Goal: Task Accomplishment & Management: Manage account settings

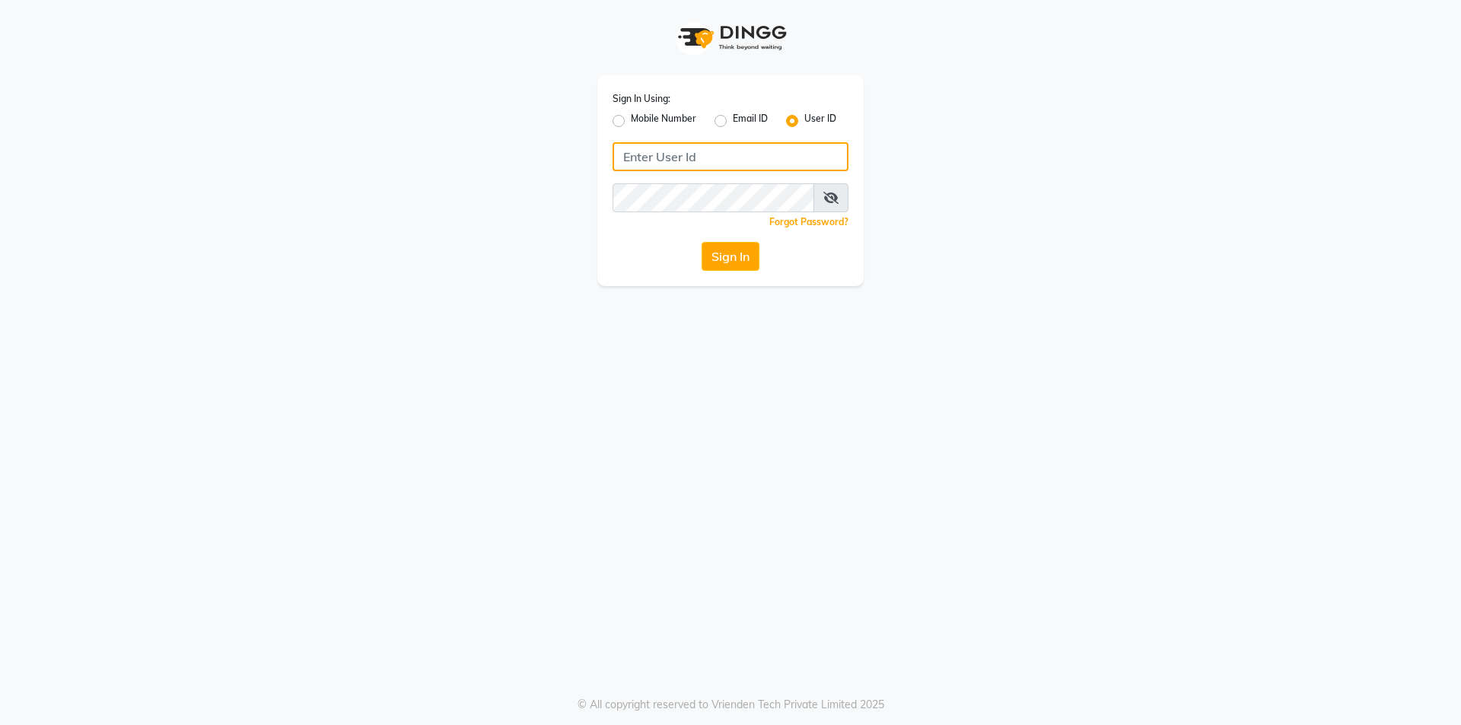
click at [706, 152] on input "Username" at bounding box center [730, 156] width 236 height 29
type input "e250-20"
click at [554, 442] on div "Sign In Using: Mobile Number Email ID User ID e250-20 Remember me Forgot Passwo…" at bounding box center [730, 362] width 1461 height 725
click at [726, 255] on button "Sign In" at bounding box center [730, 256] width 58 height 29
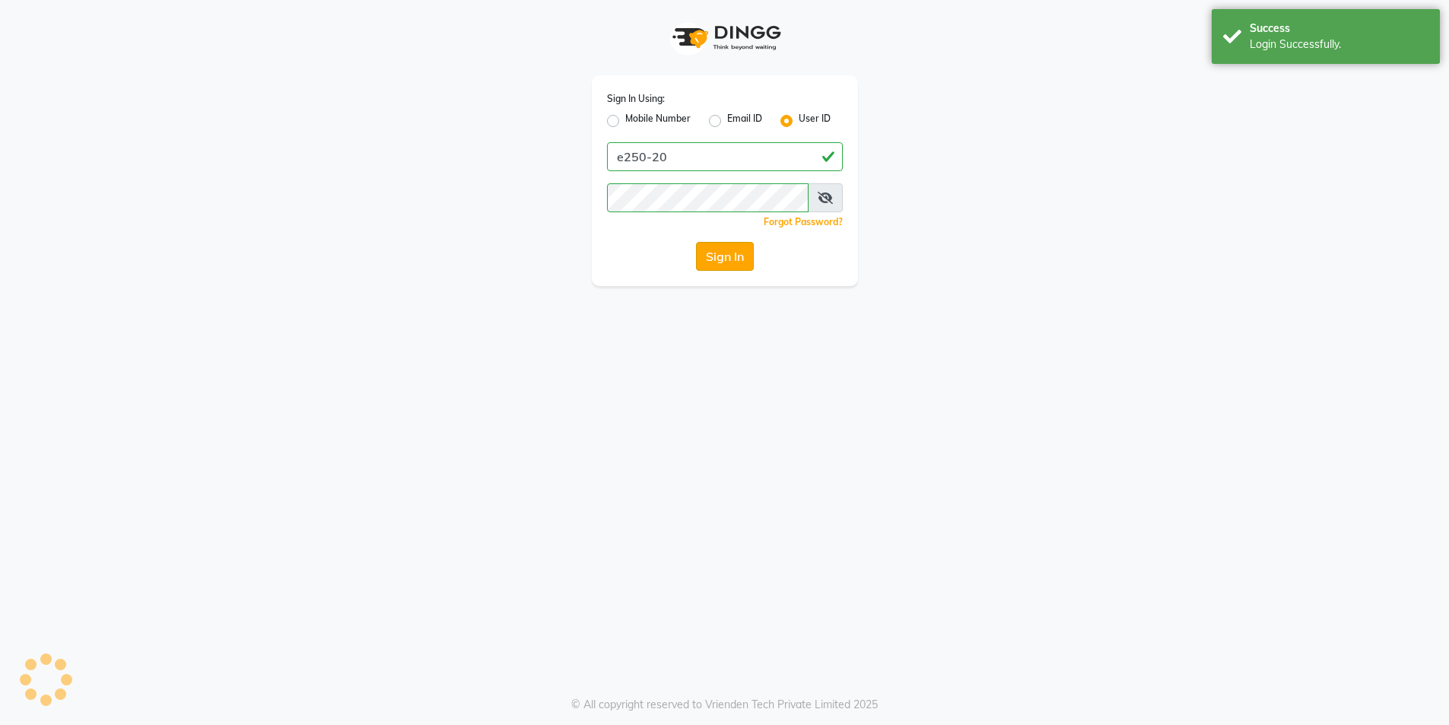
select select "service"
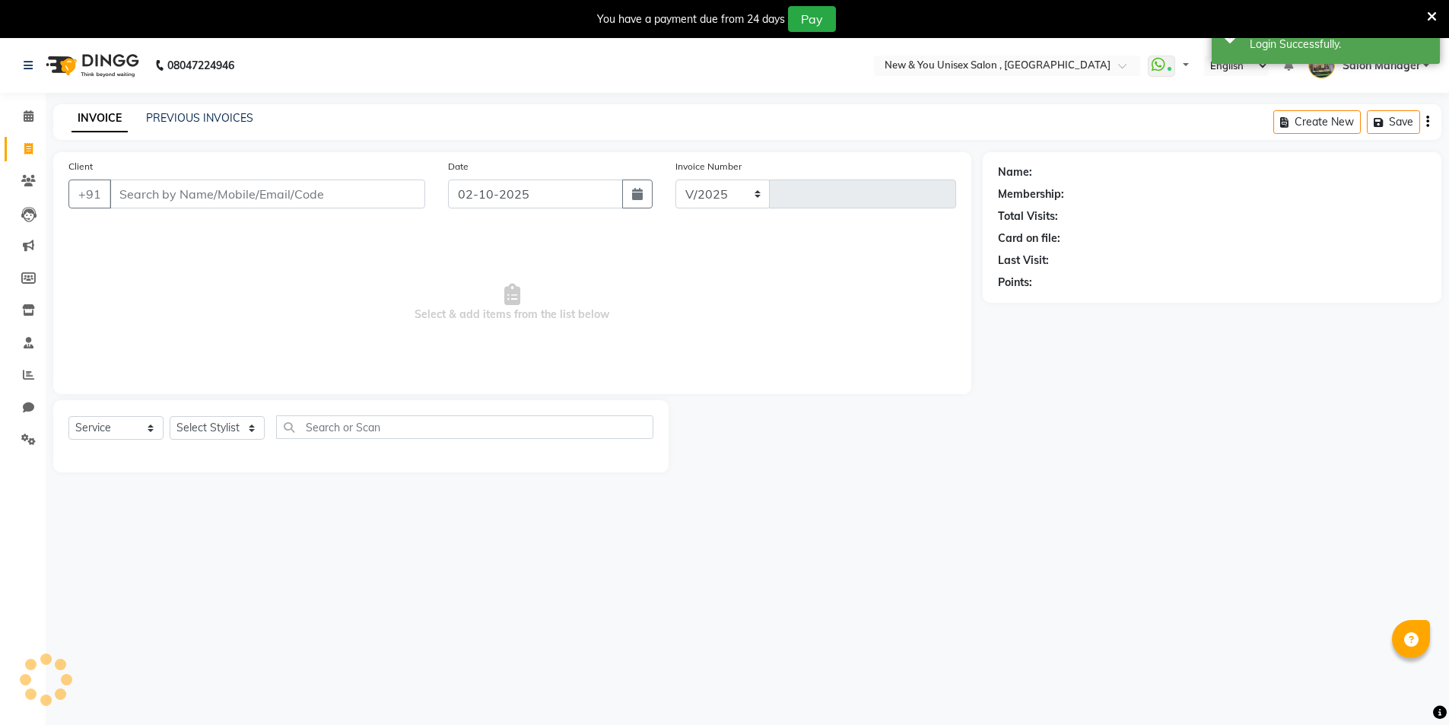
select select "31"
type input "2326"
click at [25, 409] on icon at bounding box center [28, 407] width 11 height 11
select select "100"
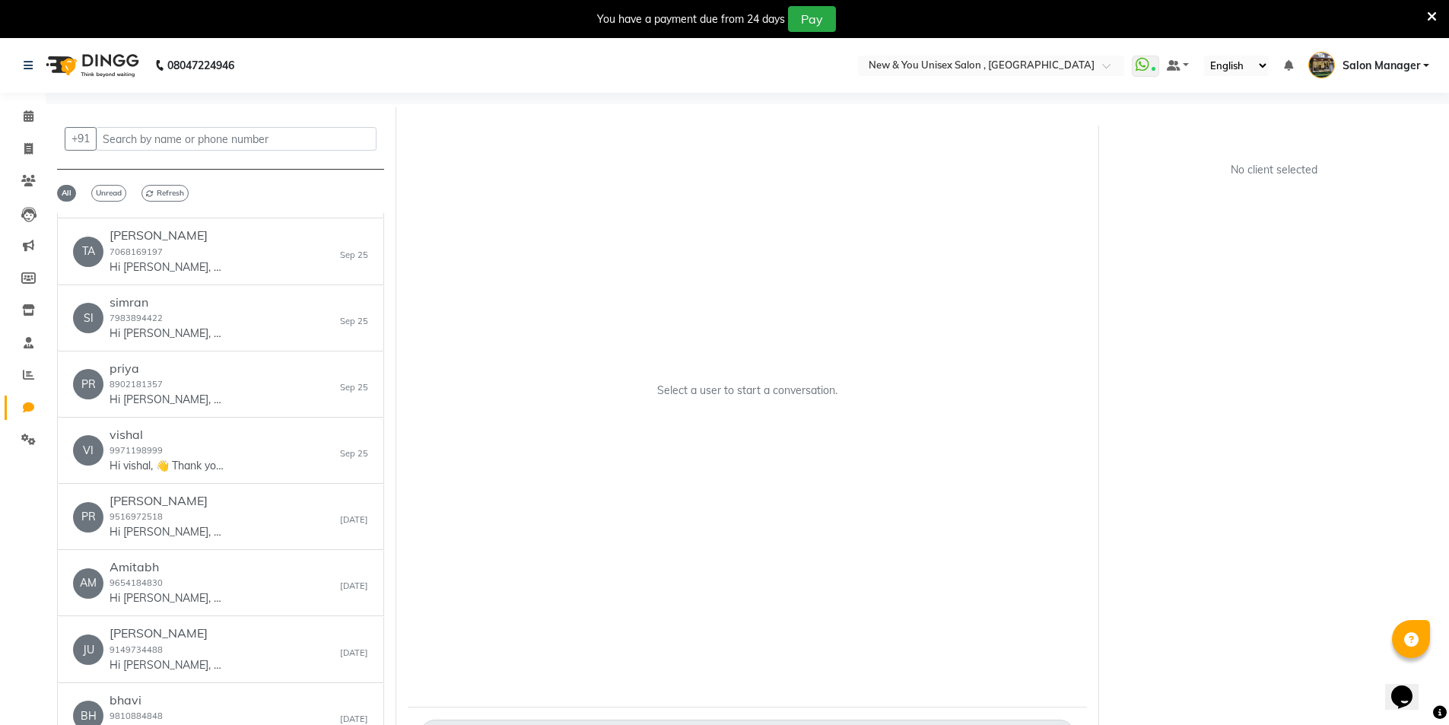
scroll to position [5785, 0]
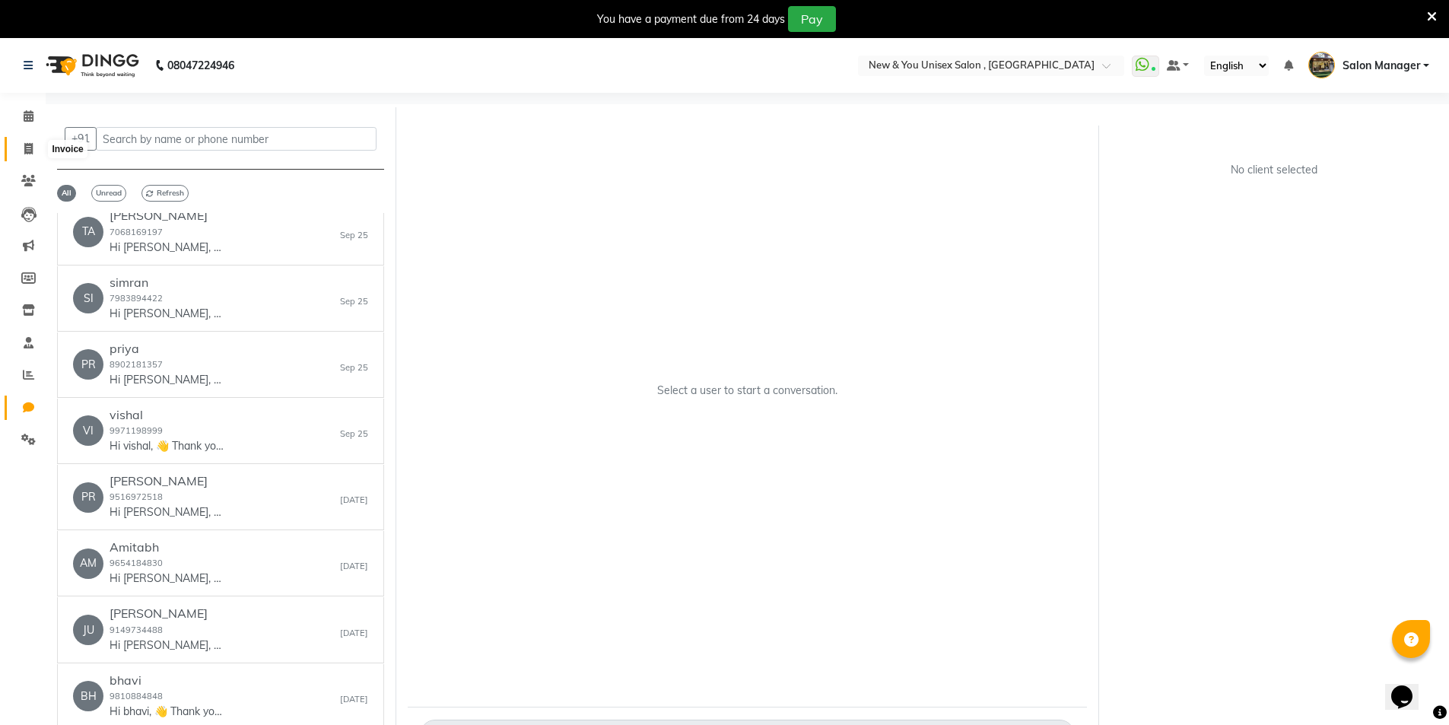
click at [17, 145] on span at bounding box center [28, 149] width 27 height 17
select select "service"
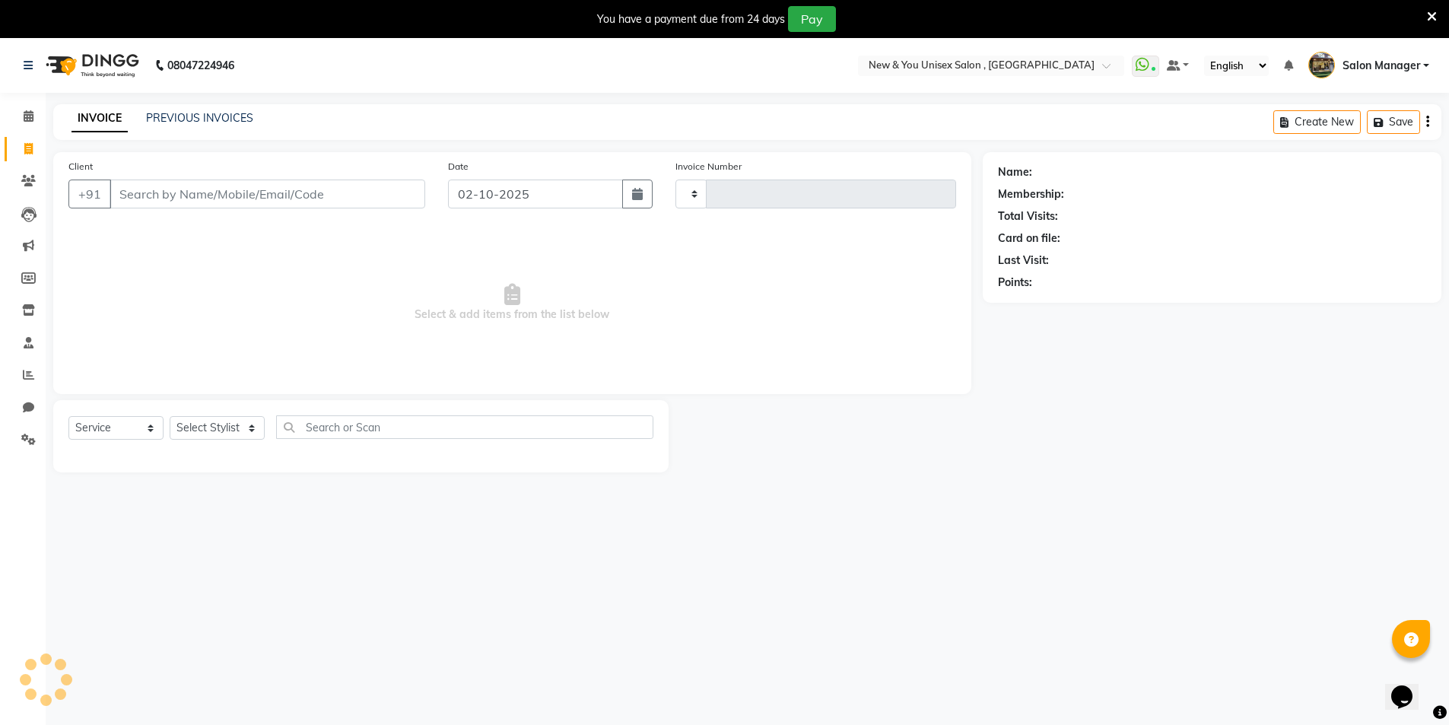
scroll to position [38, 0]
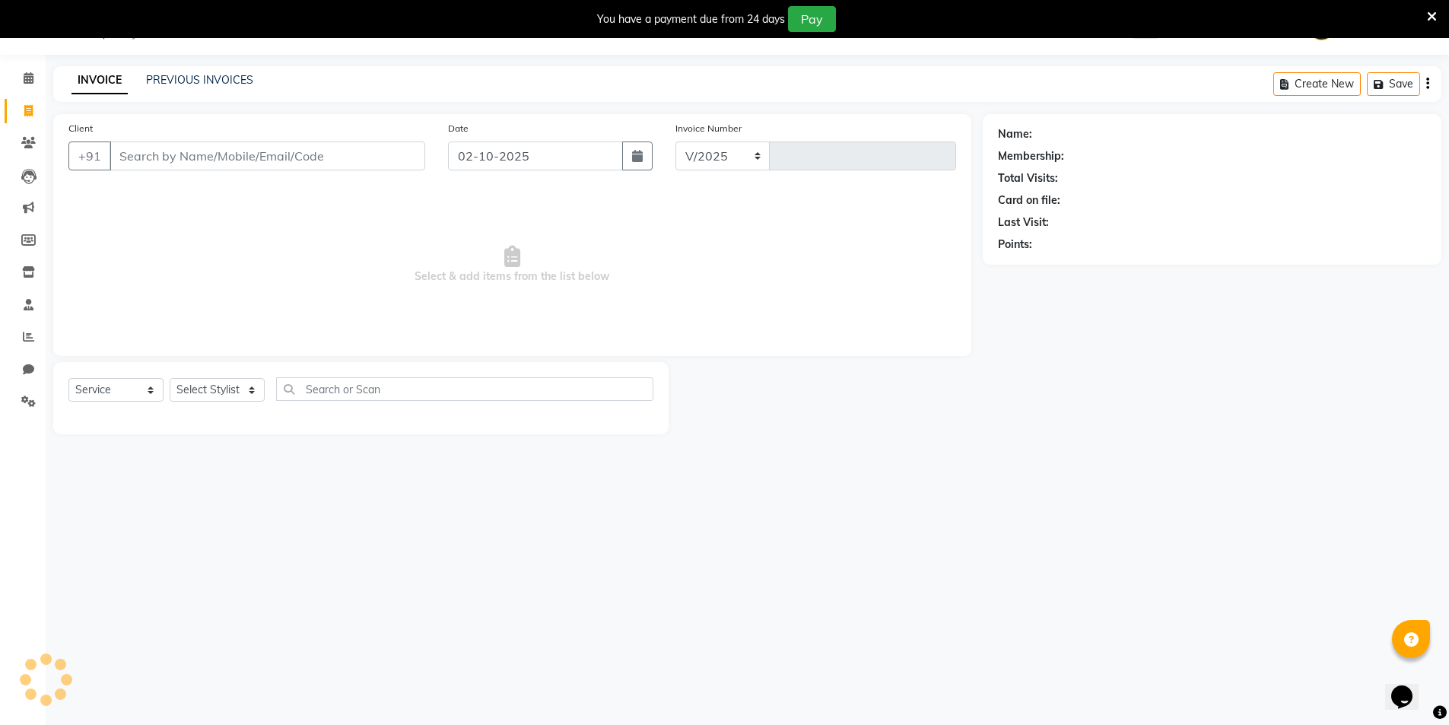
select select "31"
type input "2326"
click at [19, 84] on span at bounding box center [28, 78] width 27 height 17
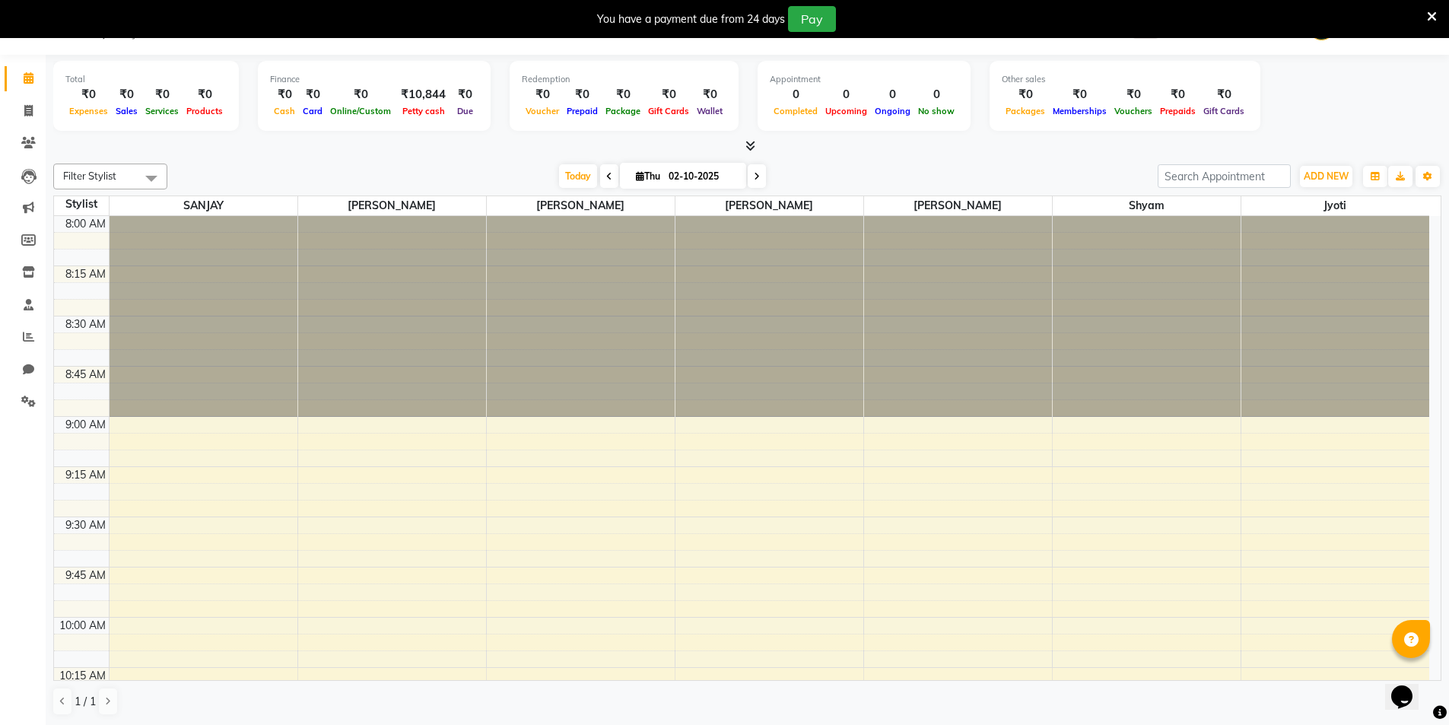
click at [1427, 20] on icon at bounding box center [1432, 17] width 10 height 14
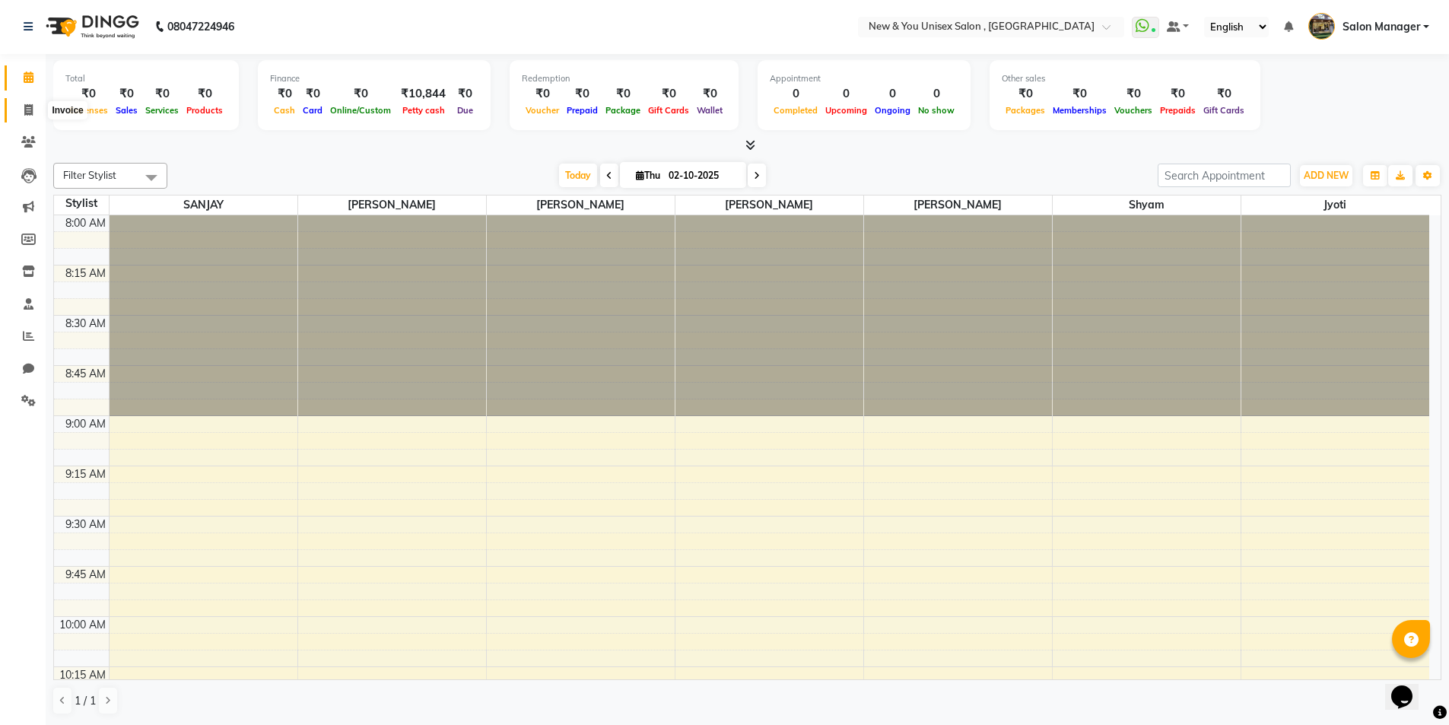
click at [33, 117] on span at bounding box center [28, 110] width 27 height 17
select select "service"
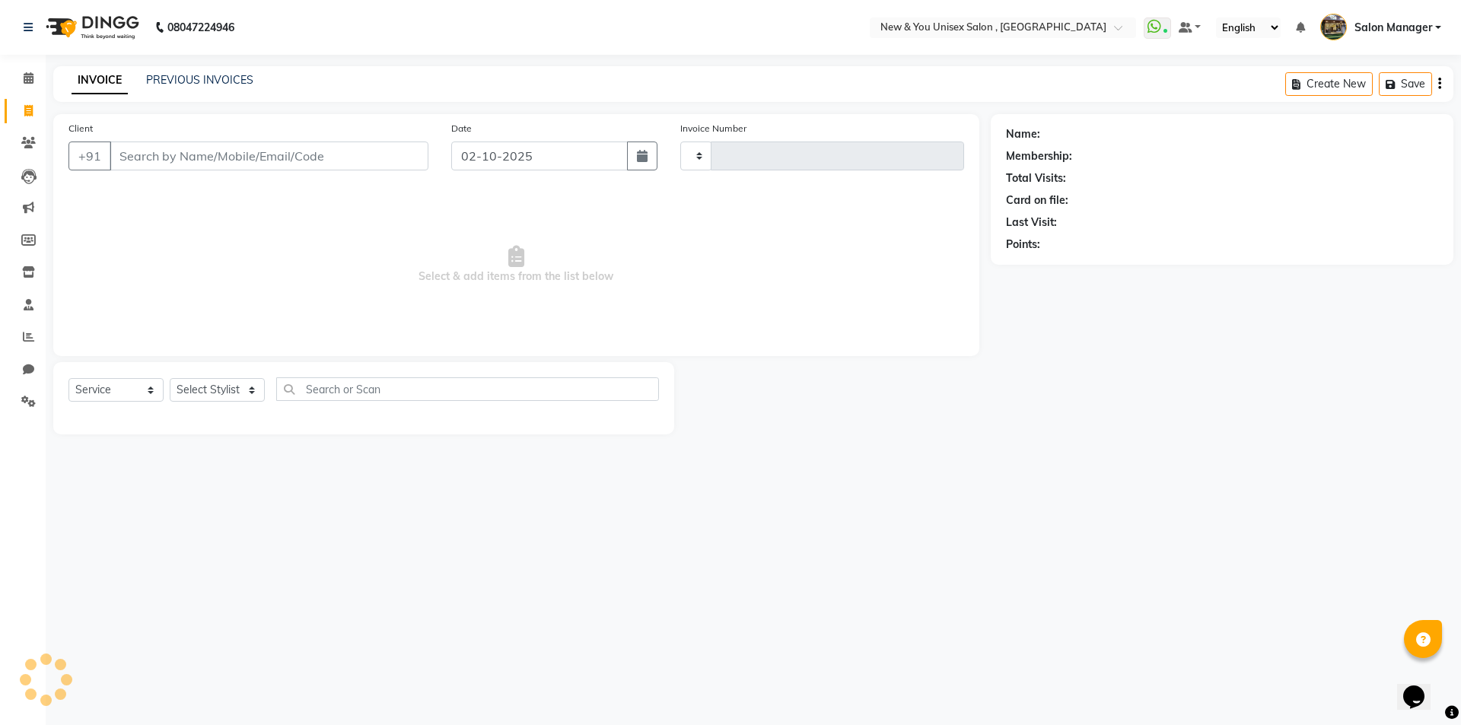
type input "2326"
select select "31"
click at [26, 73] on icon at bounding box center [29, 77] width 10 height 11
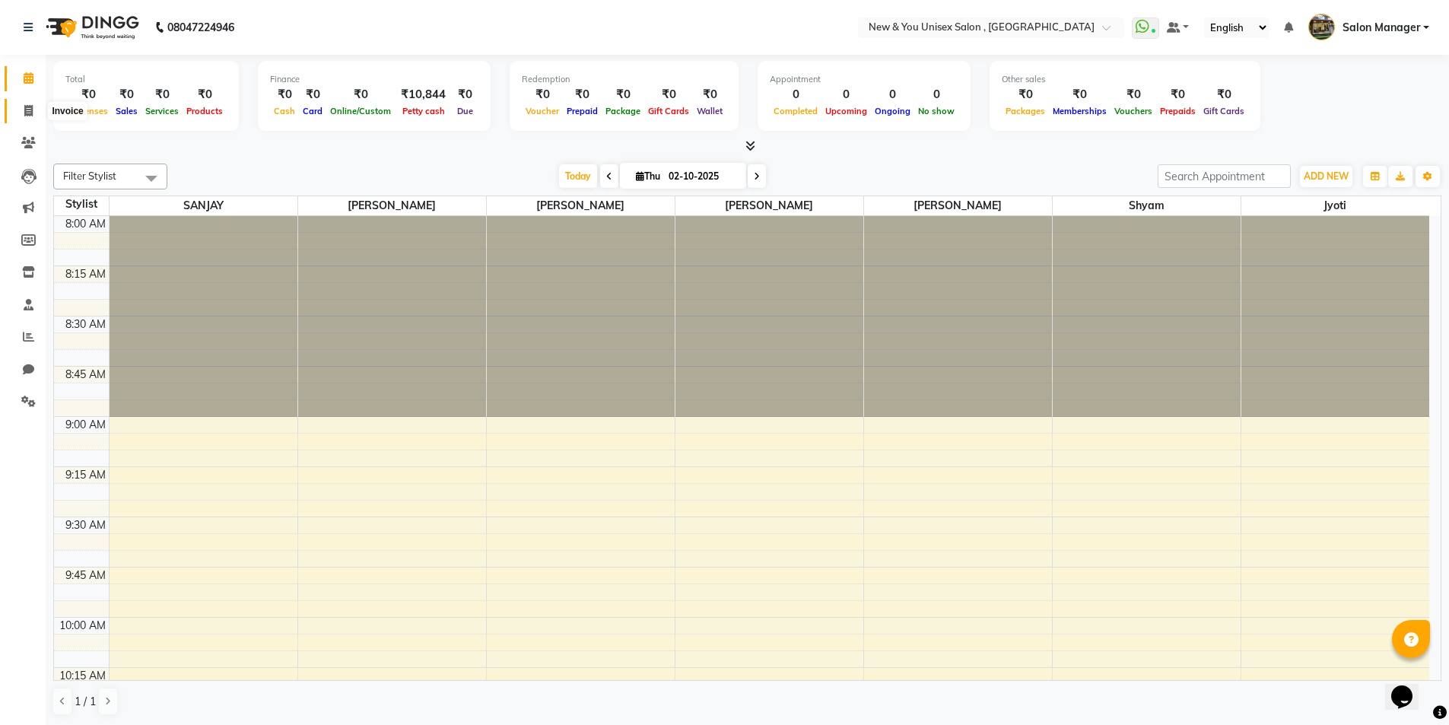
click at [30, 119] on span at bounding box center [28, 111] width 27 height 17
select select "31"
select select "service"
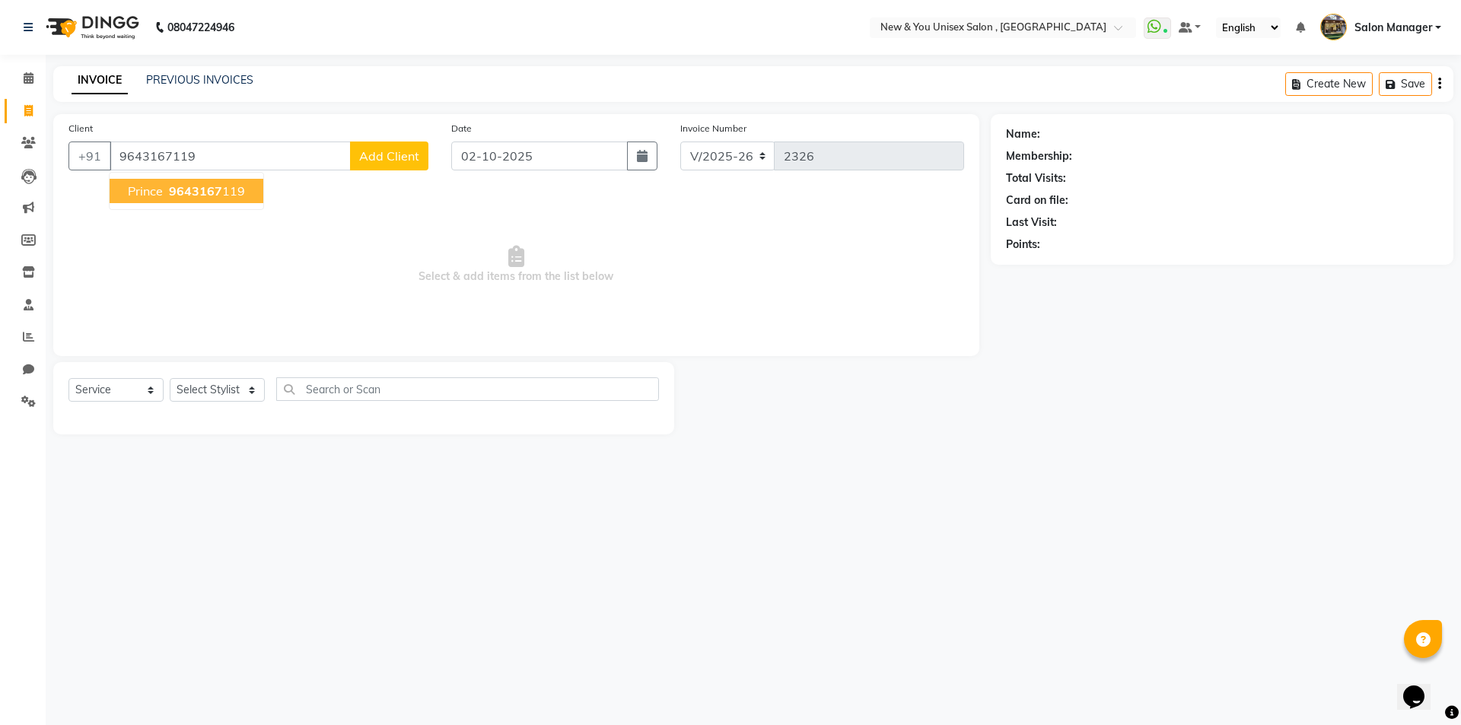
type input "9643167119"
click at [138, 190] on span "prince" at bounding box center [145, 190] width 35 height 15
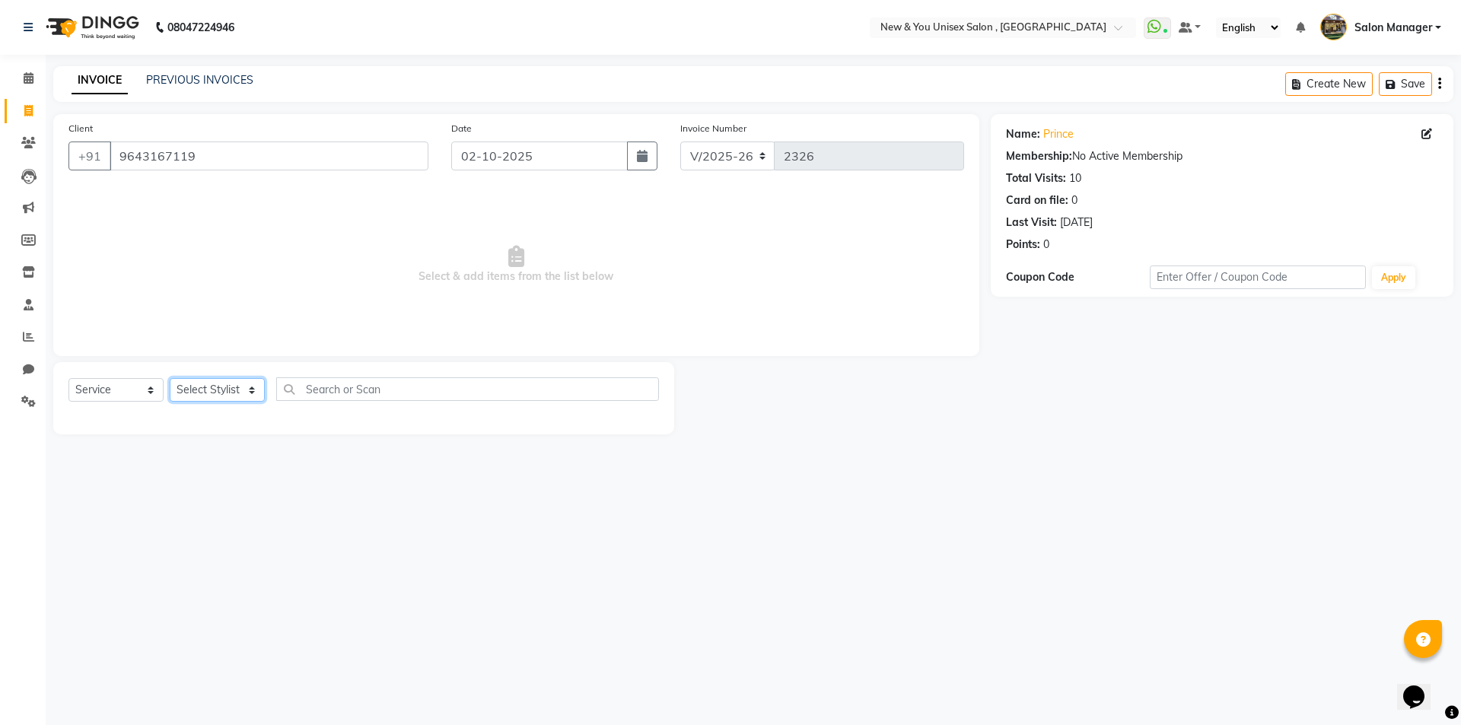
click at [201, 392] on select "Select Stylist HEMANT [PERSON_NAME] [PERSON_NAME] Salon Manager [PERSON_NAME] […" at bounding box center [217, 390] width 95 height 24
select select "40116"
click at [170, 378] on select "Select Stylist HEMANT [PERSON_NAME] [PERSON_NAME] Salon Manager [PERSON_NAME] […" at bounding box center [217, 390] width 95 height 24
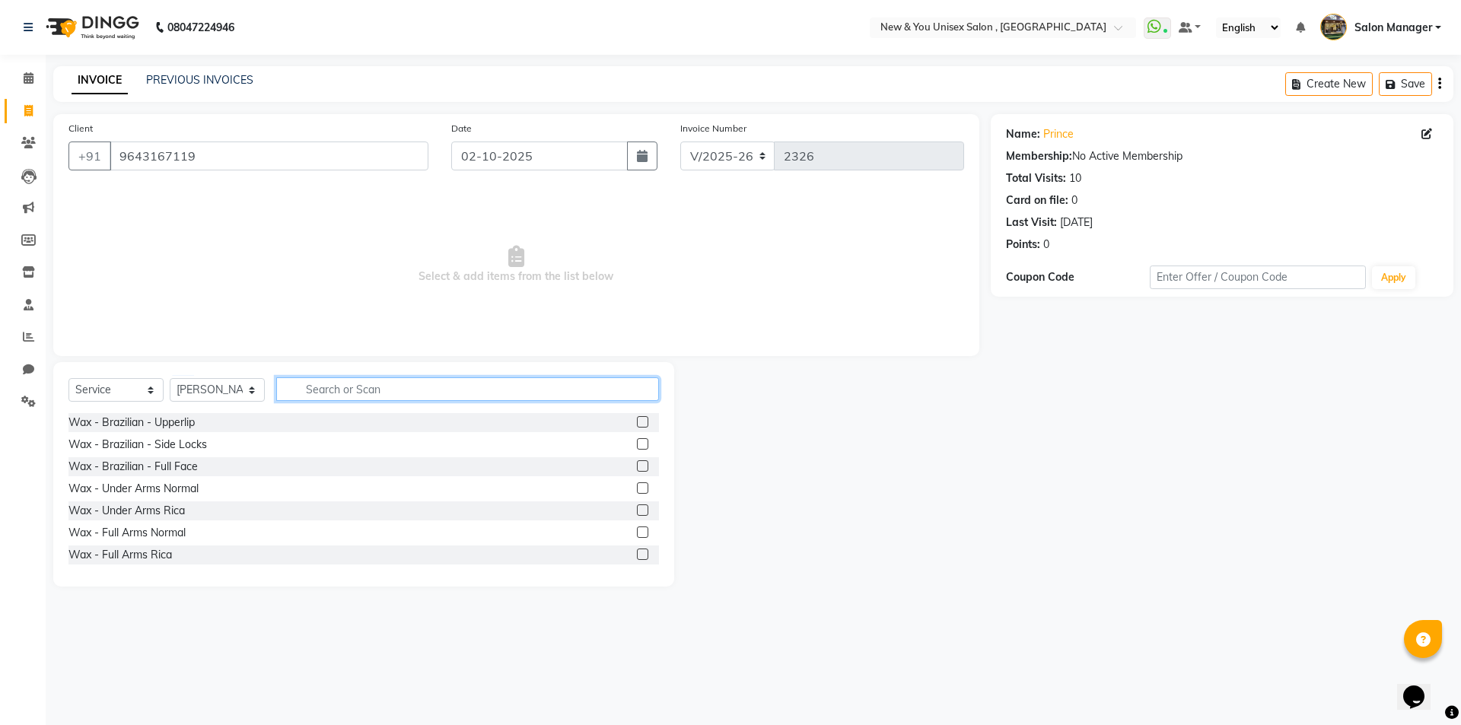
click at [332, 390] on input "text" at bounding box center [467, 389] width 383 height 24
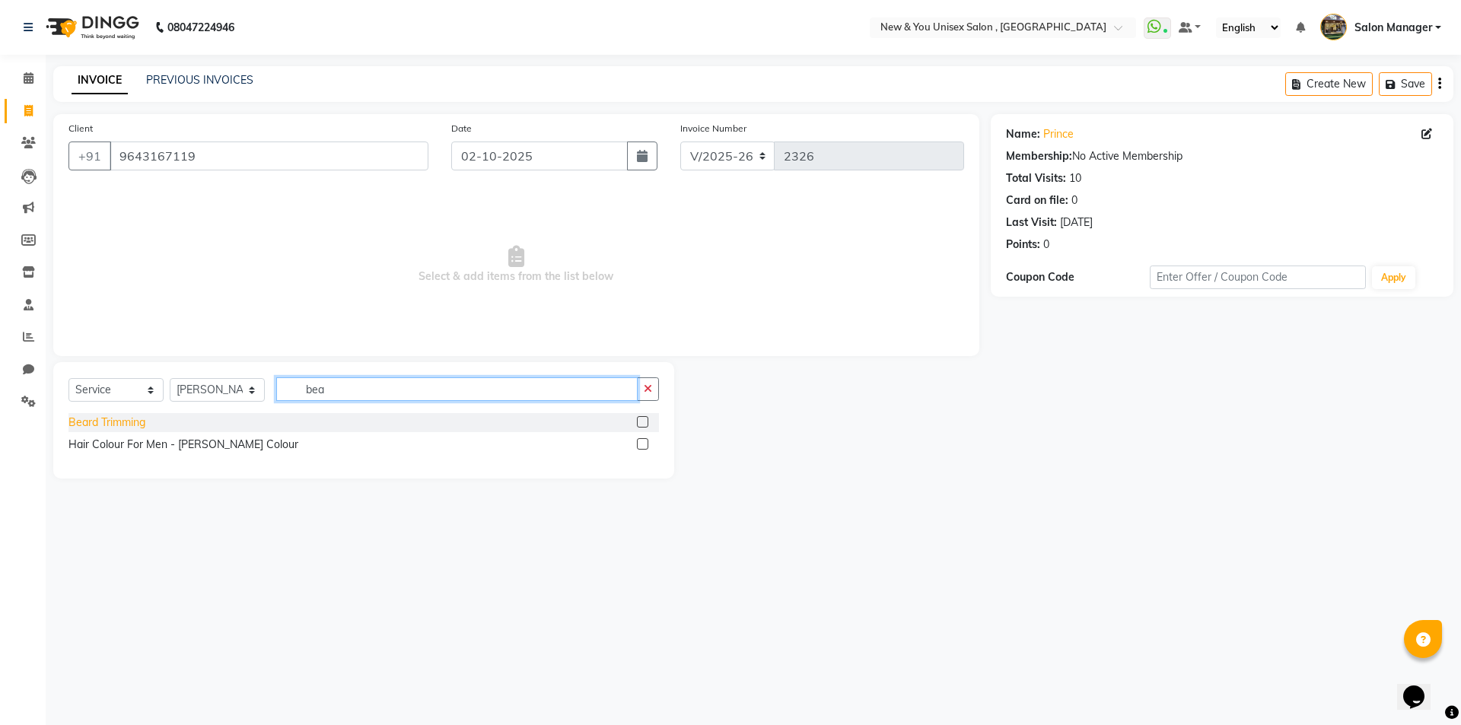
type input "bea"
click at [113, 417] on div "Beard Trimming" at bounding box center [106, 423] width 77 height 16
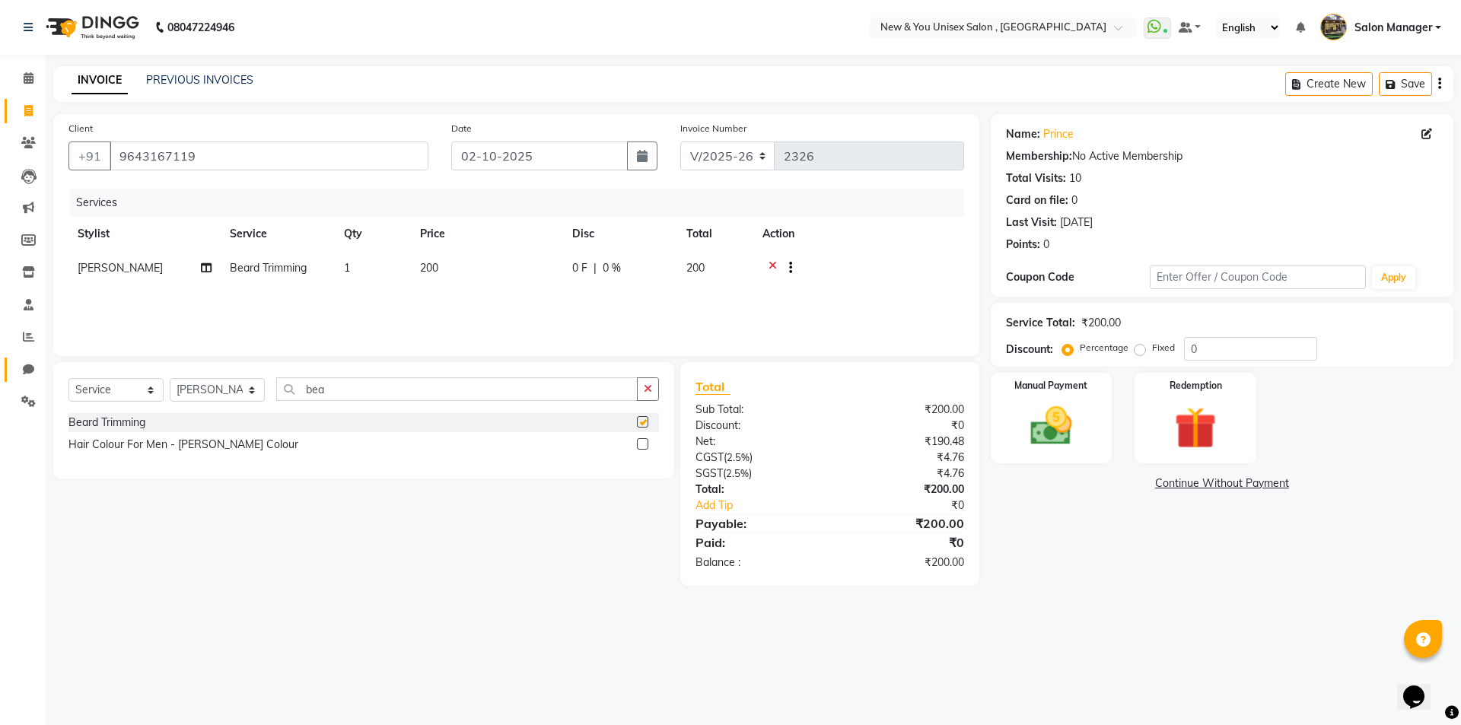
checkbox input "false"
click at [1071, 431] on img at bounding box center [1051, 426] width 71 height 50
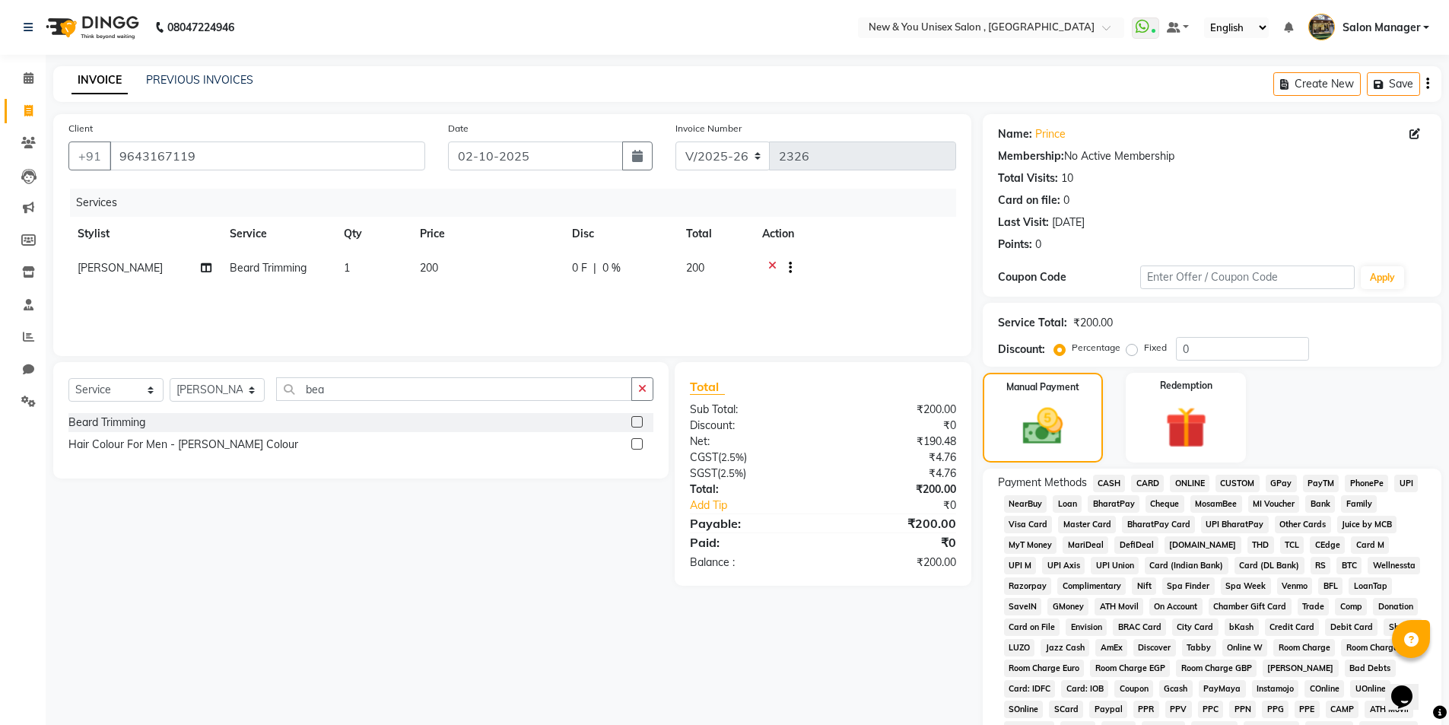
click at [1312, 479] on span "PayTM" at bounding box center [1321, 483] width 37 height 17
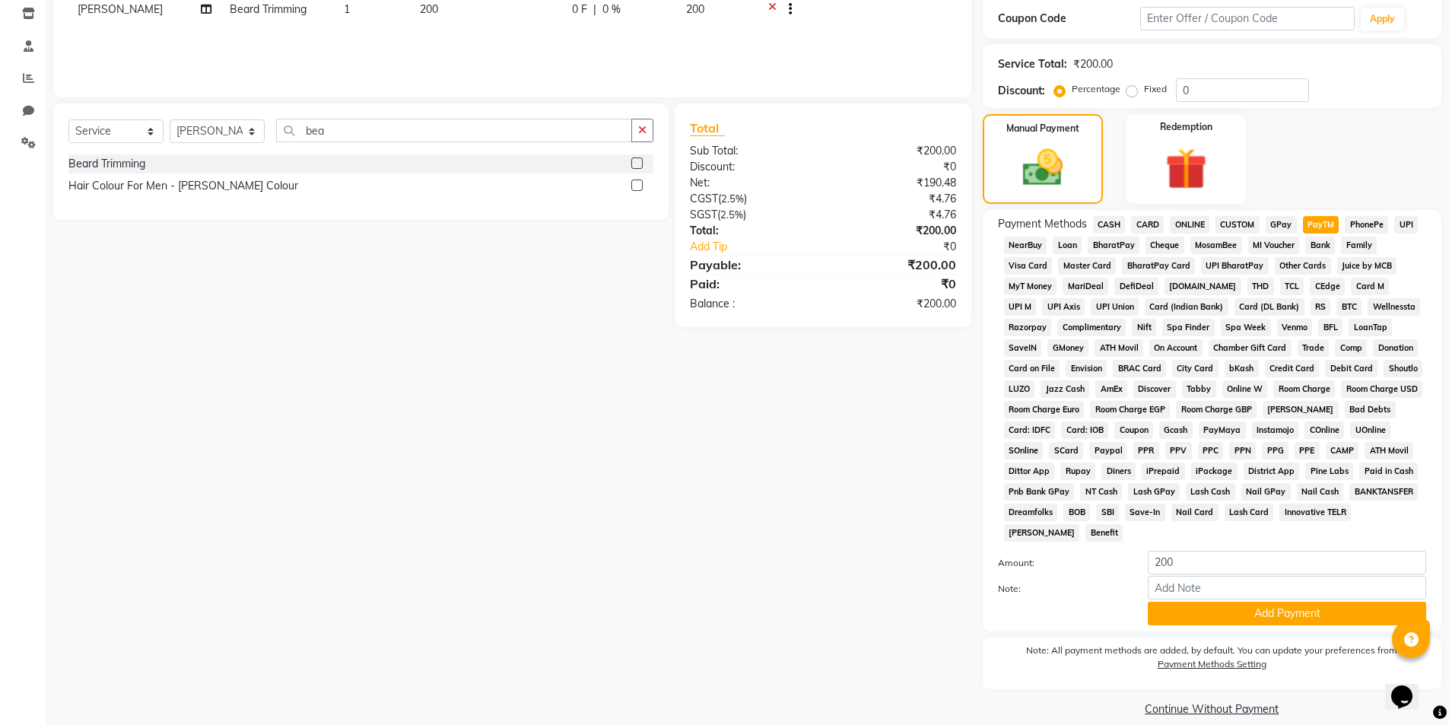
scroll to position [277, 0]
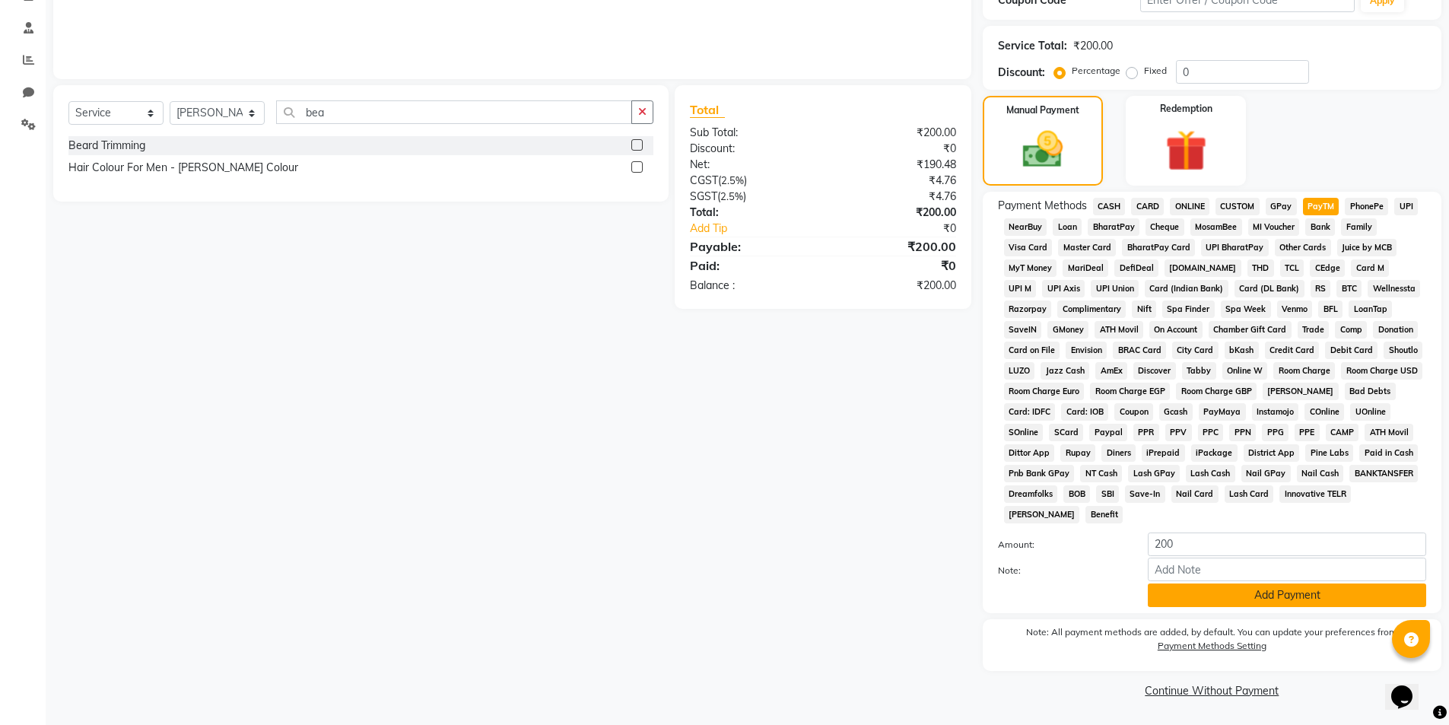
click at [1282, 593] on button "Add Payment" at bounding box center [1287, 595] width 278 height 24
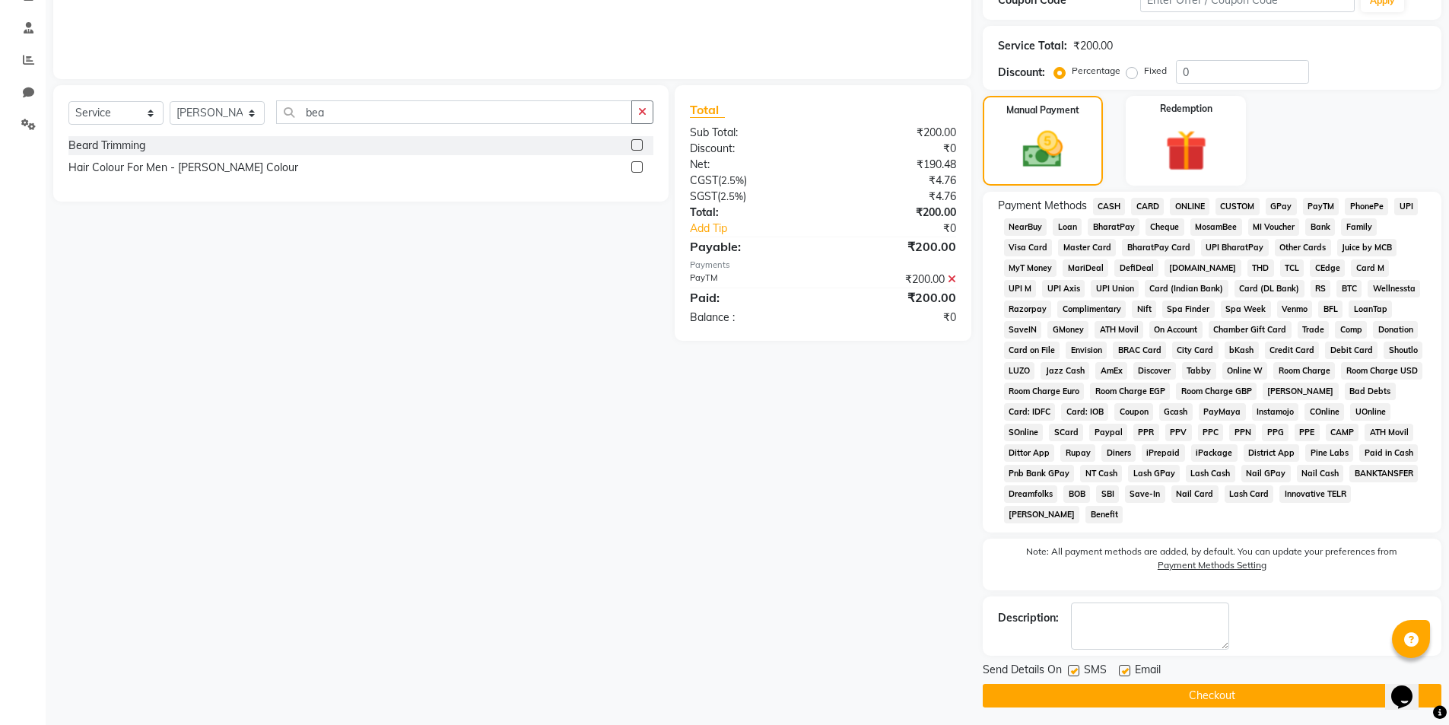
click at [1295, 696] on button "Checkout" at bounding box center [1212, 696] width 459 height 24
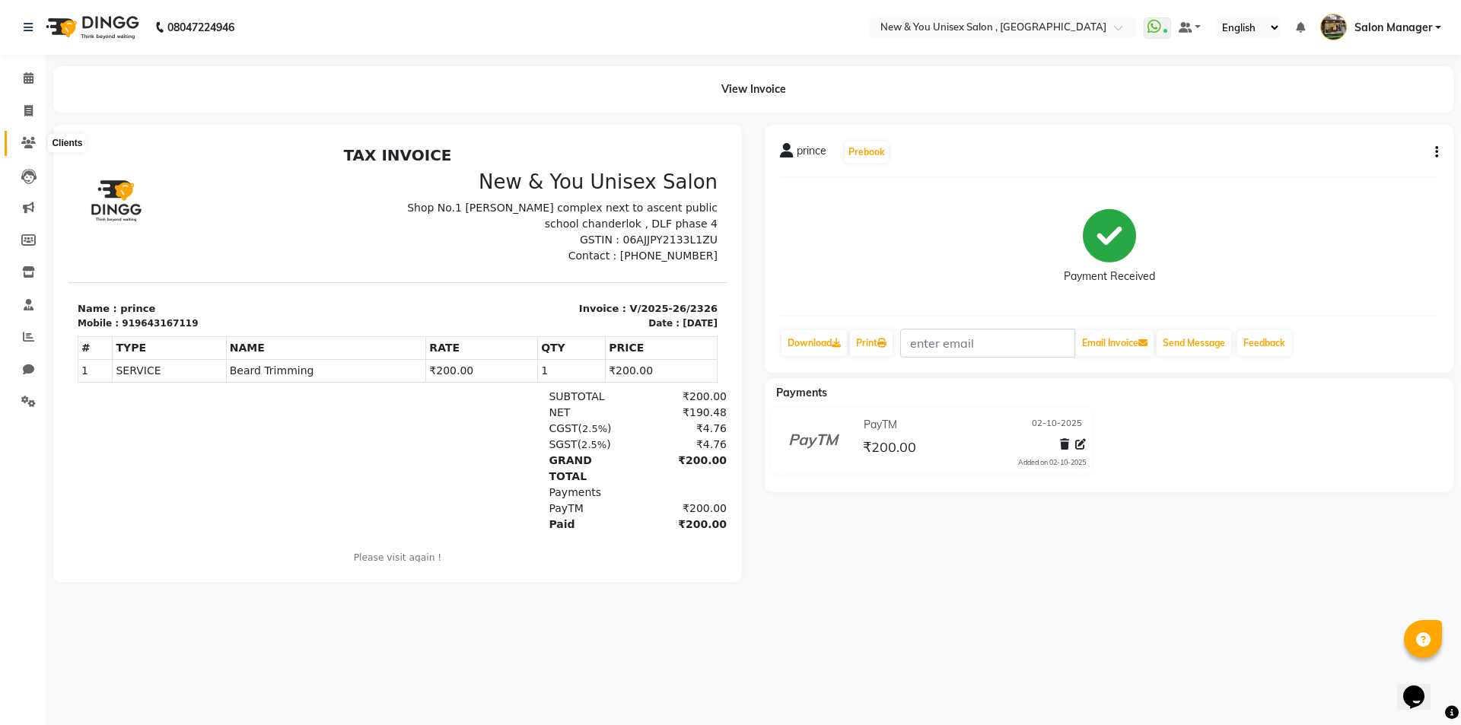
click at [27, 142] on icon at bounding box center [28, 142] width 14 height 11
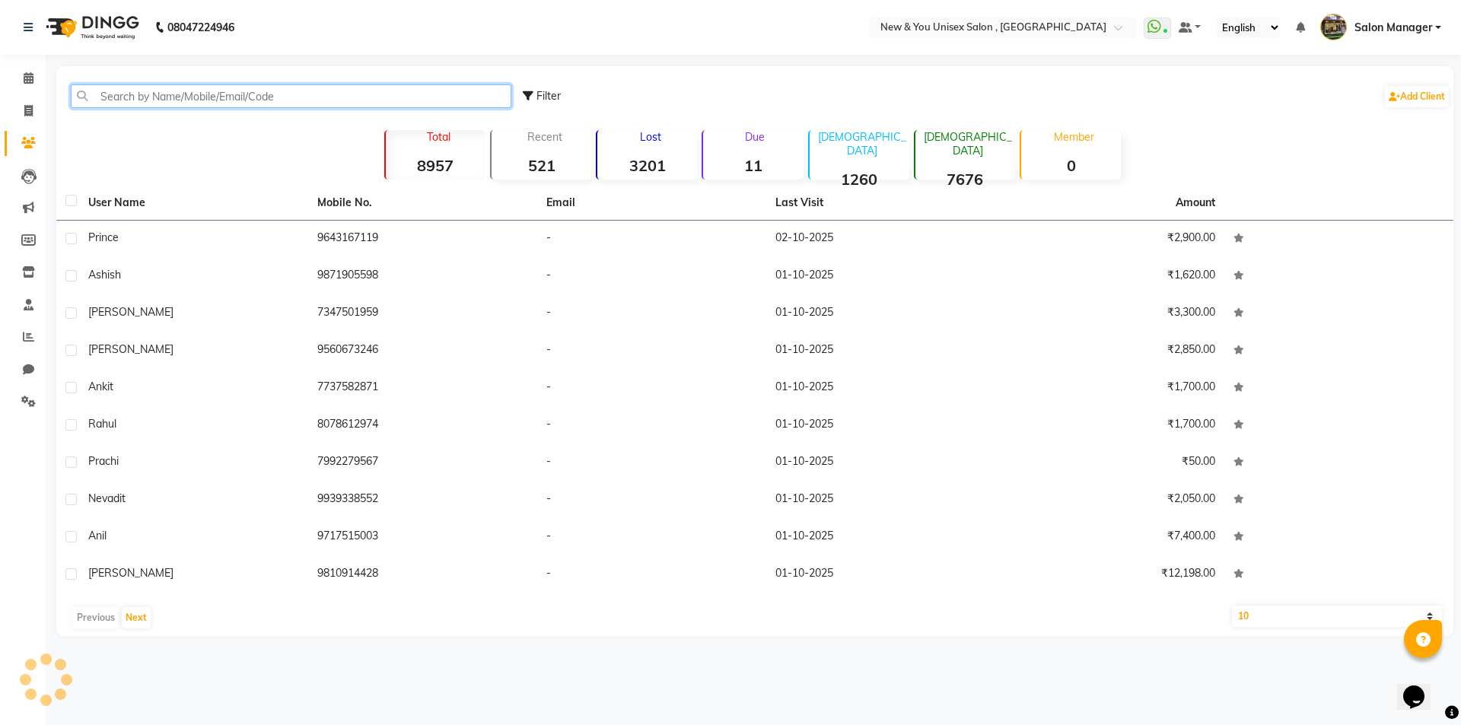
click at [185, 103] on input "text" at bounding box center [291, 96] width 440 height 24
type input "4"
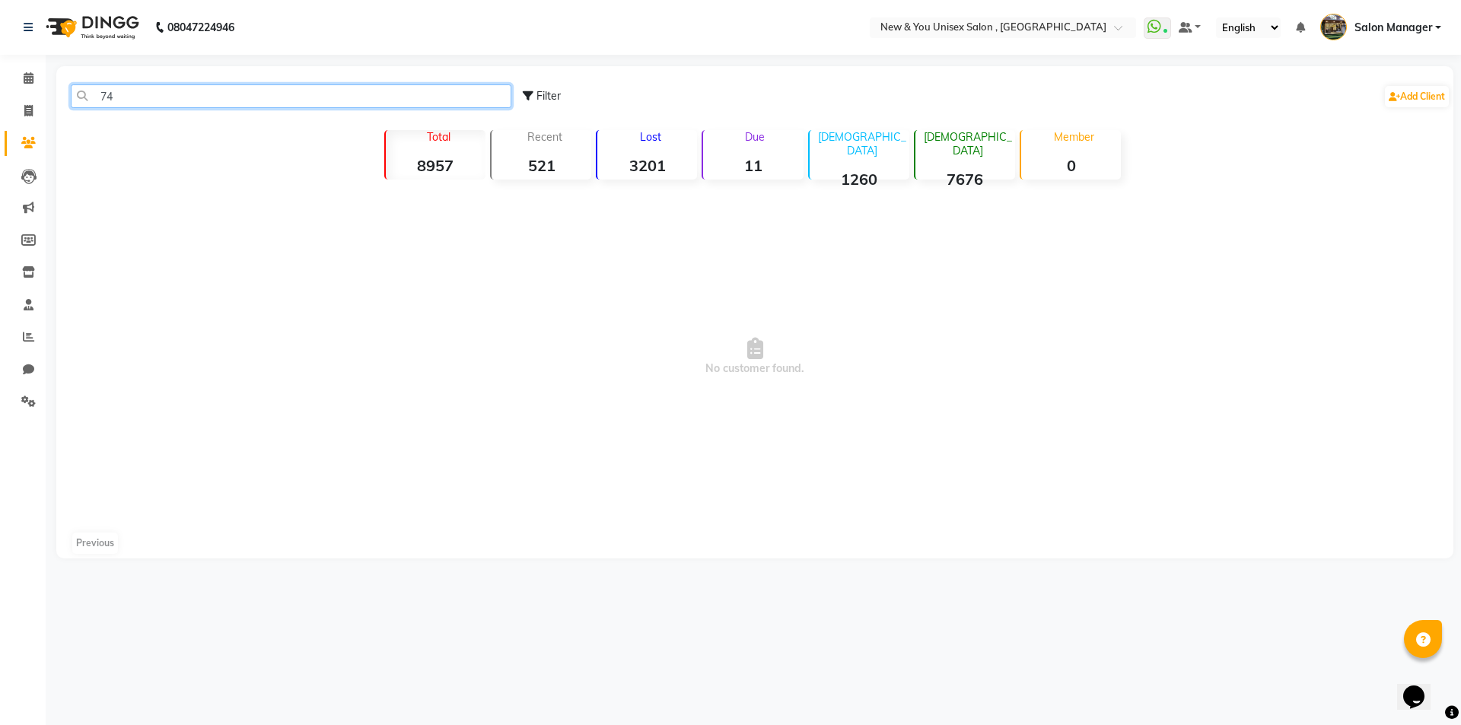
type input "7"
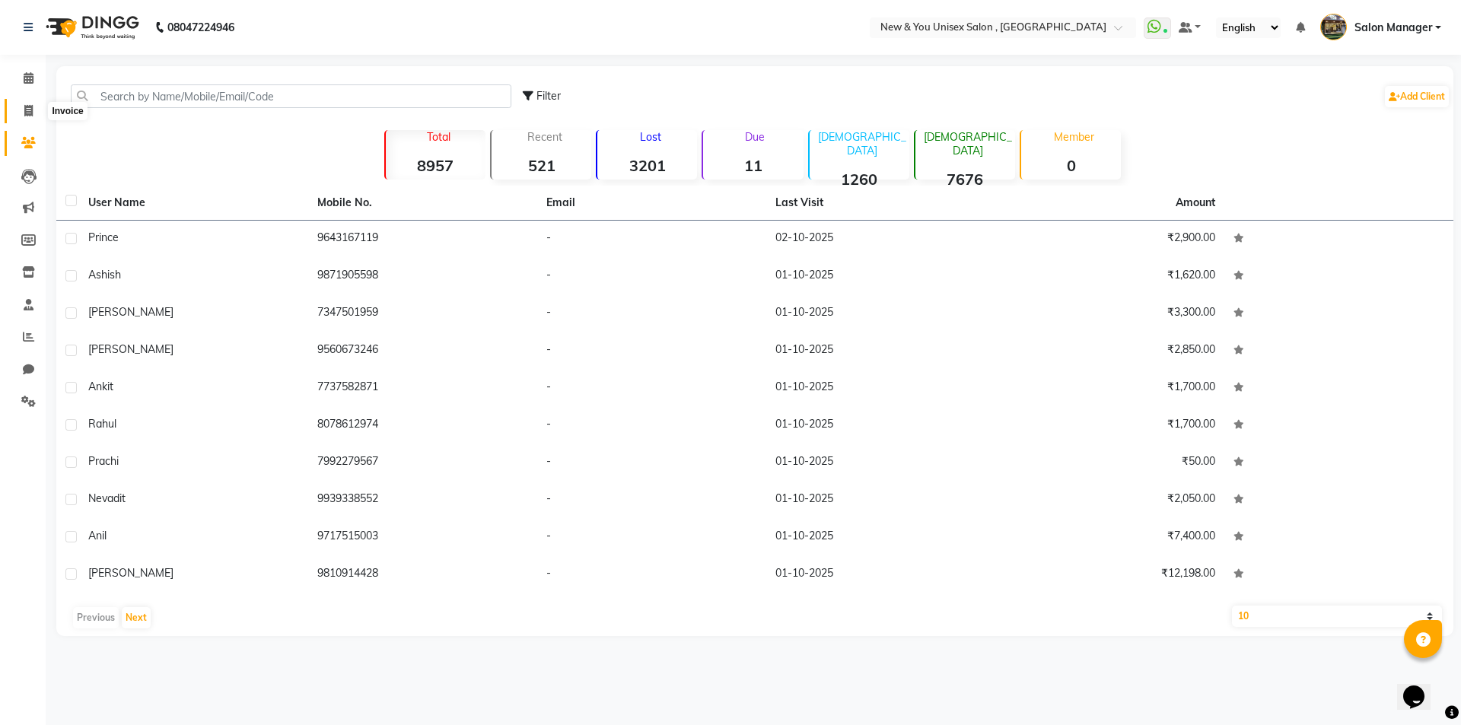
click at [35, 114] on span at bounding box center [28, 111] width 27 height 17
select select "service"
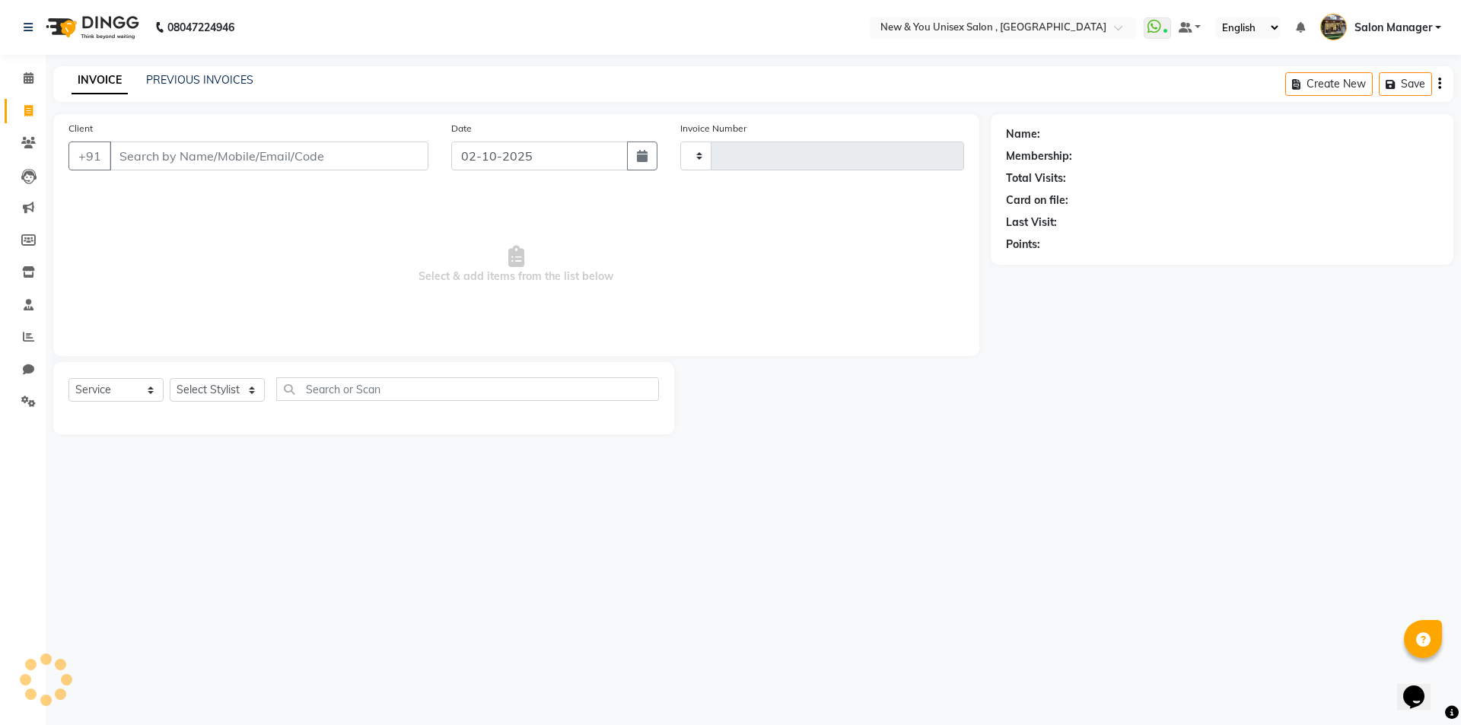
click at [204, 69] on div "INVOICE PREVIOUS INVOICES Create New Save" at bounding box center [753, 84] width 1400 height 36
type input "2327"
select select "31"
click at [200, 81] on link "PREVIOUS INVOICES" at bounding box center [199, 80] width 107 height 14
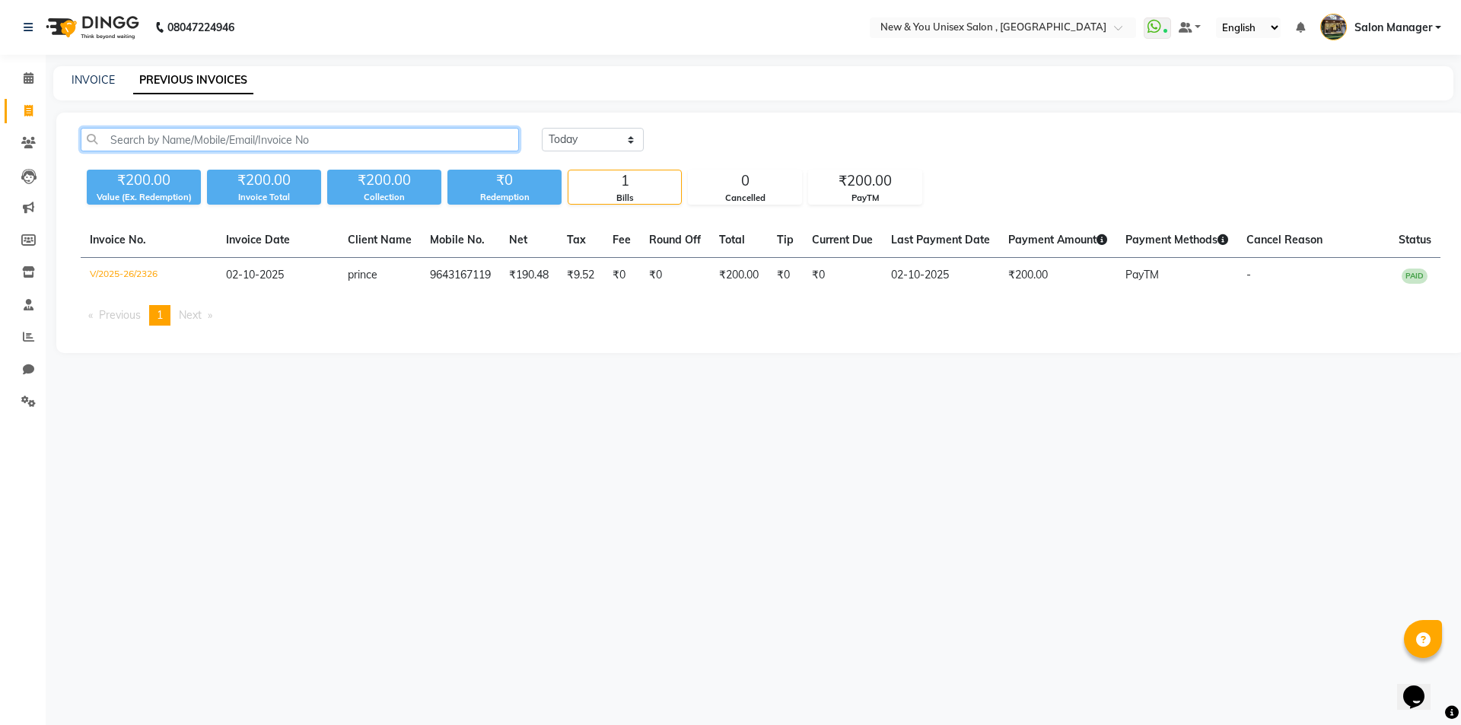
click at [189, 148] on input "text" at bounding box center [300, 140] width 438 height 24
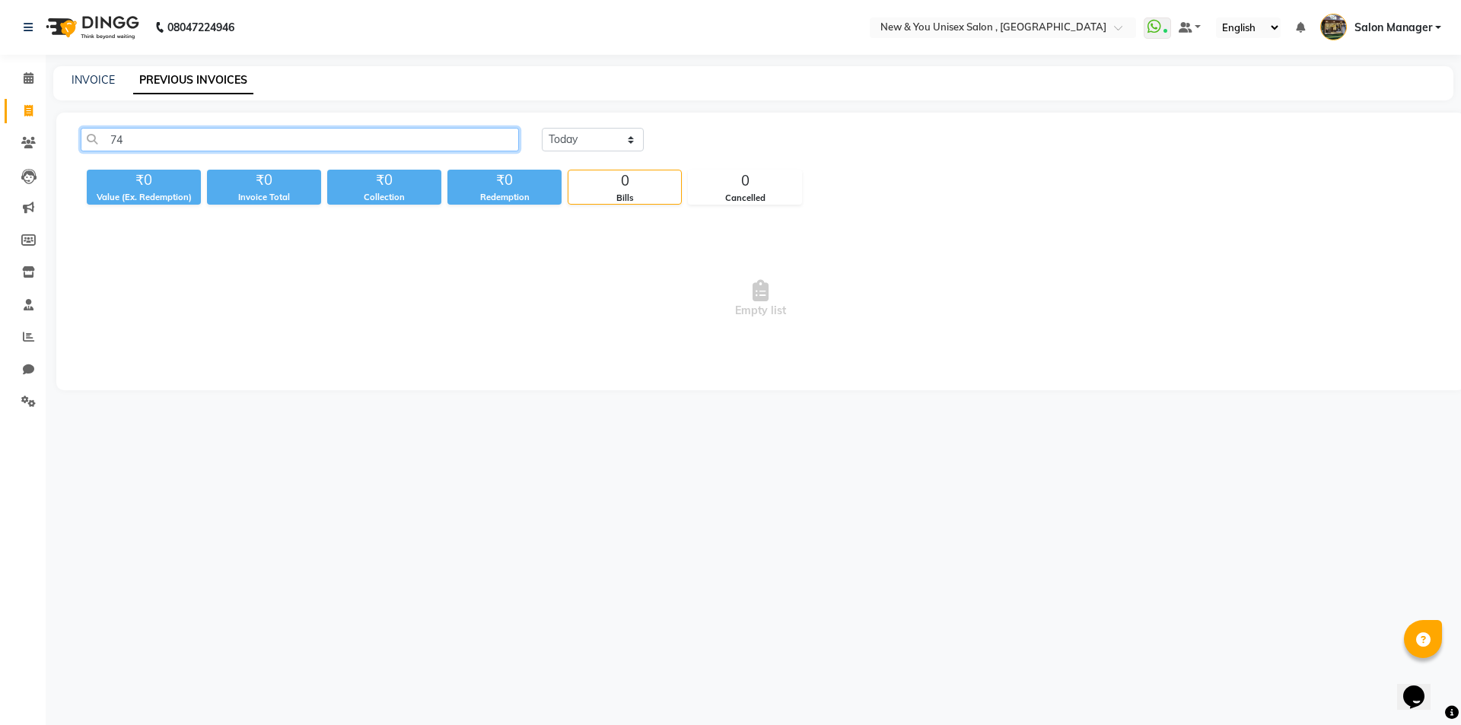
type input "7"
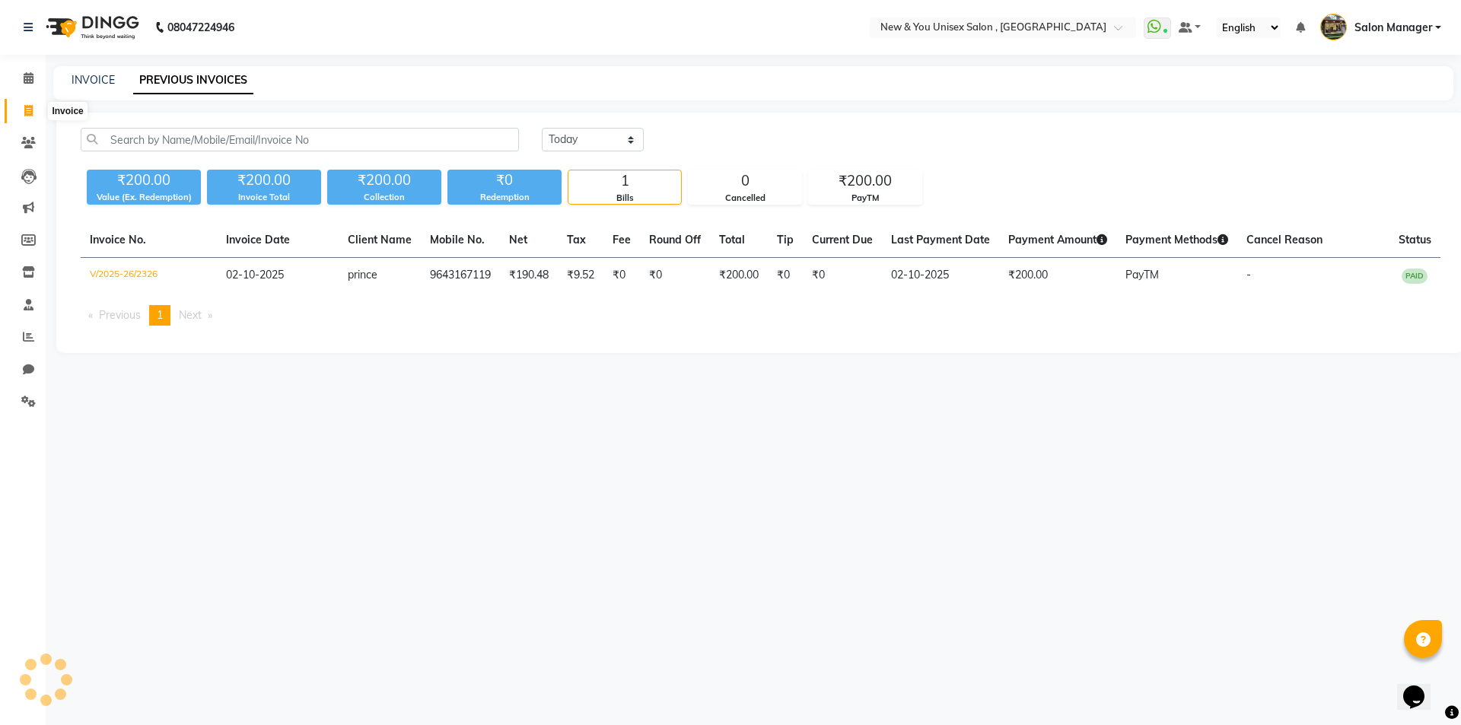
click at [22, 112] on span at bounding box center [28, 111] width 27 height 17
select select "service"
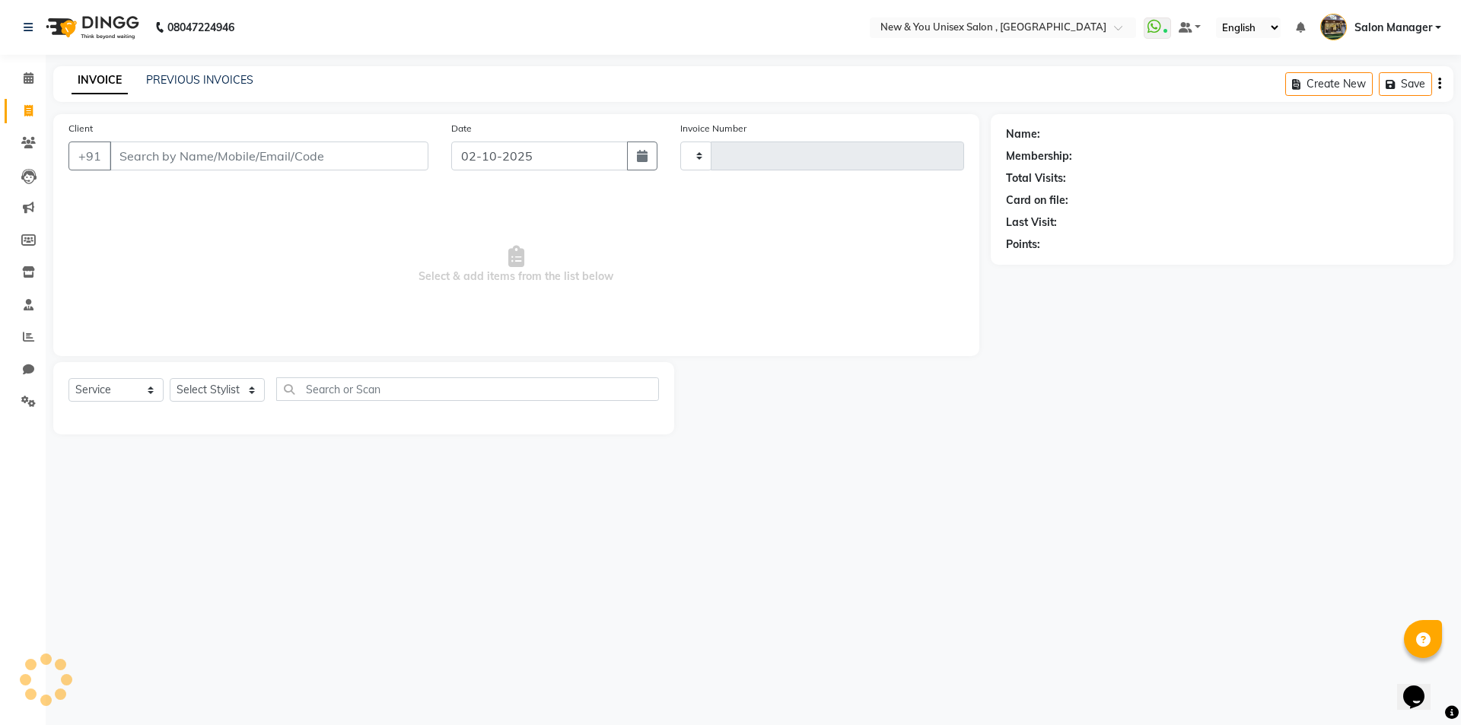
type input "2327"
select select "31"
click at [228, 159] on input "Client" at bounding box center [269, 155] width 319 height 29
type input "8"
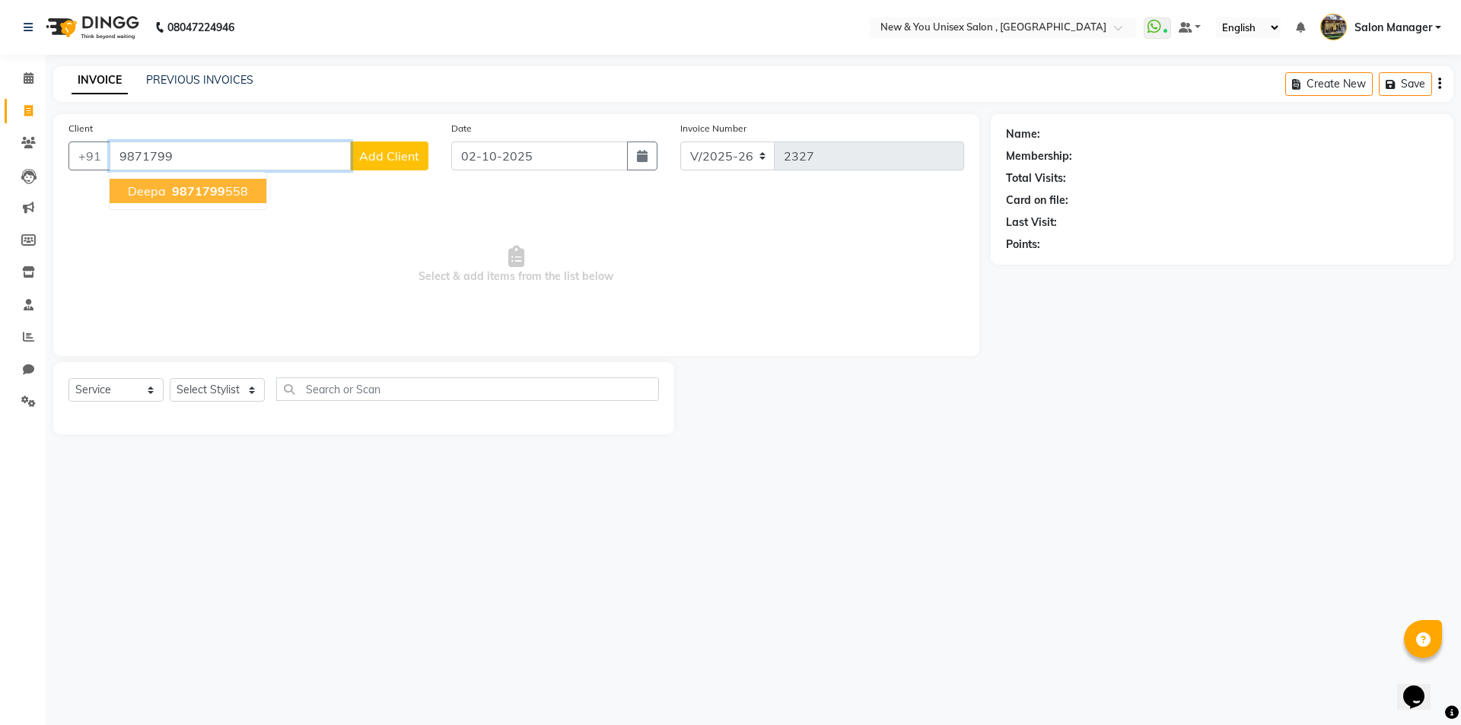
click at [172, 196] on span "9871799" at bounding box center [198, 190] width 53 height 15
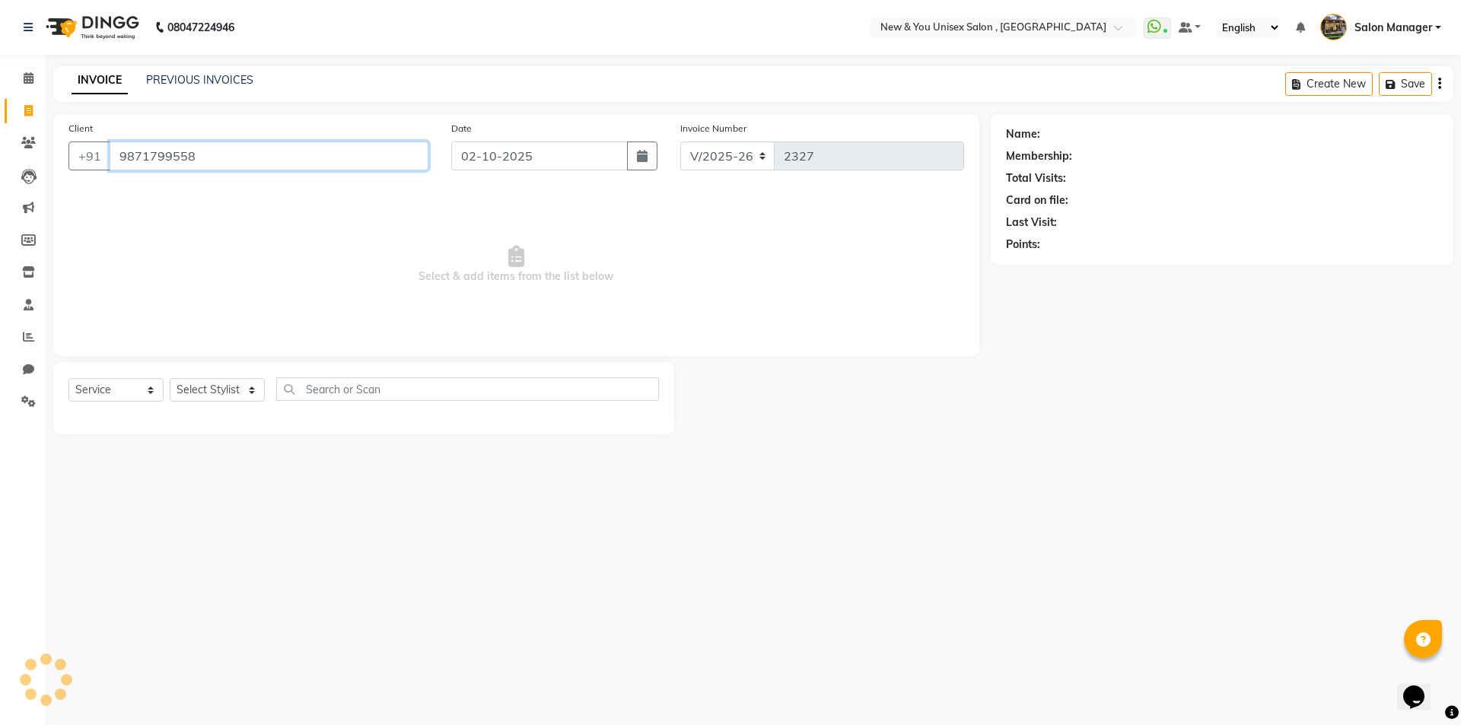
type input "9871799558"
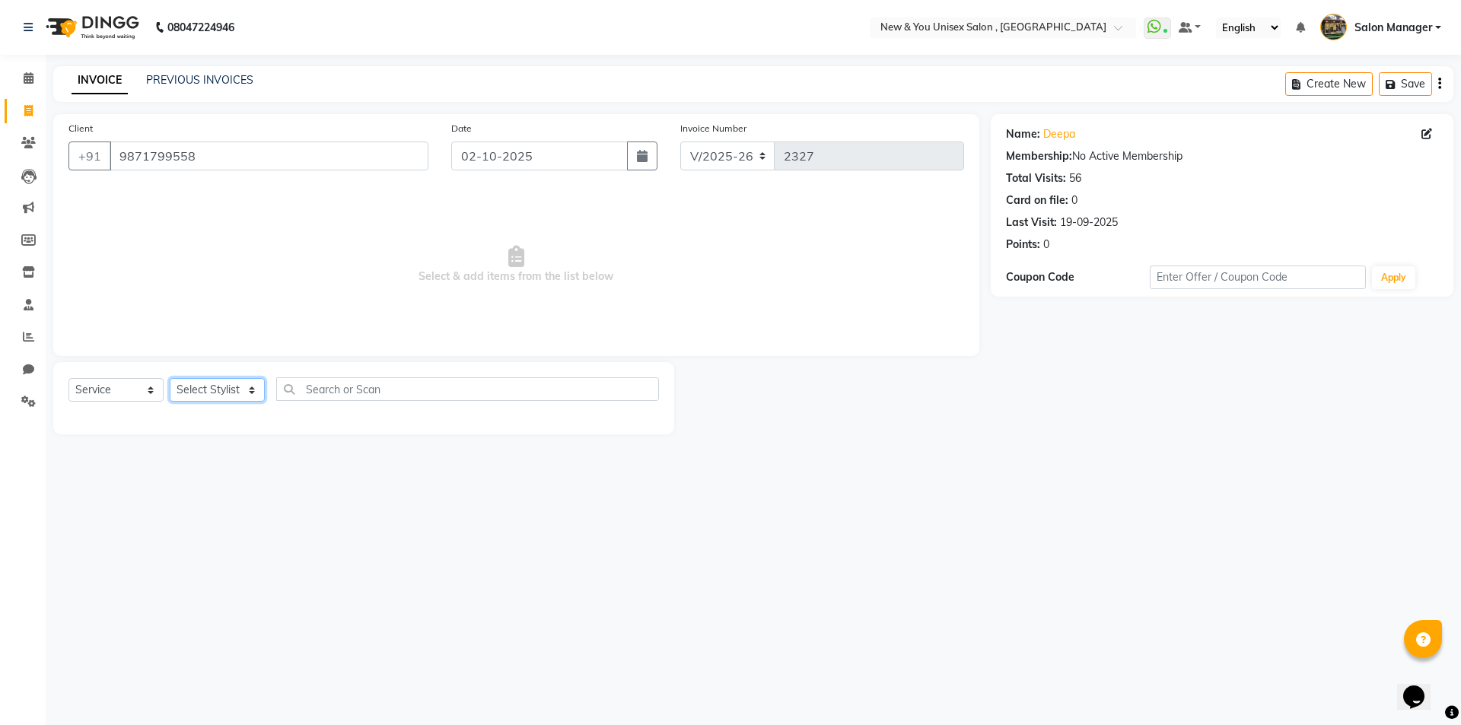
drag, startPoint x: 202, startPoint y: 386, endPoint x: 212, endPoint y: 400, distance: 17.5
click at [202, 386] on select "Select Stylist HEMANT [PERSON_NAME] [PERSON_NAME] Salon Manager [PERSON_NAME] […" at bounding box center [217, 390] width 95 height 24
select select "40116"
click at [170, 378] on select "Select Stylist HEMANT [PERSON_NAME] [PERSON_NAME] Salon Manager [PERSON_NAME] […" at bounding box center [217, 390] width 95 height 24
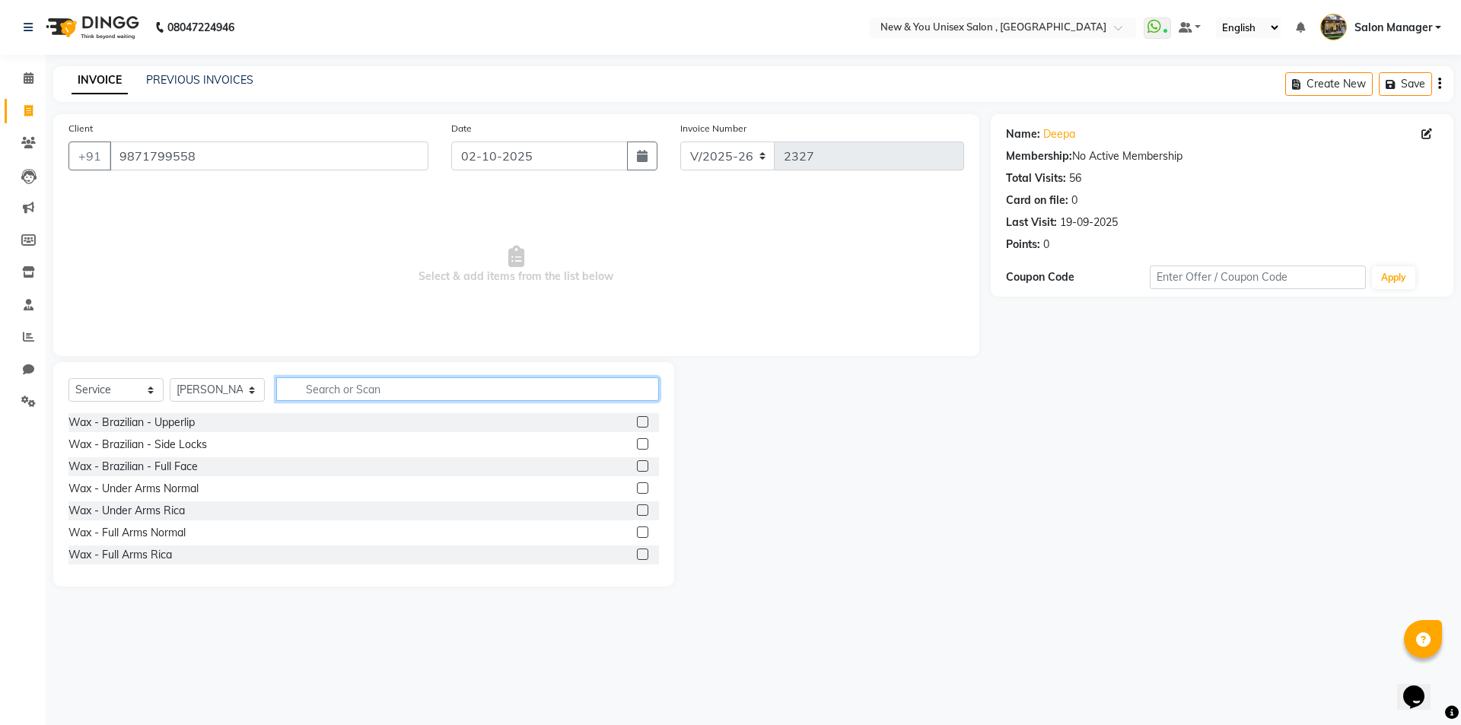
click at [340, 381] on input "text" at bounding box center [467, 389] width 383 height 24
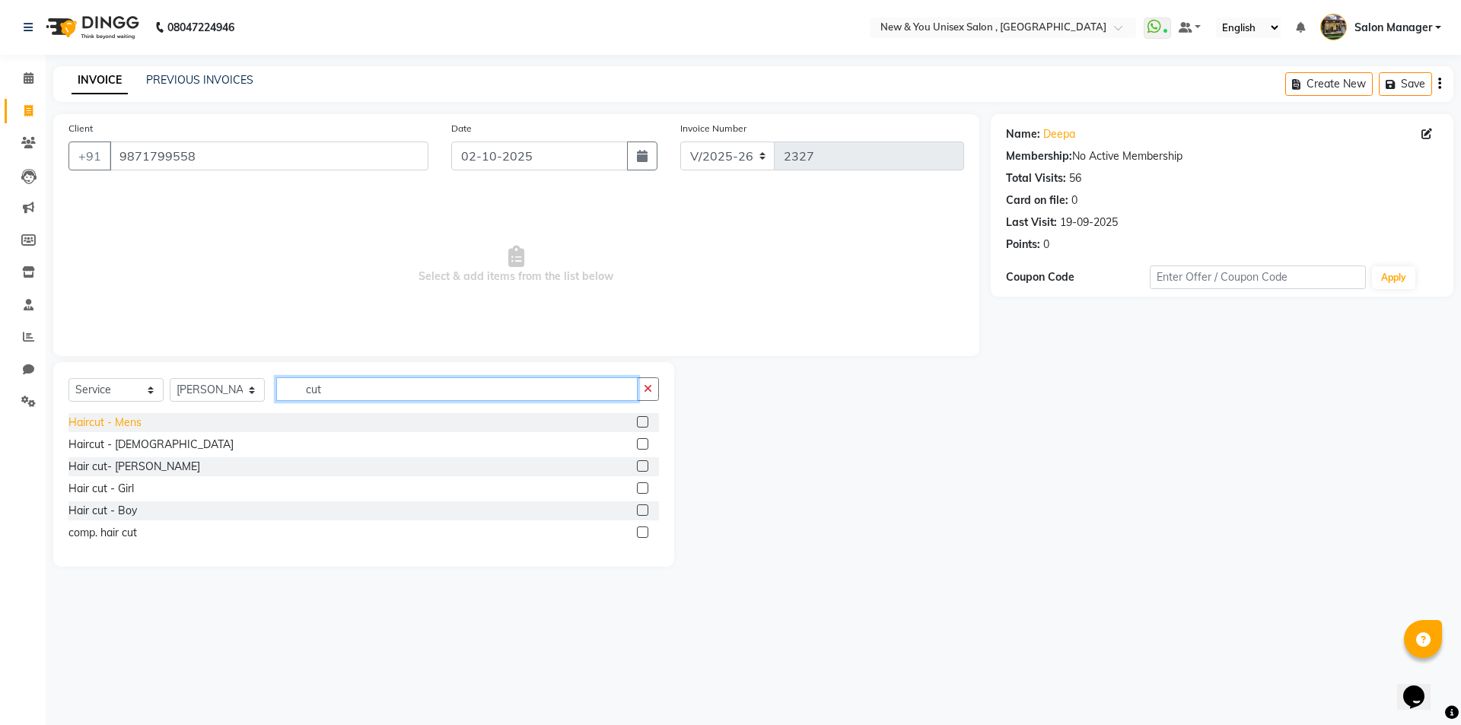
type input "cut"
click at [88, 417] on div "Haircut - Mens" at bounding box center [104, 423] width 73 height 16
checkbox input "false"
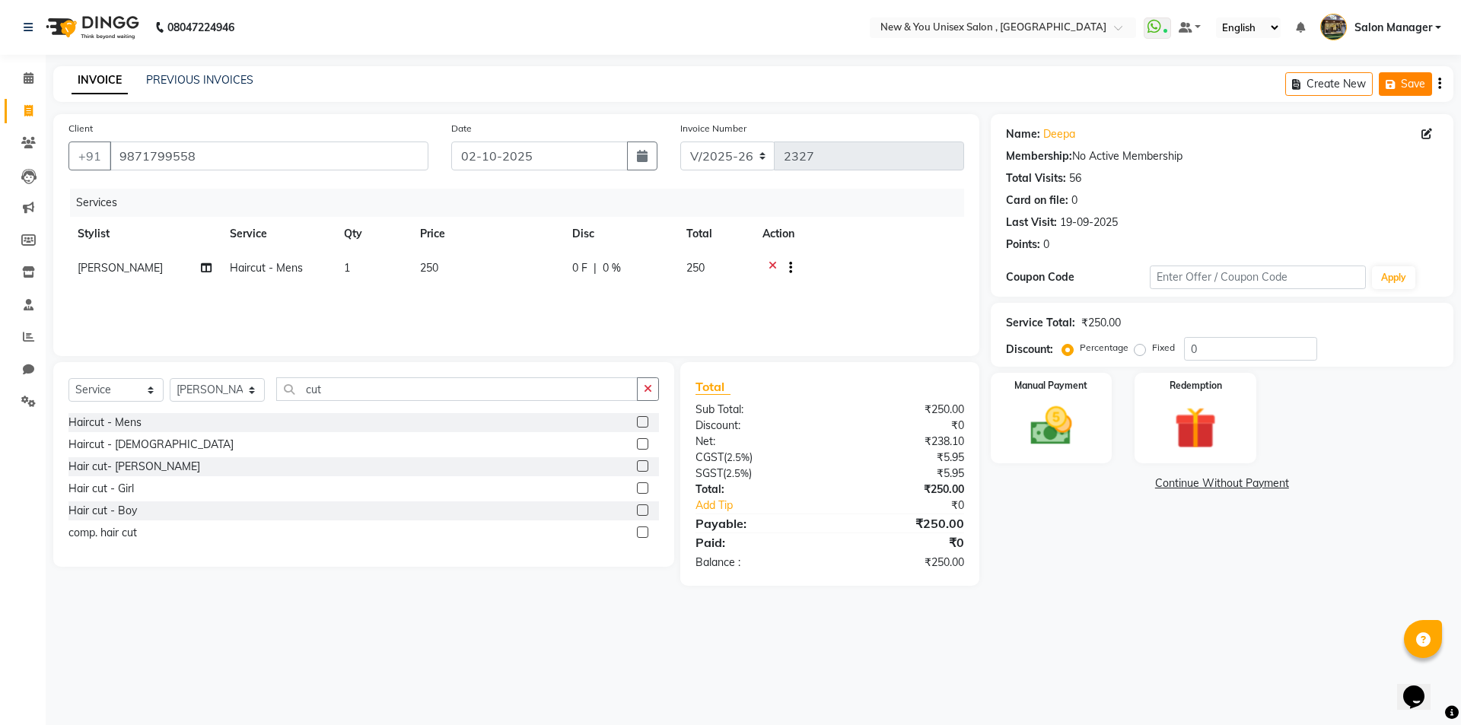
click at [1411, 80] on button "Save" at bounding box center [1404, 84] width 53 height 24
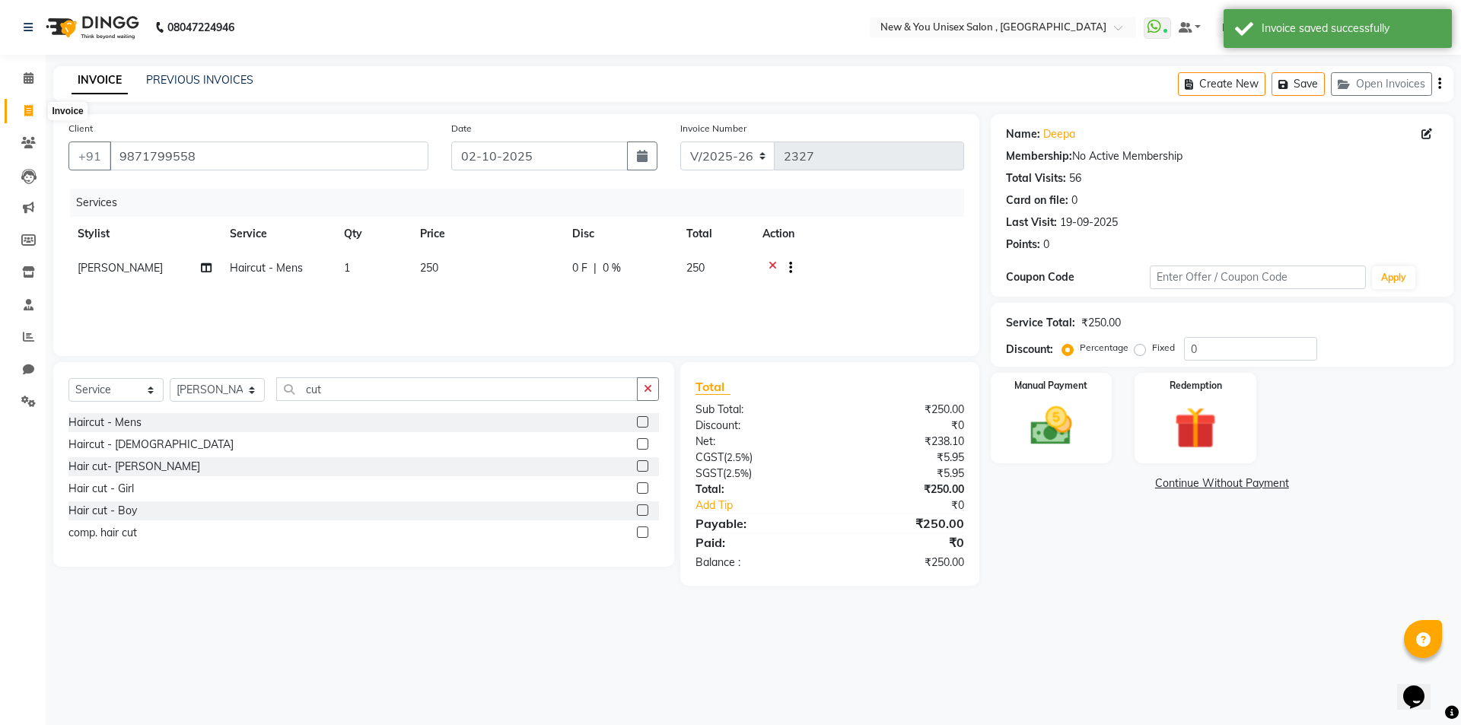
click at [26, 108] on icon at bounding box center [28, 110] width 8 height 11
select select "service"
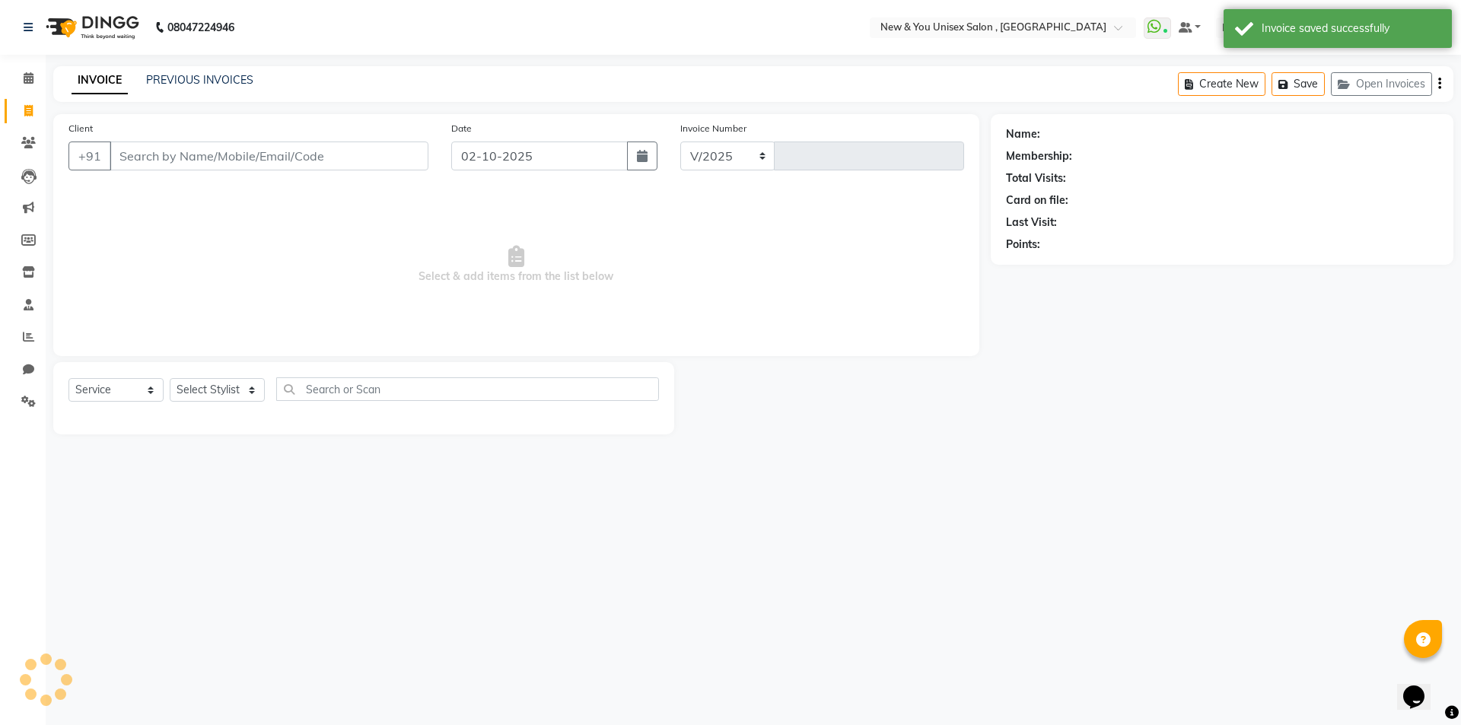
select select "31"
type input "2327"
click at [195, 160] on input "Client" at bounding box center [269, 155] width 319 height 29
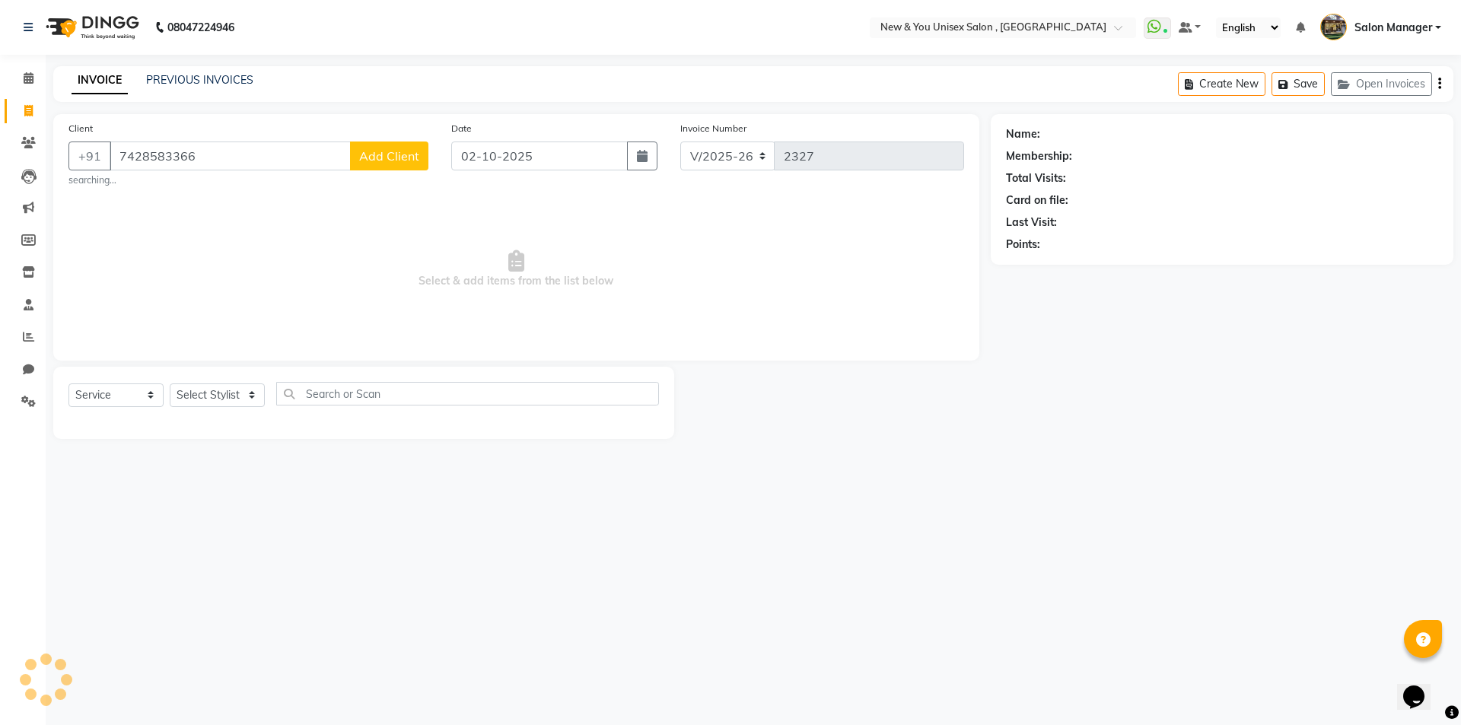
type input "7428583366"
click at [371, 158] on span "Add Client" at bounding box center [389, 155] width 60 height 15
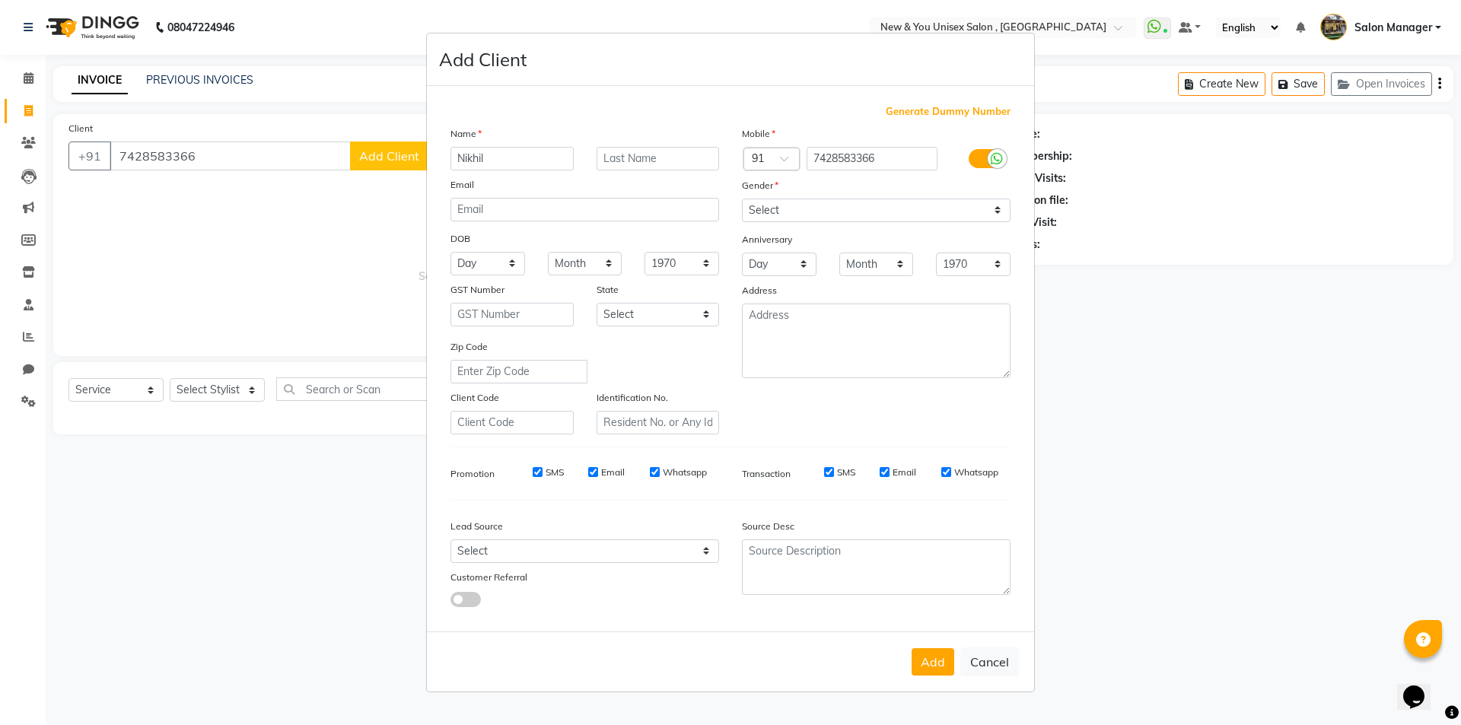
type input "Nikhil"
click at [159, 275] on ngb-modal-window "Add Client Generate Dummy Number Name Nikhil Email DOB Day 01 02 03 04 05 06 07…" at bounding box center [730, 362] width 1461 height 725
click at [987, 666] on button "Cancel" at bounding box center [989, 661] width 59 height 29
select select
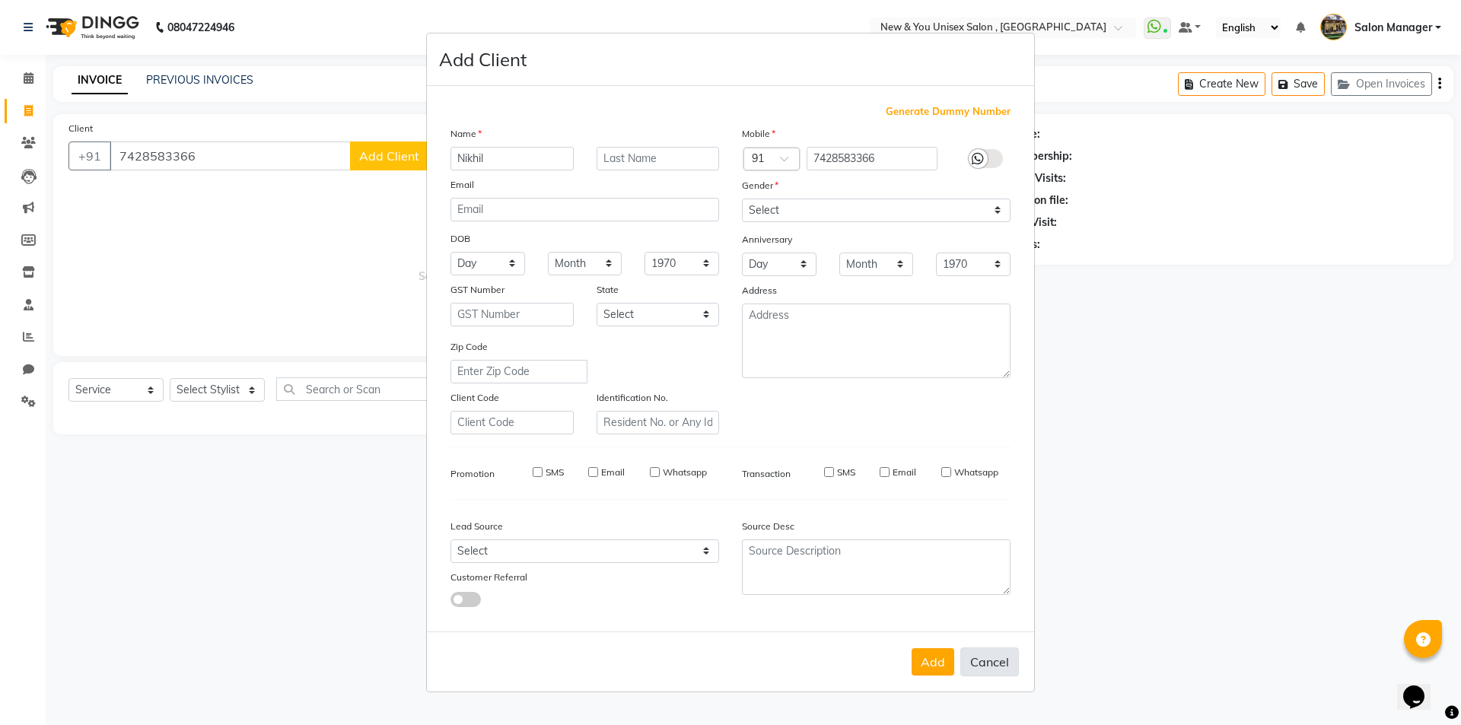
select select
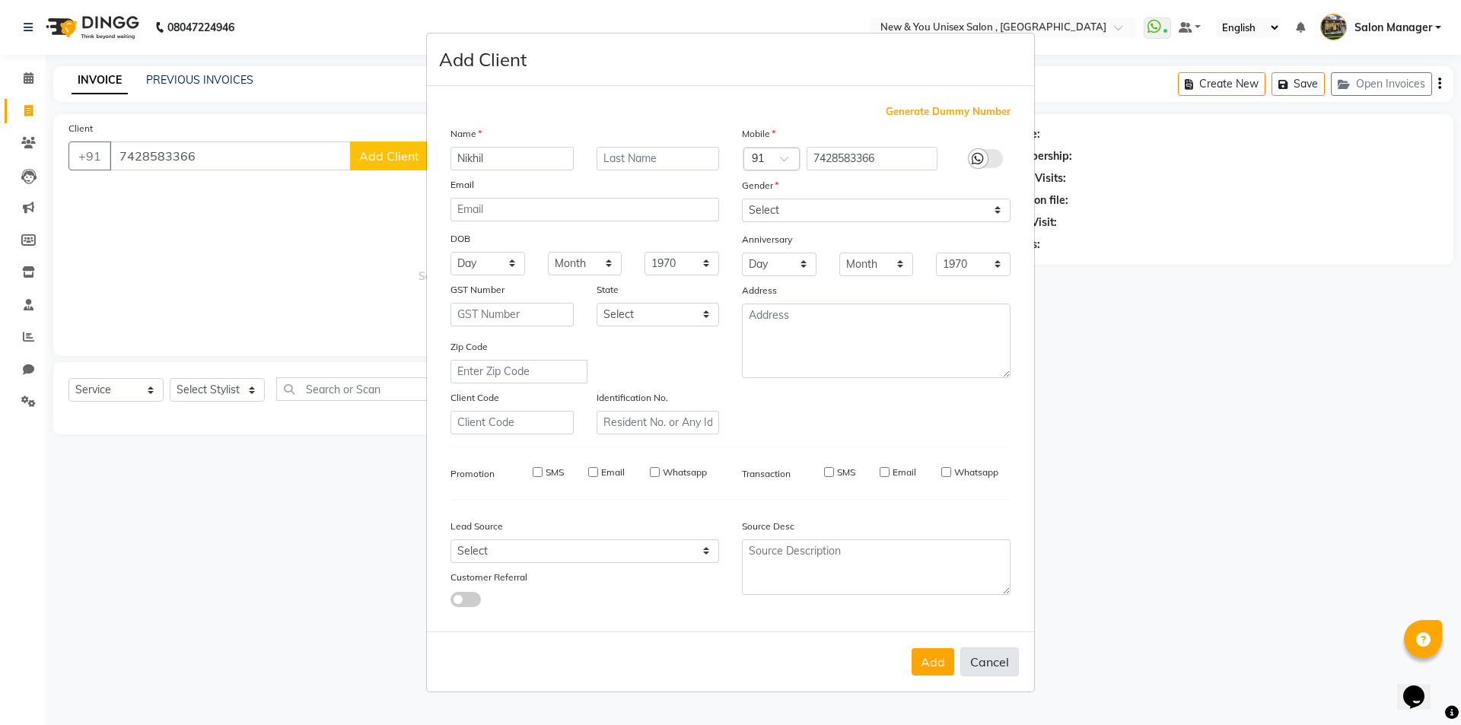
checkbox input "false"
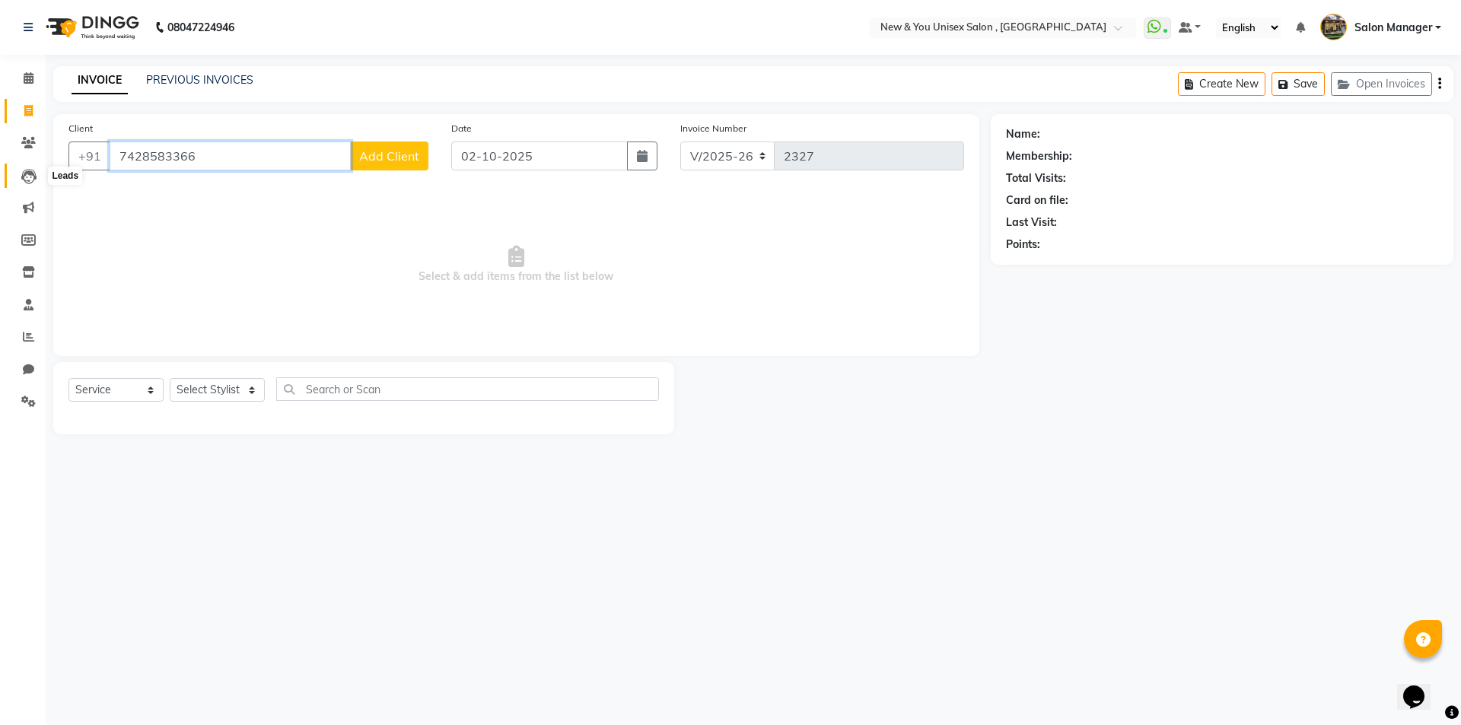
drag, startPoint x: 211, startPoint y: 158, endPoint x: 26, endPoint y: 169, distance: 185.9
click at [26, 169] on app-home "08047224946 Select Location × New & You Unisex Salon , Gurugram WhatsApp Status…" at bounding box center [730, 228] width 1461 height 457
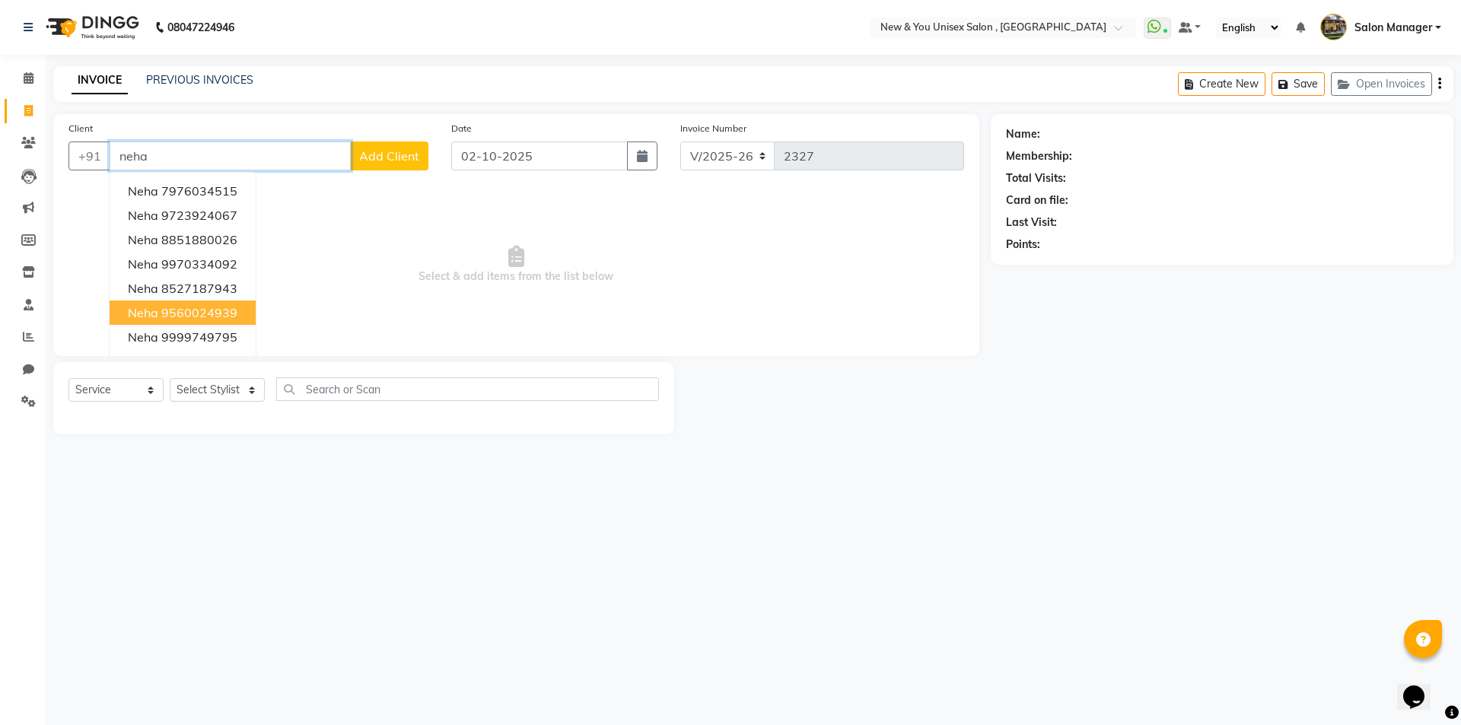
type input "neha"
click at [240, 577] on div "08047224946 Select Location × New & You Unisex Salon , Gurugram WhatsApp Status…" at bounding box center [730, 362] width 1461 height 725
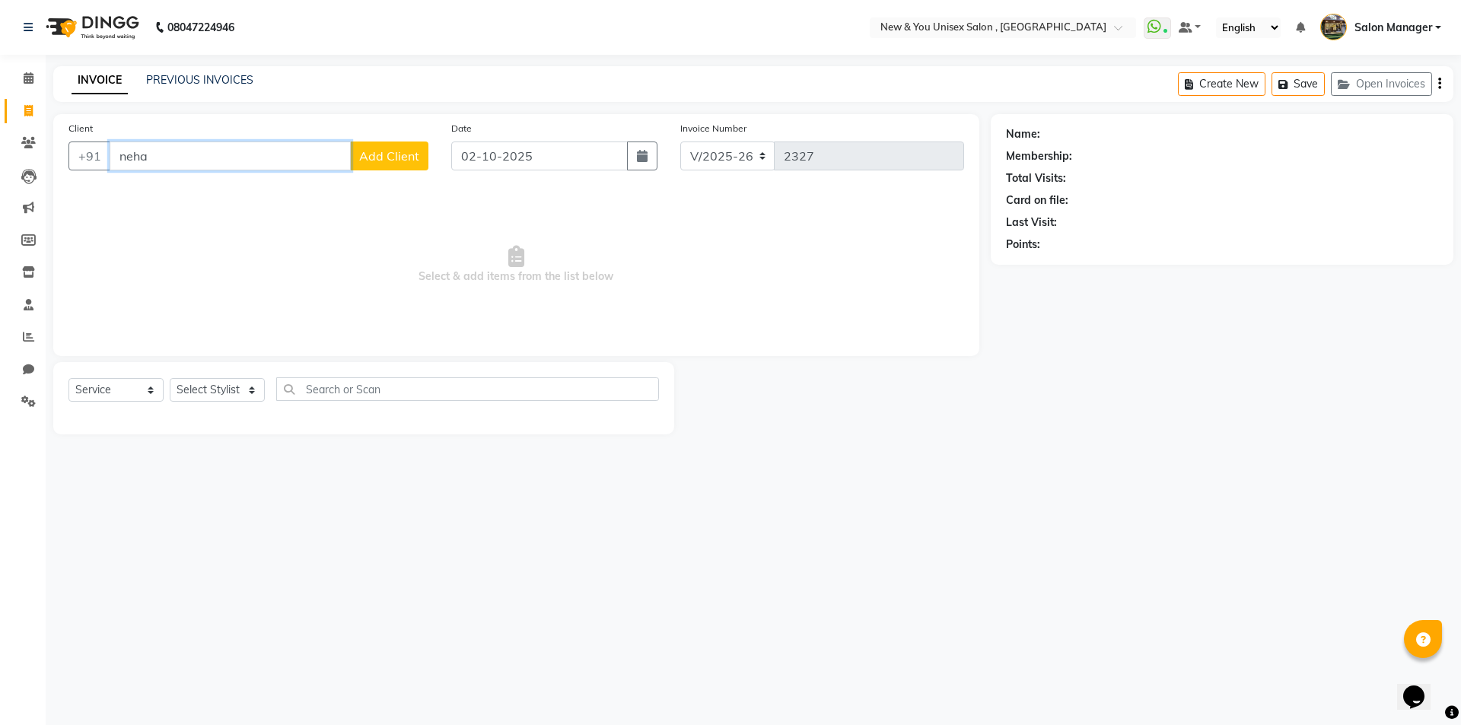
drag, startPoint x: 189, startPoint y: 169, endPoint x: 79, endPoint y: 204, distance: 115.7
click at [79, 204] on div "Client +91 neha Add Client Date [DATE] Invoice Number V/2025 V/[PHONE_NUMBER] S…" at bounding box center [516, 235] width 926 height 242
click at [1389, 88] on button "Open Invoices" at bounding box center [1381, 84] width 101 height 24
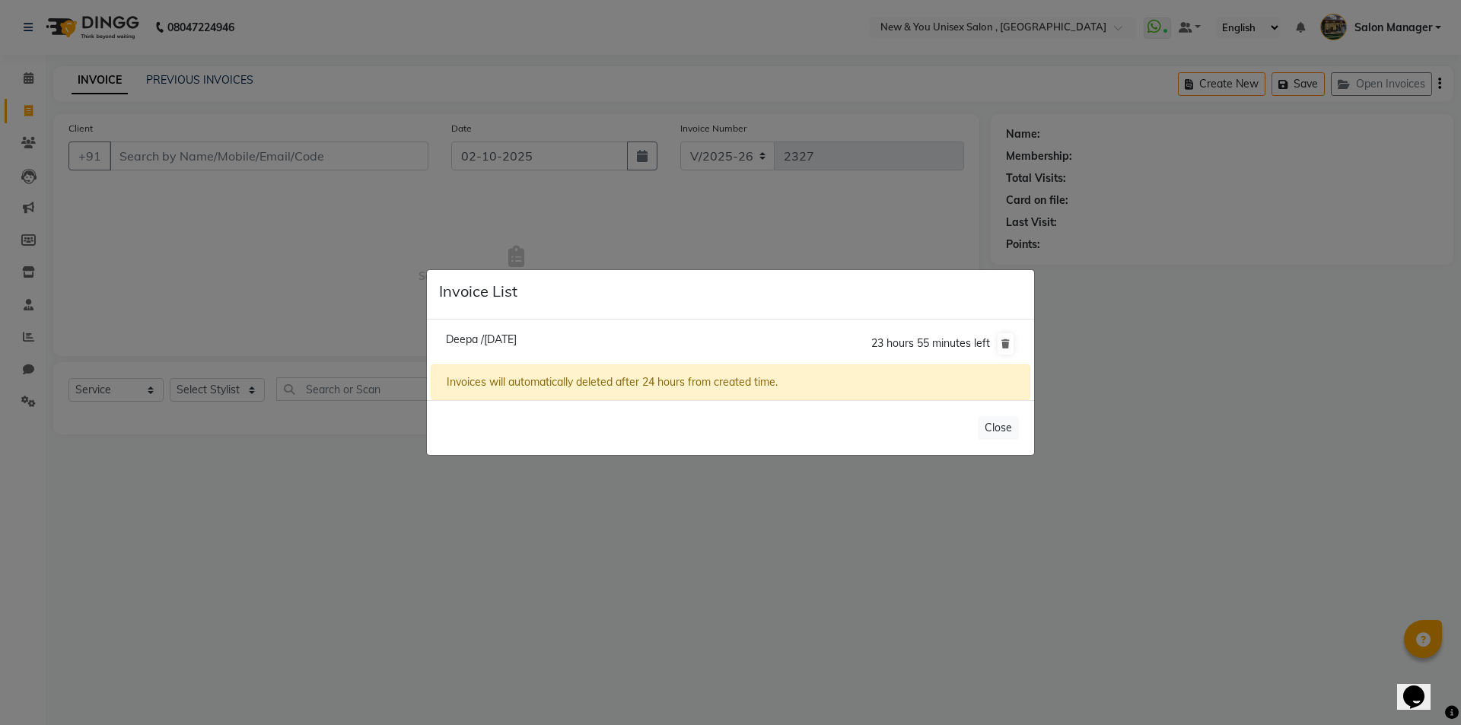
click at [517, 336] on span "Deepa /[DATE]" at bounding box center [481, 339] width 71 height 14
type input "9871799558"
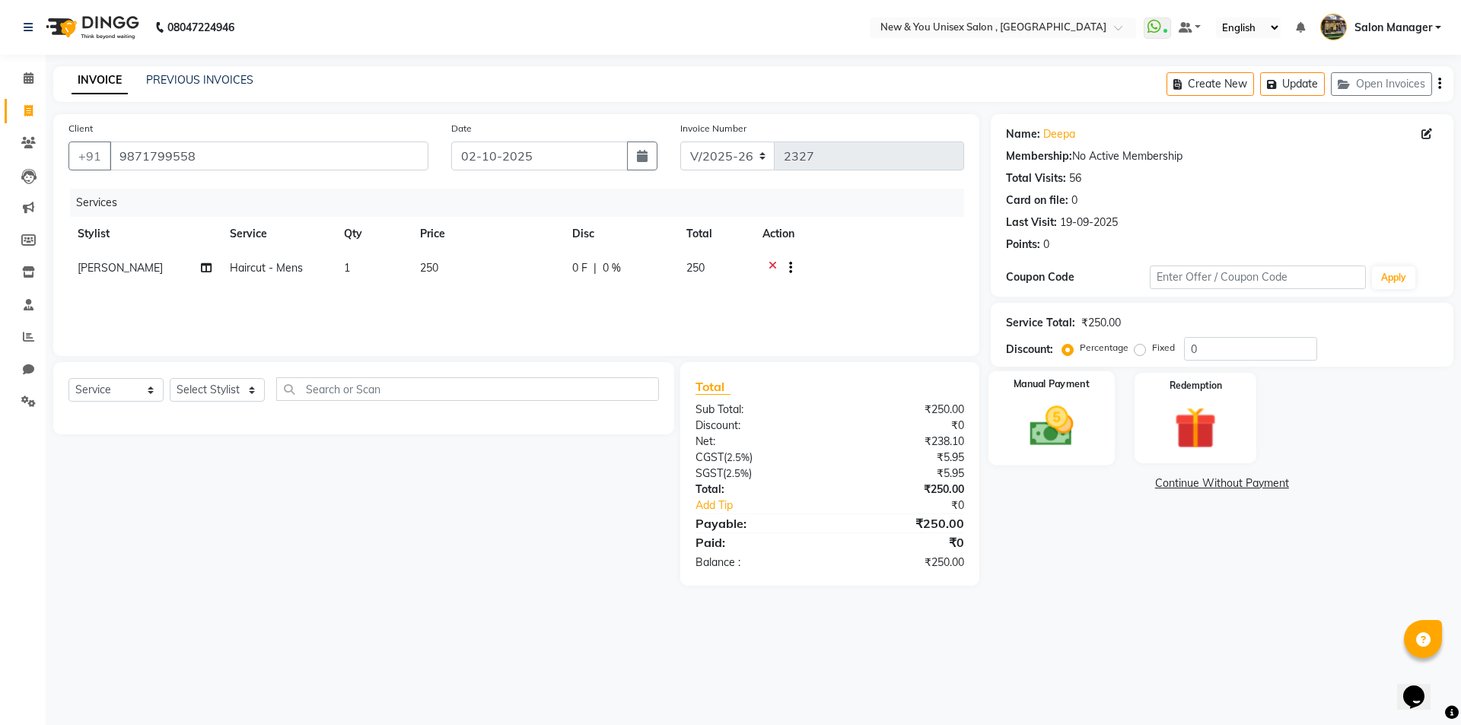
click at [1021, 440] on img at bounding box center [1051, 426] width 71 height 50
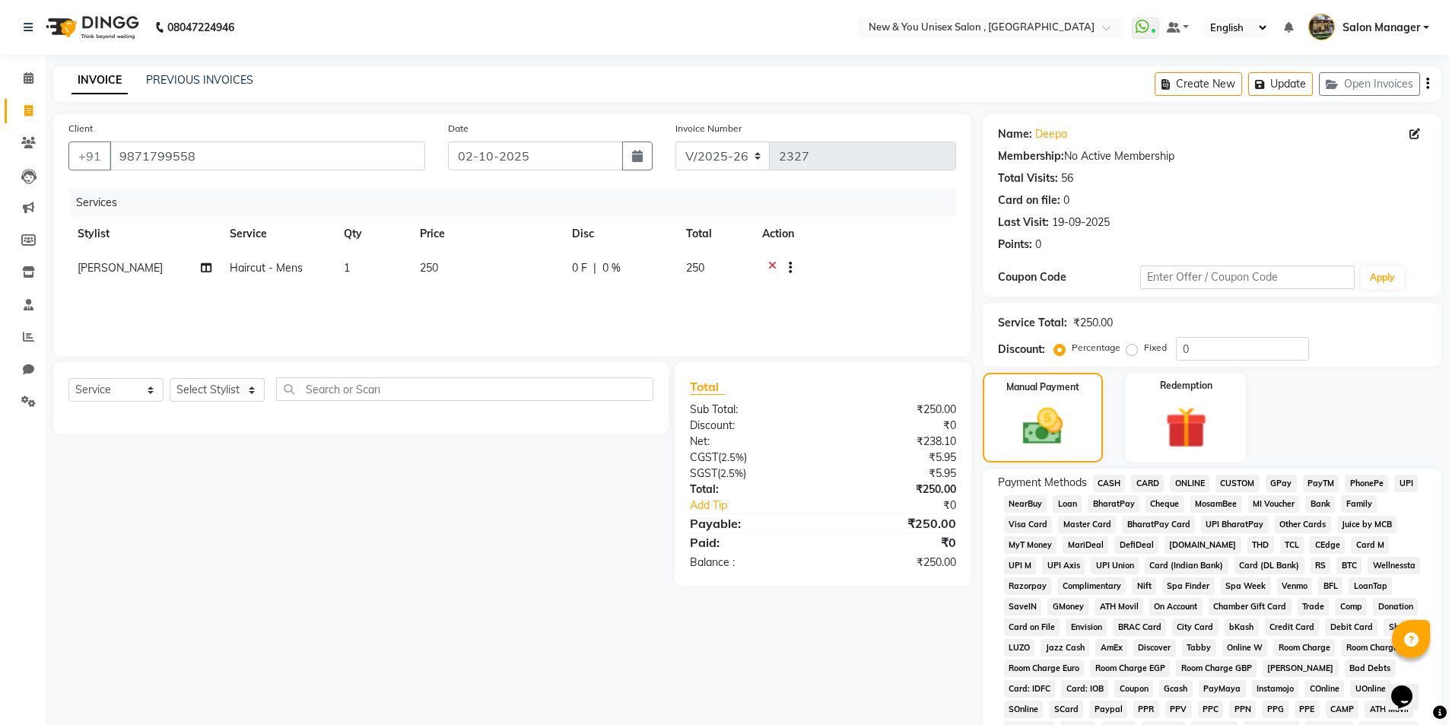
click at [1426, 84] on icon "button" at bounding box center [1427, 84] width 3 height 1
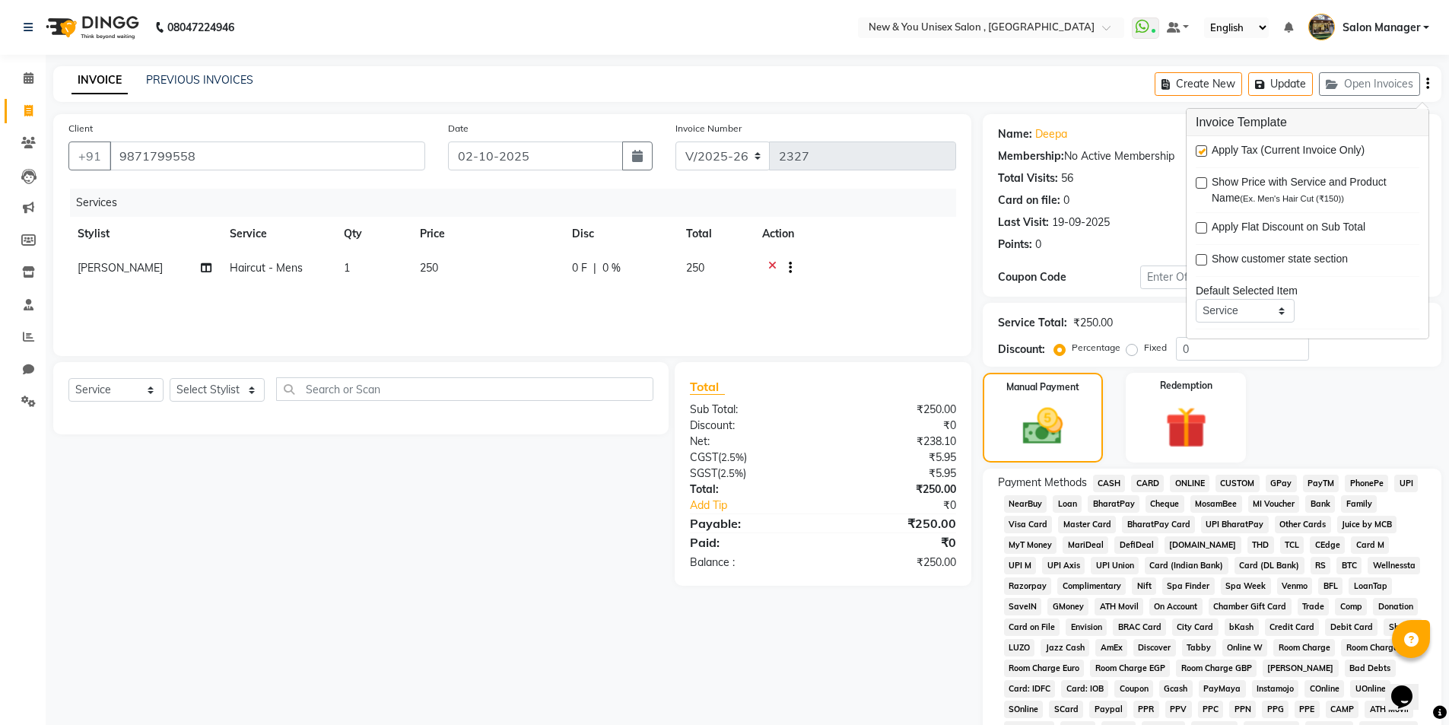
click at [1200, 154] on label at bounding box center [1201, 150] width 11 height 11
click at [1200, 154] on input "checkbox" at bounding box center [1201, 152] width 10 height 10
checkbox input "false"
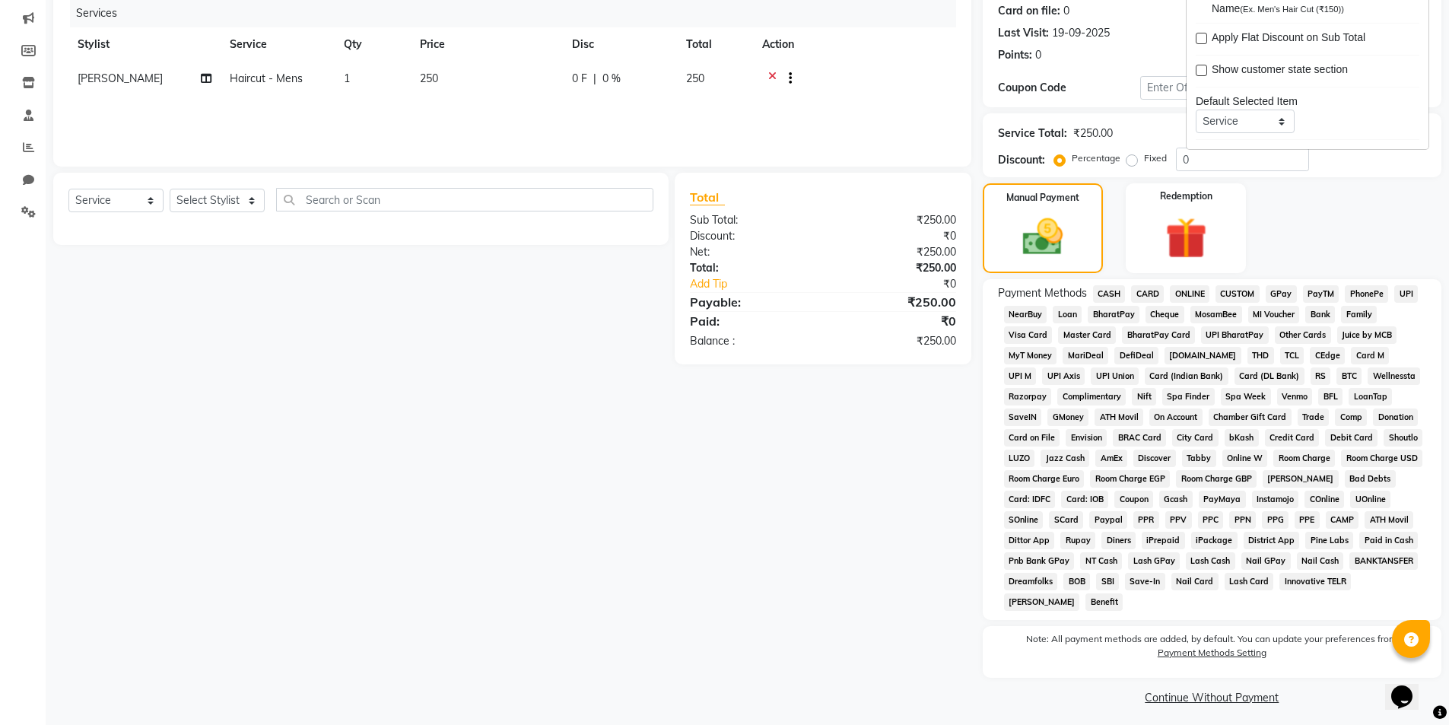
scroll to position [196, 0]
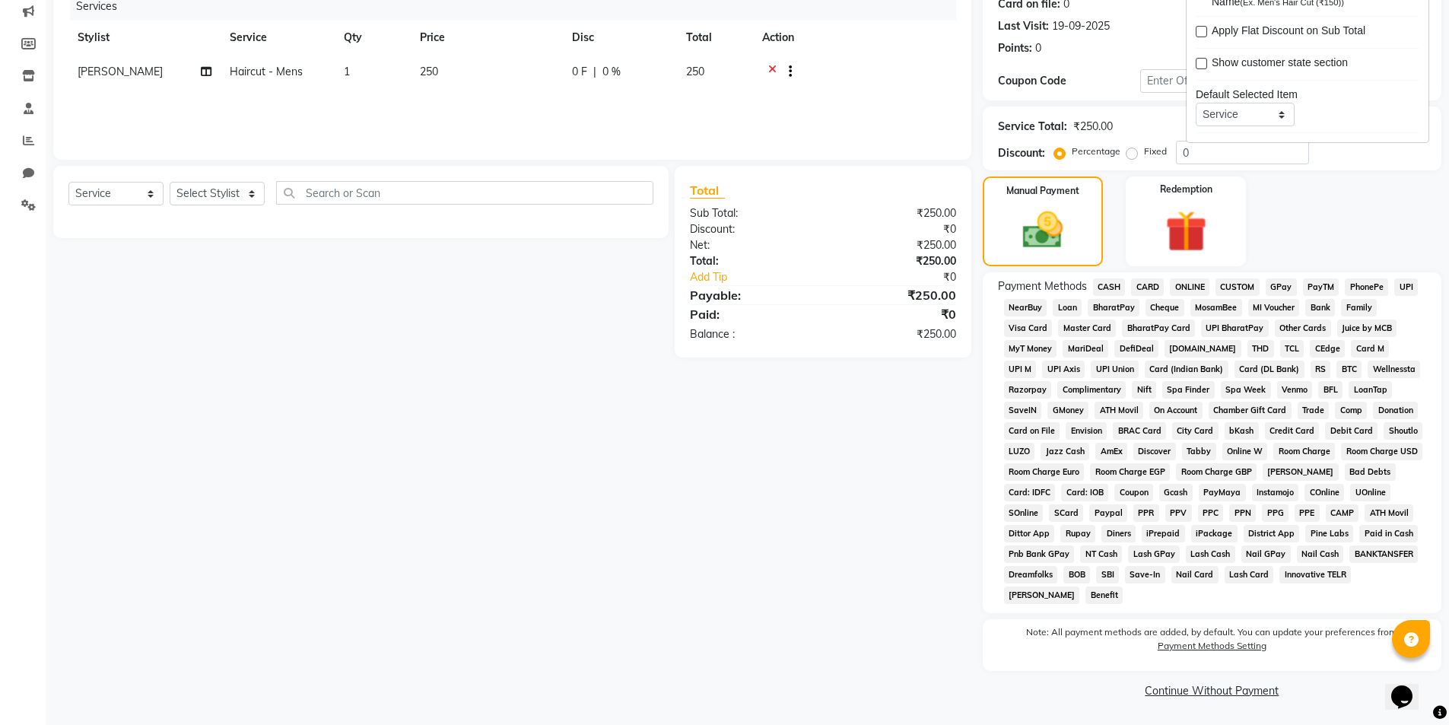
drag, startPoint x: 1459, startPoint y: 292, endPoint x: 24, endPoint y: 16, distance: 1461.1
click at [1108, 288] on span "CASH" at bounding box center [1109, 286] width 33 height 17
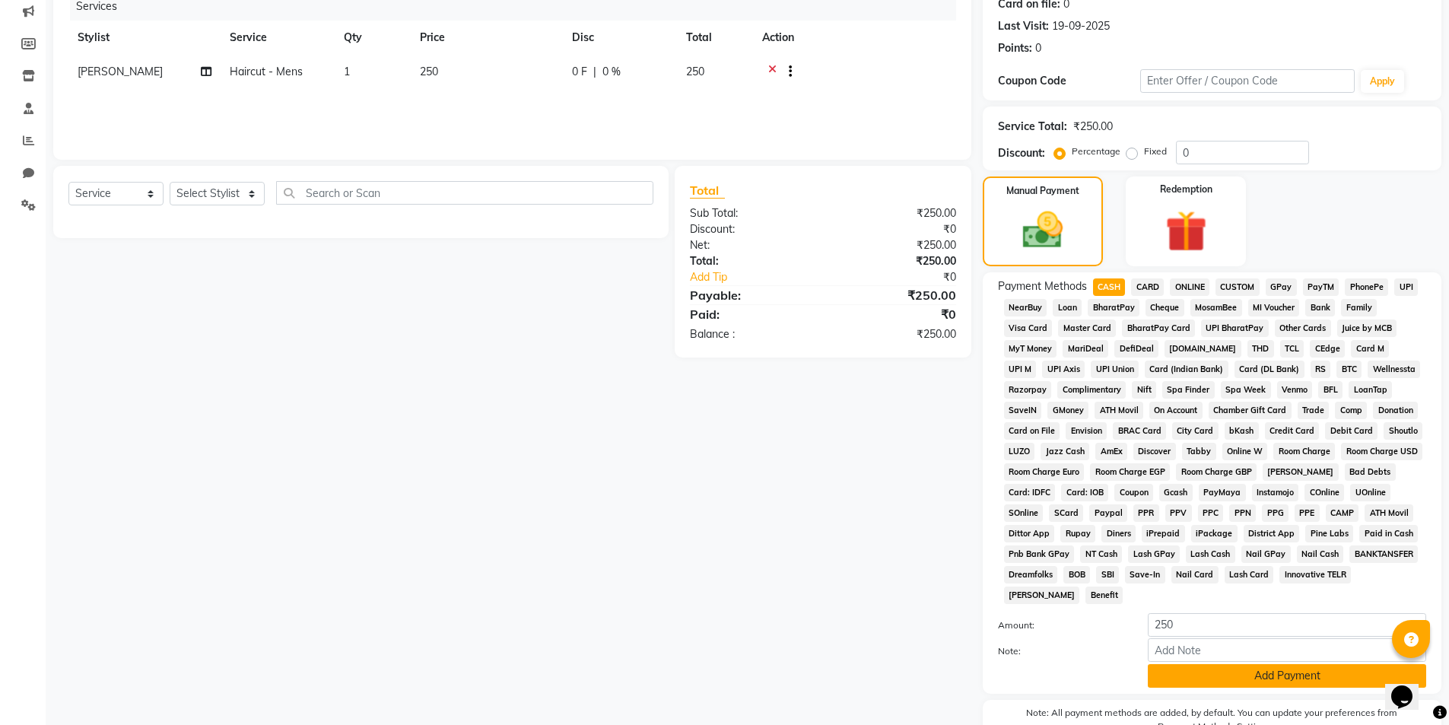
click at [1193, 671] on button "Add Payment" at bounding box center [1287, 676] width 278 height 24
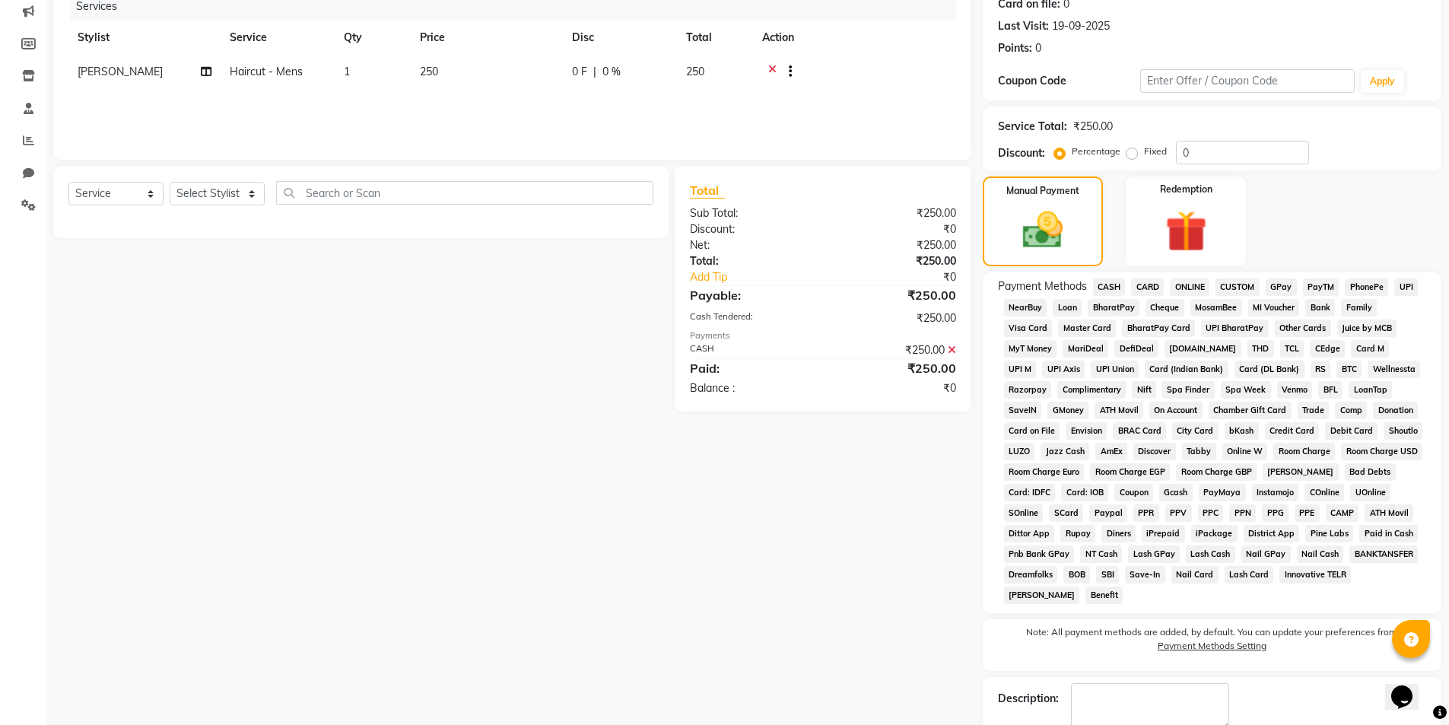
scroll to position [282, 0]
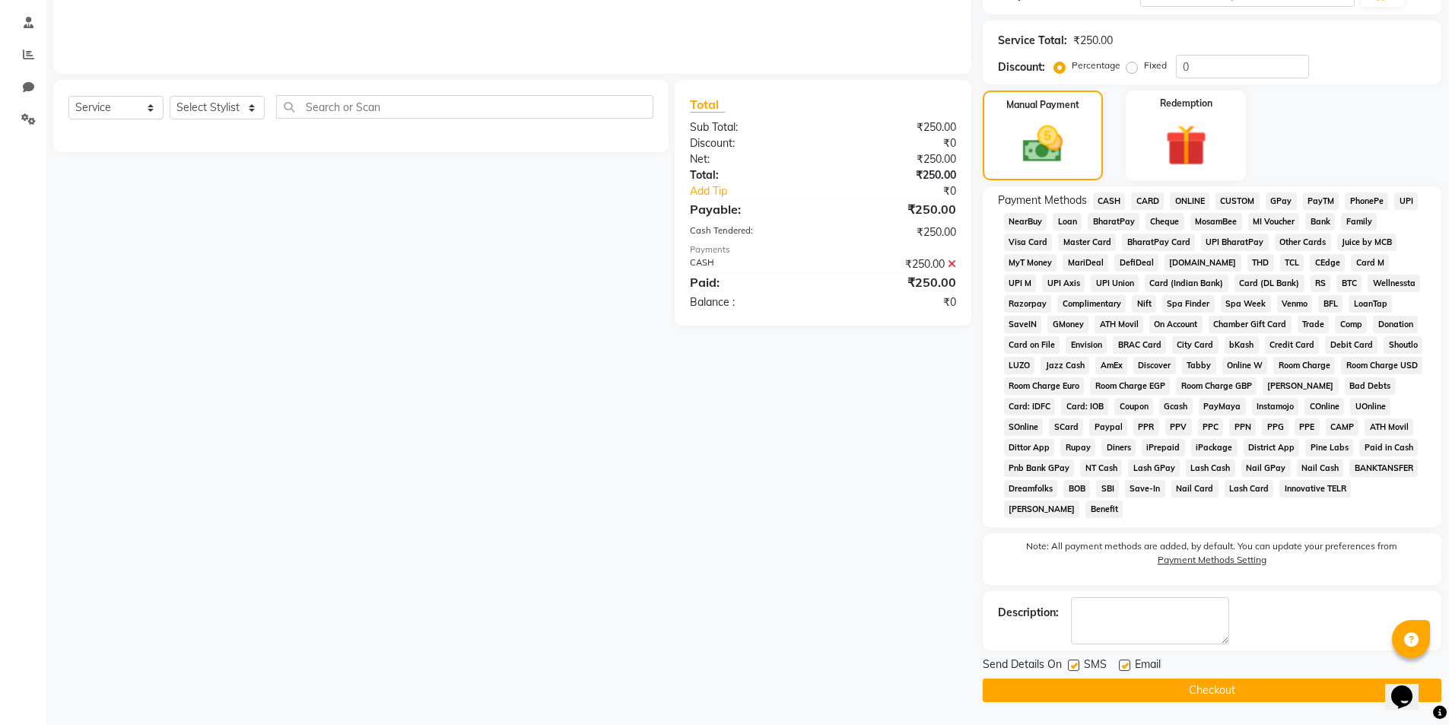
drag, startPoint x: 1453, startPoint y: 566, endPoint x: 8, endPoint y: 24, distance: 1543.8
click at [1245, 691] on button "Checkout" at bounding box center [1212, 691] width 459 height 24
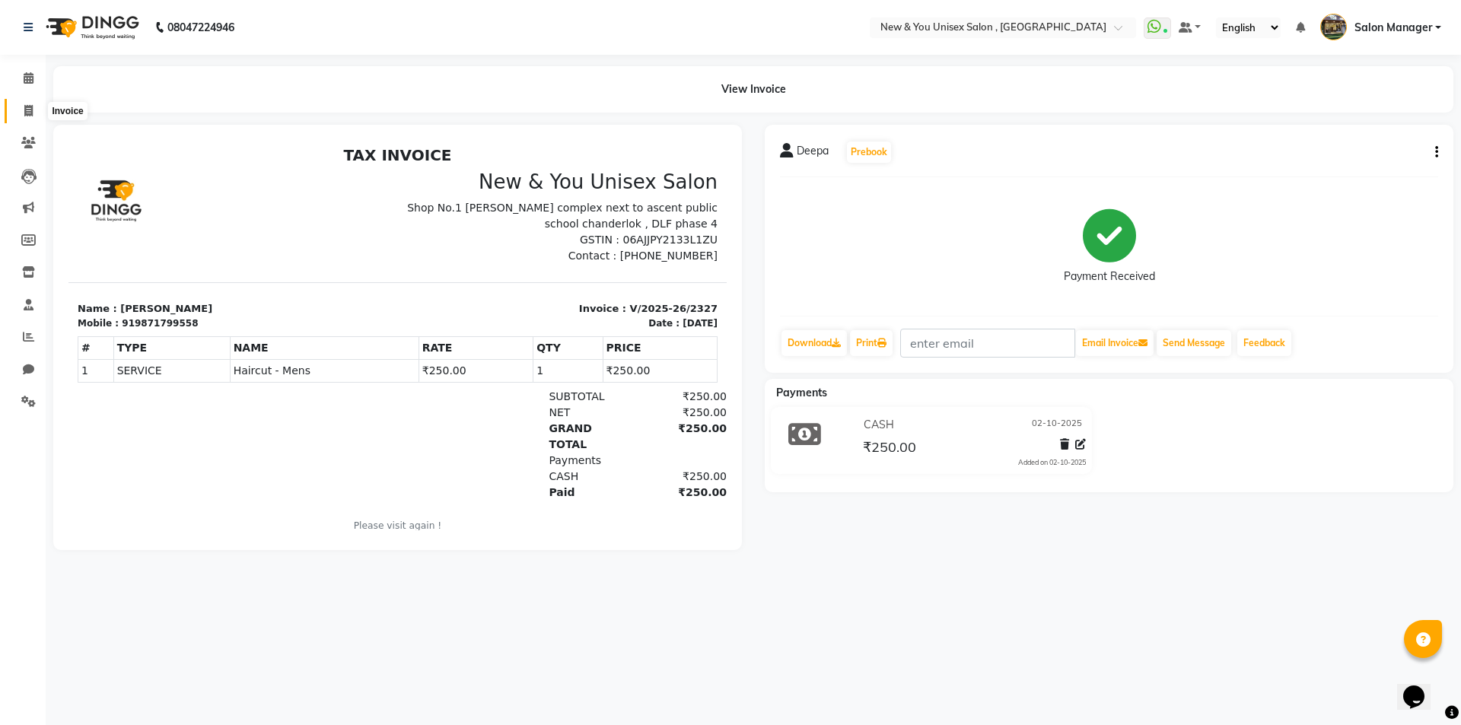
click at [26, 116] on icon at bounding box center [28, 110] width 8 height 11
select select "service"
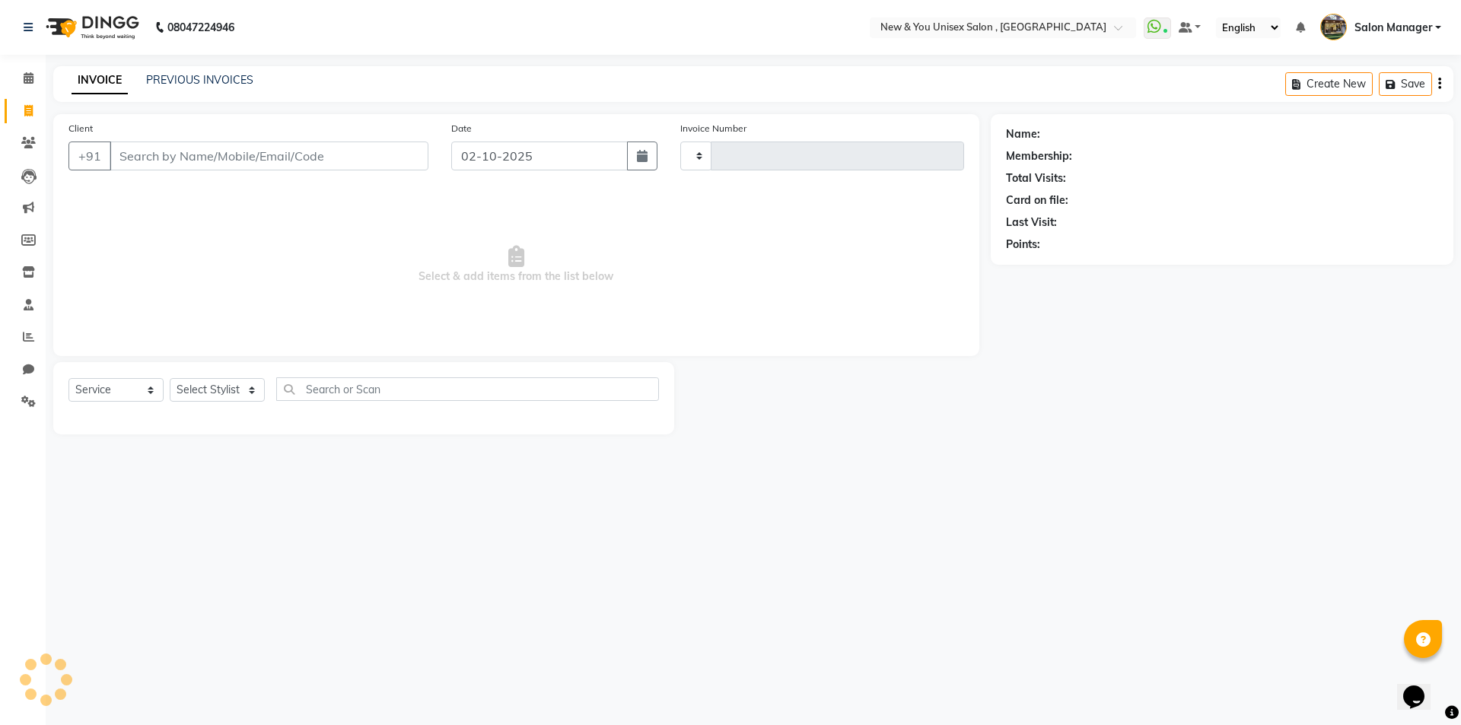
type input "2328"
select select "31"
click at [1045, 533] on div "08047224946 Select Location × New & You Unisex Salon , Gurugram WhatsApp Status…" at bounding box center [730, 362] width 1461 height 725
click at [1008, 514] on div "08047224946 Select Location × New & You Unisex Salon , Gurugram WhatsApp Status…" at bounding box center [730, 362] width 1461 height 725
click at [300, 156] on input "Client" at bounding box center [269, 155] width 319 height 29
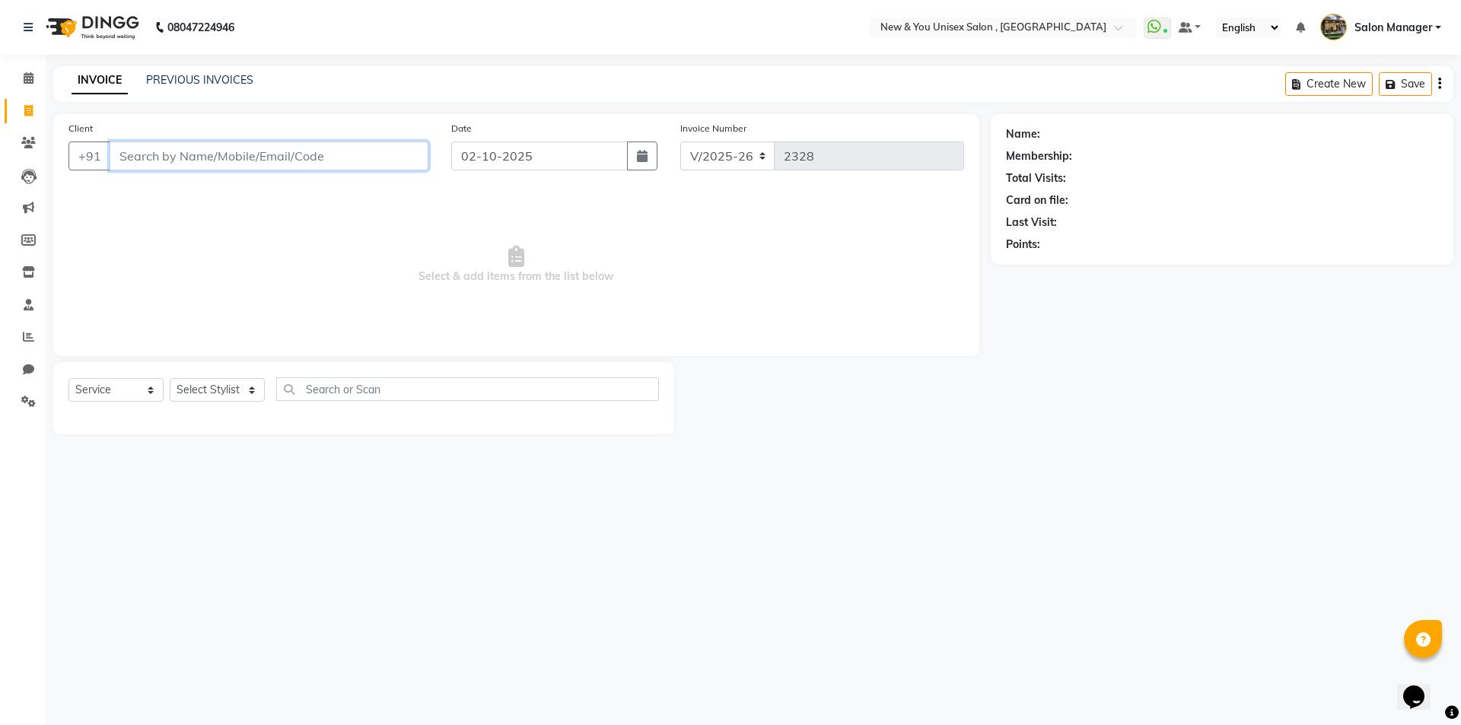
click at [250, 169] on input "Client" at bounding box center [269, 155] width 319 height 29
click at [213, 202] on button "Neha 843151 8373" at bounding box center [184, 191] width 149 height 24
type input "8431518373"
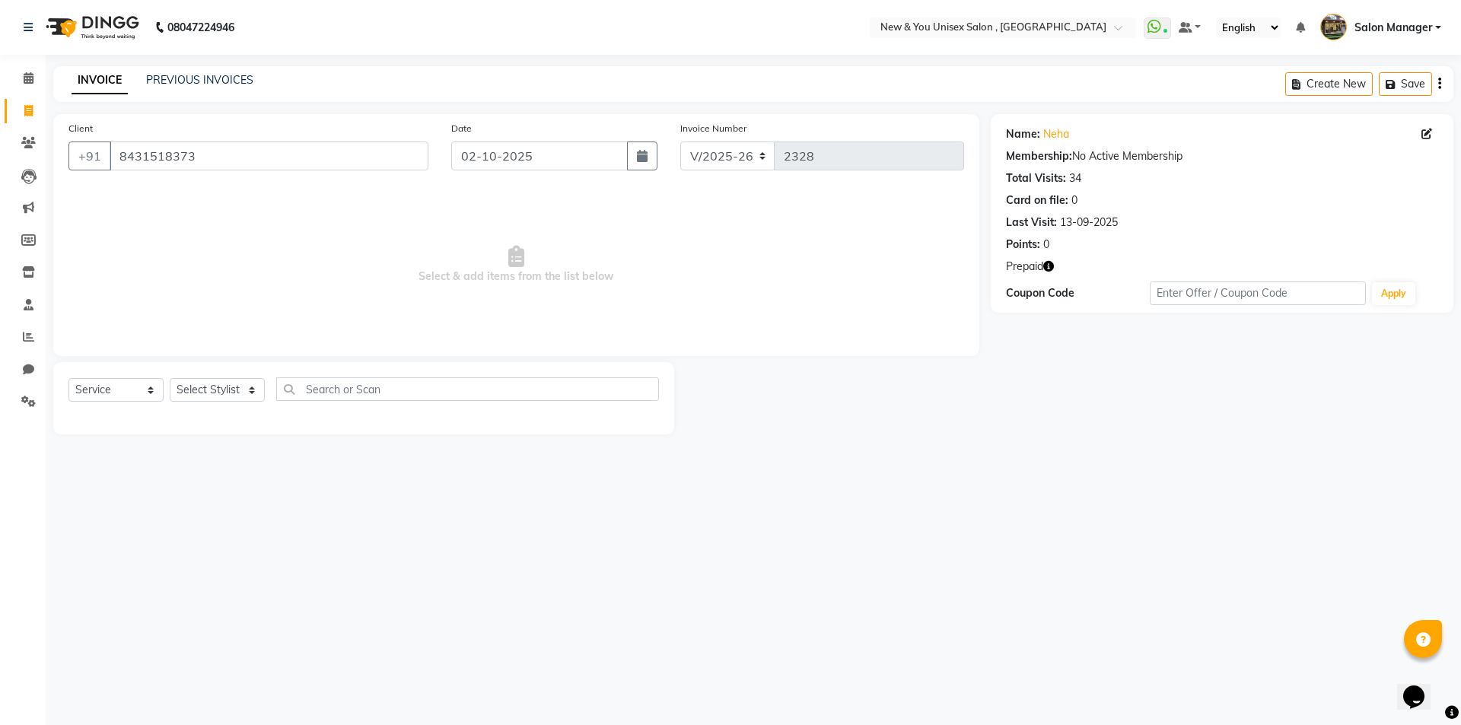
click at [1048, 267] on icon "button" at bounding box center [1048, 266] width 11 height 11
click at [1035, 401] on div "Name: Neha Membership: No Active Membership Total Visits: 34 Card on file: 0 La…" at bounding box center [1227, 274] width 474 height 320
click at [205, 385] on select "Select Stylist HEMANT [PERSON_NAME] [PERSON_NAME] Salon Manager [PERSON_NAME] […" at bounding box center [217, 390] width 95 height 24
select select "1200"
click at [170, 378] on select "Select Stylist HEMANT [PERSON_NAME] [PERSON_NAME] Salon Manager [PERSON_NAME] […" at bounding box center [217, 390] width 95 height 24
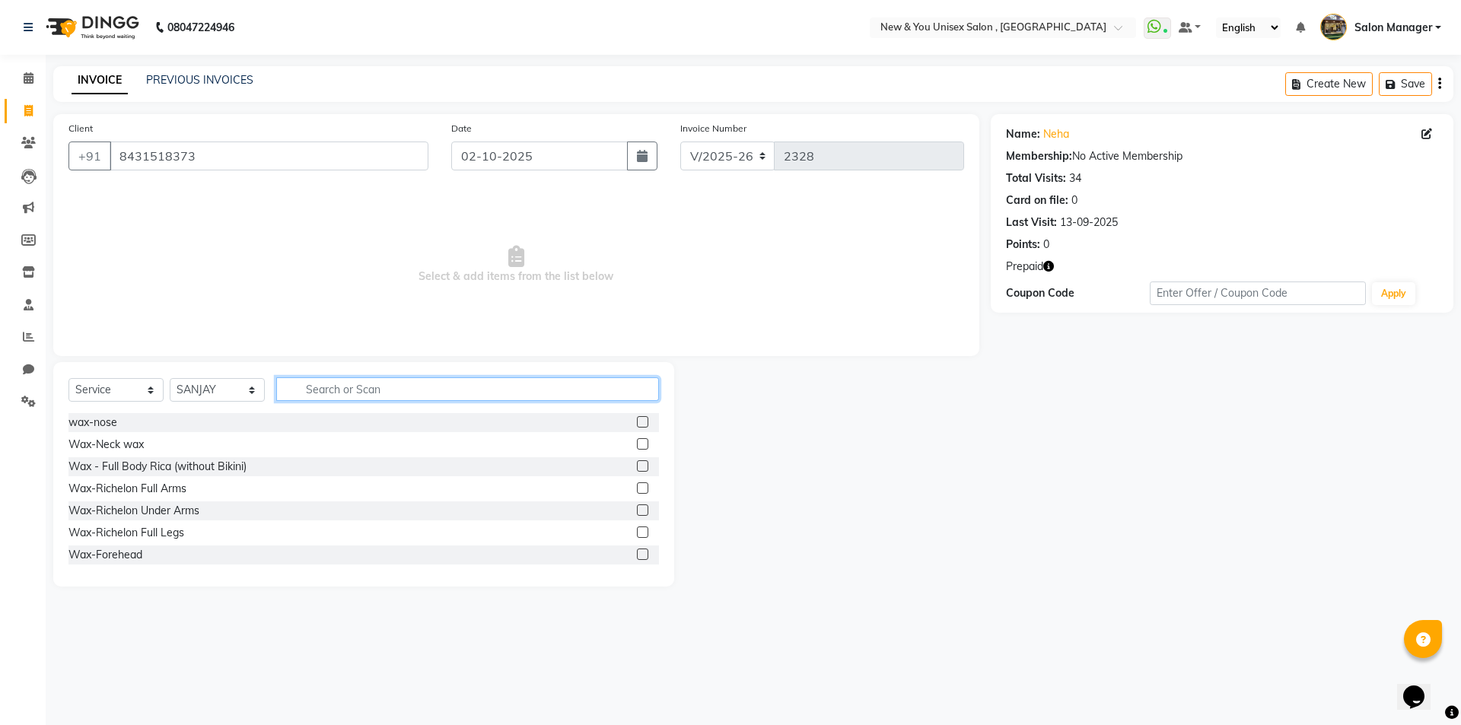
click at [396, 389] on input "text" at bounding box center [467, 389] width 383 height 24
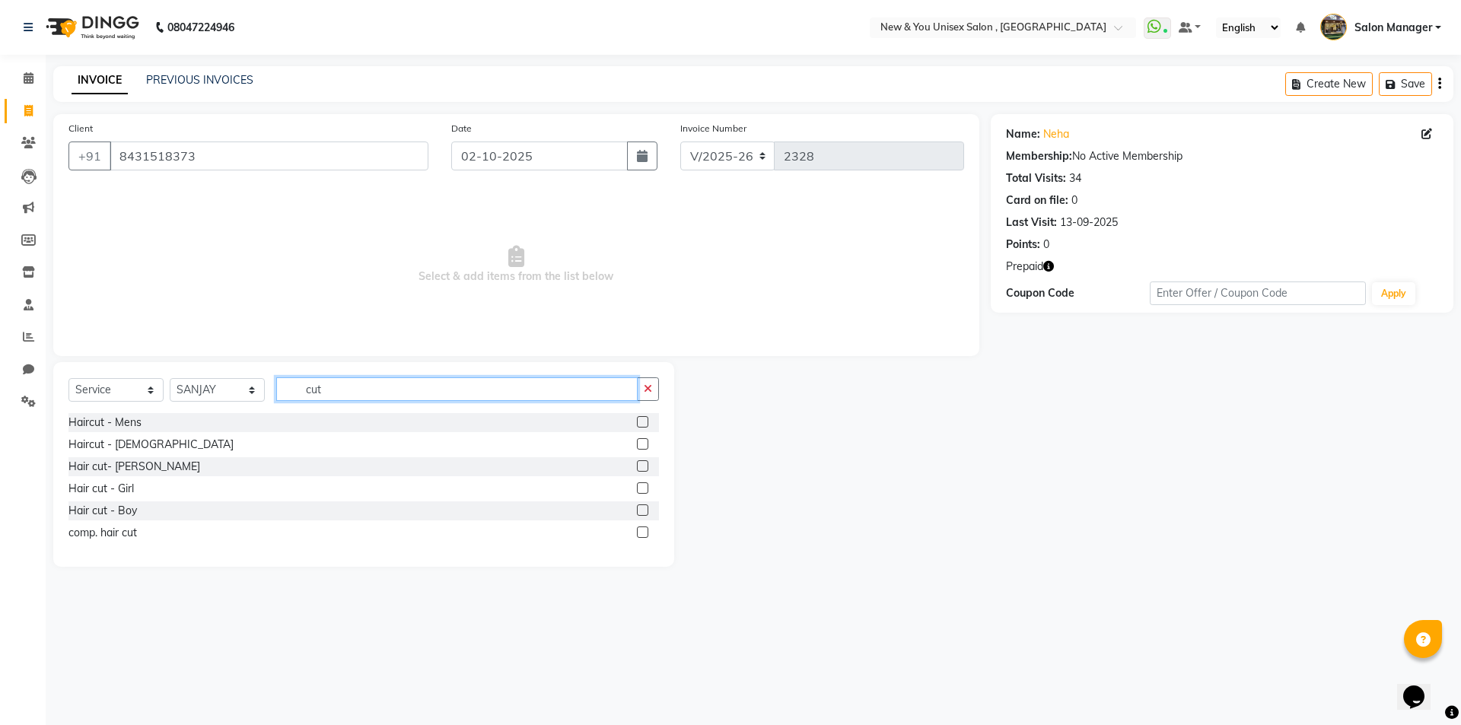
type input "cut"
click at [1044, 261] on icon "button" at bounding box center [1048, 266] width 11 height 11
click at [113, 421] on div "Haircut - Mens" at bounding box center [104, 423] width 73 height 16
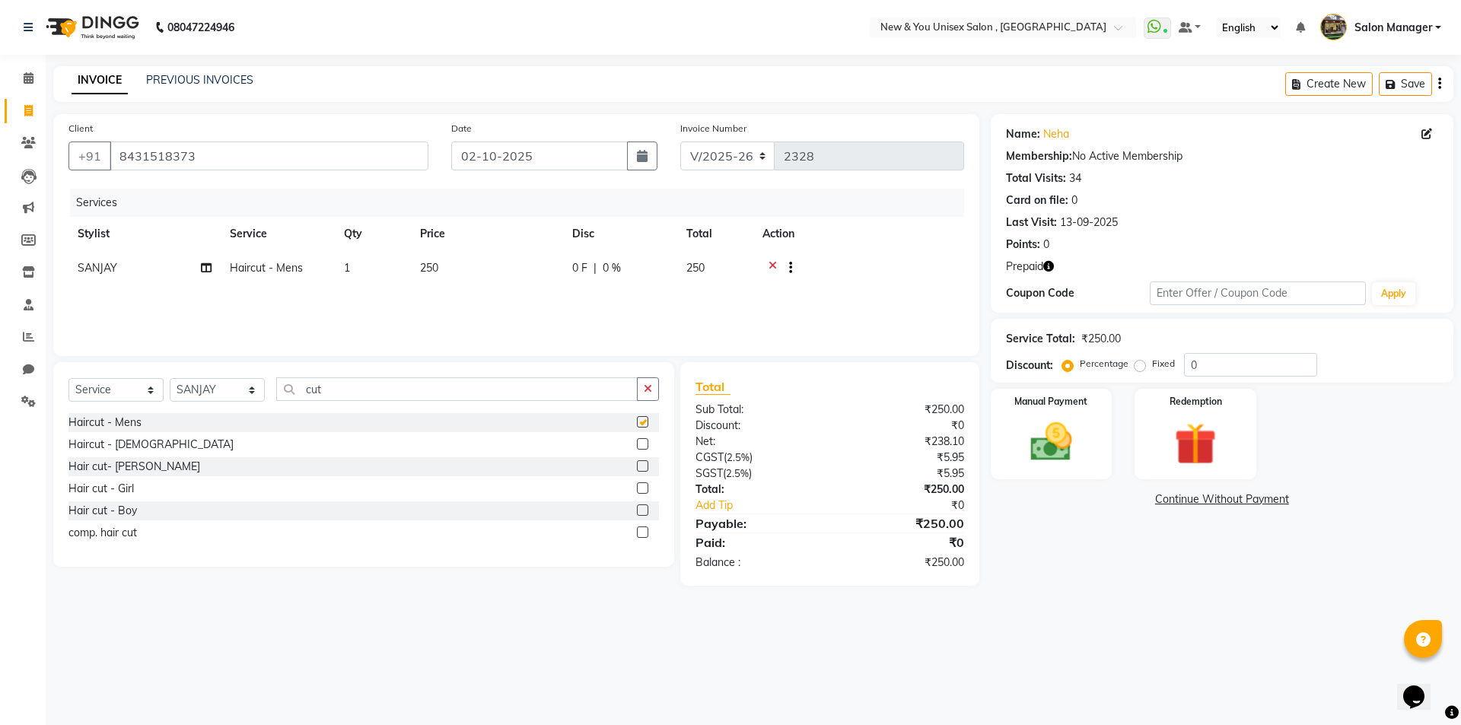
checkbox input "false"
click at [1205, 469] on img at bounding box center [1194, 444] width 71 height 54
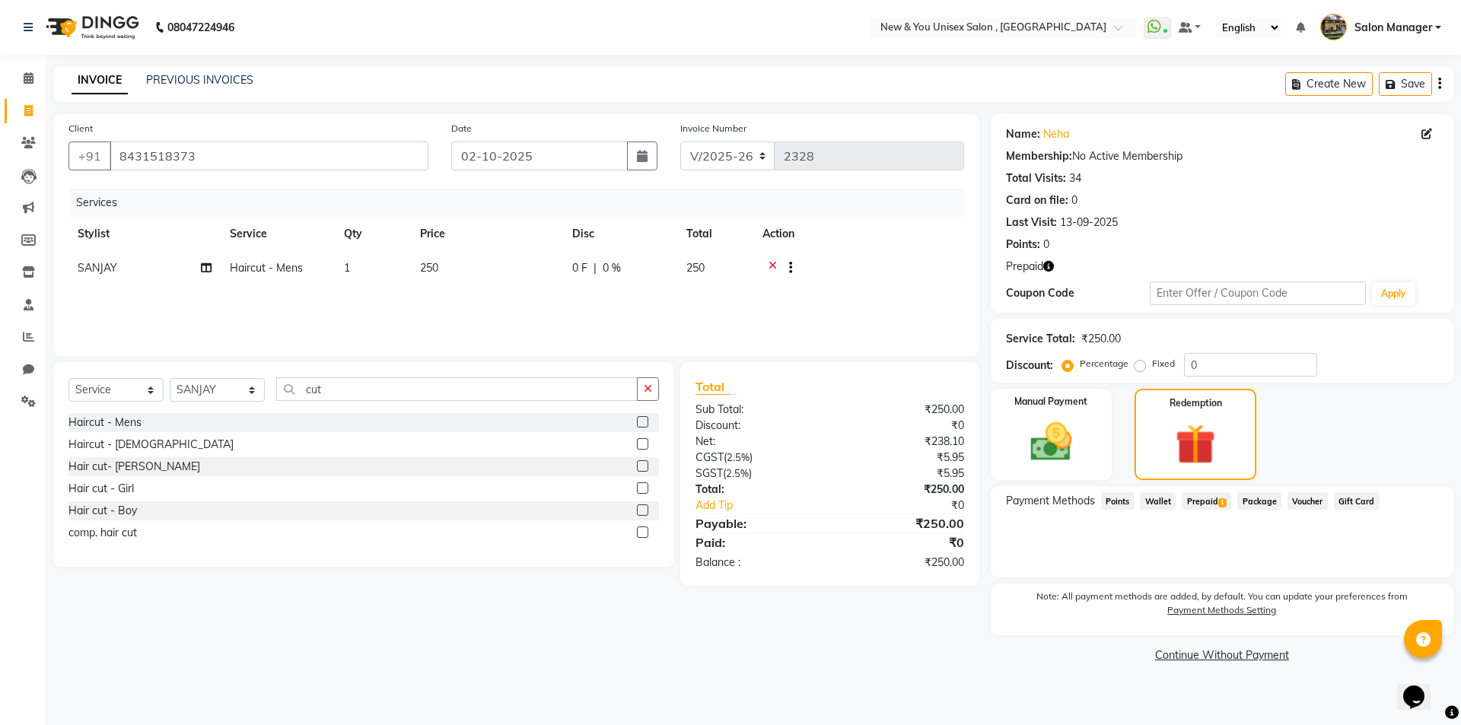
click at [1224, 503] on span "1" at bounding box center [1222, 502] width 8 height 9
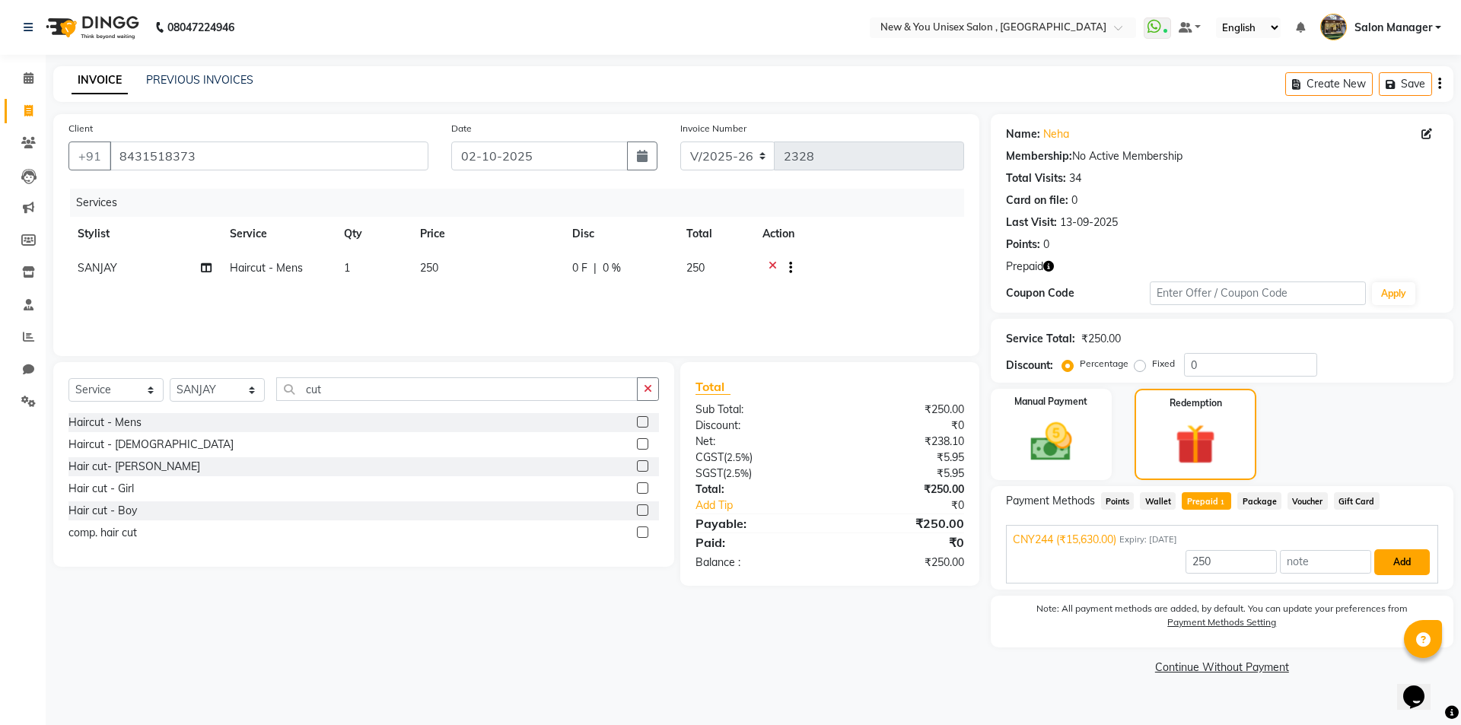
click at [1413, 569] on button "Add" at bounding box center [1402, 562] width 56 height 26
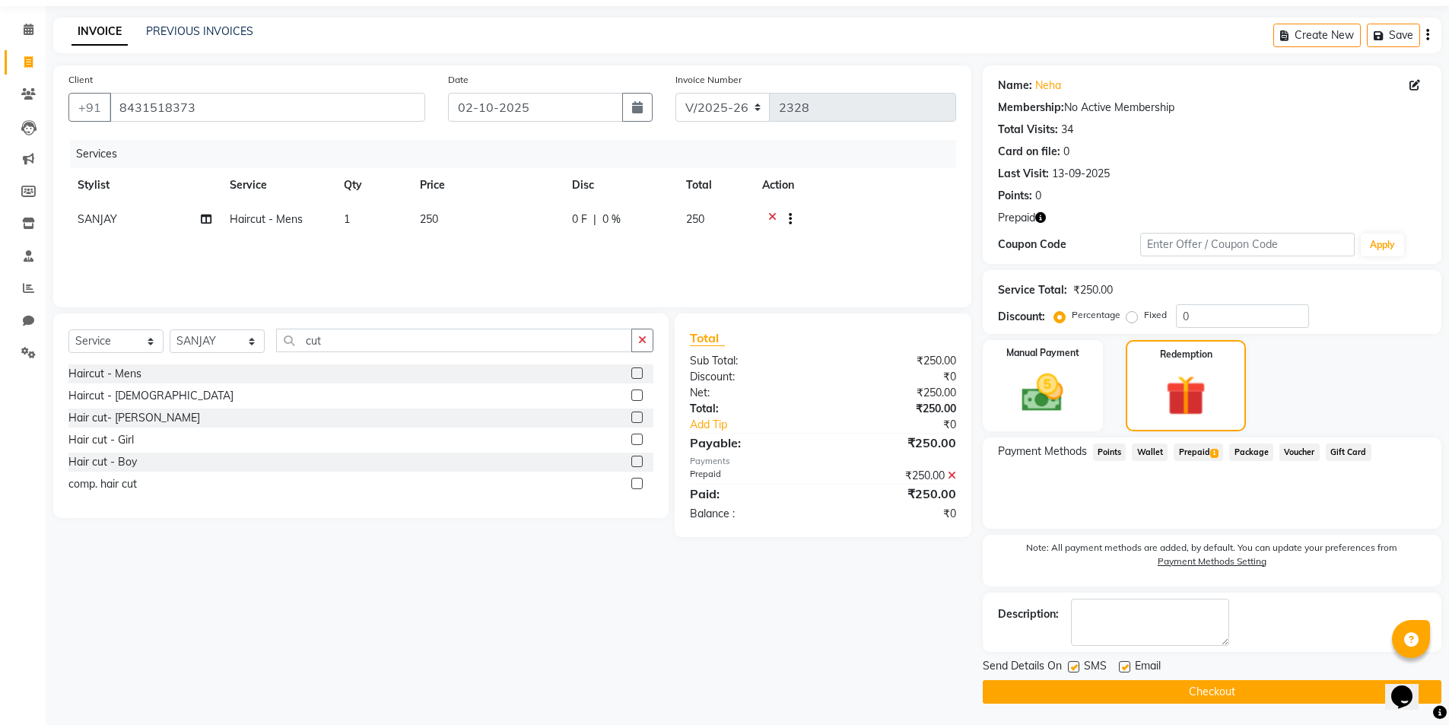
scroll to position [50, 0]
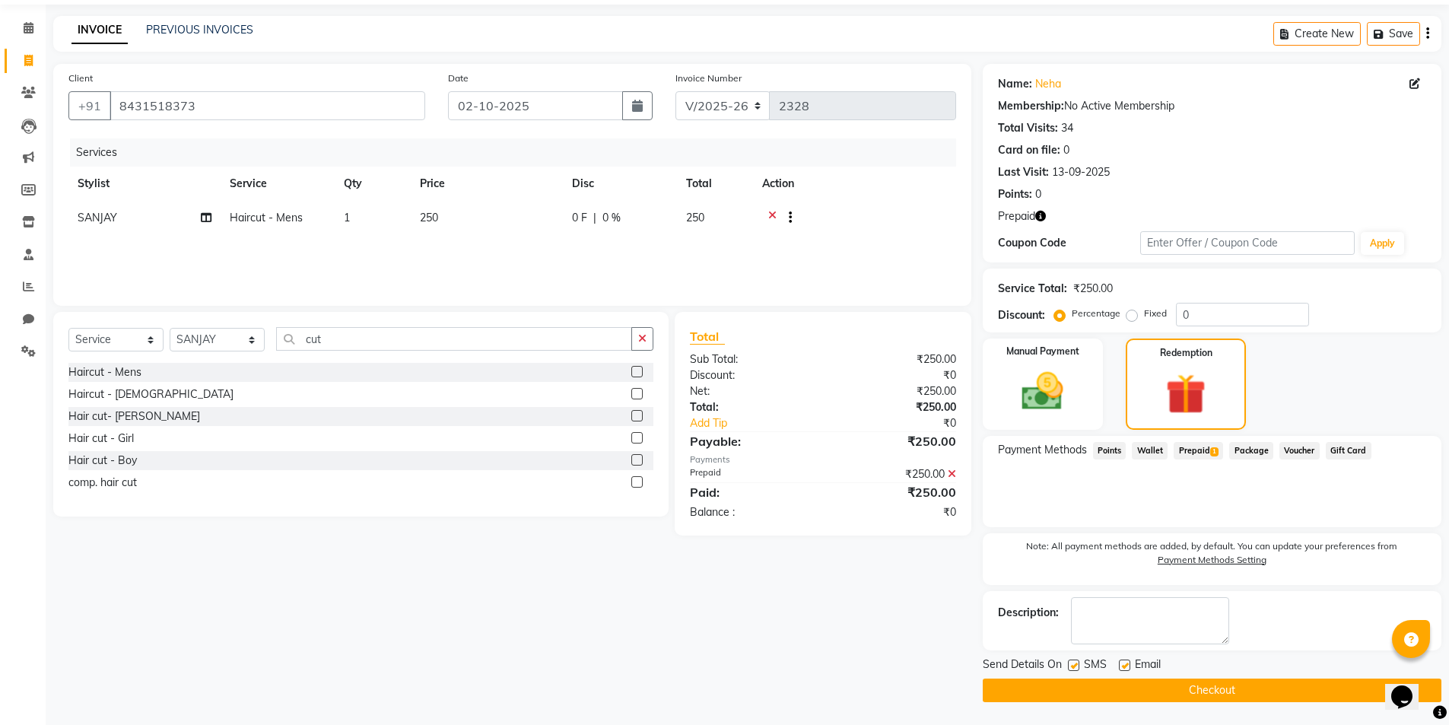
drag, startPoint x: 1456, startPoint y: 558, endPoint x: 7, endPoint y: 16, distance: 1547.4
click at [1170, 690] on button "Checkout" at bounding box center [1212, 691] width 459 height 24
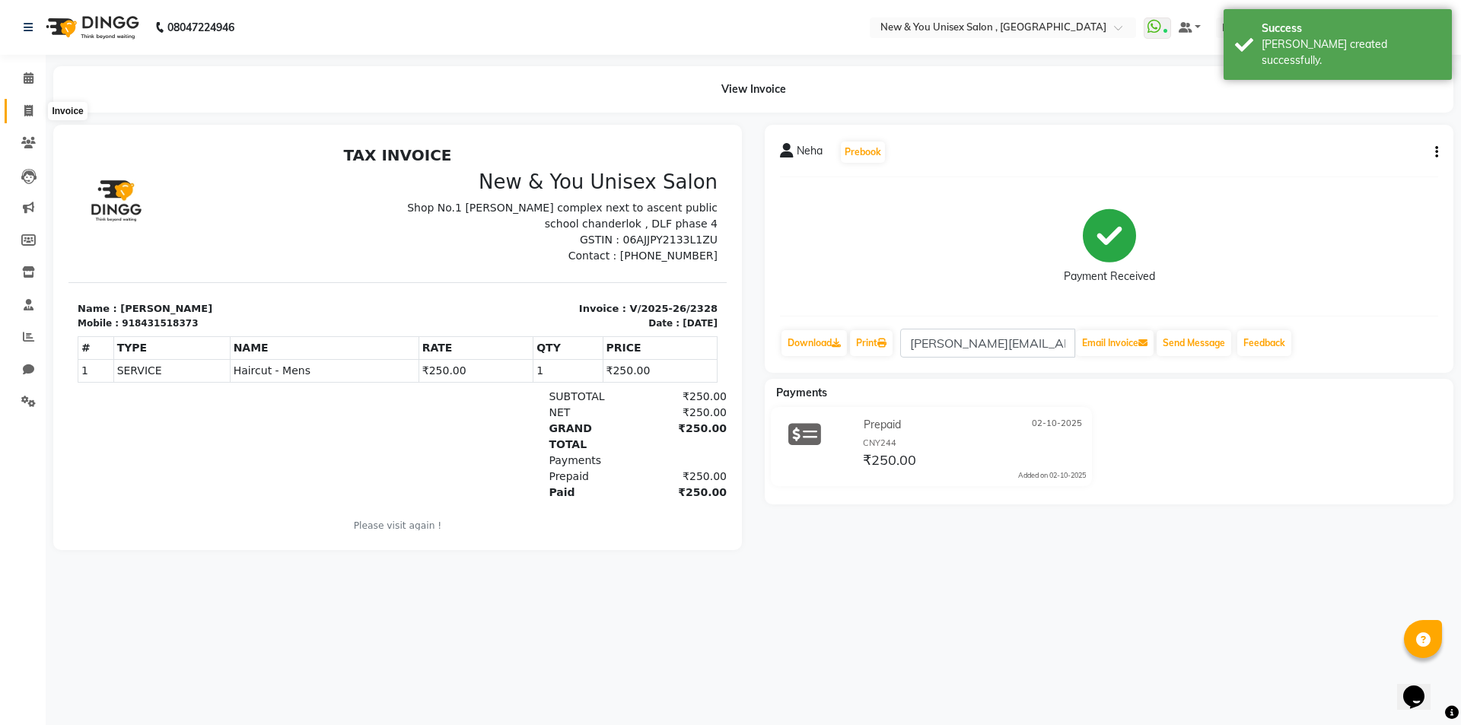
click at [26, 110] on icon at bounding box center [28, 110] width 8 height 11
select select "31"
select select "service"
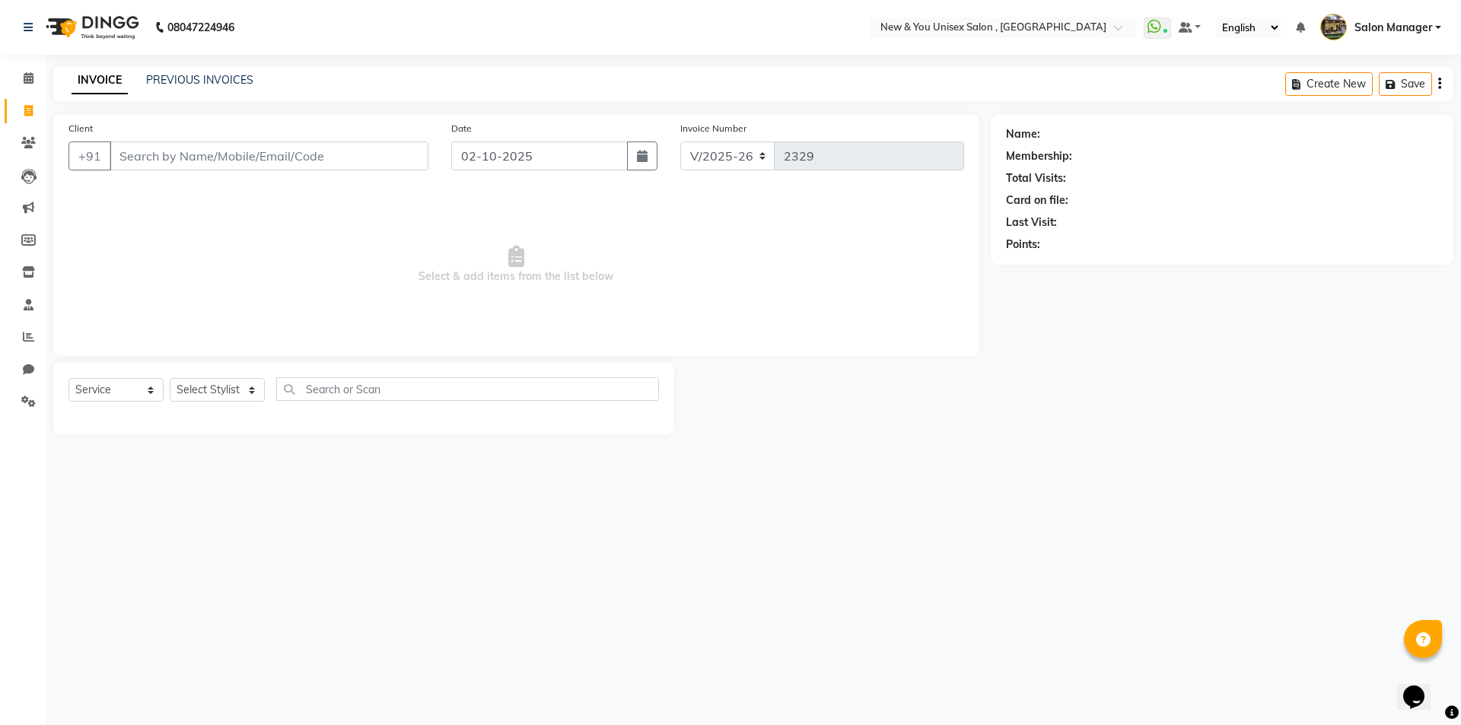
click at [14, 114] on link "Invoice" at bounding box center [23, 111] width 37 height 25
select select "service"
type input "2329"
select select "31"
click at [36, 112] on span at bounding box center [28, 111] width 27 height 17
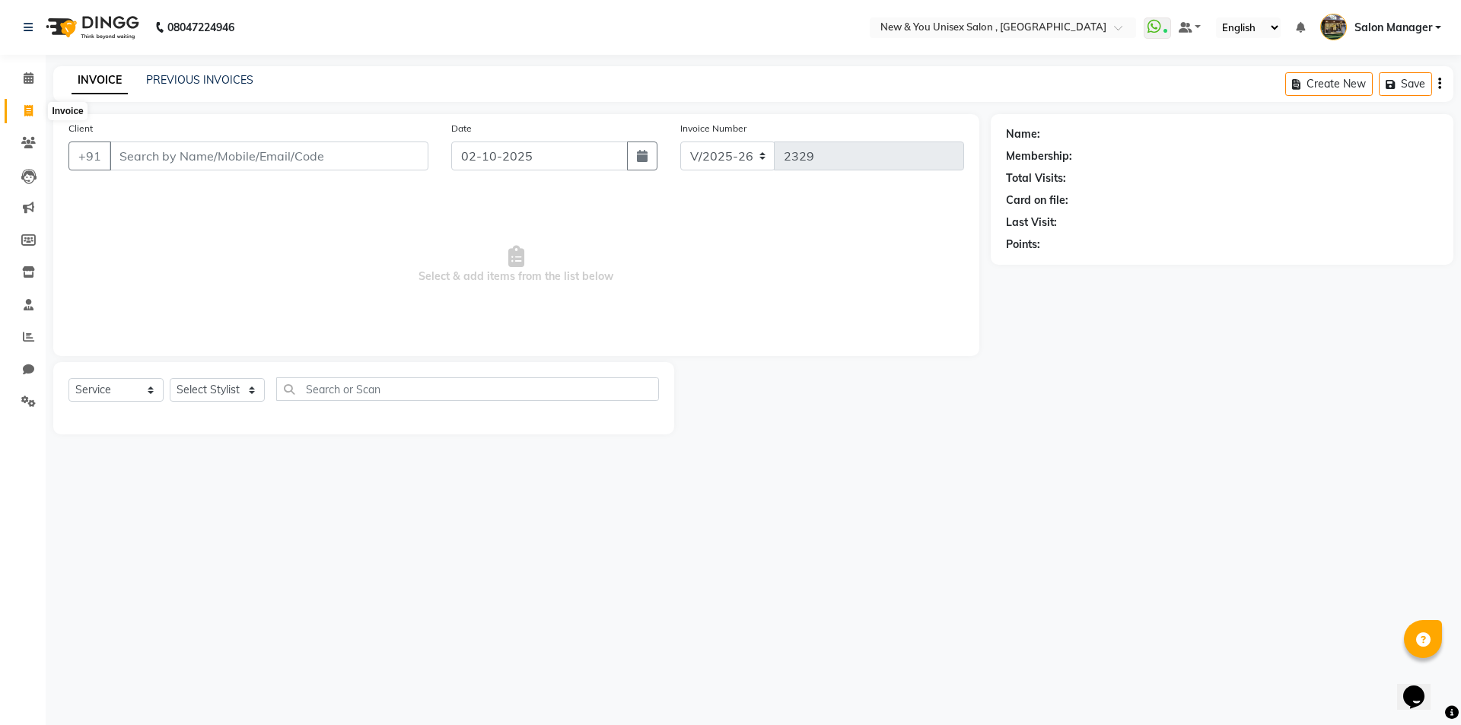
select select "service"
type input "2329"
select select "31"
click at [28, 137] on icon at bounding box center [28, 142] width 14 height 11
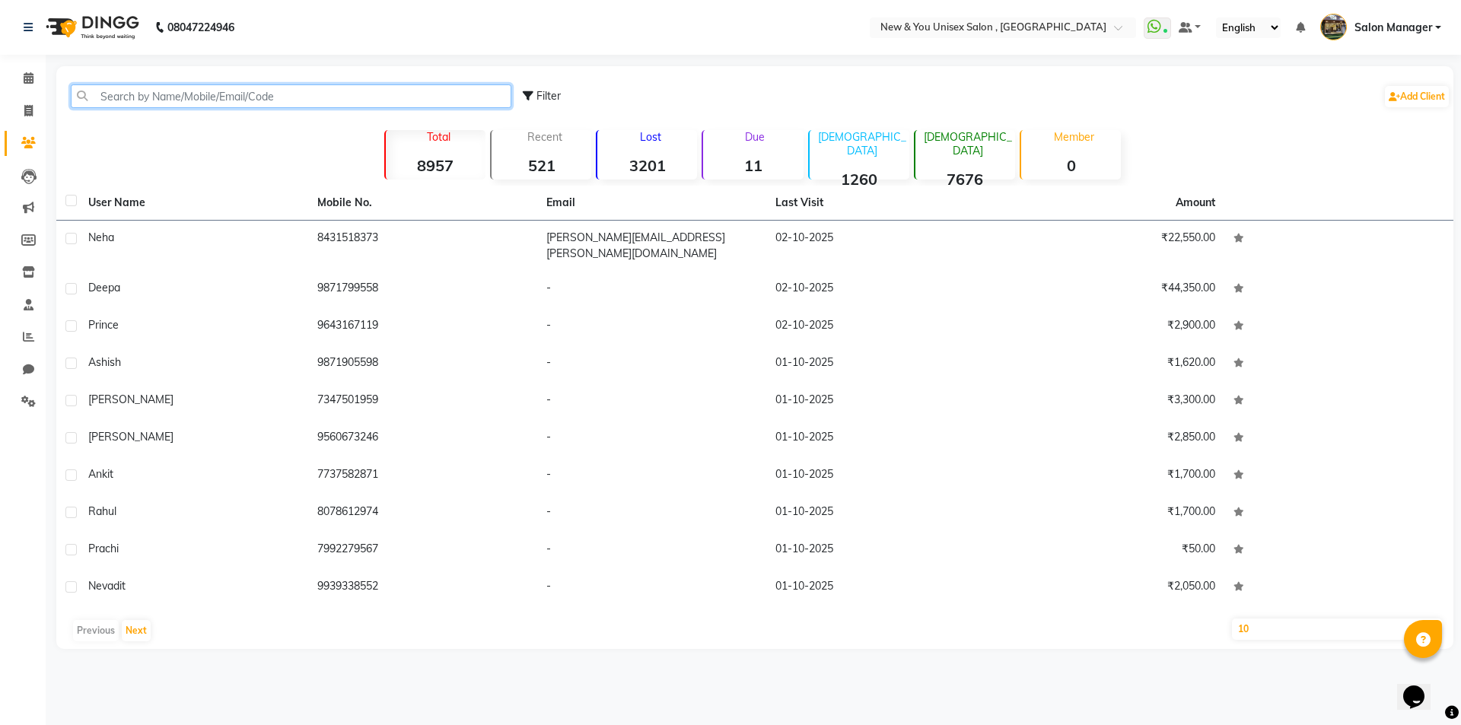
click at [173, 92] on input "text" at bounding box center [291, 96] width 440 height 24
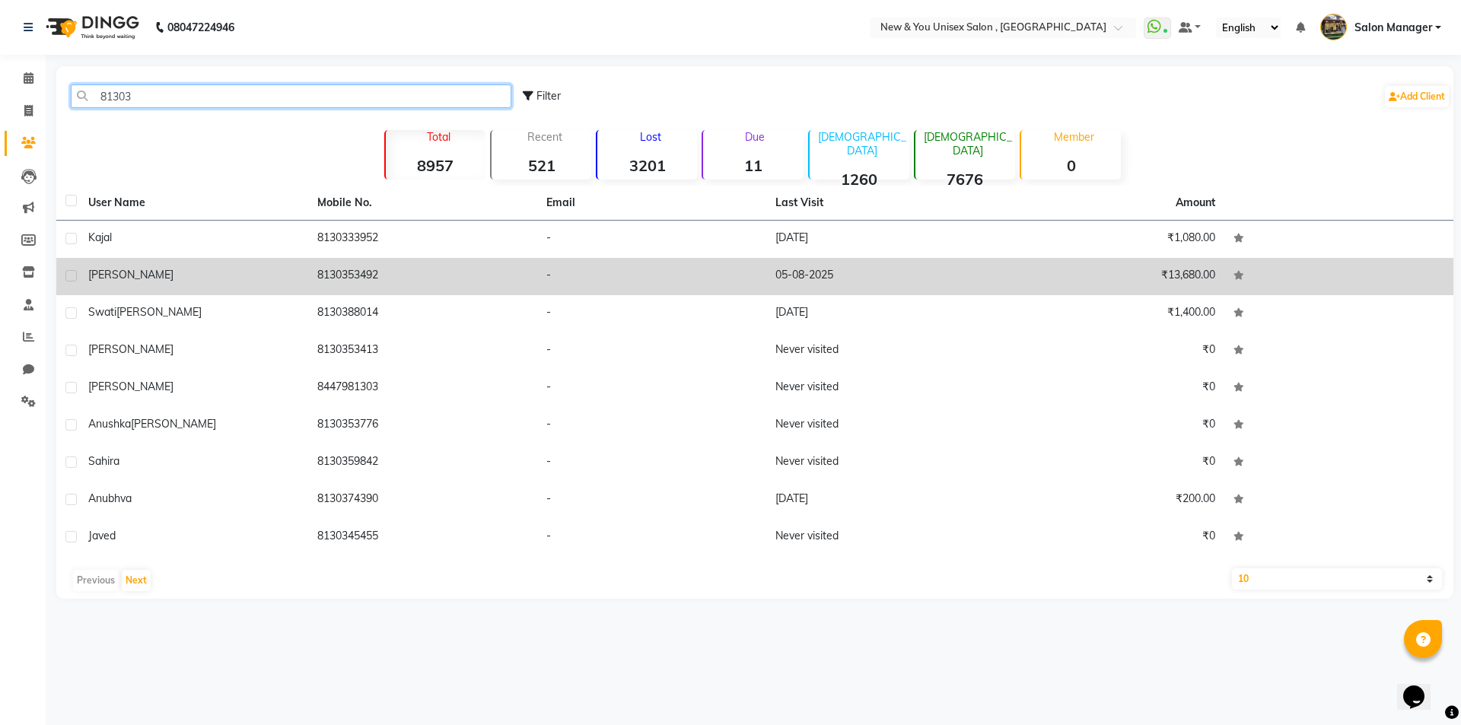
type input "81303"
click at [353, 275] on td "8130353492" at bounding box center [422, 276] width 229 height 37
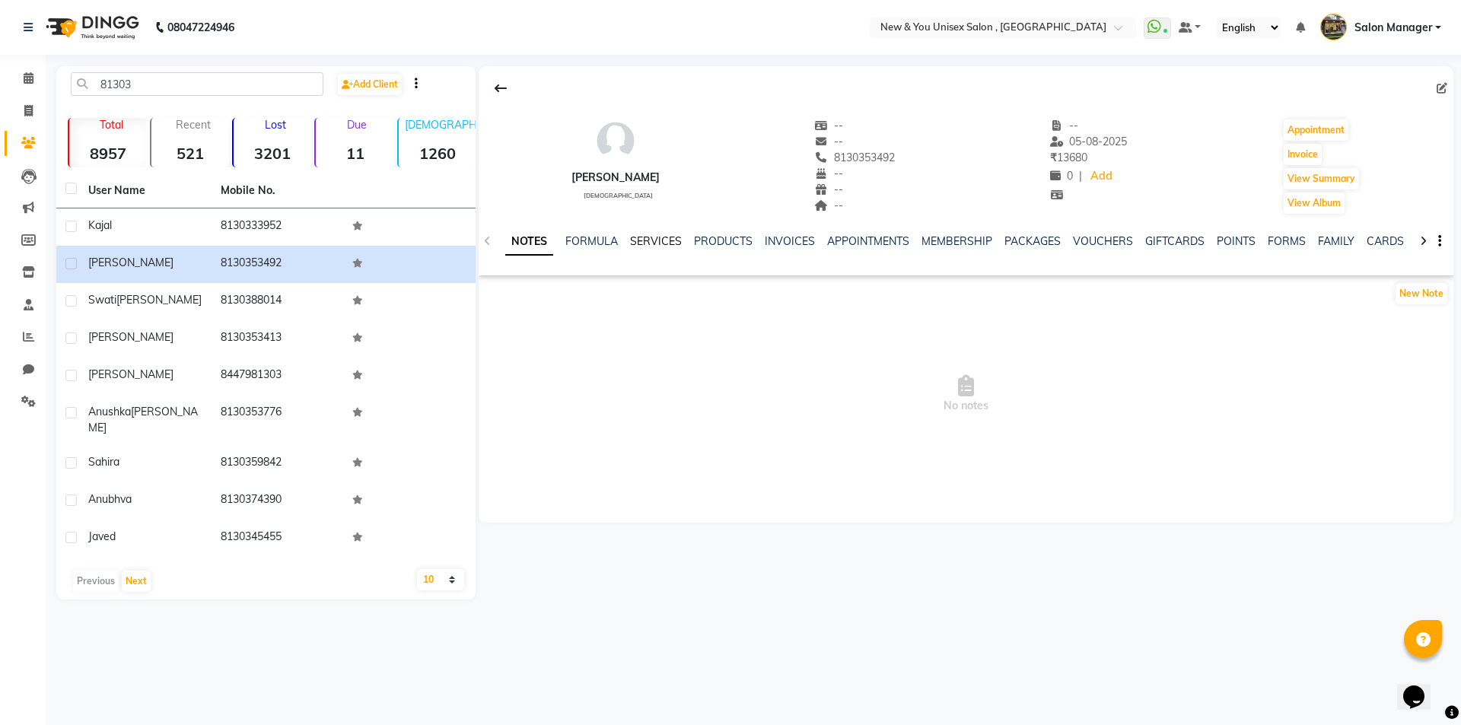
click at [654, 237] on link "SERVICES" at bounding box center [656, 241] width 52 height 14
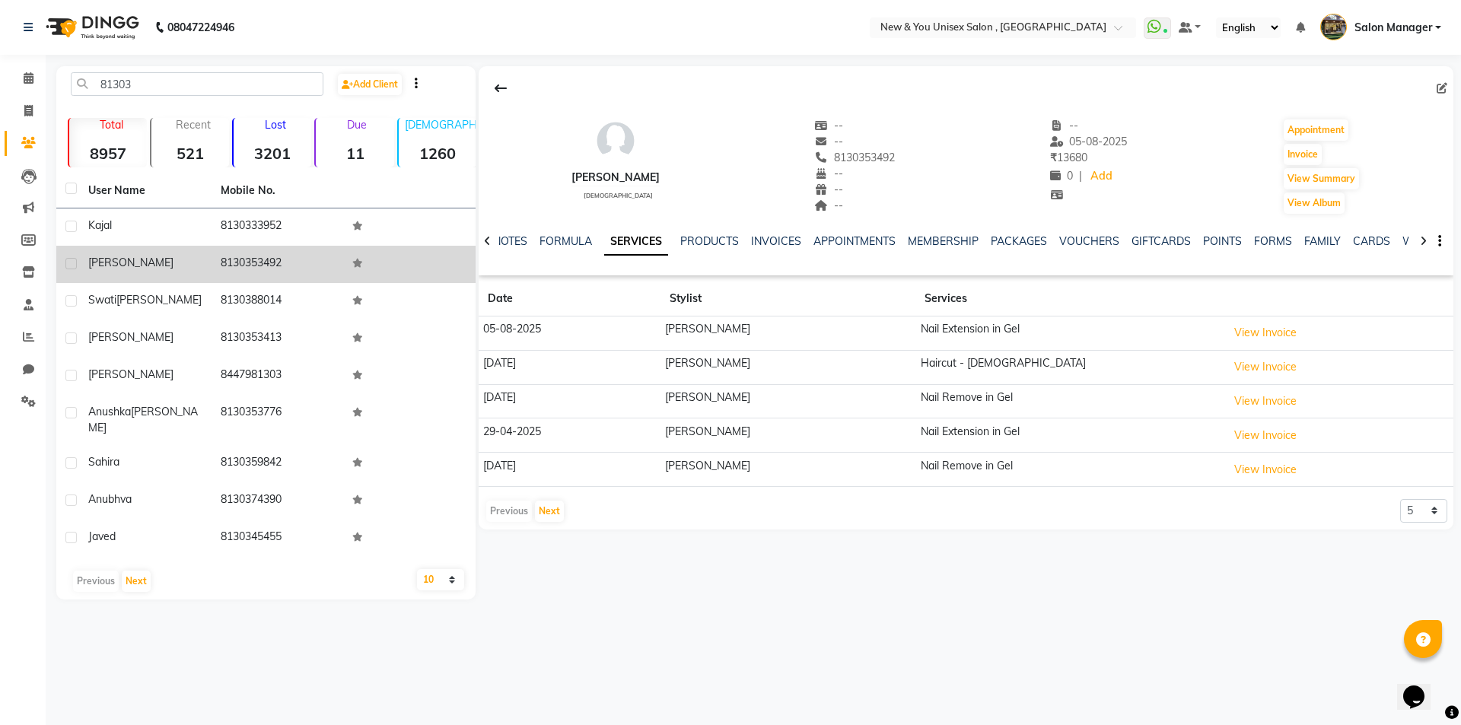
click at [69, 262] on label at bounding box center [70, 263] width 11 height 11
click at [69, 262] on input "checkbox" at bounding box center [70, 264] width 10 height 10
checkbox input "true"
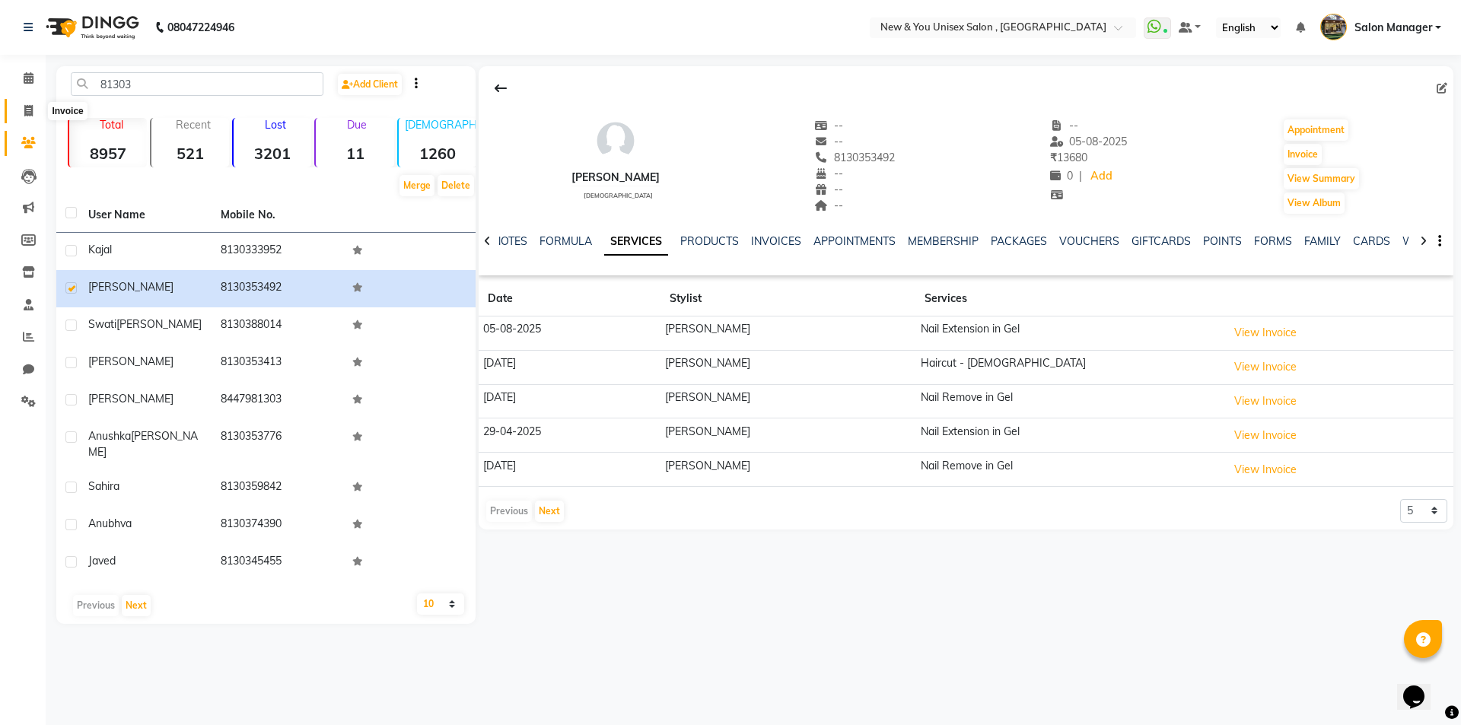
click at [30, 110] on icon at bounding box center [28, 110] width 8 height 11
select select "31"
select select "service"
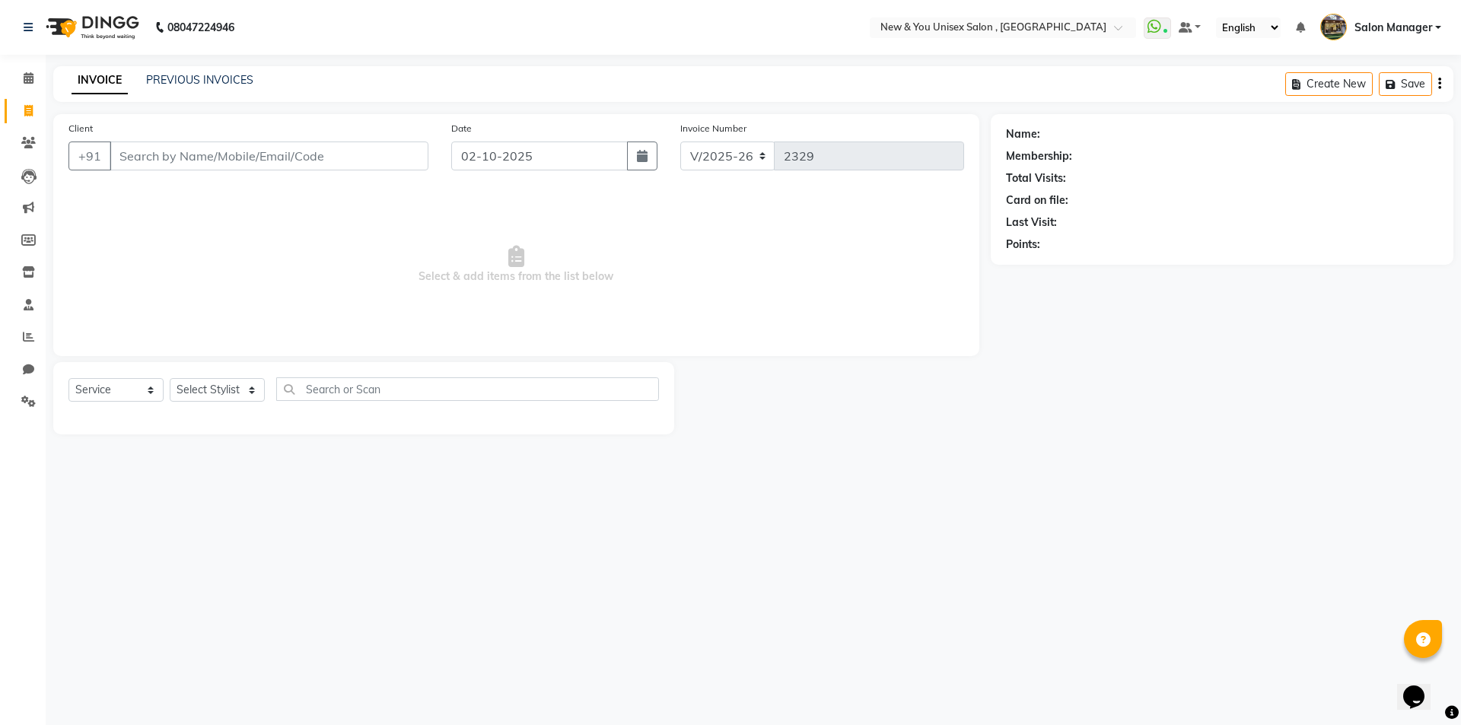
click at [292, 148] on input "Client" at bounding box center [269, 155] width 319 height 29
type input "5"
type input "9555851378"
click at [404, 164] on button "Add Client" at bounding box center [389, 155] width 78 height 29
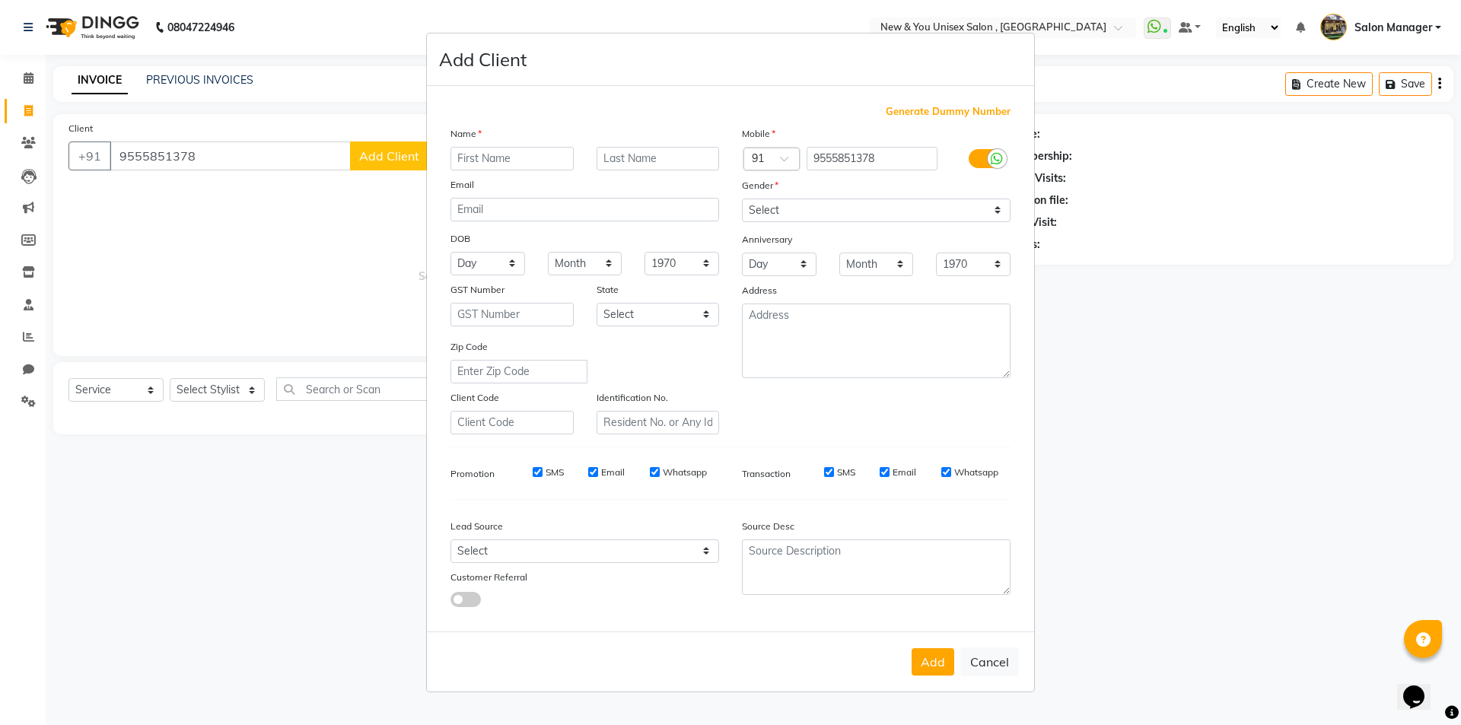
click at [527, 158] on input "text" at bounding box center [511, 159] width 123 height 24
type input "[PERSON_NAME]"
click at [821, 209] on select "Select [DEMOGRAPHIC_DATA] [DEMOGRAPHIC_DATA] Other Prefer Not To Say" at bounding box center [876, 211] width 269 height 24
select select "[DEMOGRAPHIC_DATA]"
click at [742, 199] on select "Select [DEMOGRAPHIC_DATA] [DEMOGRAPHIC_DATA] Other Prefer Not To Say" at bounding box center [876, 211] width 269 height 24
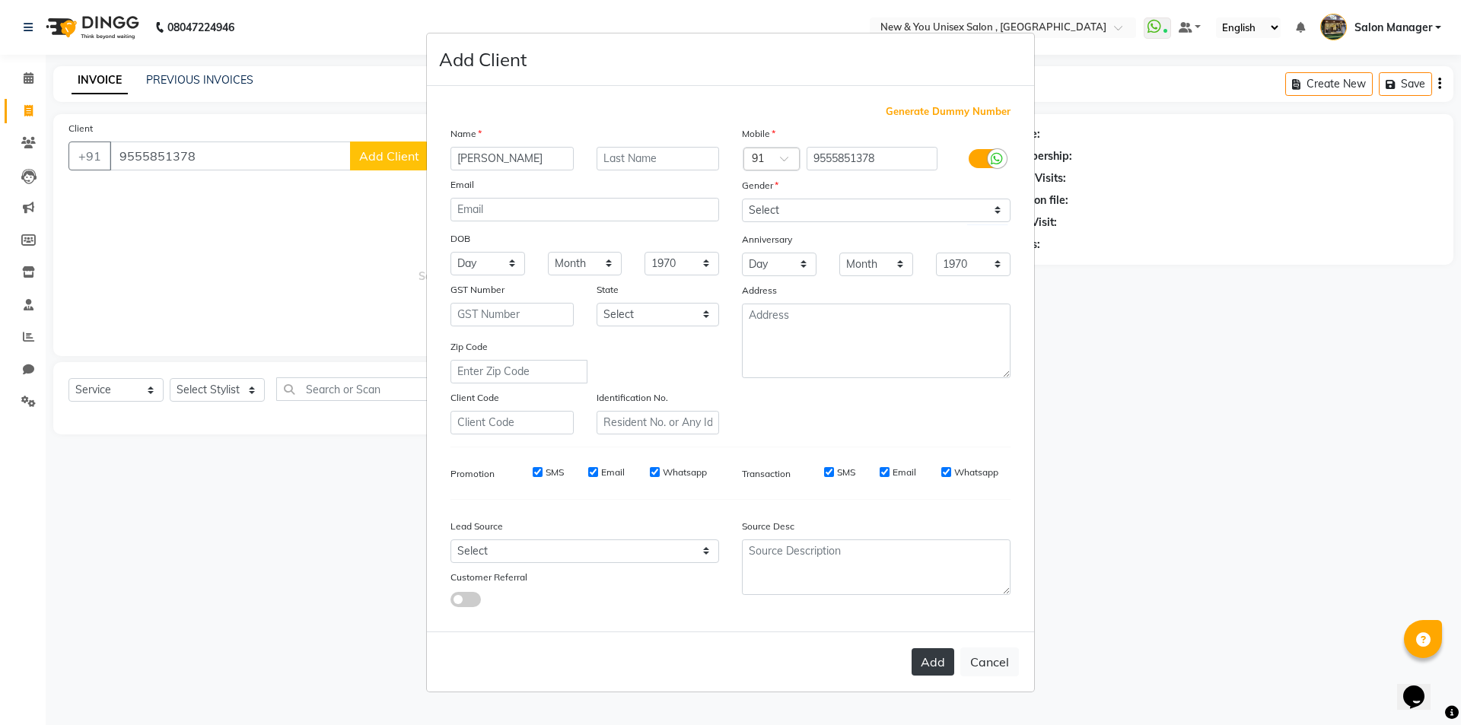
click at [927, 660] on button "Add" at bounding box center [932, 661] width 43 height 27
select select
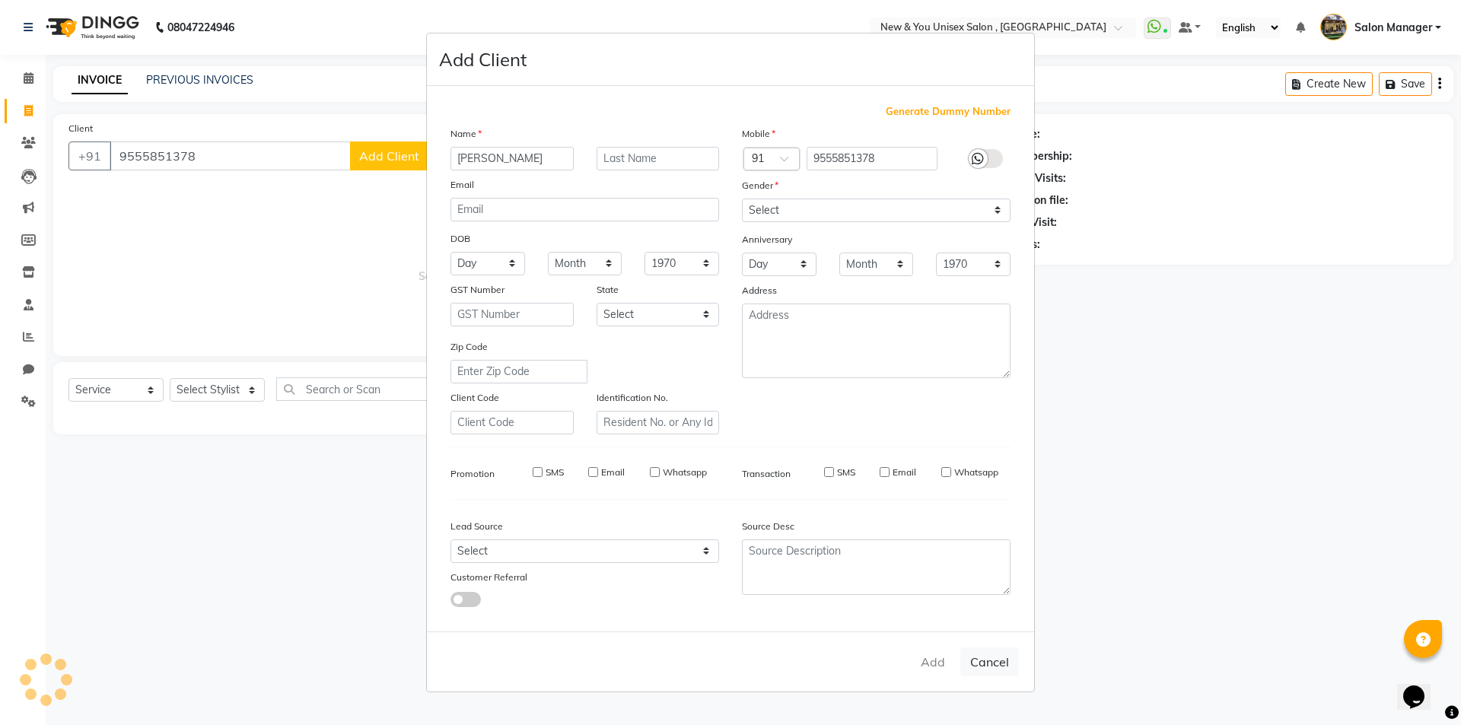
select select
checkbox input "false"
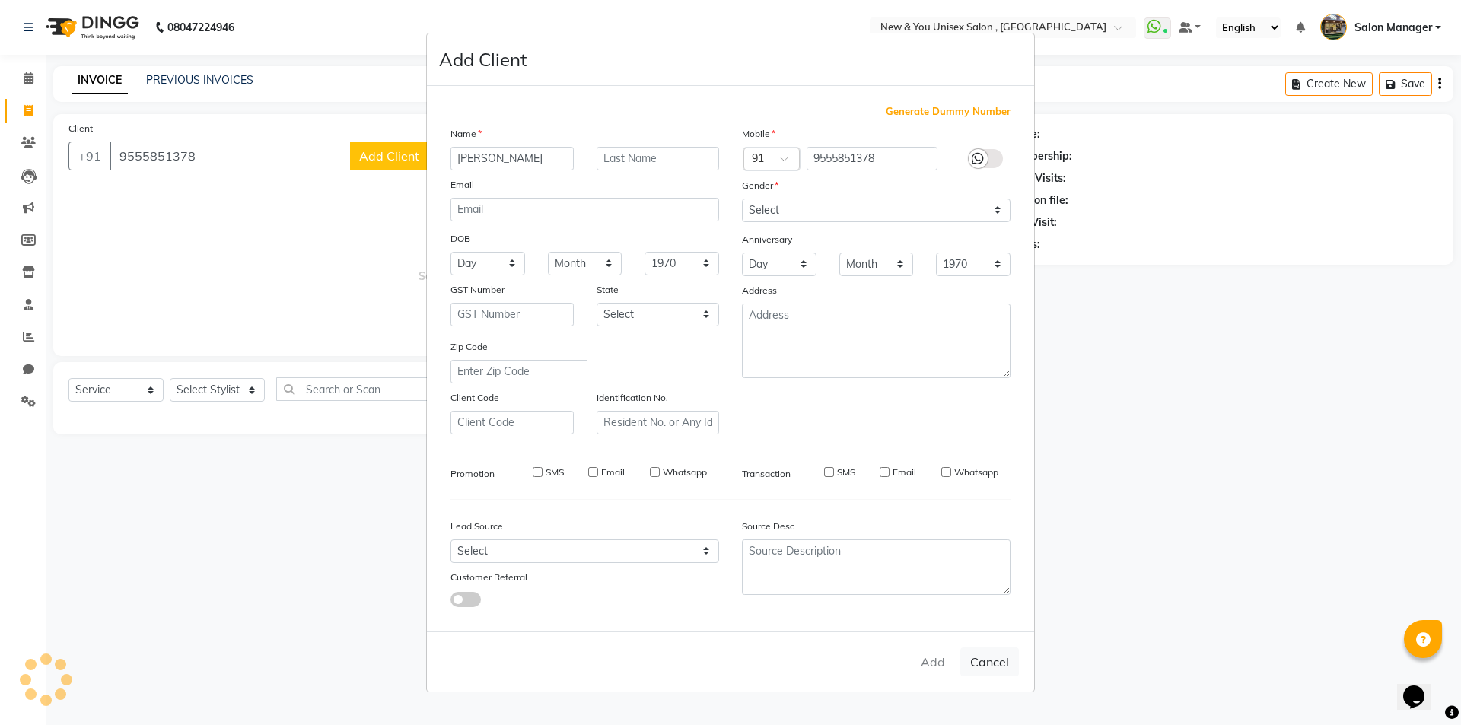
checkbox input "false"
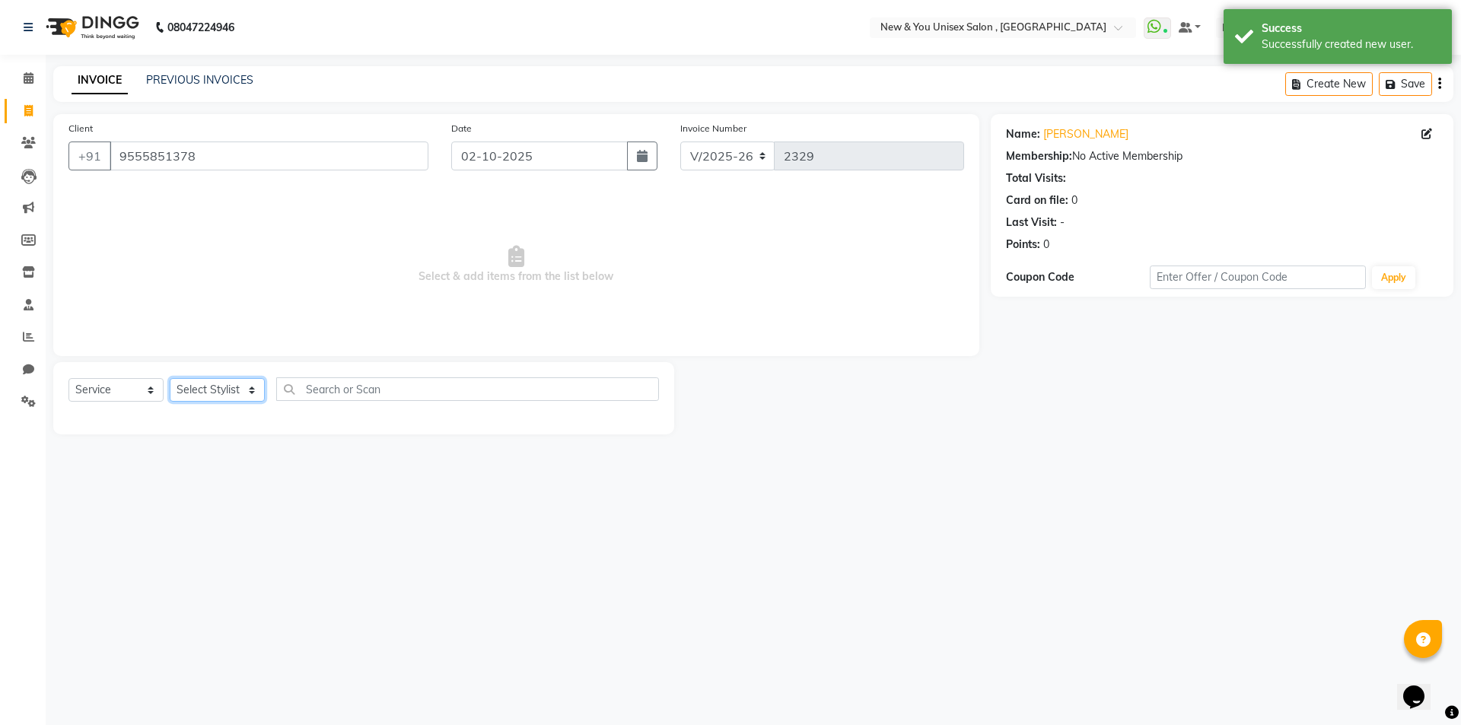
click at [230, 389] on select "Select Stylist HEMANT [PERSON_NAME] [PERSON_NAME] Salon Manager [PERSON_NAME] […" at bounding box center [217, 390] width 95 height 24
select select "87156"
click at [170, 378] on select "Select Stylist HEMANT [PERSON_NAME] [PERSON_NAME] Salon Manager [PERSON_NAME] […" at bounding box center [217, 390] width 95 height 24
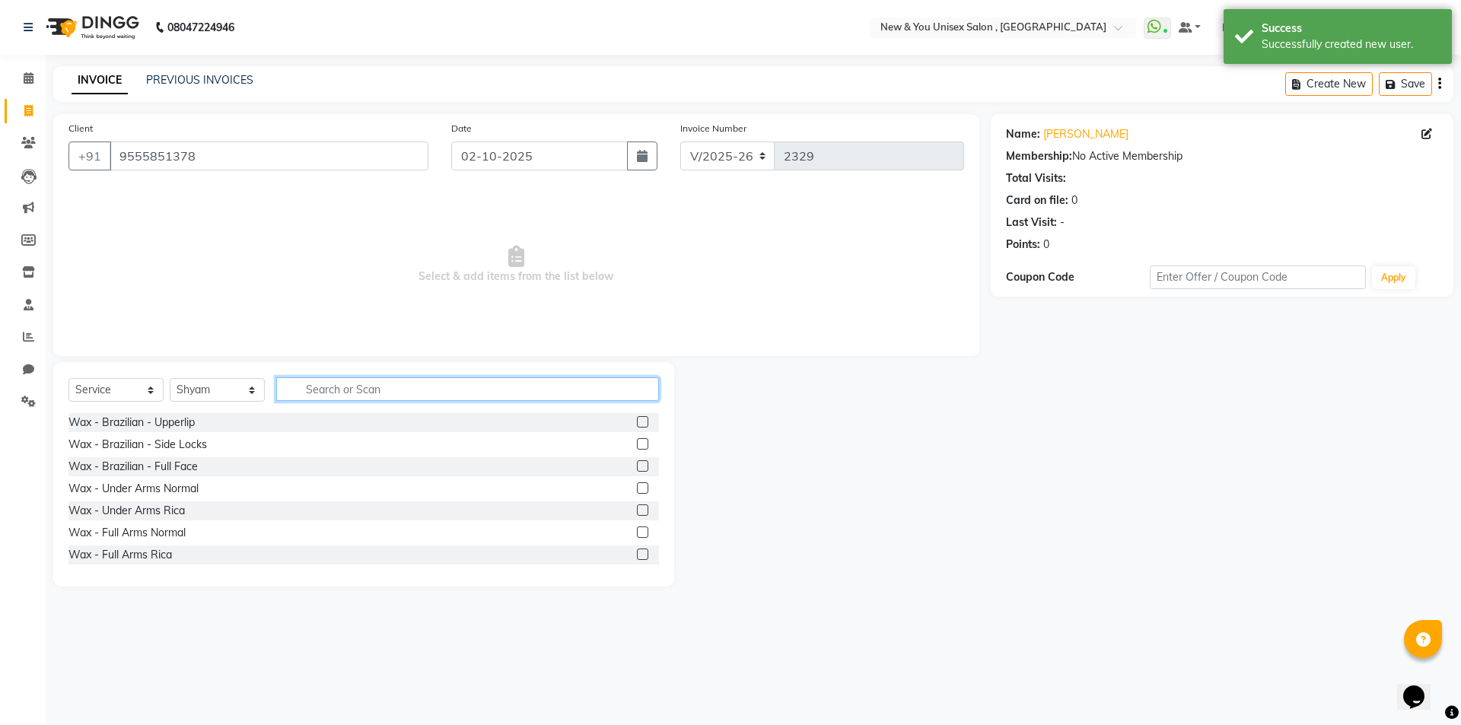
click at [361, 389] on input "text" at bounding box center [467, 389] width 383 height 24
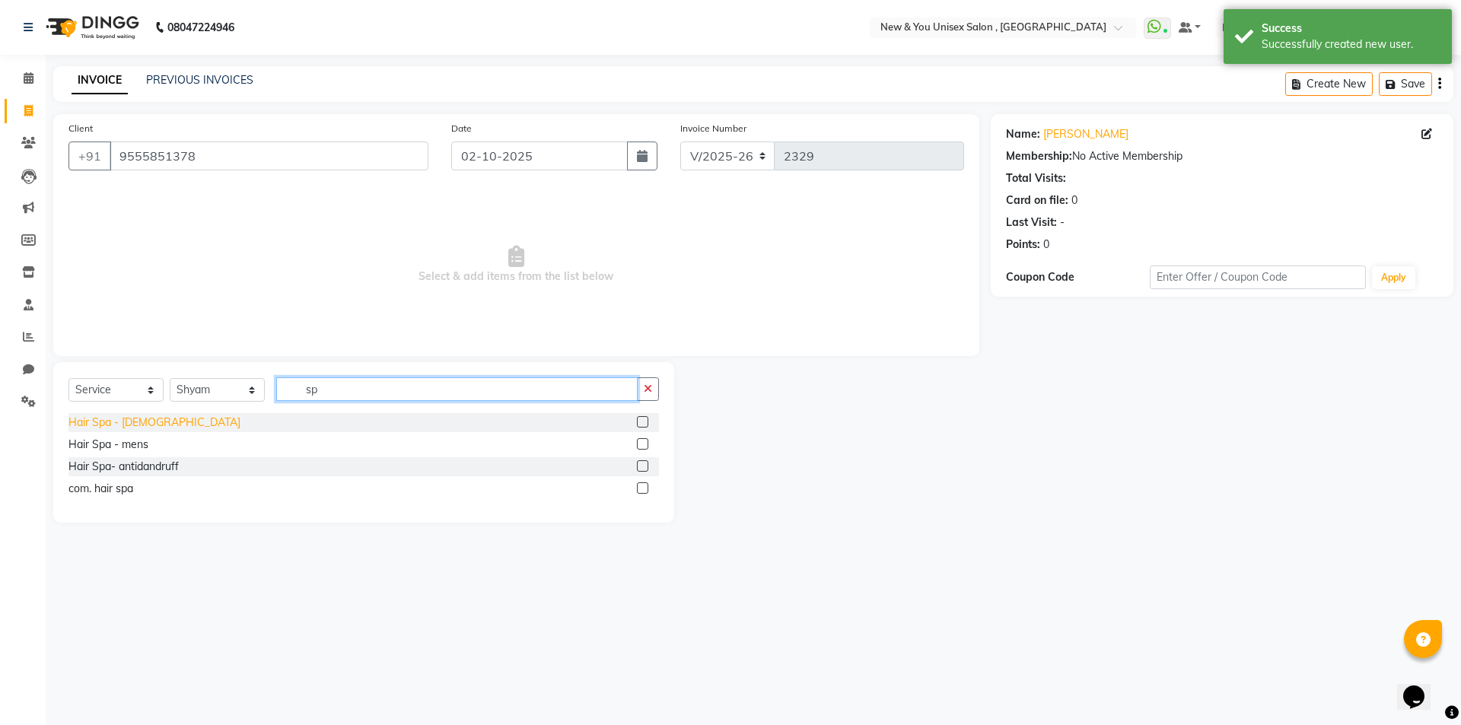
type input "sp"
click at [116, 427] on div "Hair Spa - [DEMOGRAPHIC_DATA]" at bounding box center [154, 423] width 172 height 16
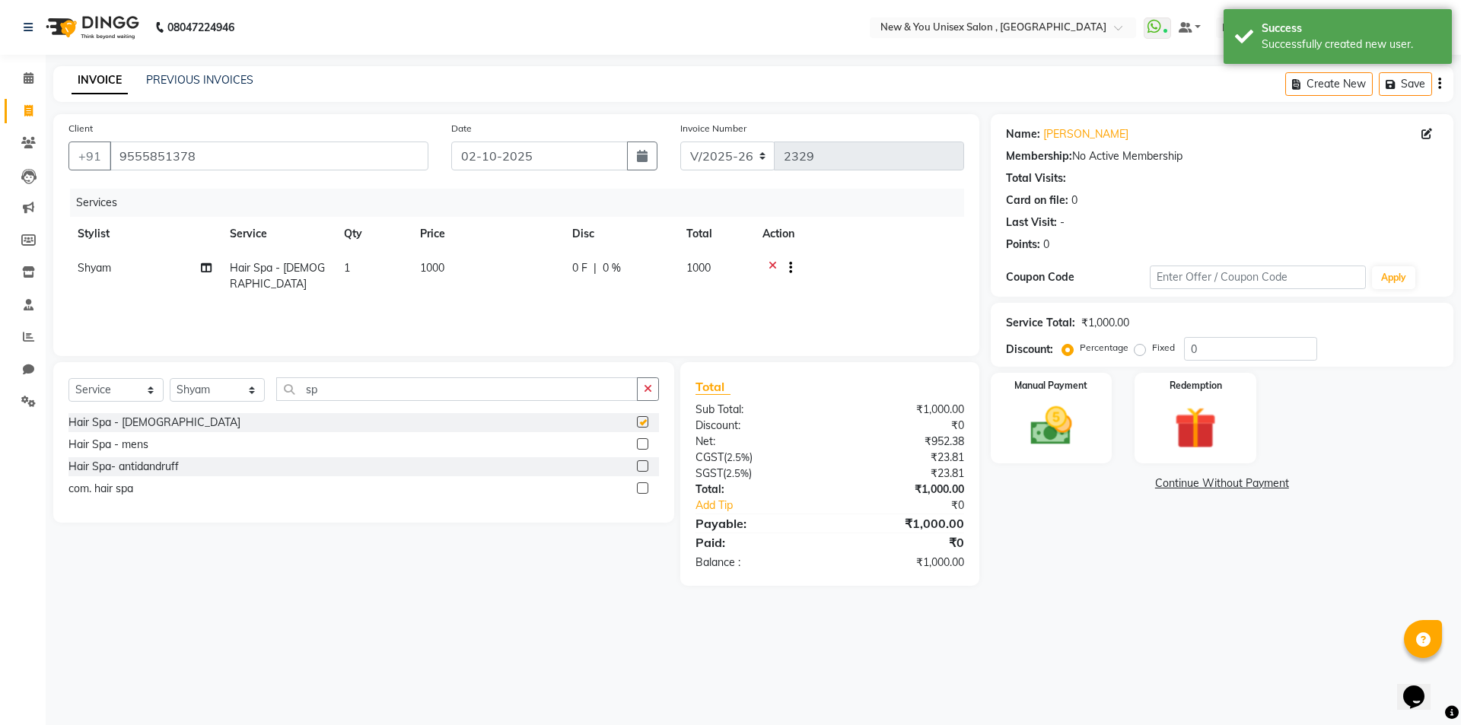
checkbox input "false"
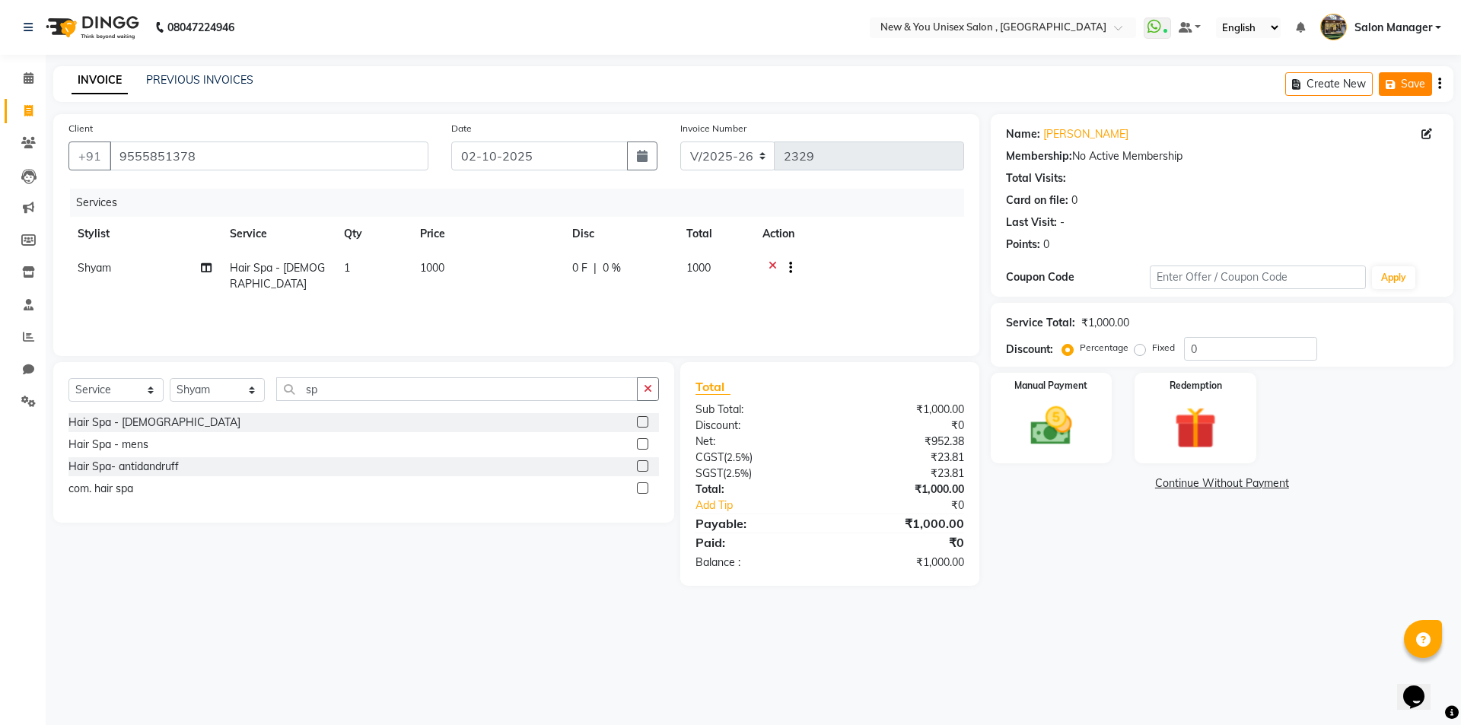
click at [1413, 79] on button "Save" at bounding box center [1404, 84] width 53 height 24
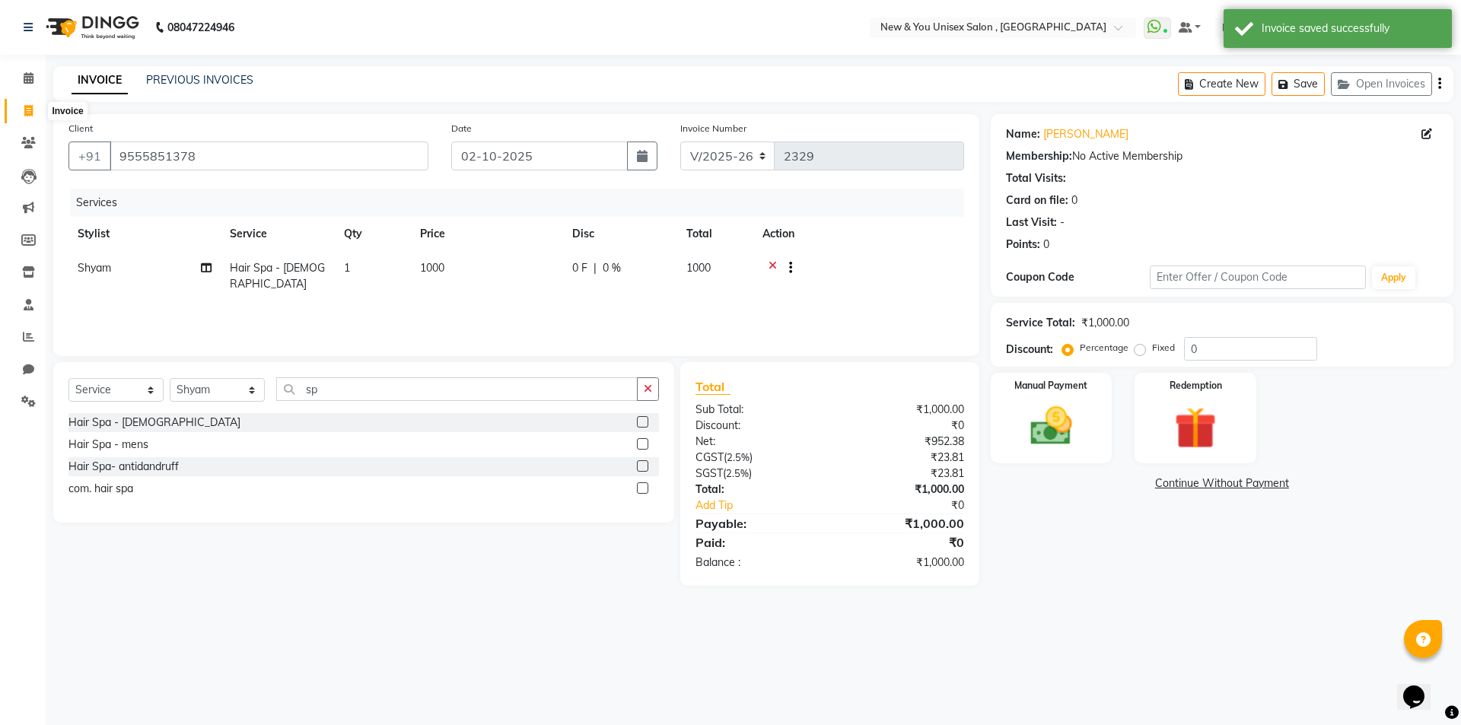
click at [28, 109] on icon at bounding box center [28, 110] width 8 height 11
select select "service"
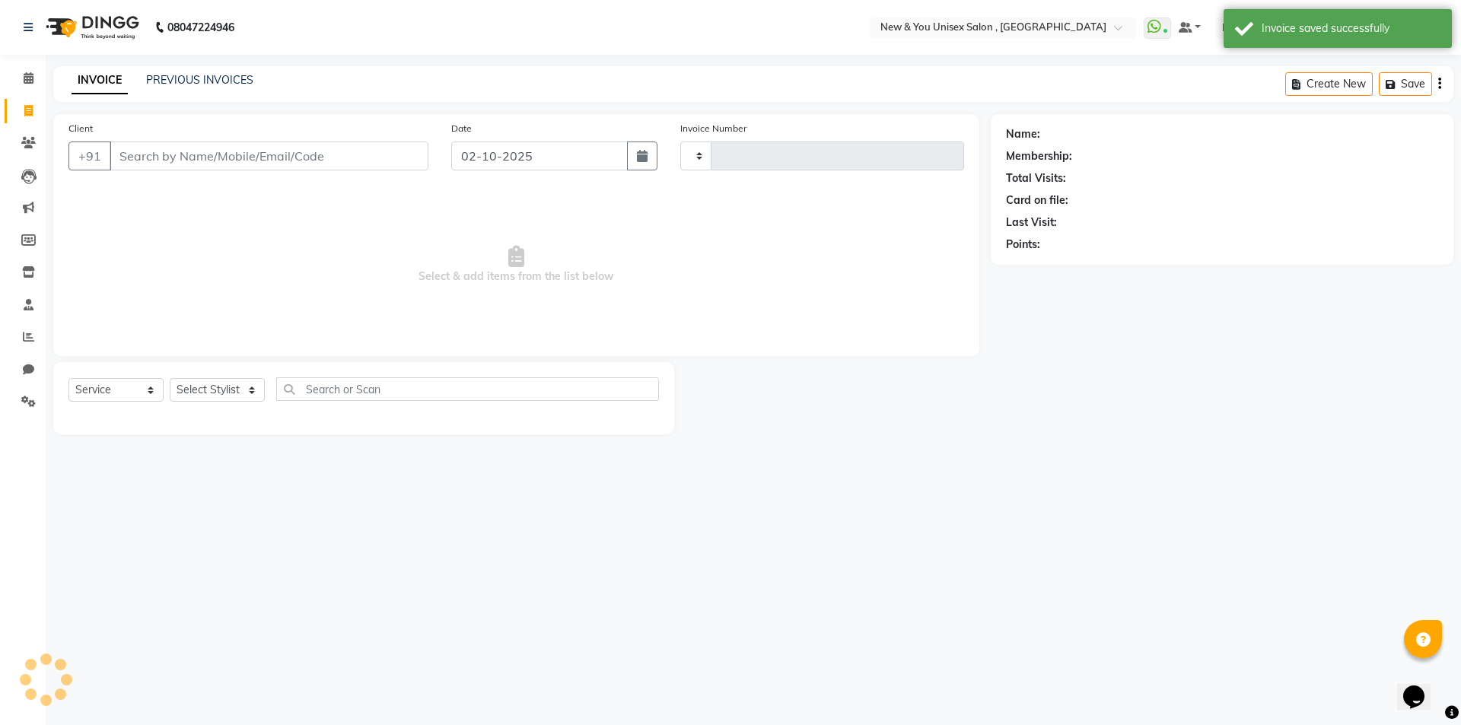
type input "2329"
select select "31"
click at [153, 161] on input "Client" at bounding box center [269, 155] width 319 height 29
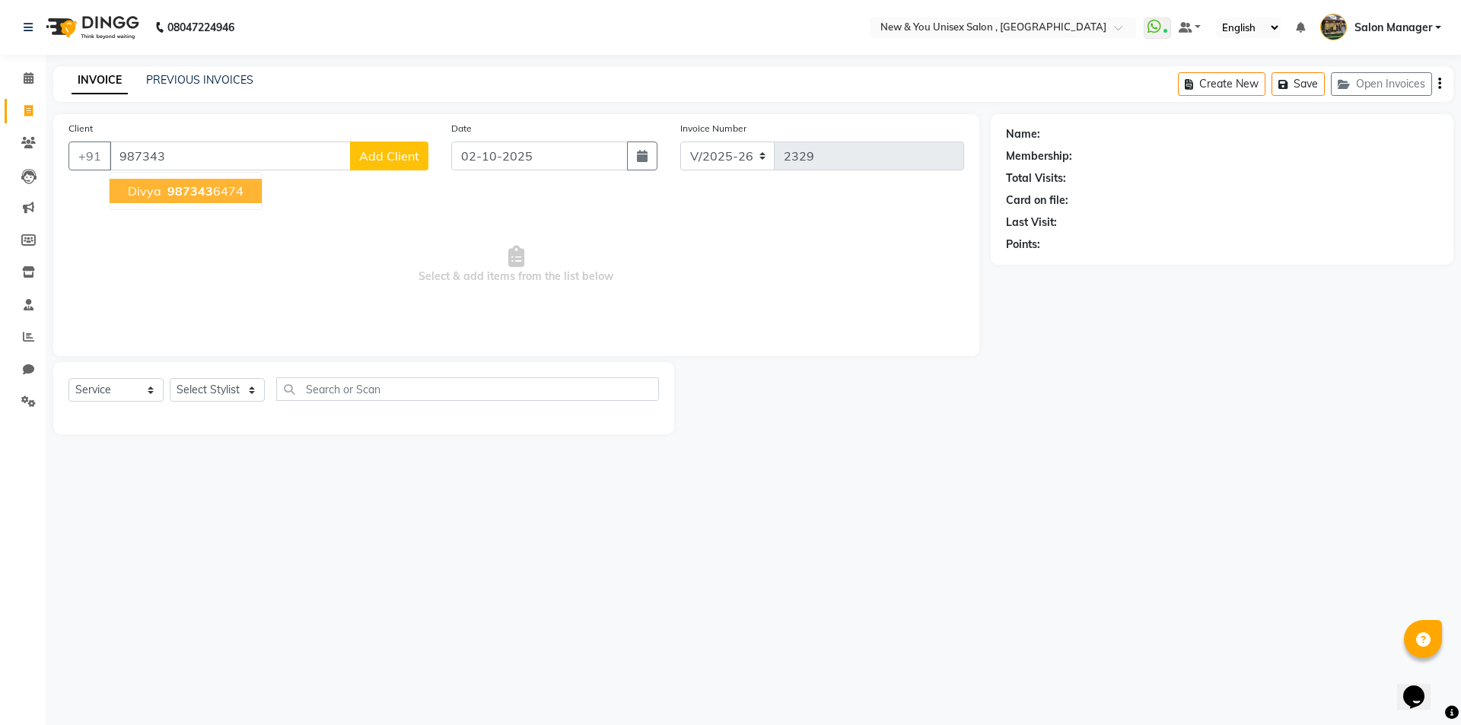
click at [180, 196] on span "987343" at bounding box center [190, 190] width 46 height 15
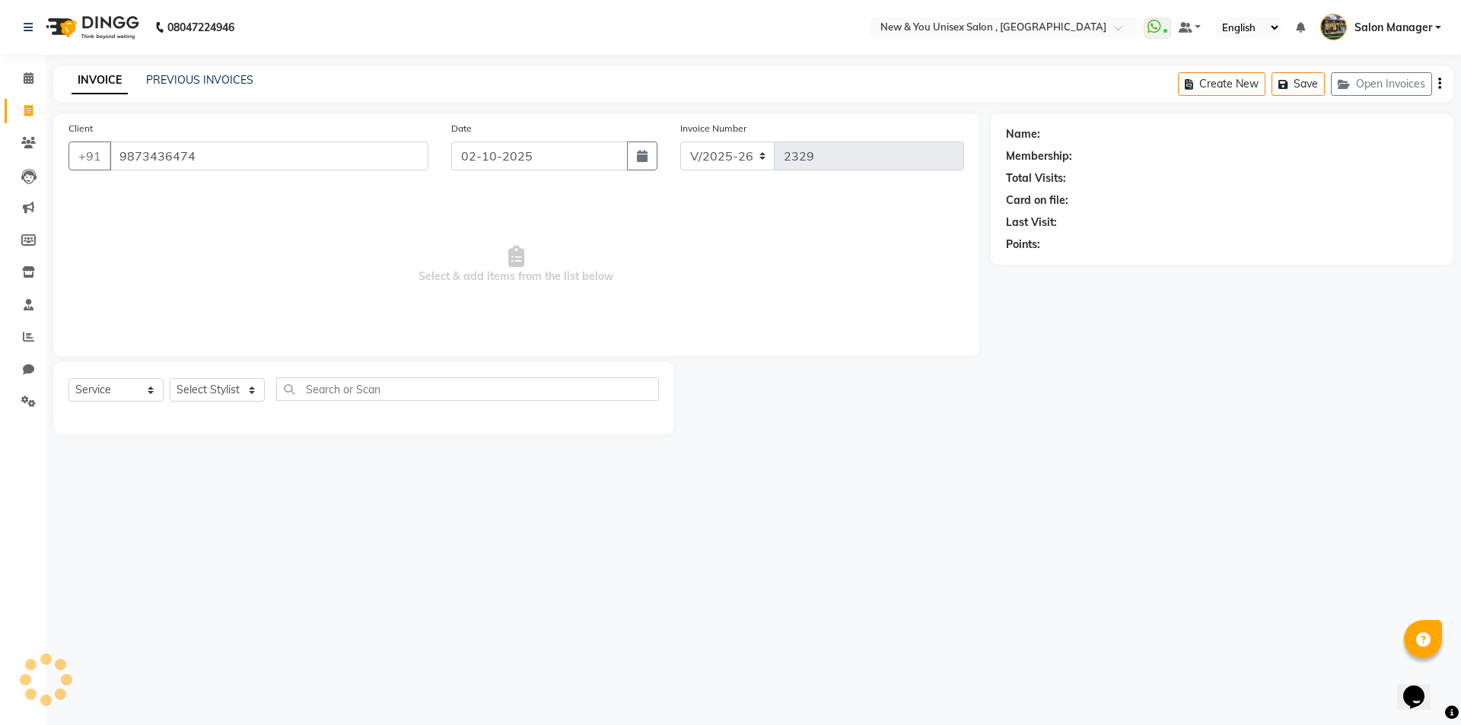
type input "9873436474"
click at [203, 389] on select "Select Stylist HEMANT [PERSON_NAME] [PERSON_NAME] Salon Manager [PERSON_NAME] […" at bounding box center [217, 390] width 95 height 24
select select "1200"
click at [170, 378] on select "Select Stylist HEMANT [PERSON_NAME] [PERSON_NAME] Salon Manager [PERSON_NAME] […" at bounding box center [217, 390] width 95 height 24
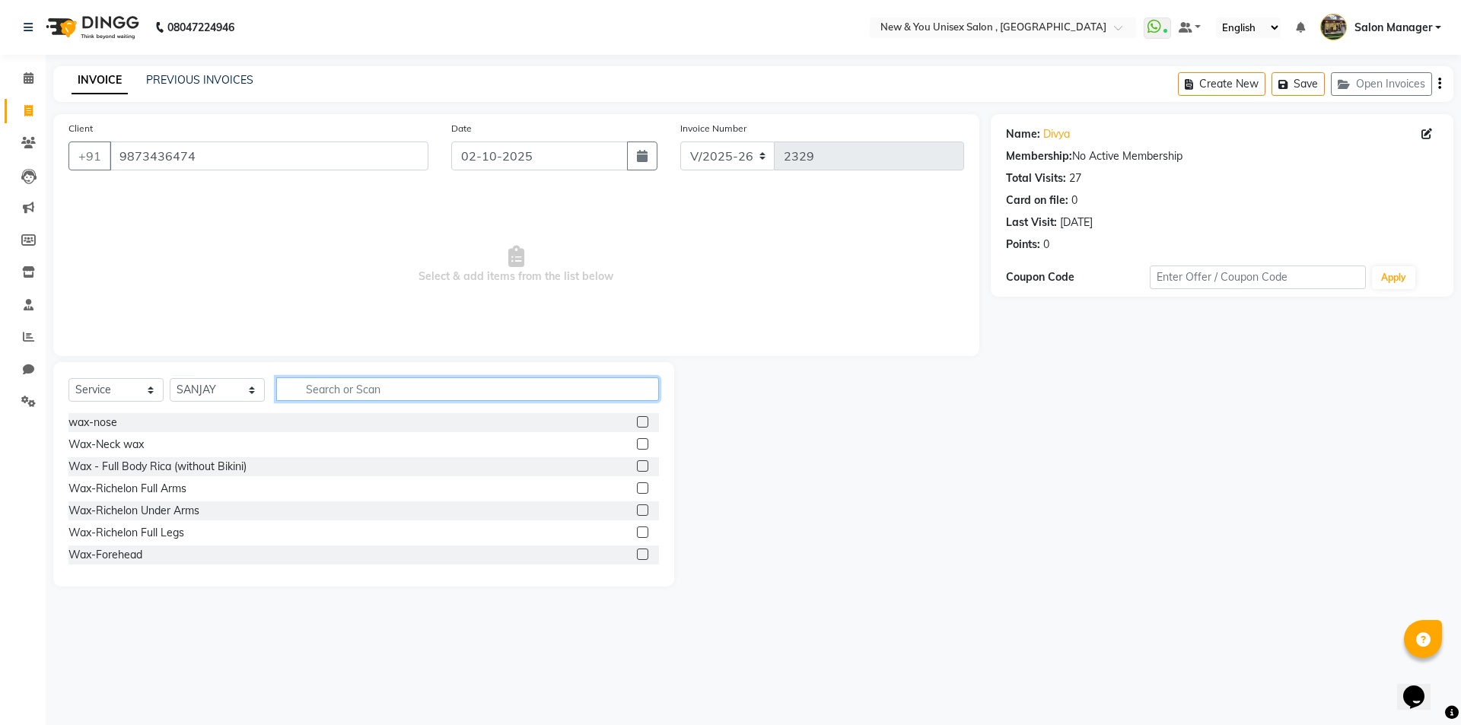
click at [335, 393] on input "text" at bounding box center [467, 389] width 383 height 24
type input "gel"
click at [126, 463] on div "Hand Nail gel paint" at bounding box center [114, 467] width 93 height 16
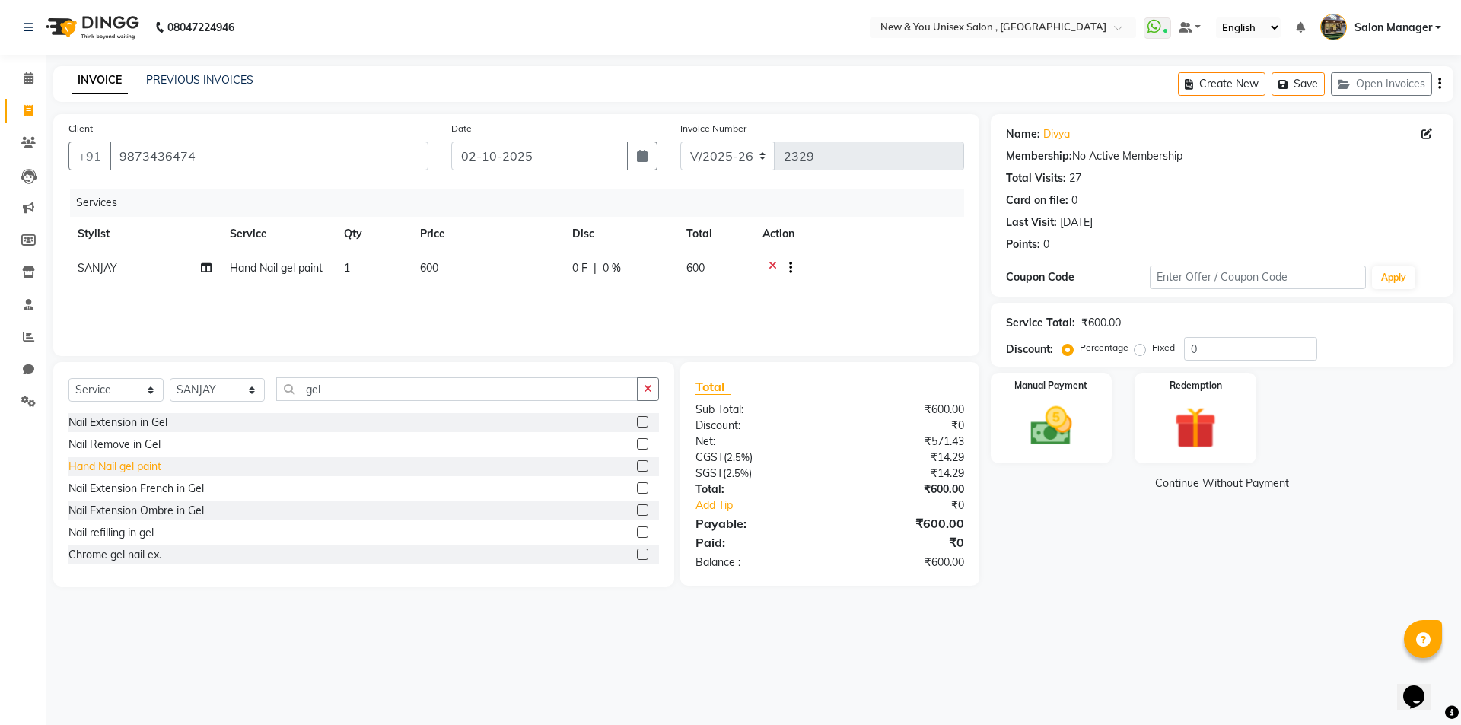
click at [126, 466] on div "Hand Nail gel paint" at bounding box center [114, 467] width 93 height 16
checkbox input "false"
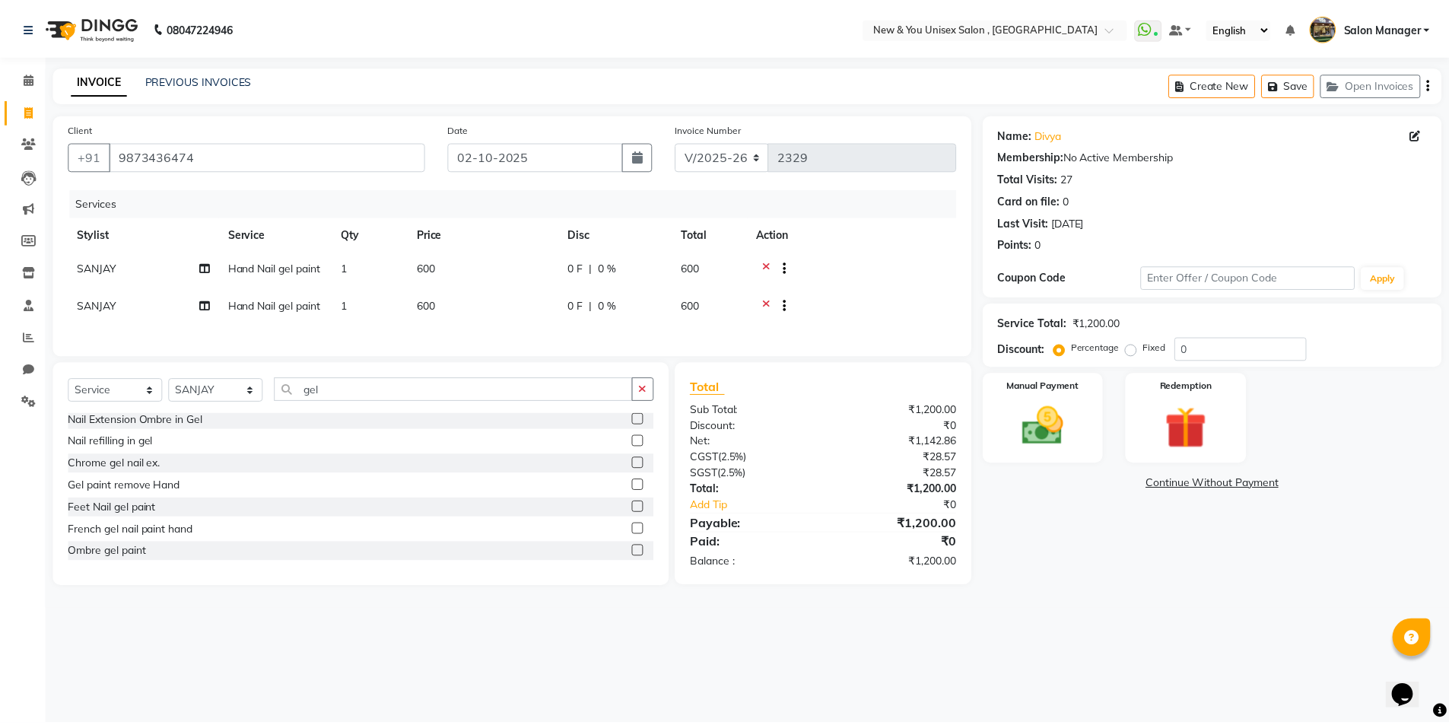
scroll to position [112, 0]
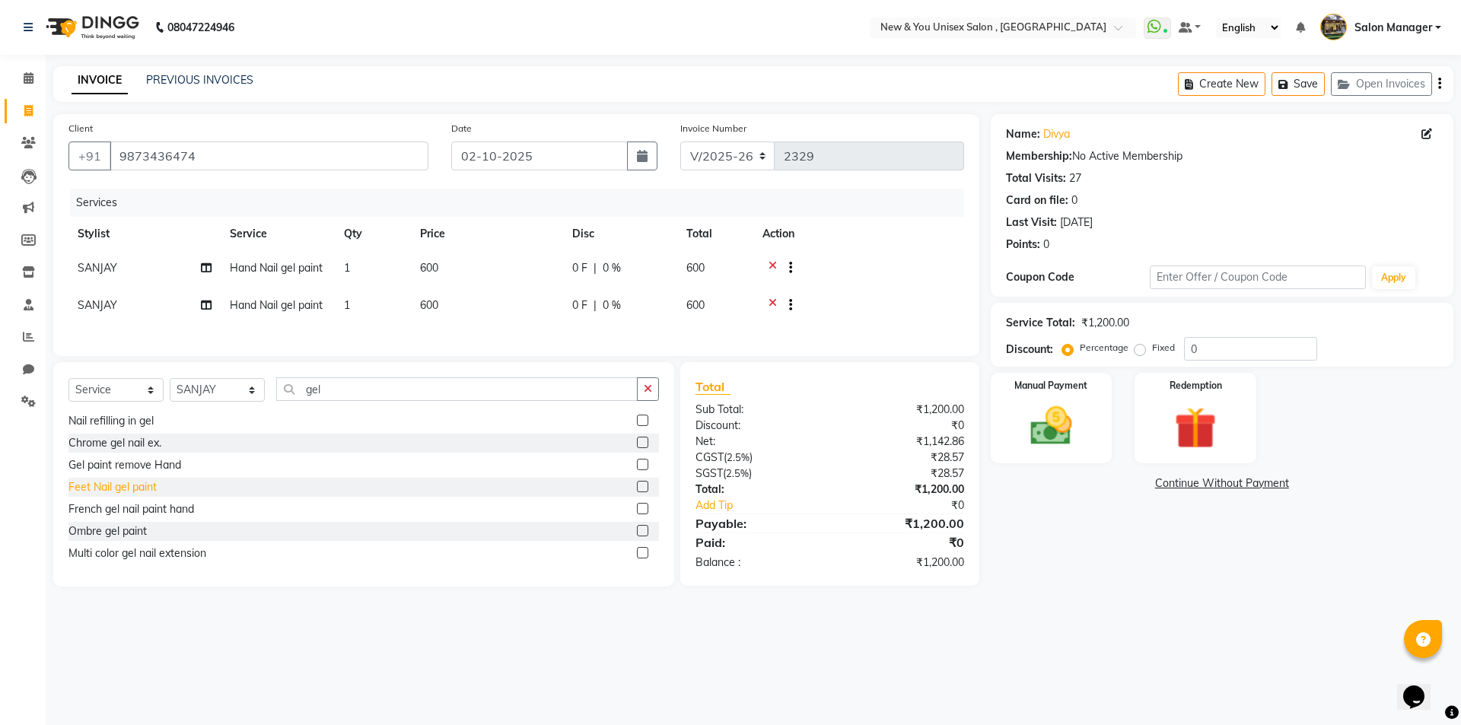
click at [119, 490] on div "Feet Nail gel paint" at bounding box center [112, 487] width 88 height 16
checkbox input "false"
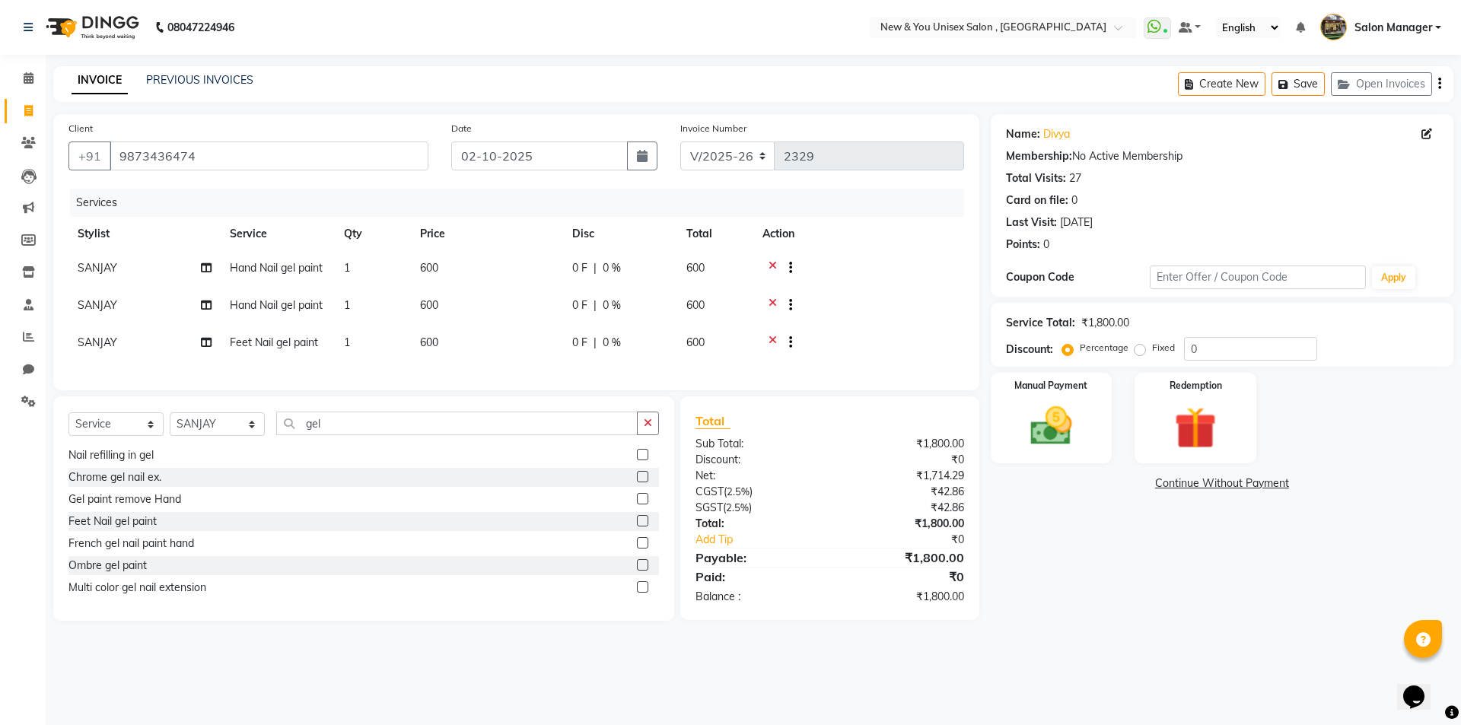
click at [116, 297] on td "SANJAY" at bounding box center [144, 306] width 152 height 37
select select "1200"
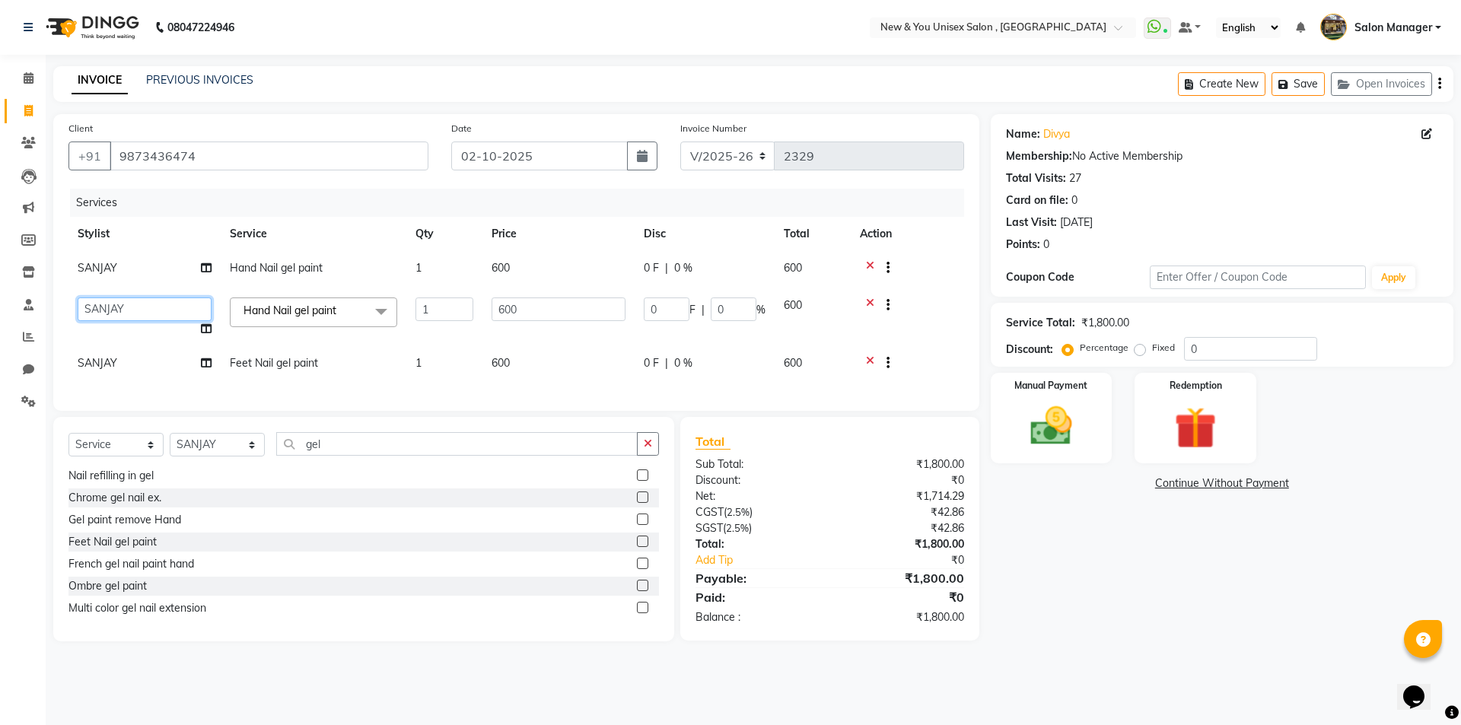
click at [122, 309] on select "HEMANT [PERSON_NAME] Salon Manager [PERSON_NAME] [PERSON_NAME] Shyam [PERSON_NA…" at bounding box center [145, 309] width 134 height 24
select select "70140"
click at [142, 356] on td "SANJAY" at bounding box center [144, 364] width 152 height 37
select select "1200"
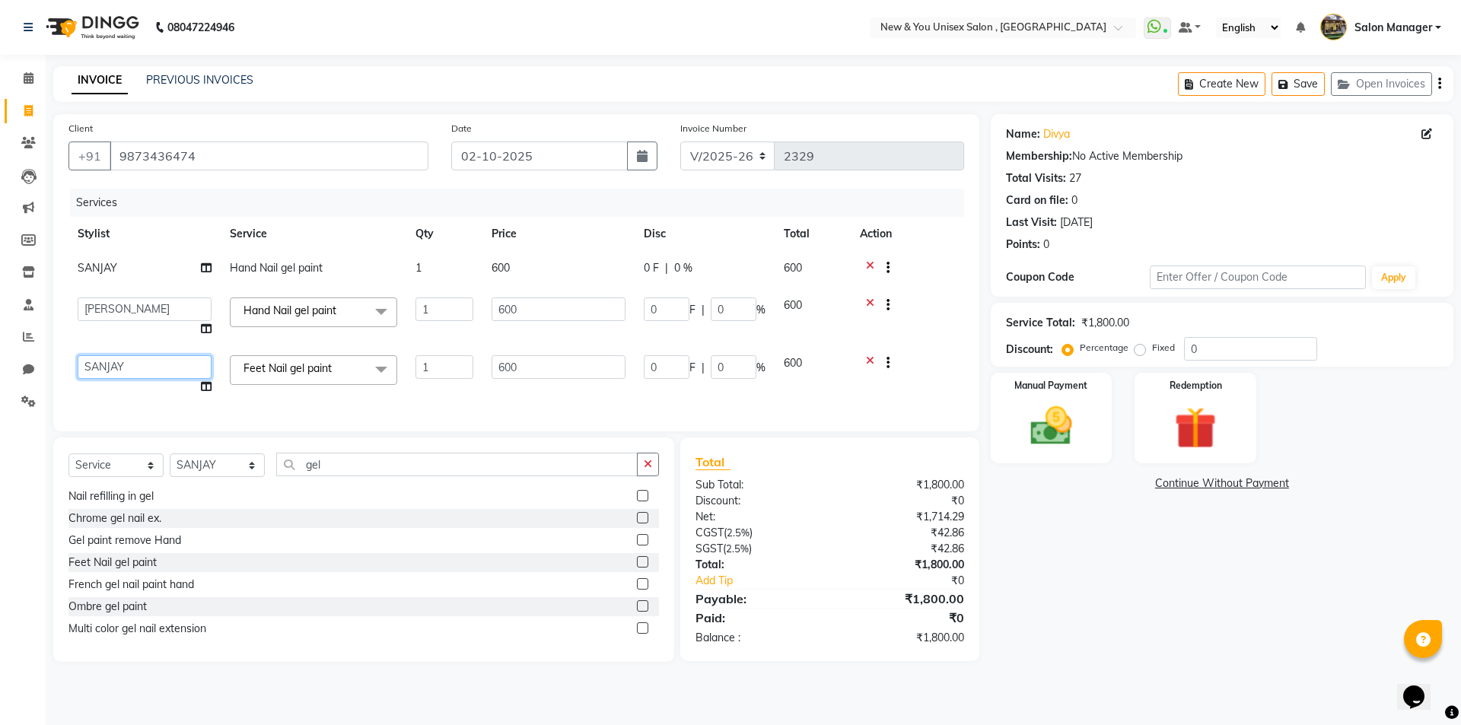
click at [142, 357] on select "HEMANT [PERSON_NAME] Salon Manager [PERSON_NAME] [PERSON_NAME] Shyam [PERSON_NA…" at bounding box center [145, 367] width 134 height 24
select select "70140"
click at [1305, 87] on button "Save" at bounding box center [1297, 84] width 53 height 24
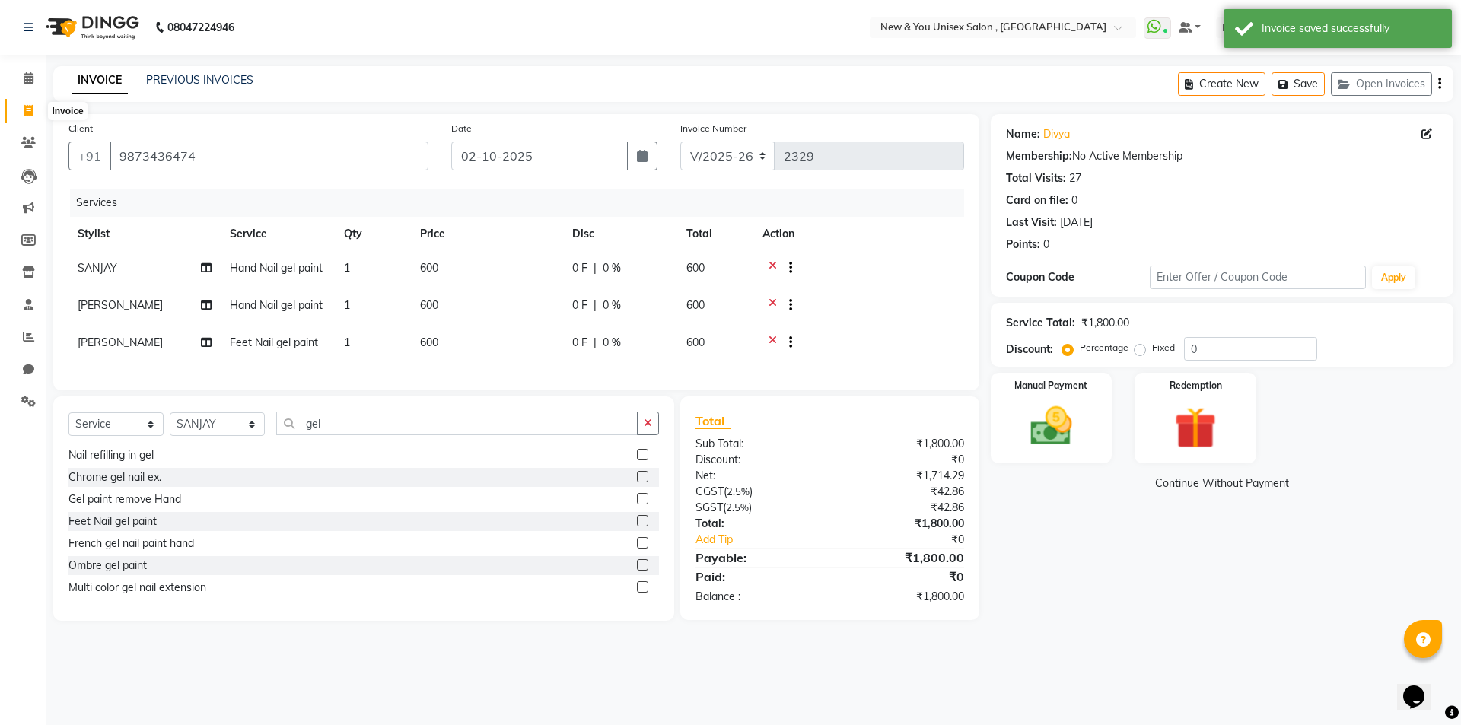
click at [28, 105] on icon at bounding box center [28, 110] width 8 height 11
select select "31"
select select "service"
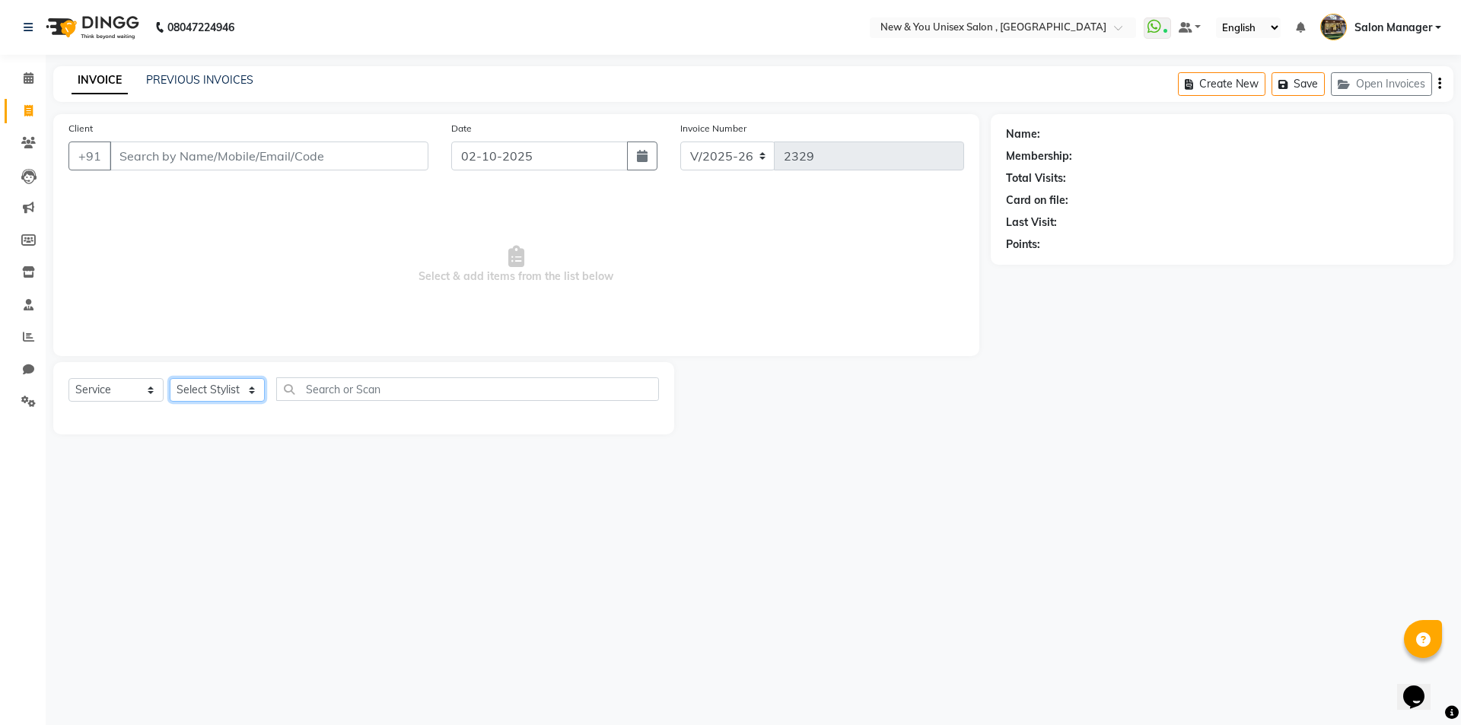
click at [210, 386] on select "Select Stylist HEMANT [PERSON_NAME] [PERSON_NAME] Salon Manager [PERSON_NAME] […" at bounding box center [217, 390] width 95 height 24
select select "40116"
click at [170, 378] on select "Select Stylist HEMANT [PERSON_NAME] [PERSON_NAME] Salon Manager [PERSON_NAME] […" at bounding box center [217, 390] width 95 height 24
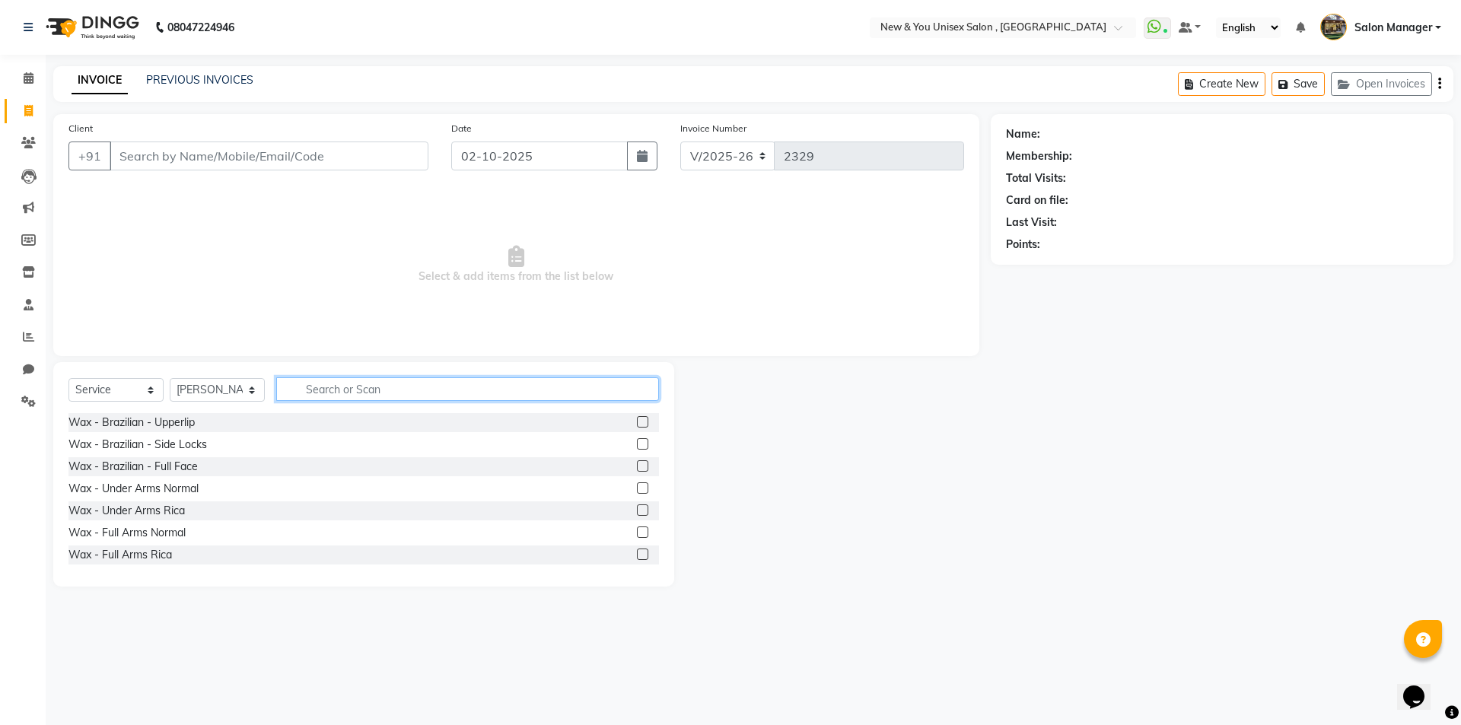
click at [336, 382] on input "text" at bounding box center [467, 389] width 383 height 24
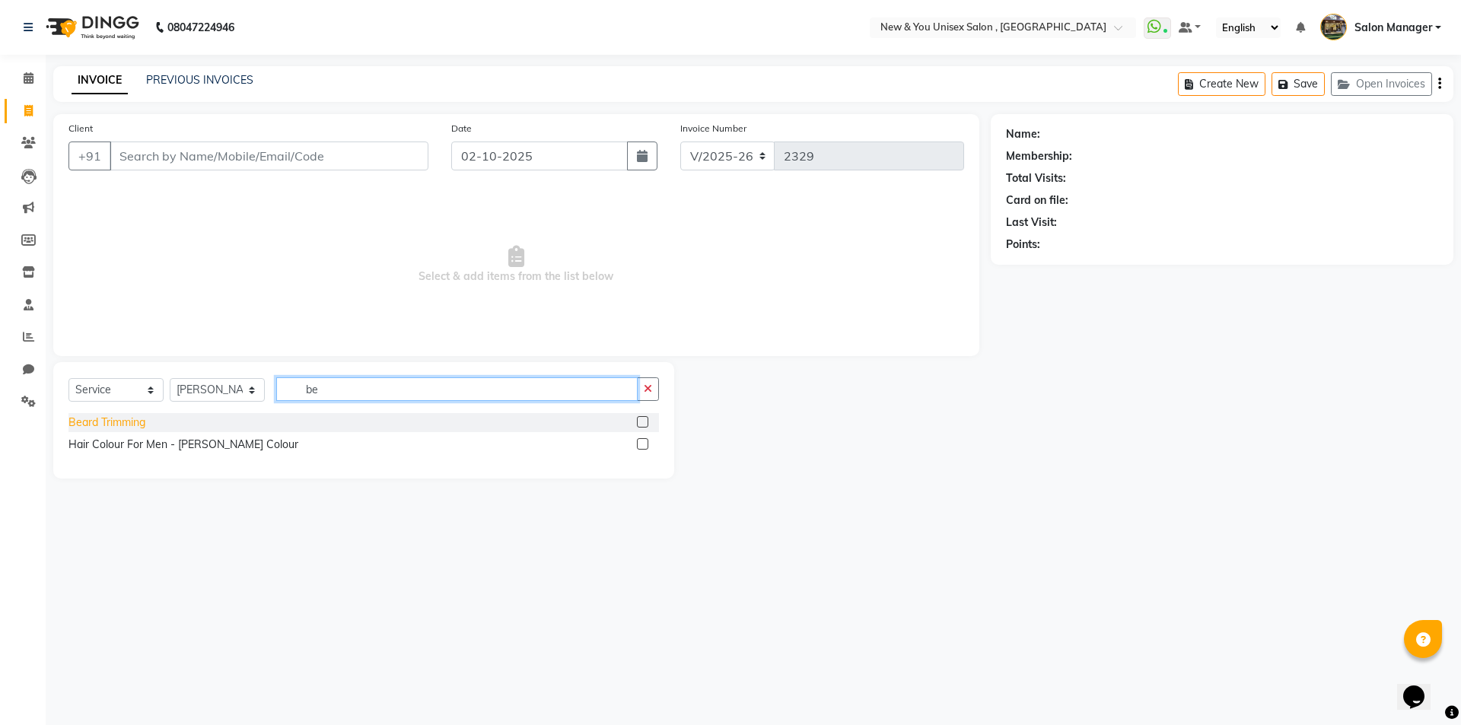
type input "be"
click at [116, 420] on div "Beard Trimming" at bounding box center [106, 423] width 77 height 16
checkbox input "false"
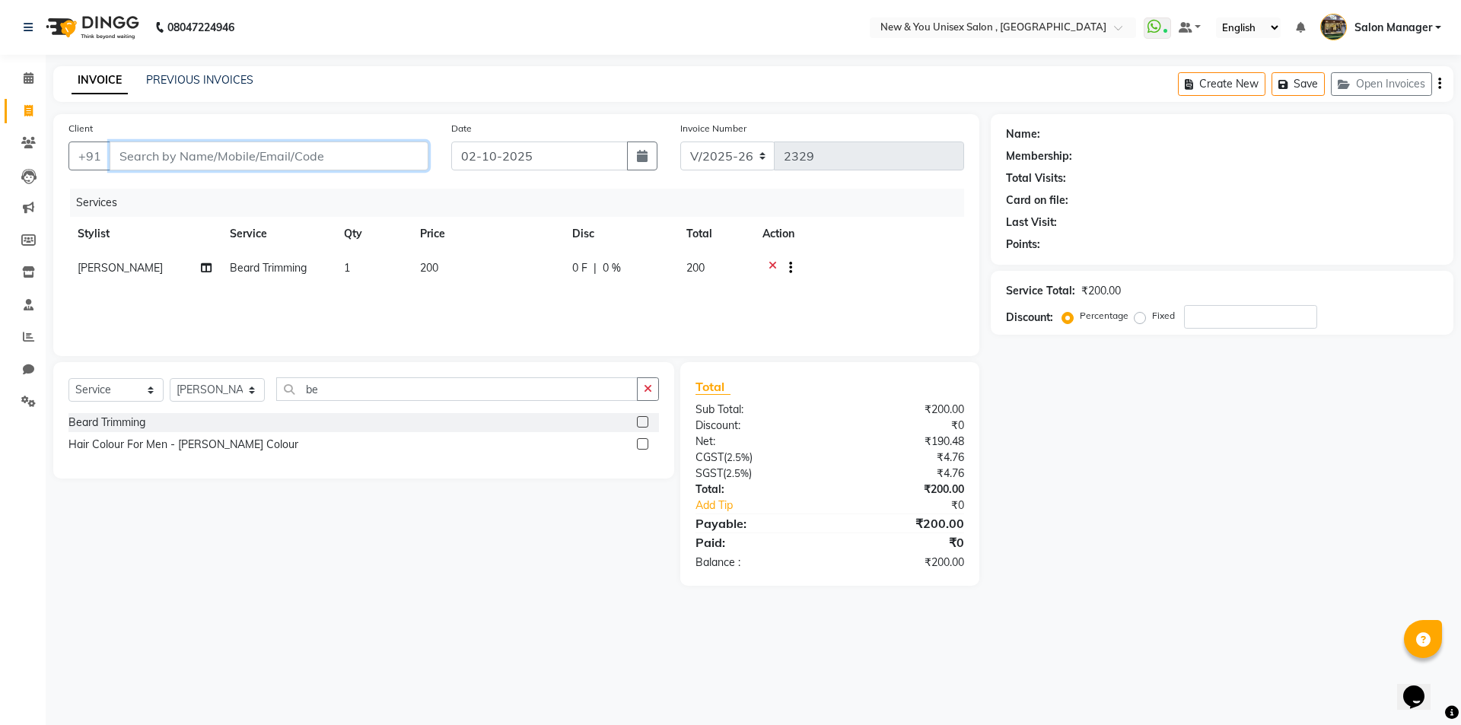
click at [237, 164] on input "Client" at bounding box center [269, 155] width 319 height 29
type input "8"
type input "0"
type input "8"
type input "8000020281"
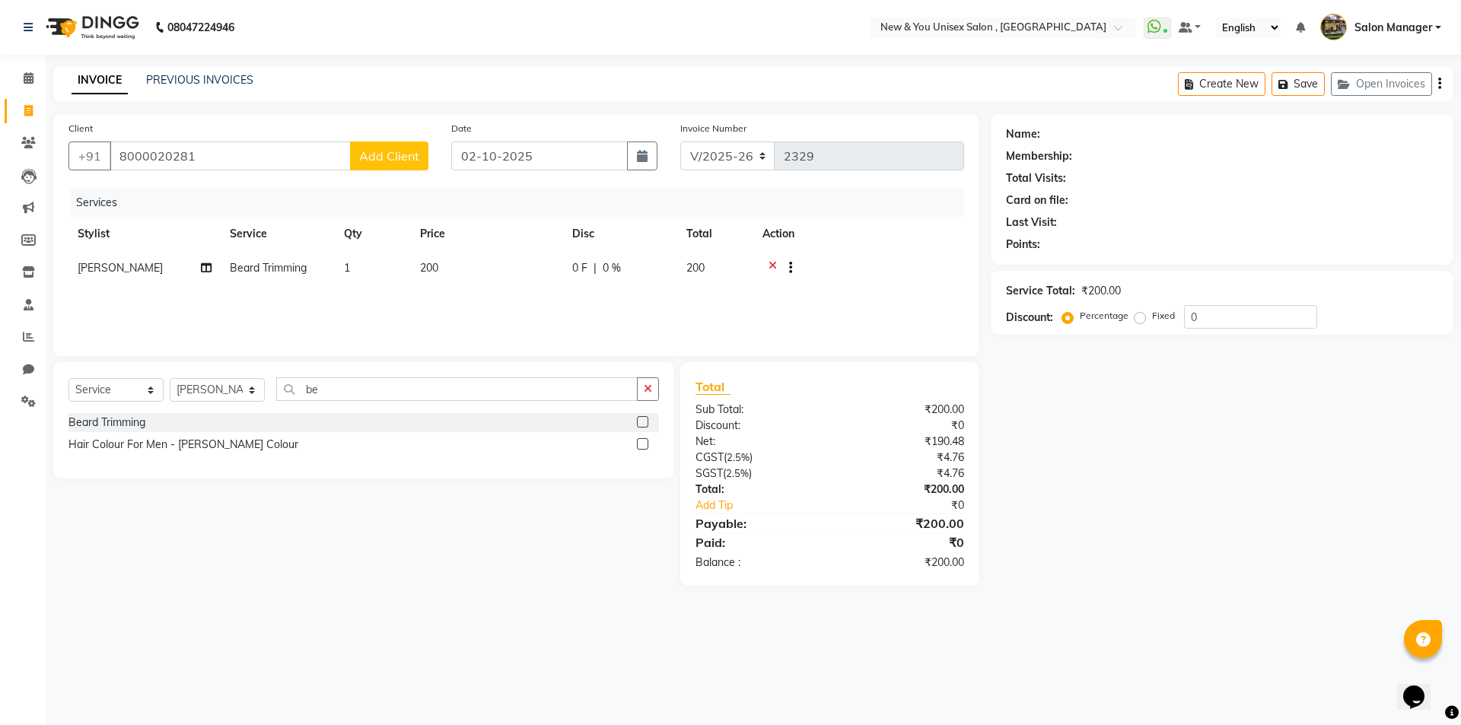
click at [379, 156] on span "Add Client" at bounding box center [389, 155] width 60 height 15
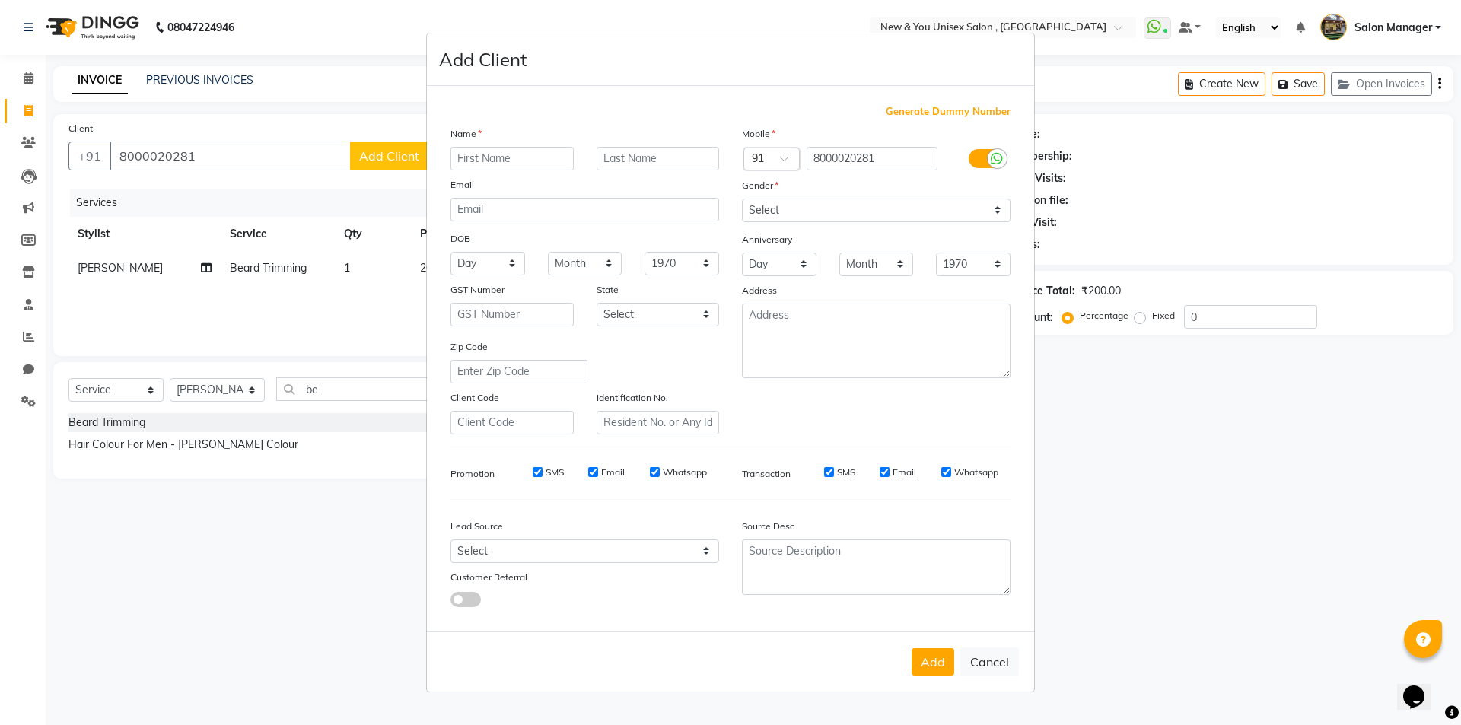
click at [529, 162] on input "text" at bounding box center [511, 159] width 123 height 24
type input "Sajid"
click at [808, 199] on select "Select [DEMOGRAPHIC_DATA] [DEMOGRAPHIC_DATA] Other Prefer Not To Say" at bounding box center [876, 211] width 269 height 24
select select "[DEMOGRAPHIC_DATA]"
click at [742, 199] on select "Select [DEMOGRAPHIC_DATA] [DEMOGRAPHIC_DATA] Other Prefer Not To Say" at bounding box center [876, 211] width 269 height 24
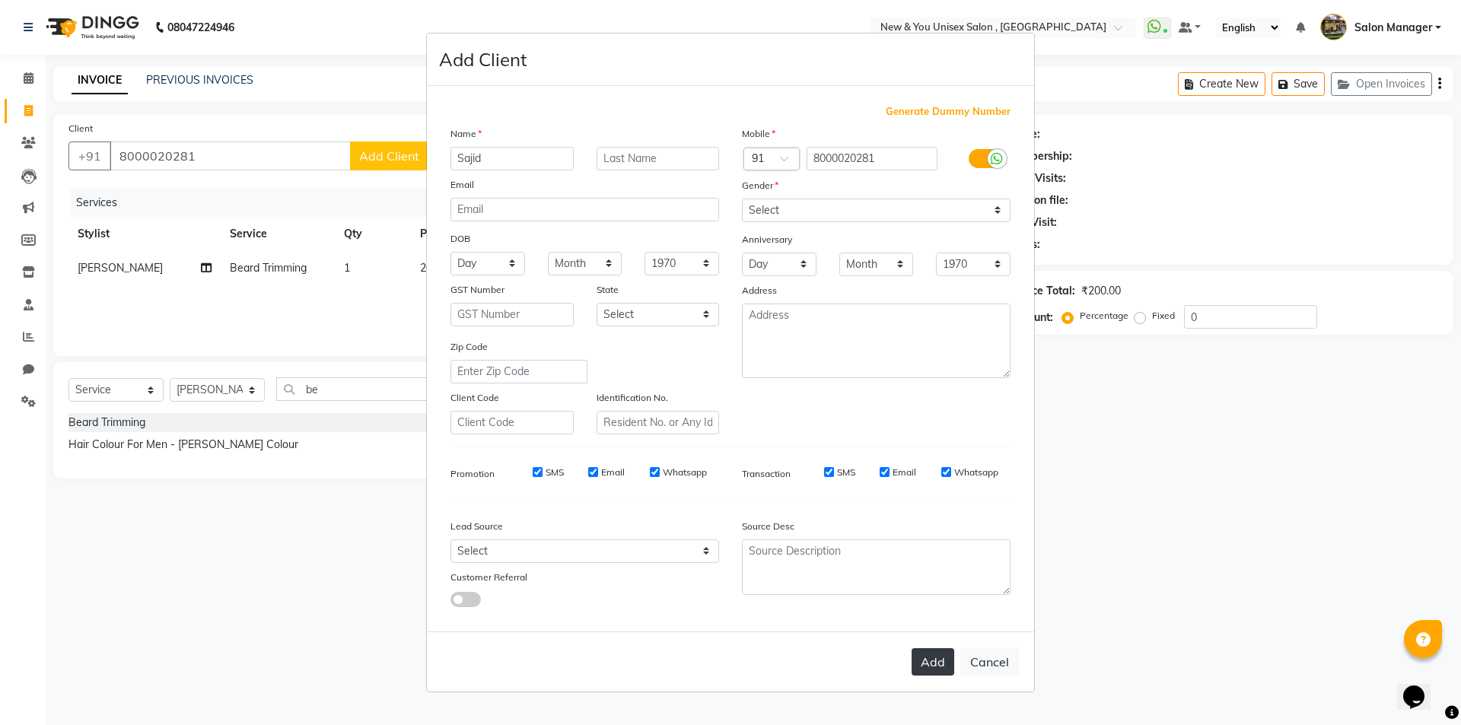
click at [930, 661] on button "Add" at bounding box center [932, 661] width 43 height 27
select select
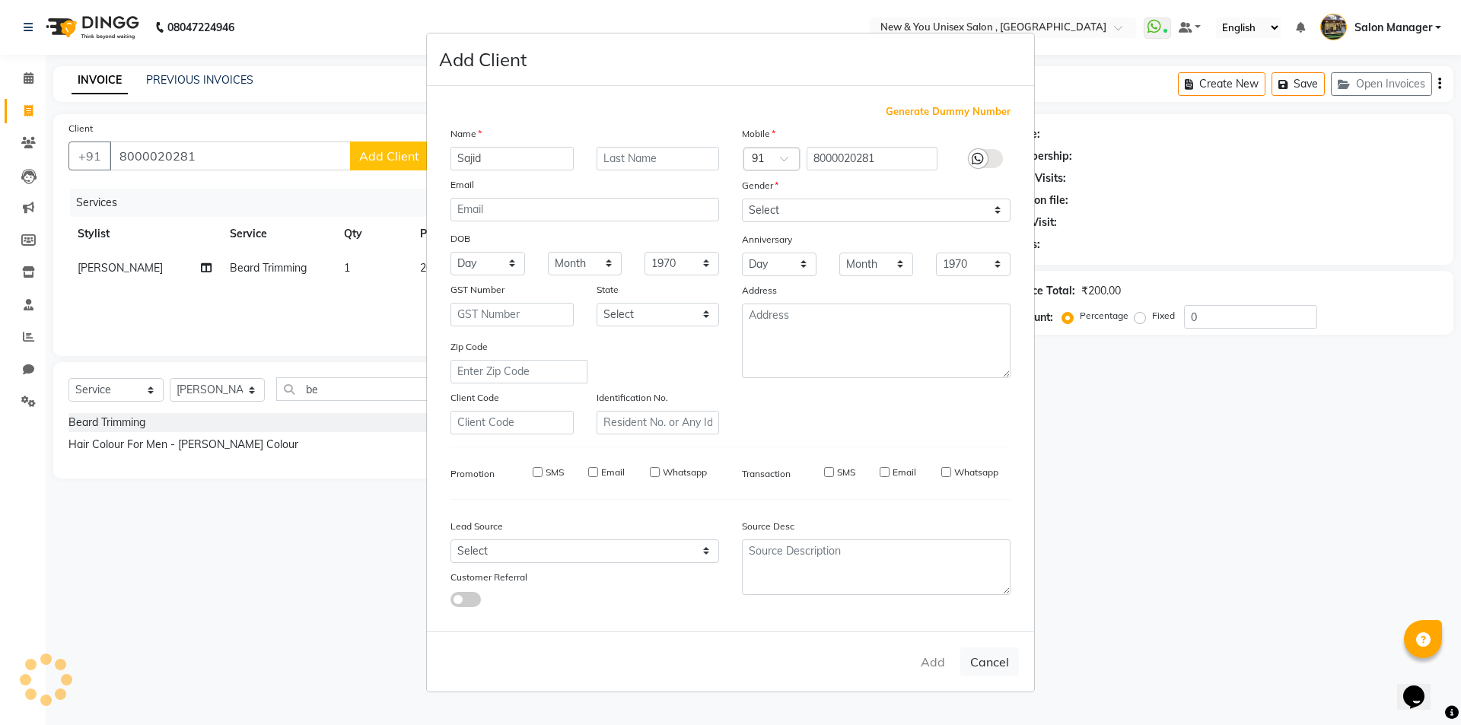
select select
checkbox input "false"
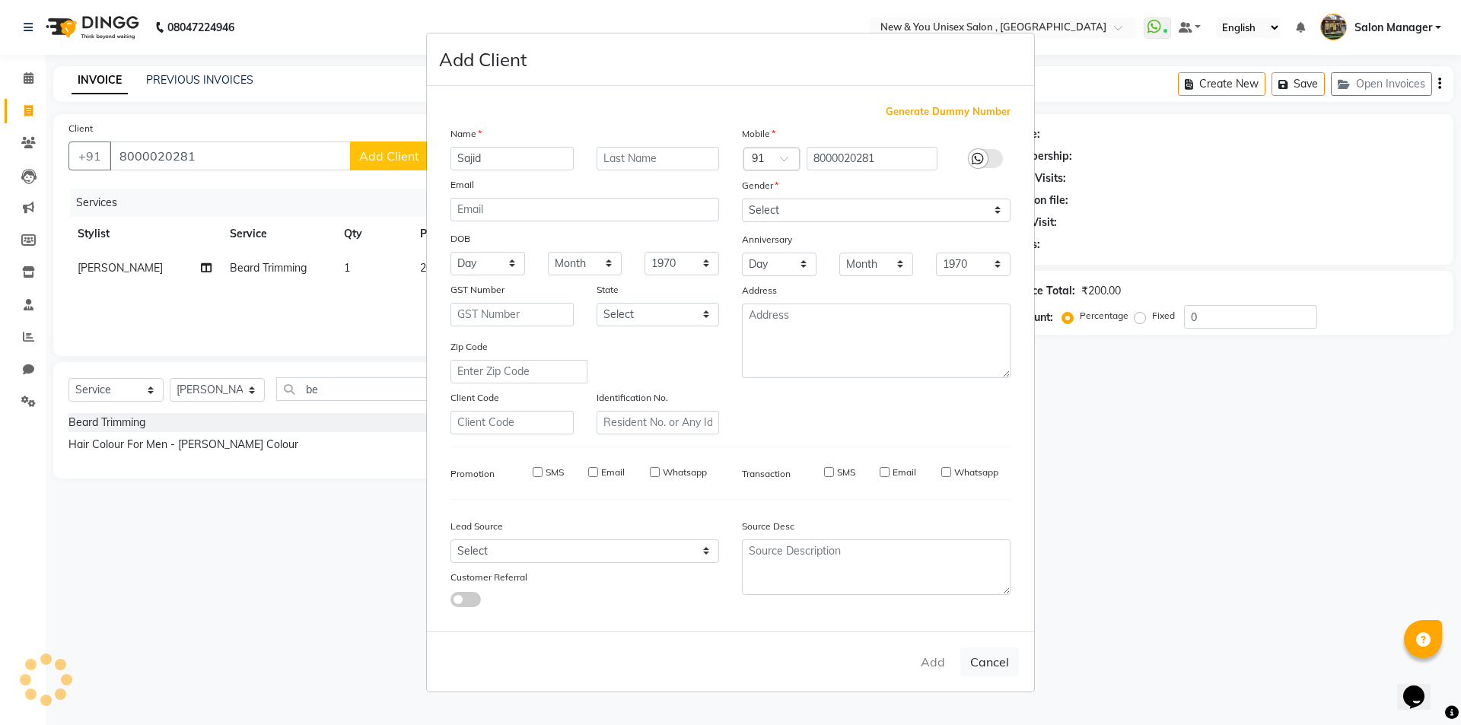
checkbox input "false"
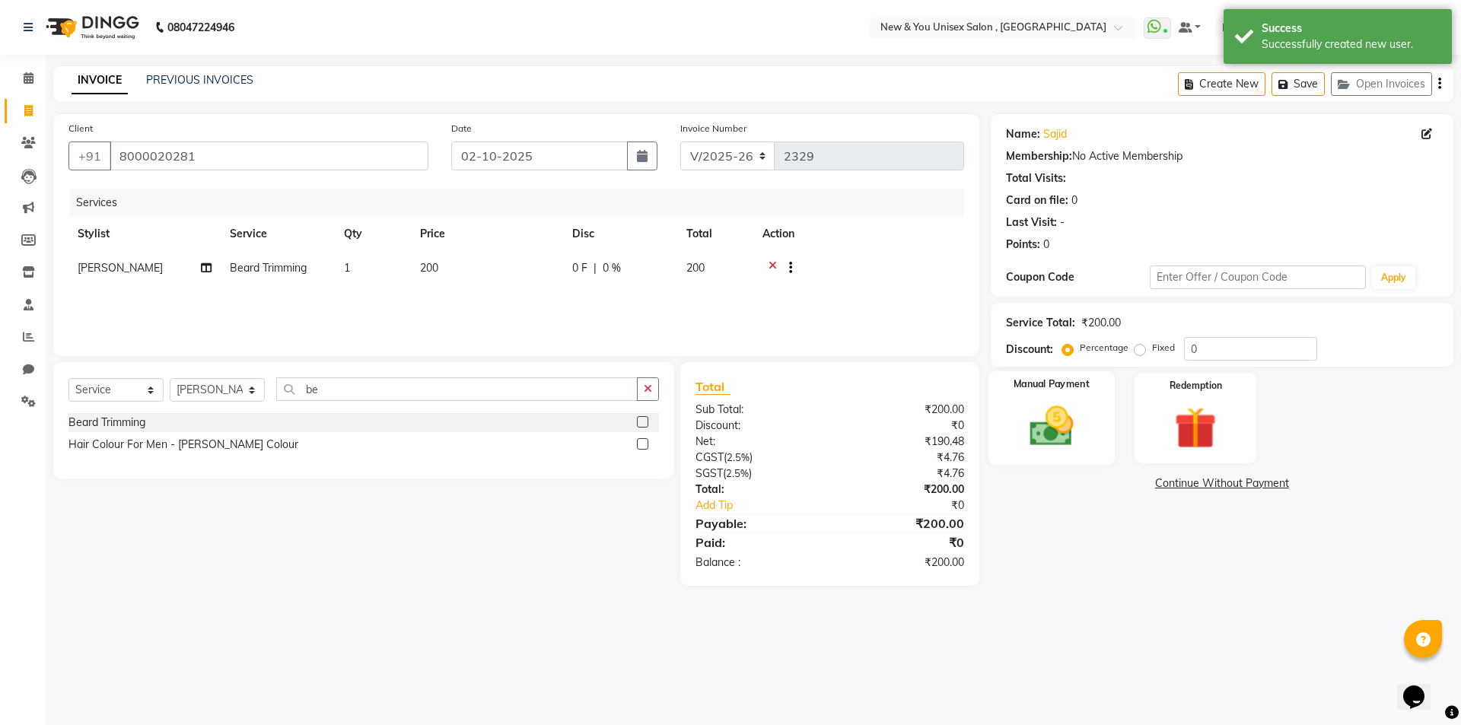
click at [1104, 408] on div "Manual Payment" at bounding box center [1050, 418] width 126 height 94
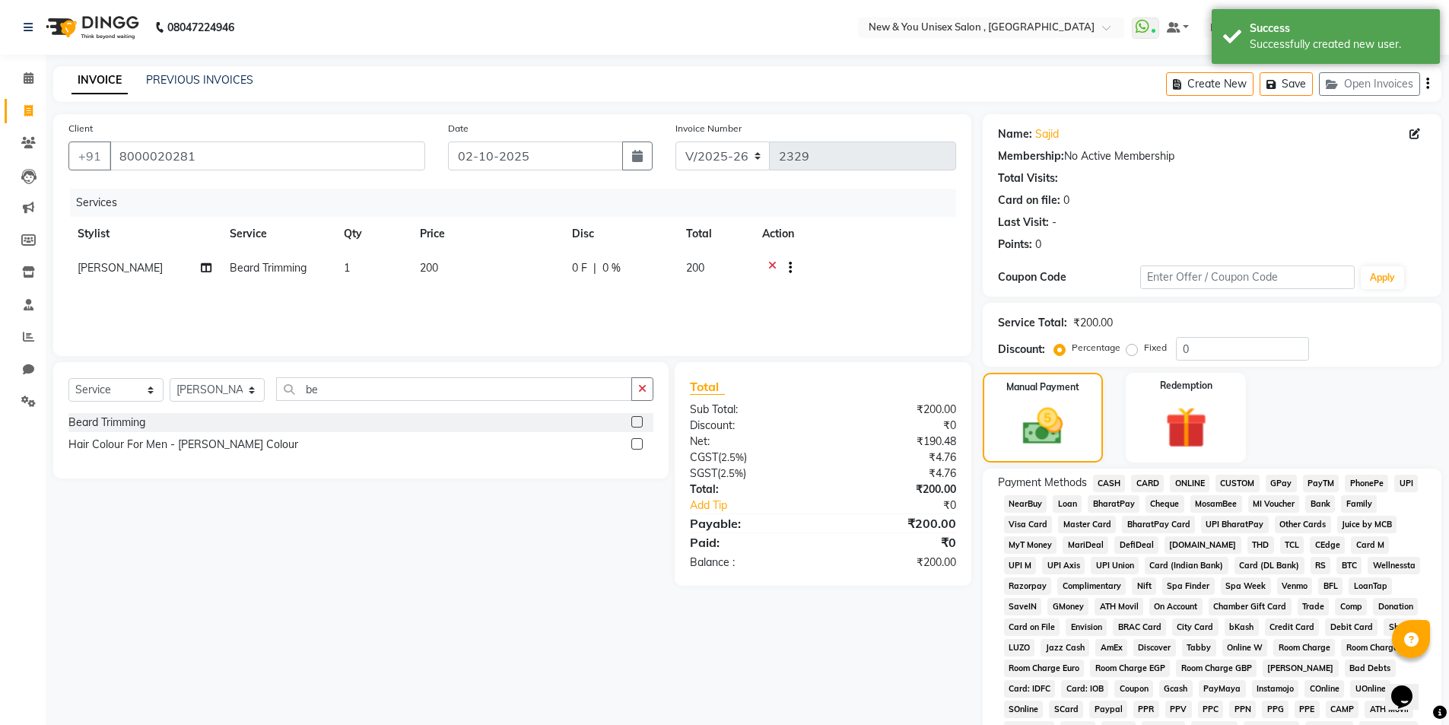
click at [1117, 485] on span "CASH" at bounding box center [1109, 483] width 33 height 17
click at [1425, 84] on div "Create New Save Open Invoices" at bounding box center [1303, 84] width 275 height 36
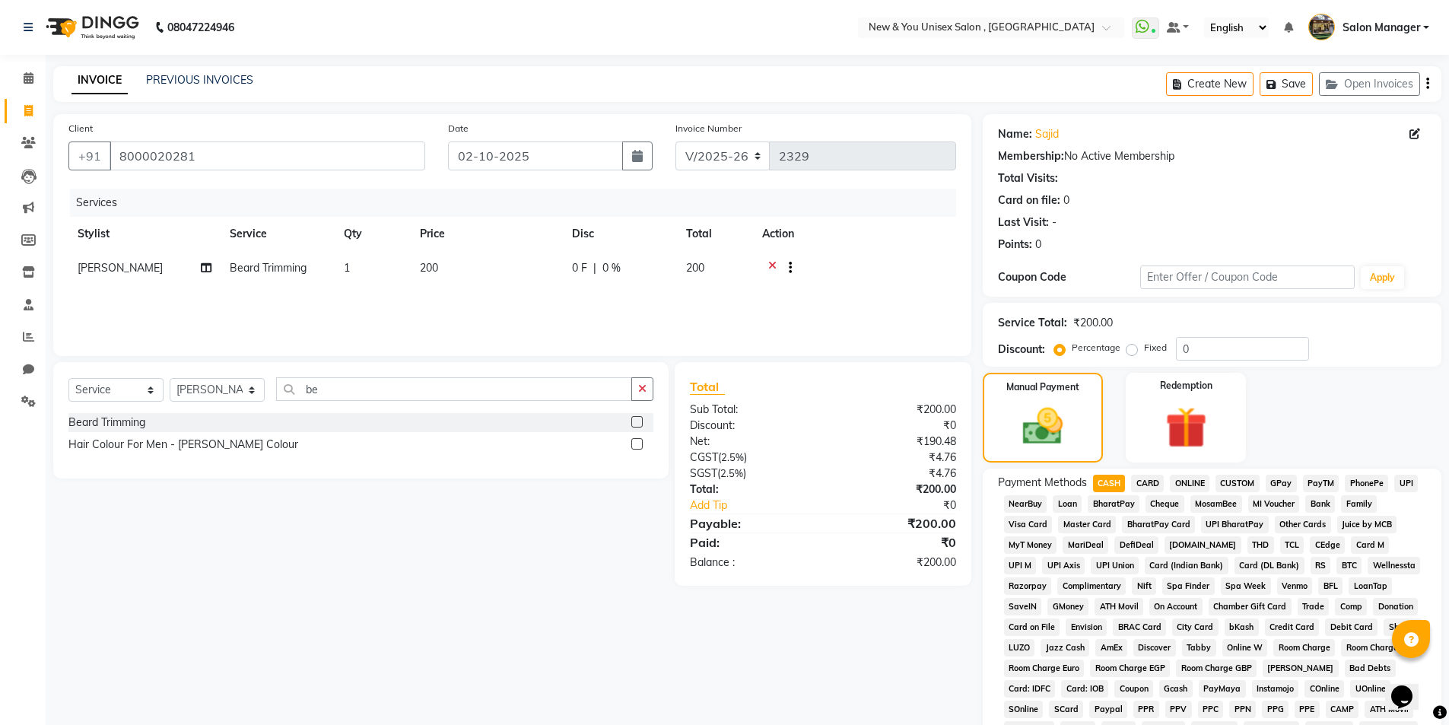
click at [1429, 84] on div "Create New Save Open Invoices" at bounding box center [1303, 84] width 275 height 36
click at [1430, 83] on div "Create New Save Open Invoices" at bounding box center [1303, 84] width 275 height 36
click at [1426, 84] on icon "button" at bounding box center [1427, 84] width 3 height 1
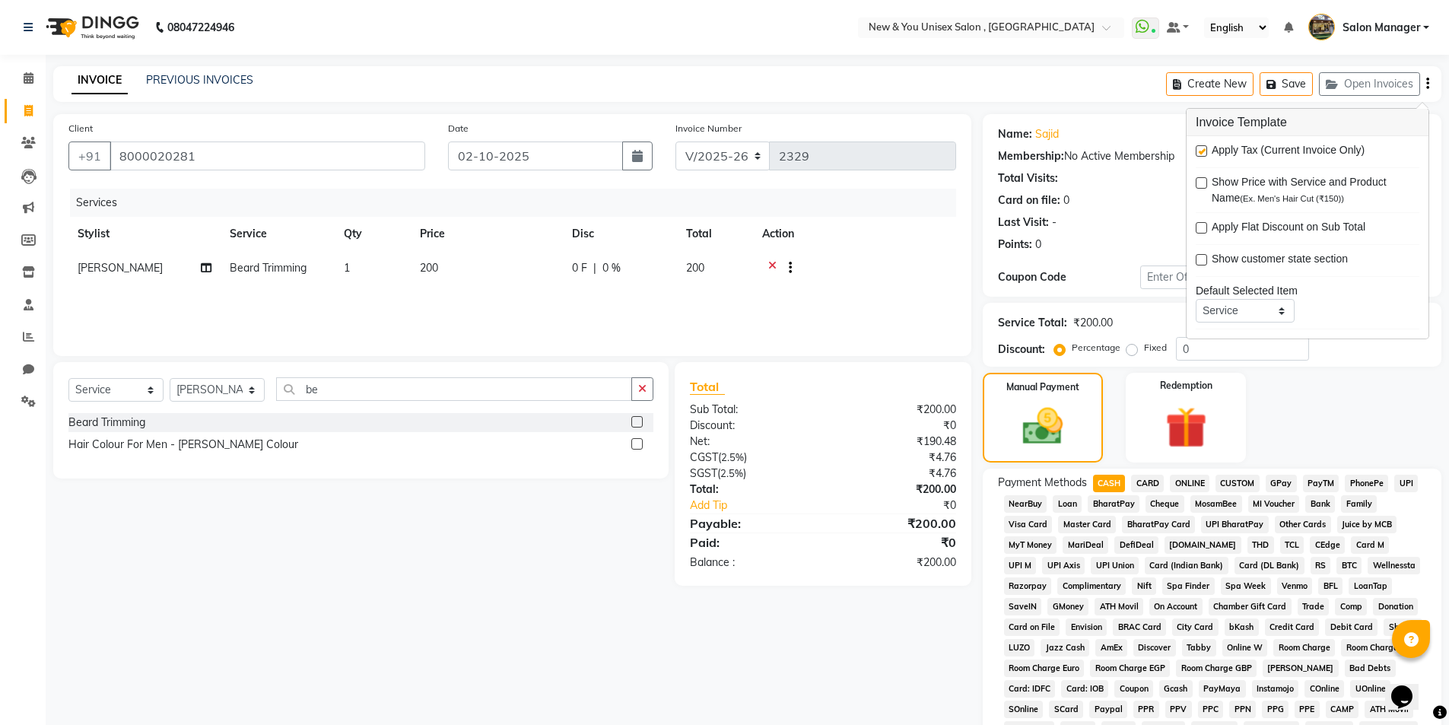
click at [1205, 152] on label at bounding box center [1201, 150] width 11 height 11
click at [1205, 152] on input "checkbox" at bounding box center [1201, 152] width 10 height 10
checkbox input "false"
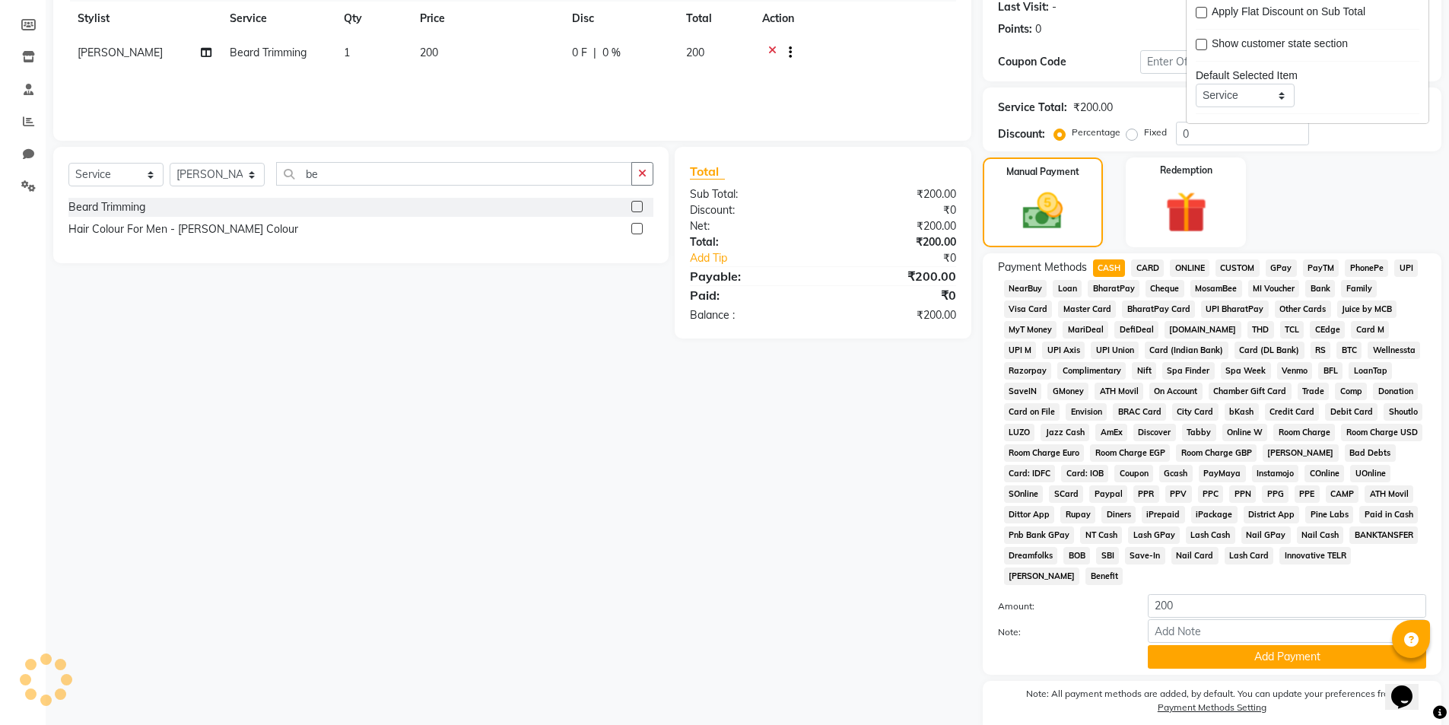
scroll to position [277, 0]
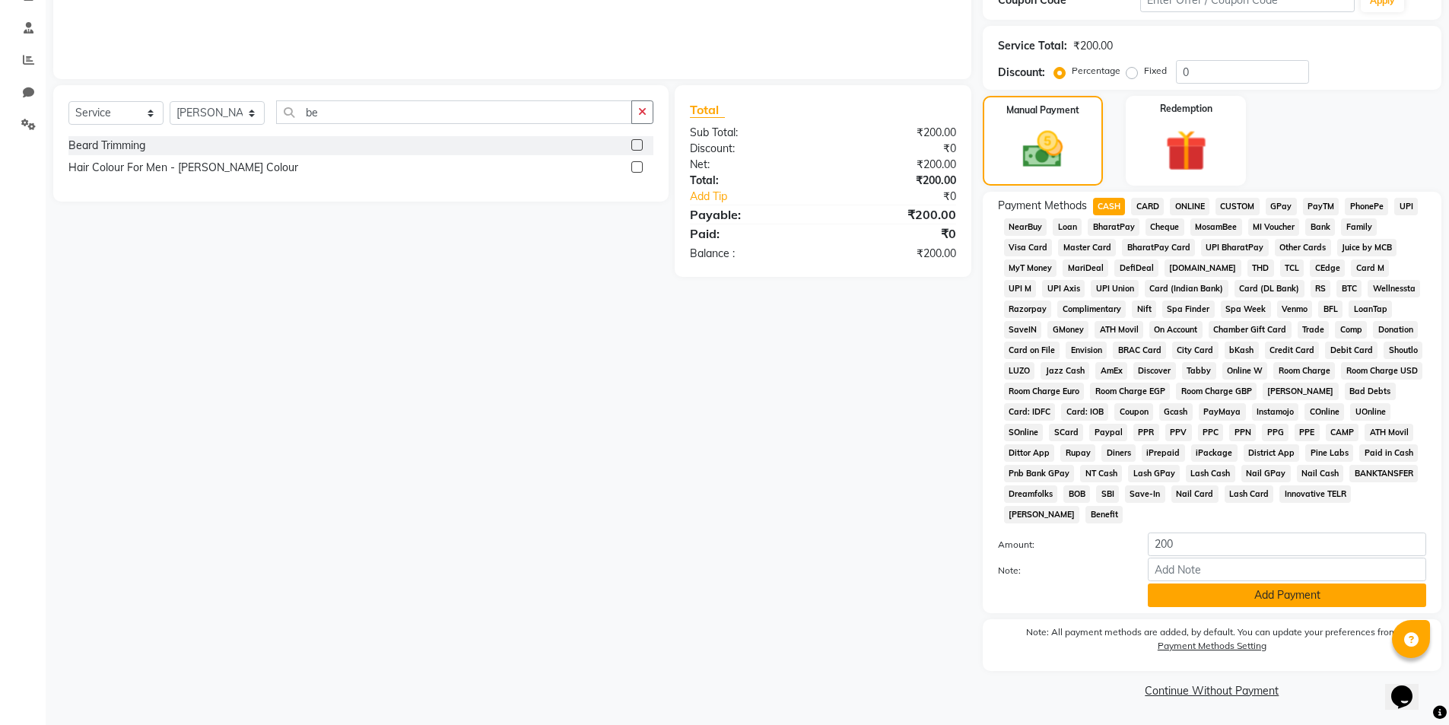
click at [1206, 594] on button "Add Payment" at bounding box center [1287, 595] width 278 height 24
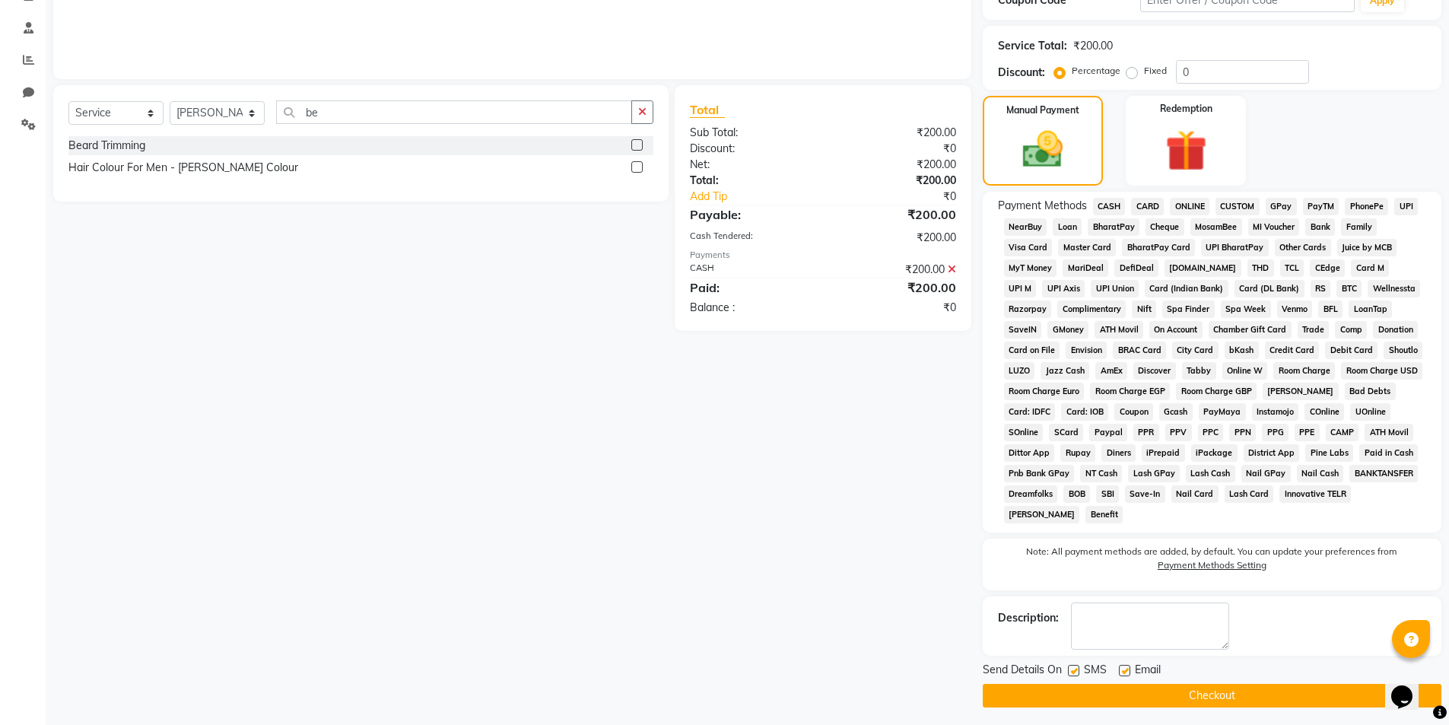
click at [1170, 698] on button "Checkout" at bounding box center [1212, 696] width 459 height 24
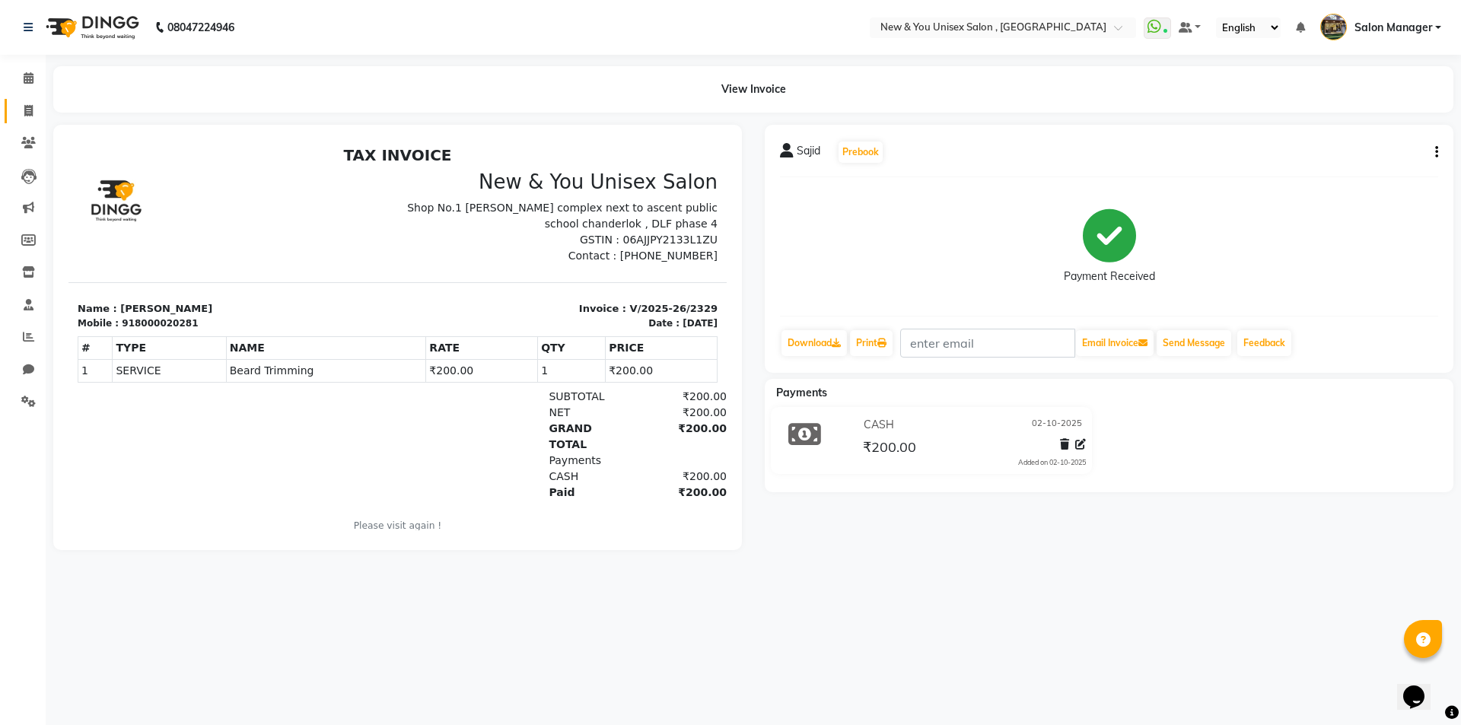
click at [23, 122] on link "Invoice" at bounding box center [23, 111] width 37 height 25
select select "service"
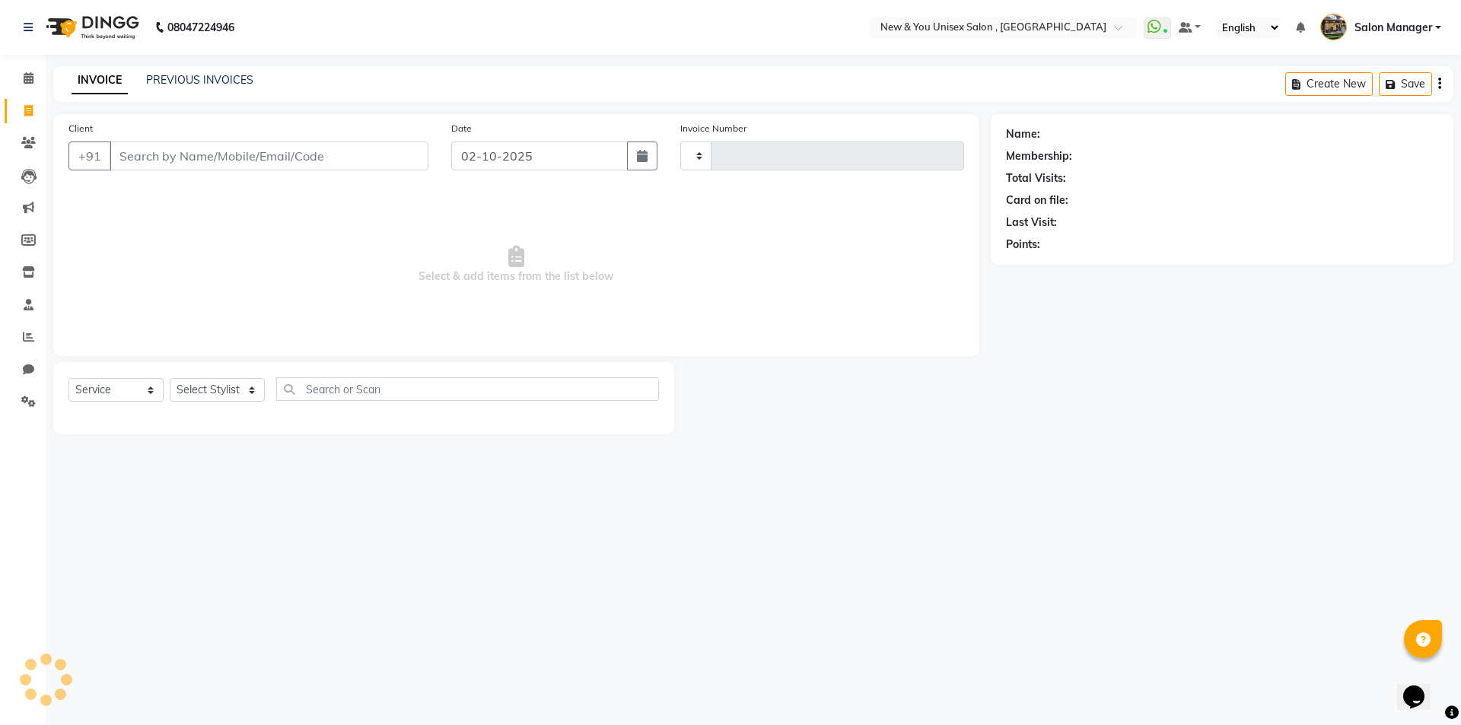
type input "2330"
select select "31"
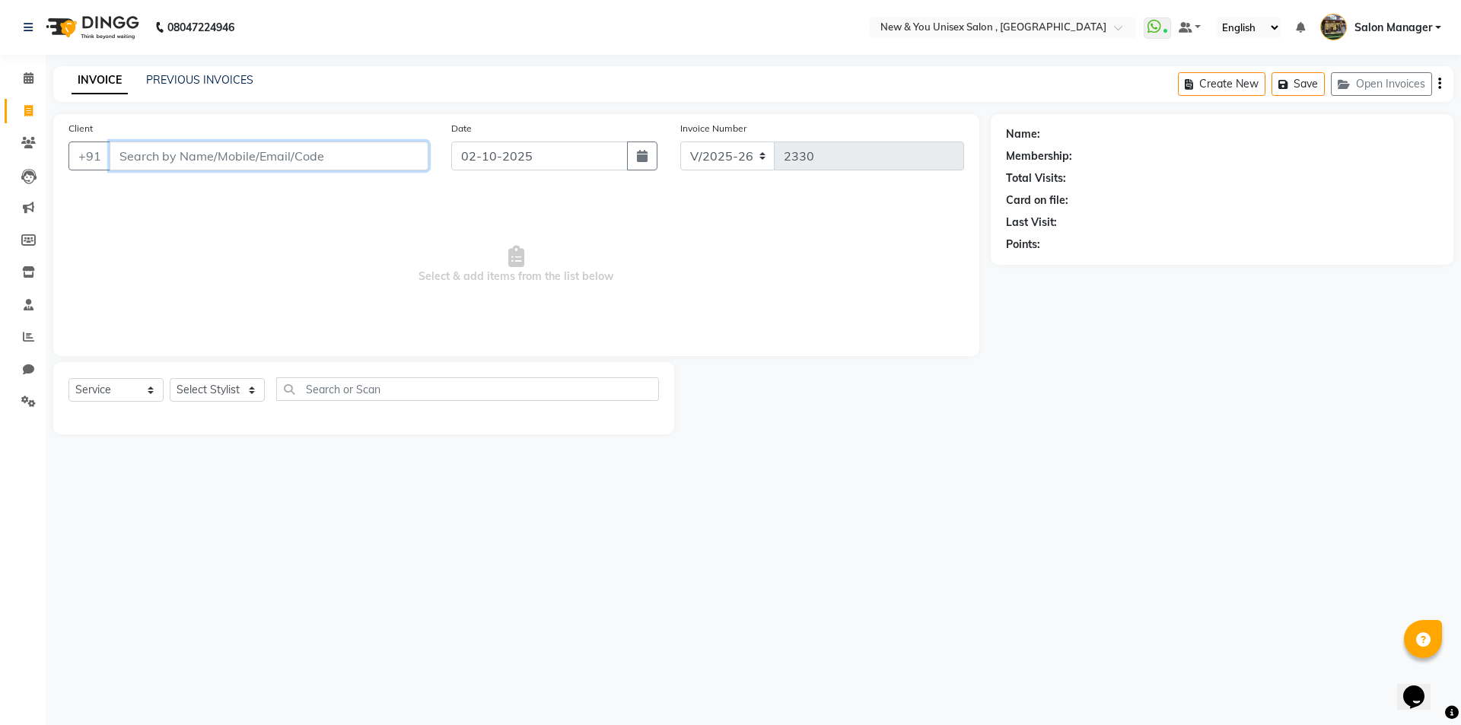
click at [171, 153] on input "Client" at bounding box center [269, 155] width 319 height 29
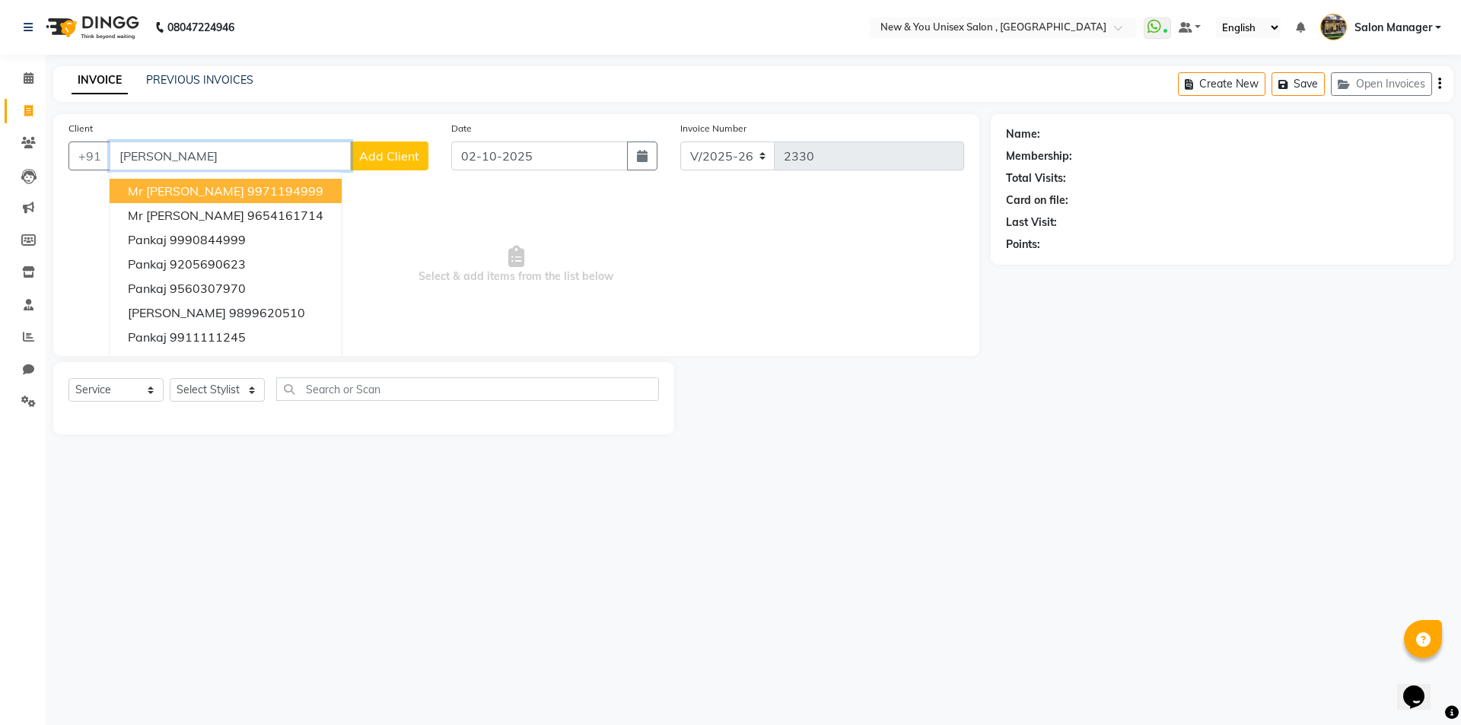
click at [247, 189] on ngb-highlight "9971194999" at bounding box center [285, 190] width 76 height 15
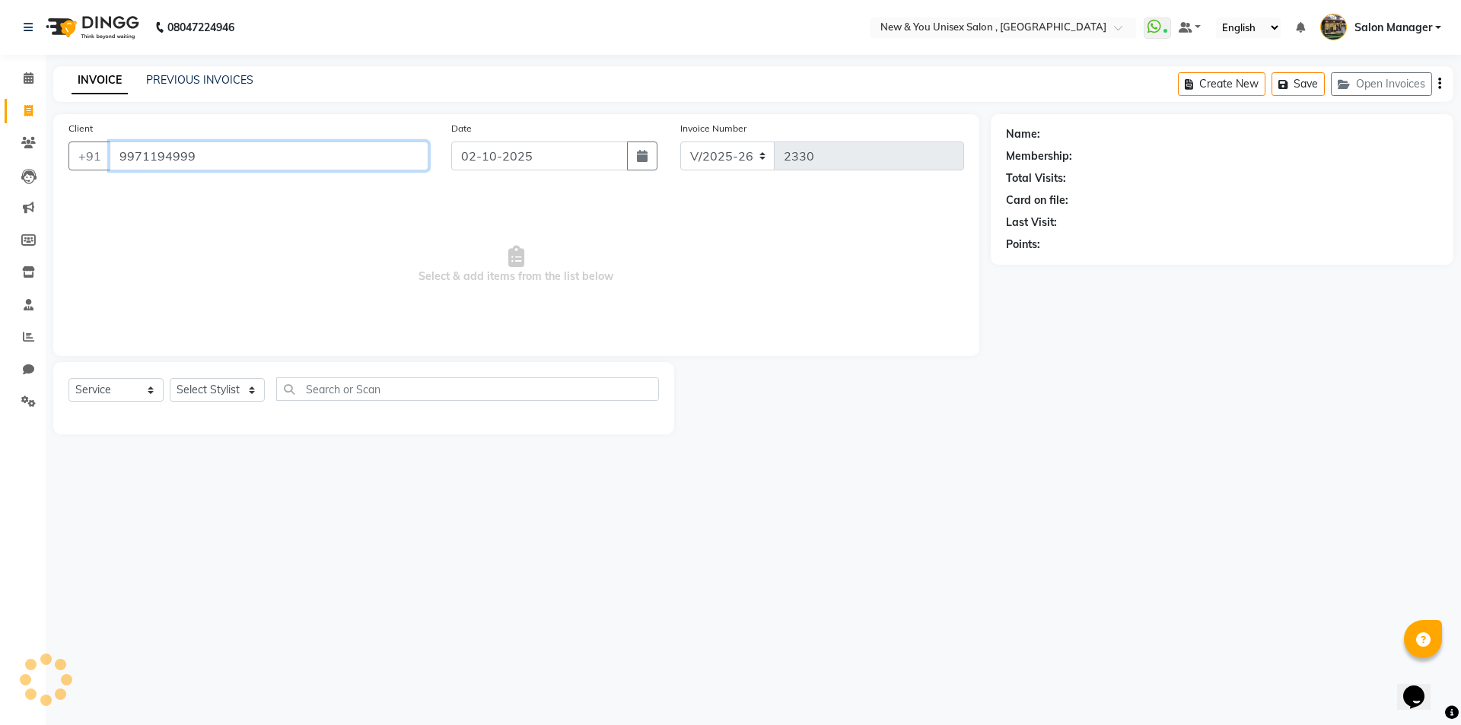
type input "9971194999"
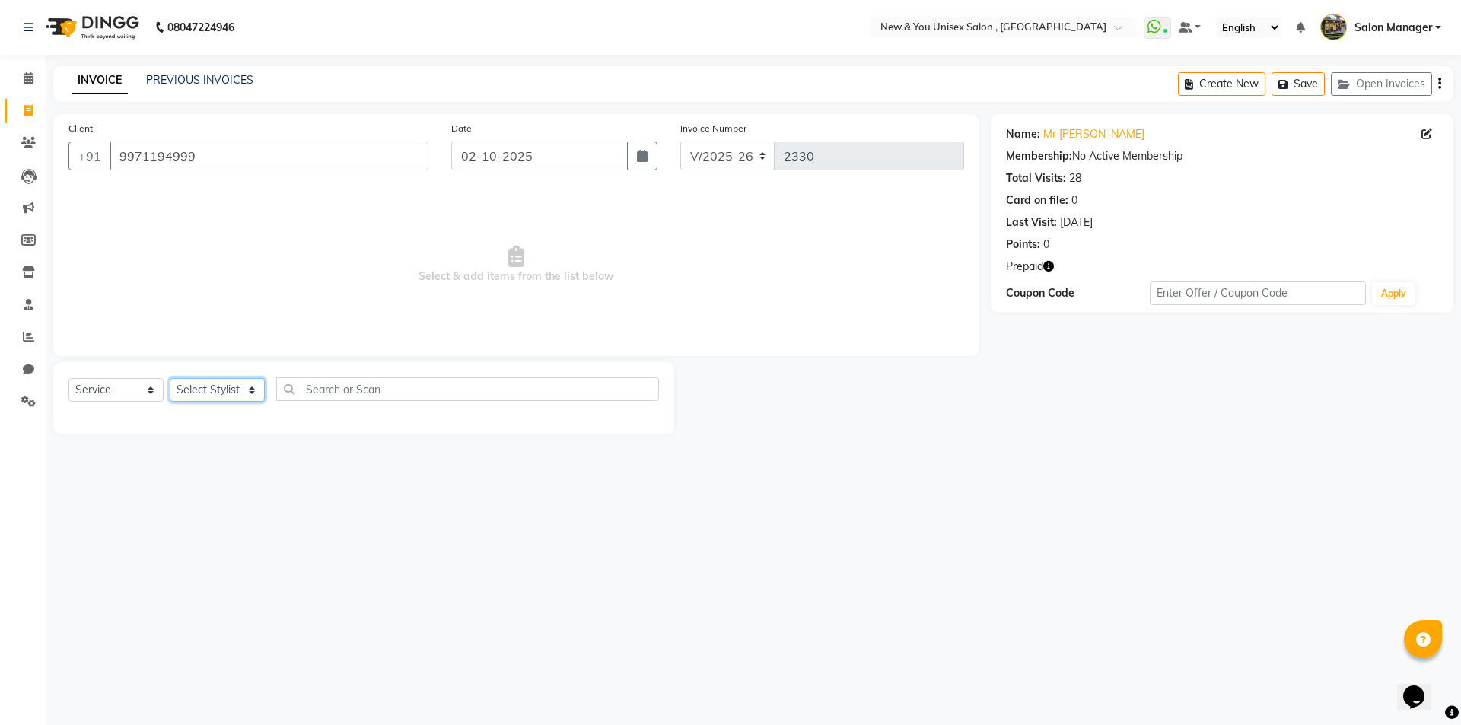
click at [213, 385] on select "Select Stylist HEMANT [PERSON_NAME] [PERSON_NAME] Salon Manager [PERSON_NAME] […" at bounding box center [217, 390] width 95 height 24
select select "40116"
click at [170, 378] on select "Select Stylist HEMANT [PERSON_NAME] [PERSON_NAME] Salon Manager [PERSON_NAME] […" at bounding box center [217, 390] width 95 height 24
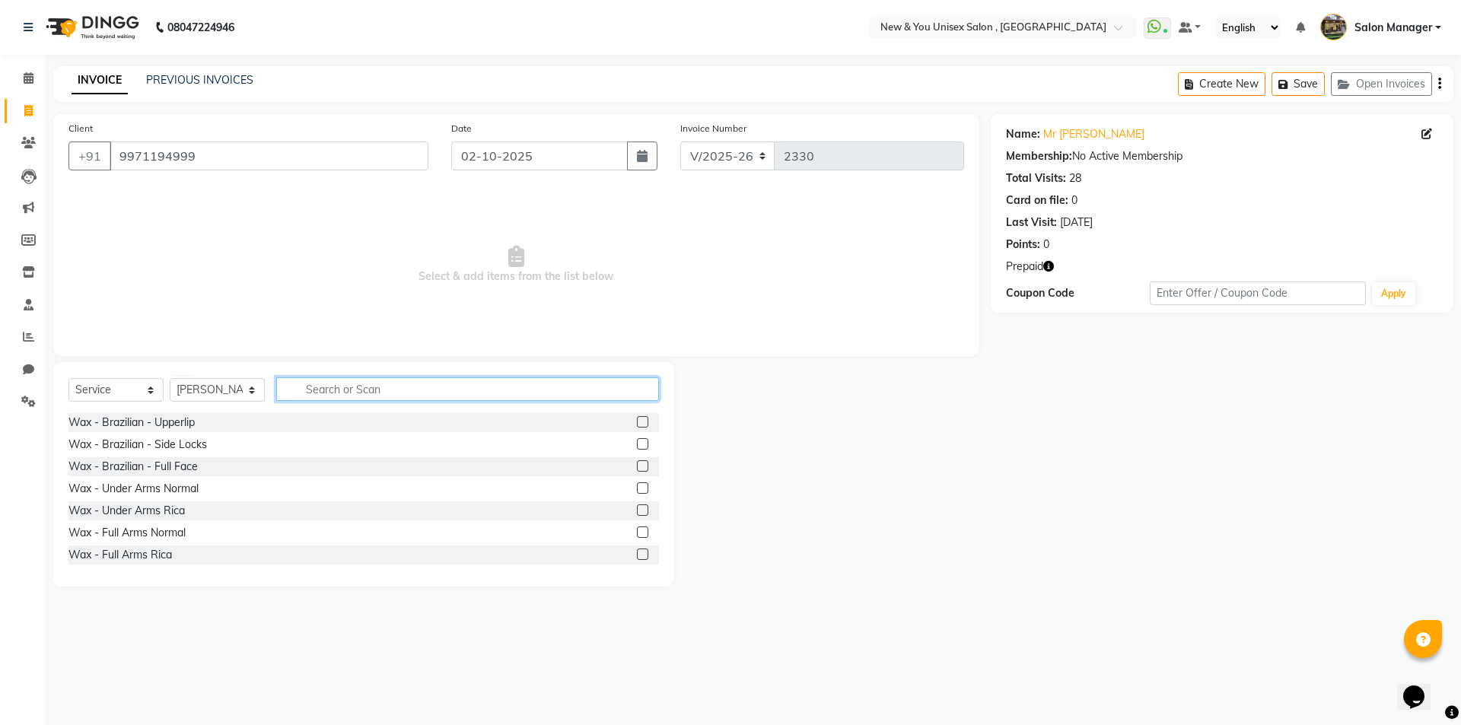
click at [396, 383] on input "text" at bounding box center [467, 389] width 383 height 24
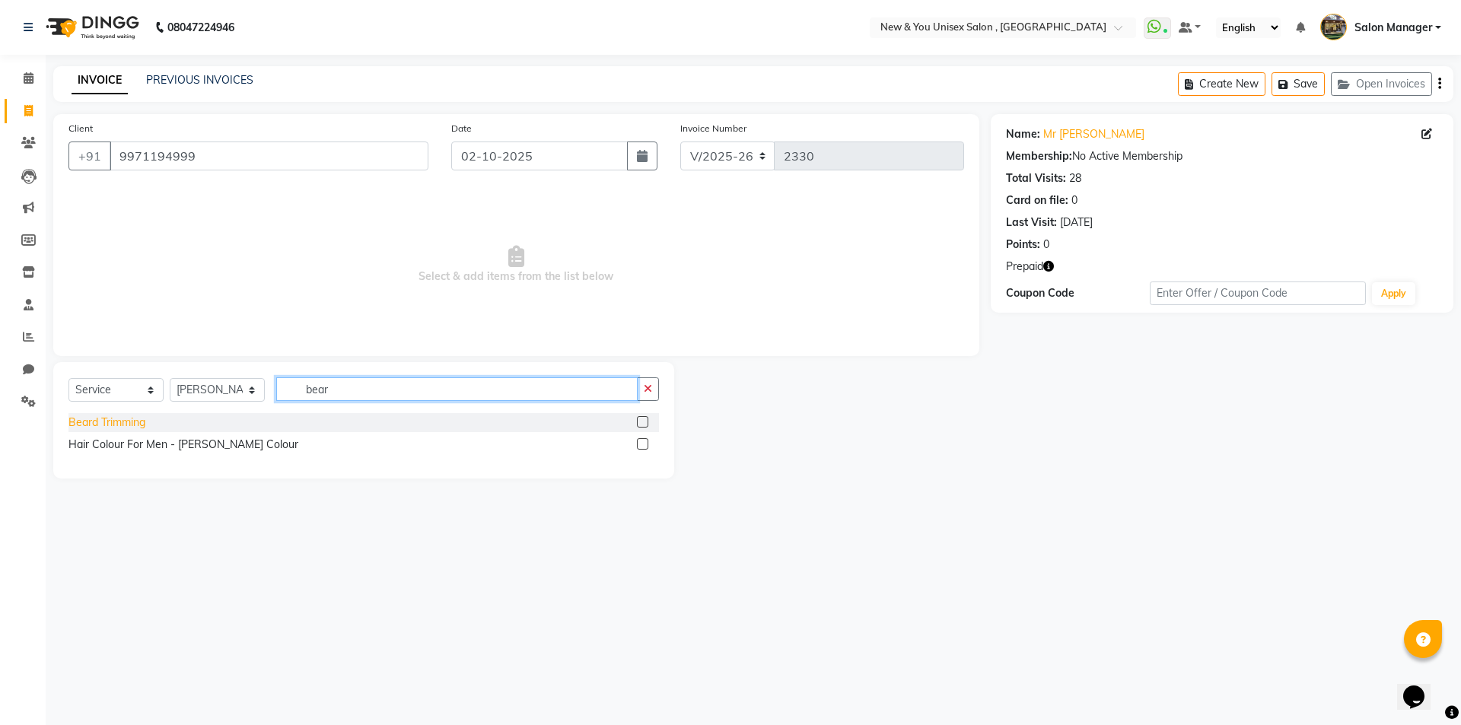
type input "bear"
click at [132, 422] on div "Beard Trimming" at bounding box center [106, 423] width 77 height 16
checkbox input "false"
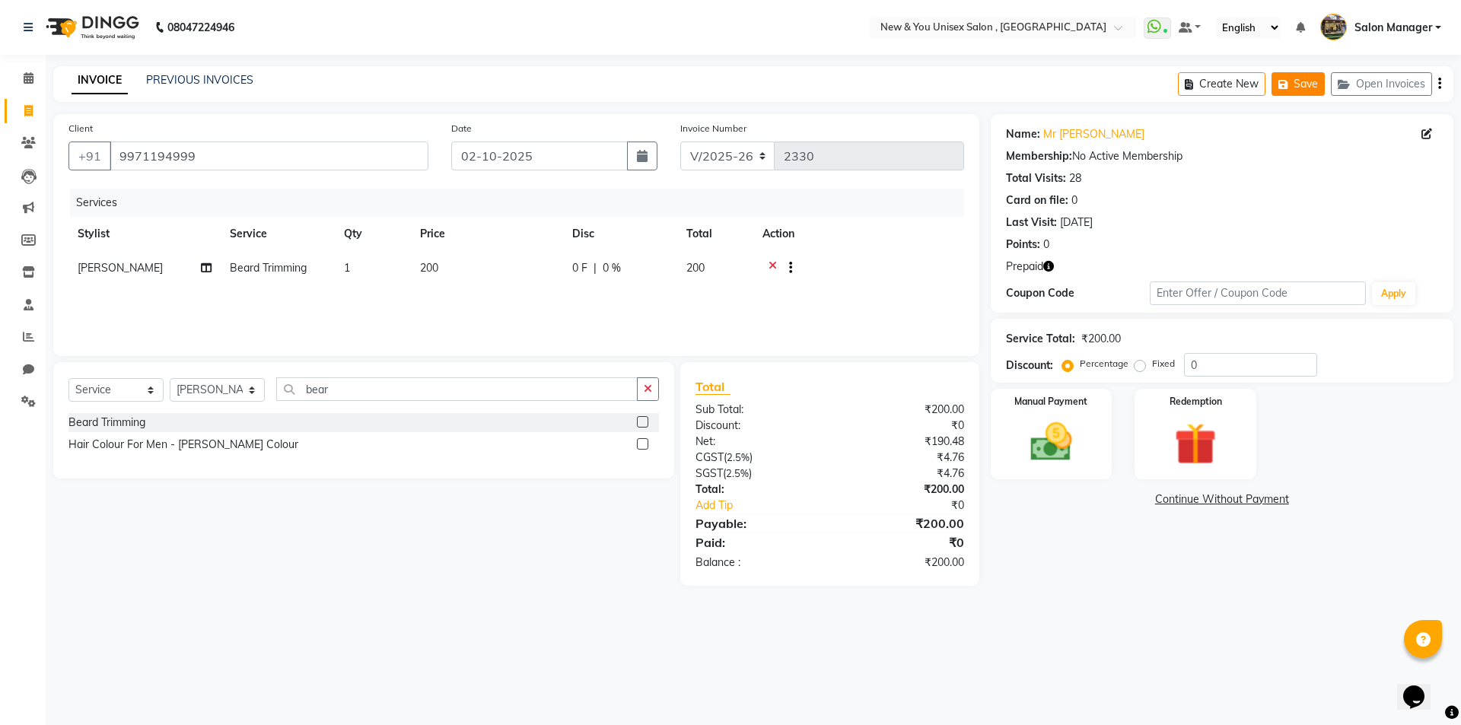
click at [1302, 81] on button "Save" at bounding box center [1297, 84] width 53 height 24
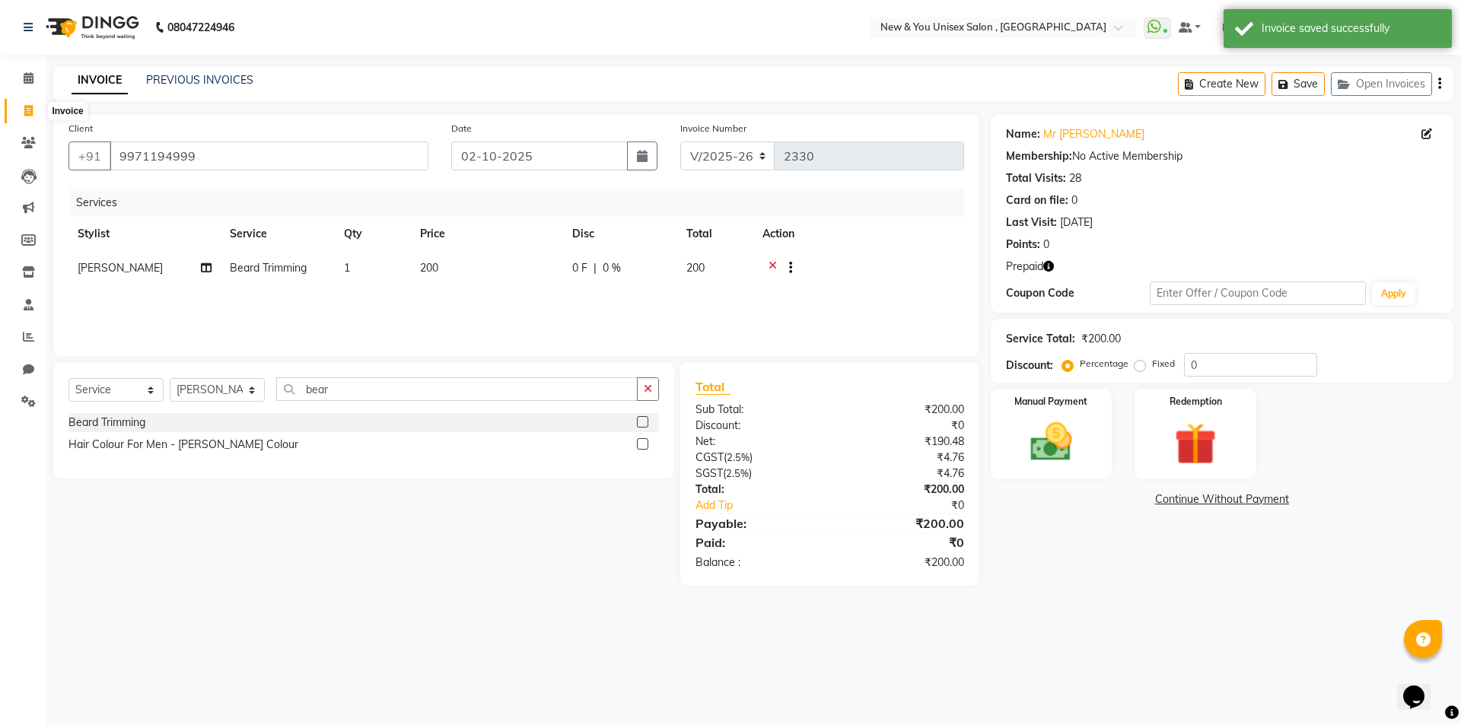
click at [33, 107] on span at bounding box center [28, 111] width 27 height 17
select select "service"
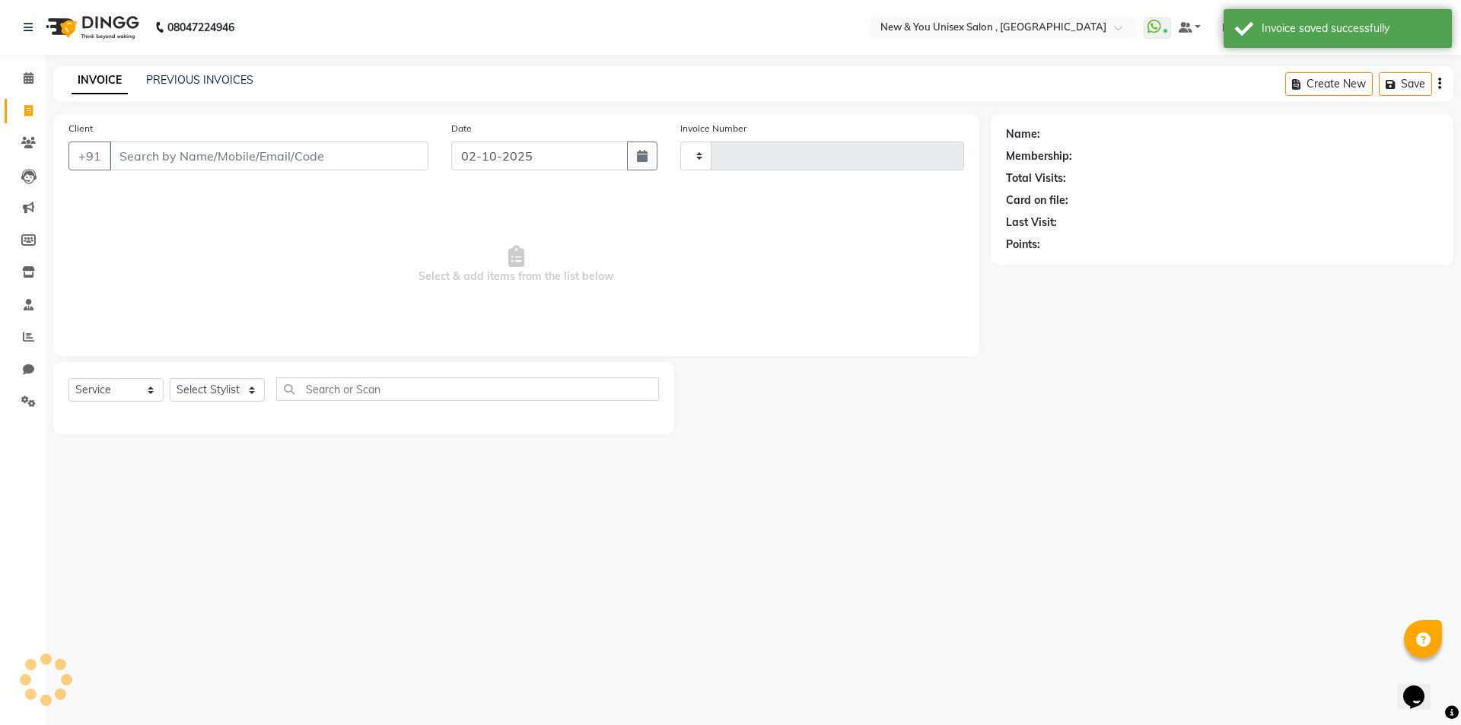
type input "2330"
select select "31"
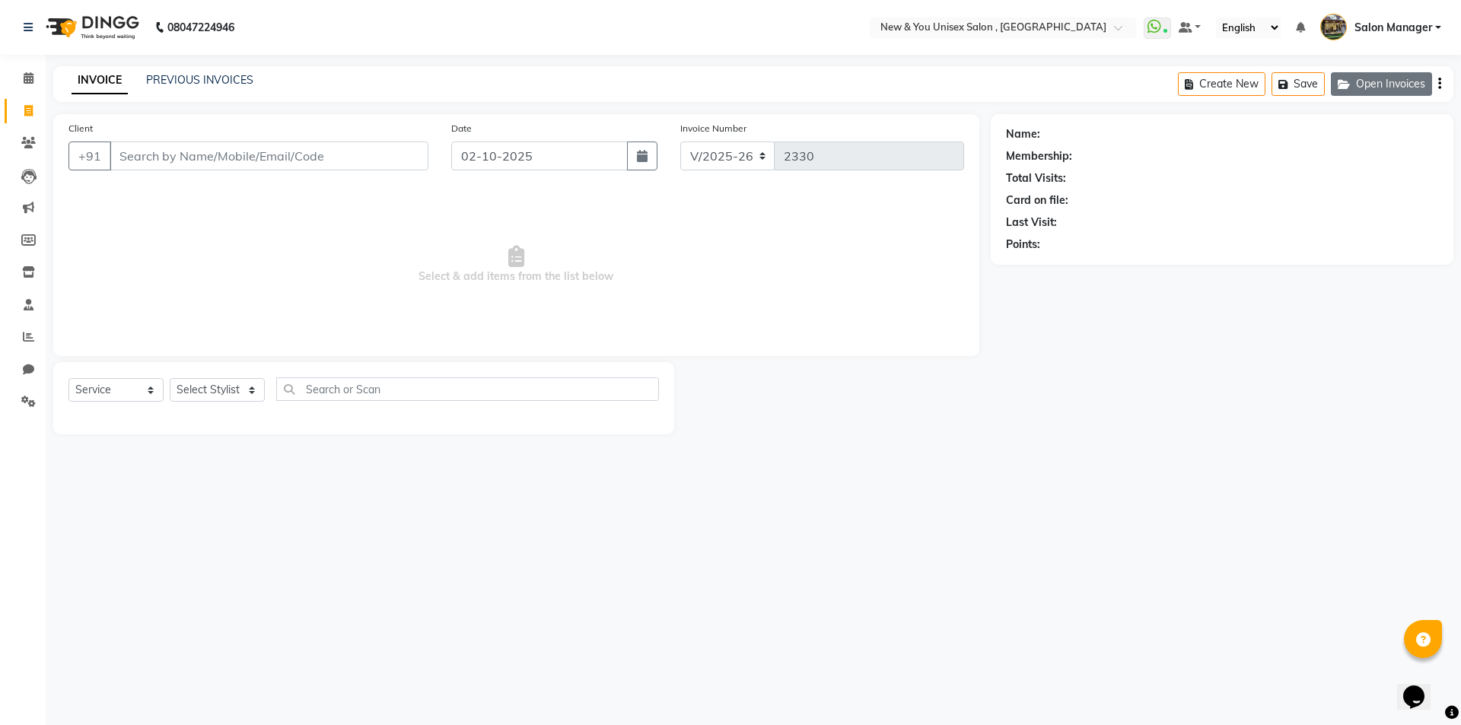
click at [1370, 89] on button "Open Invoices" at bounding box center [1381, 84] width 101 height 24
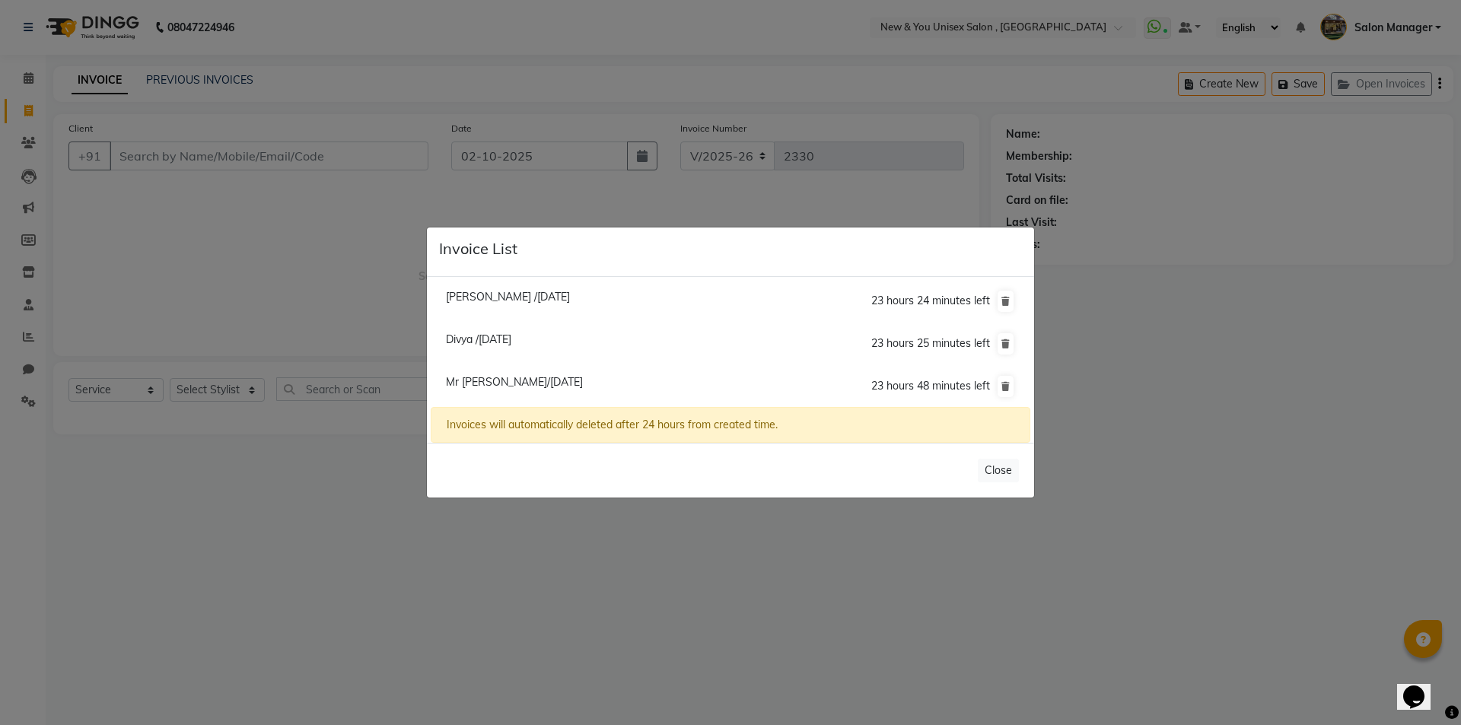
click at [470, 381] on span "Mr [PERSON_NAME]/[DATE]" at bounding box center [514, 382] width 137 height 14
type input "9971194999"
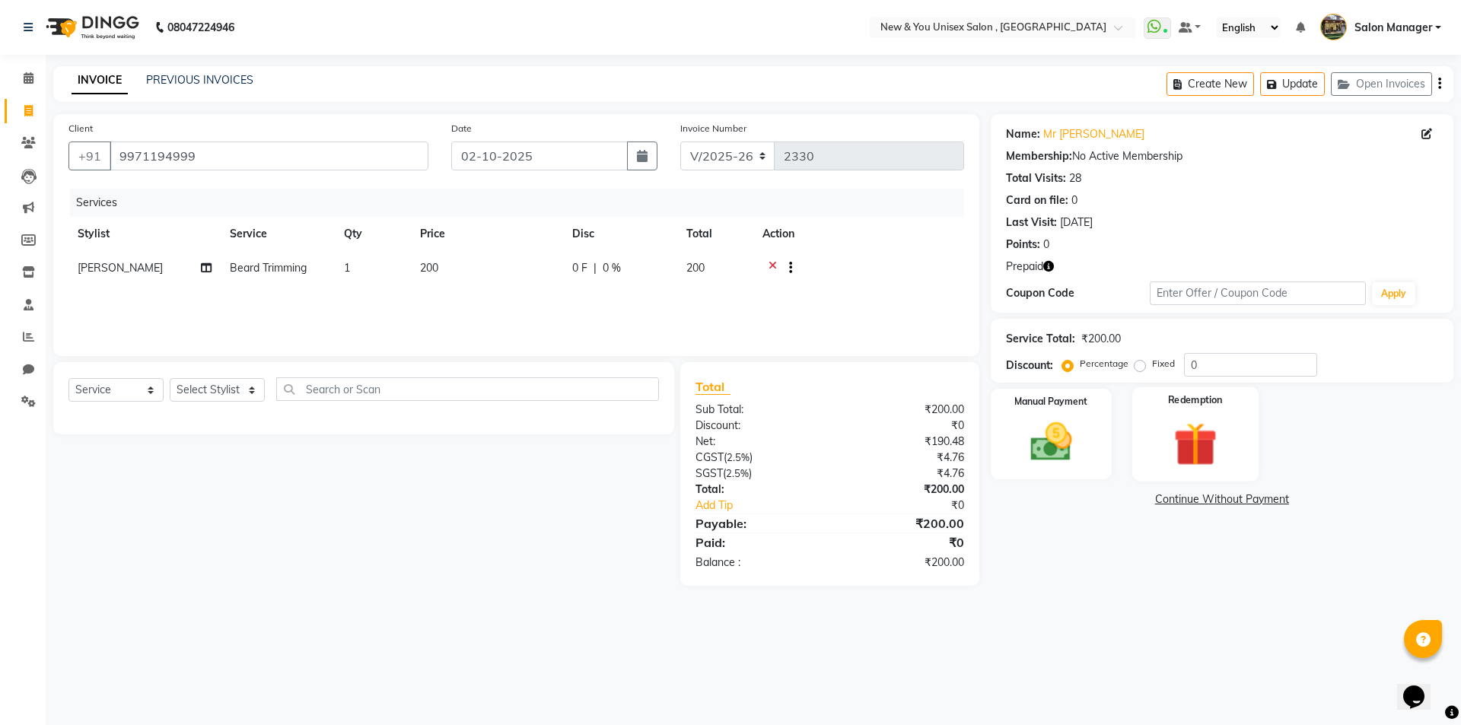
click at [1180, 434] on img at bounding box center [1194, 444] width 71 height 54
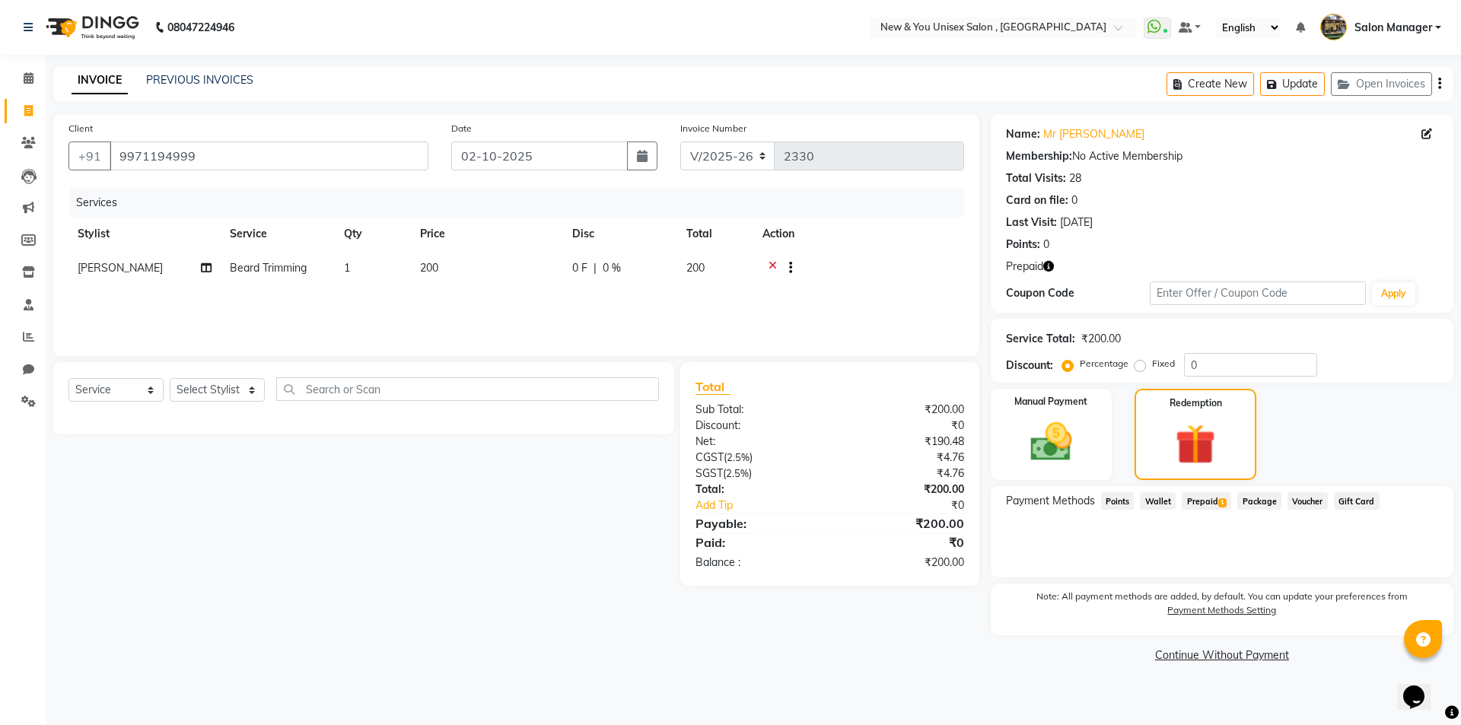
click at [1216, 504] on span "Prepaid 1" at bounding box center [1205, 500] width 49 height 17
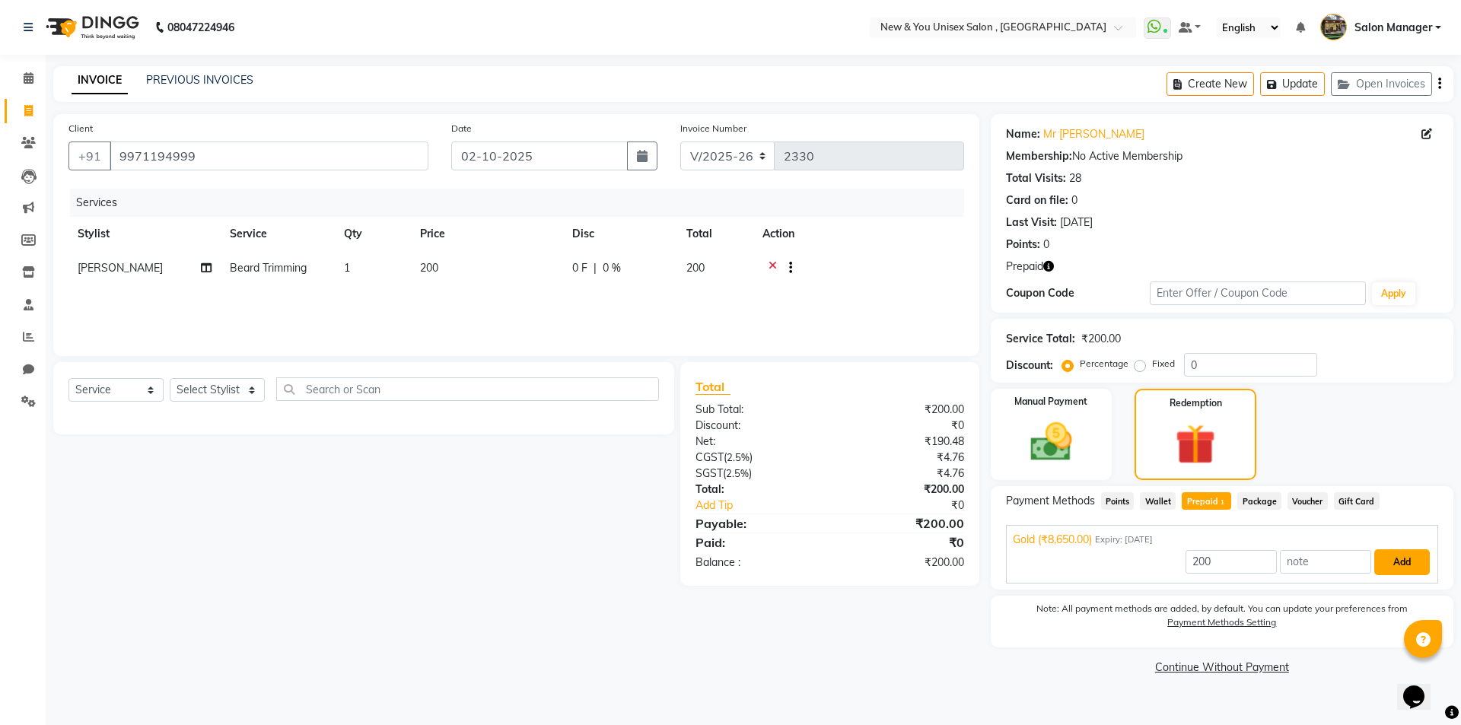
click at [1408, 561] on button "Add" at bounding box center [1402, 562] width 56 height 26
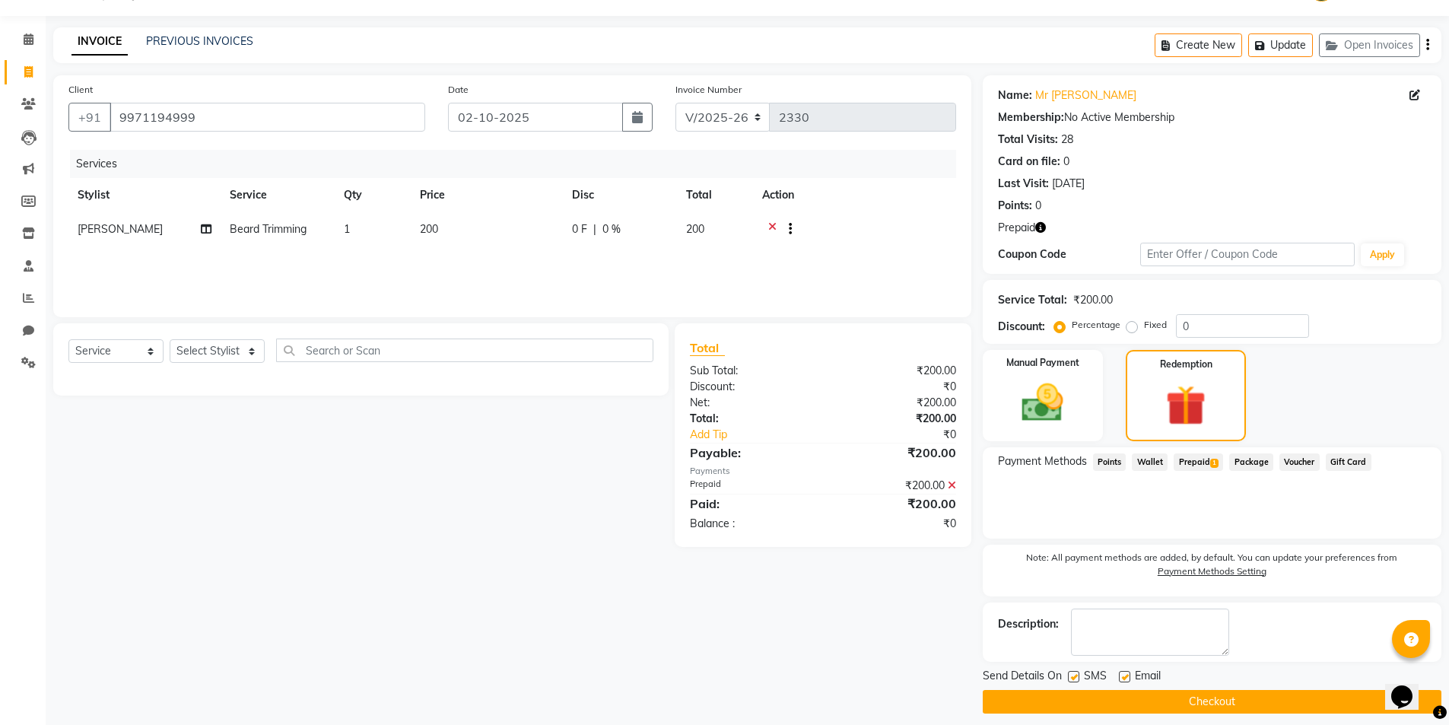
scroll to position [50, 0]
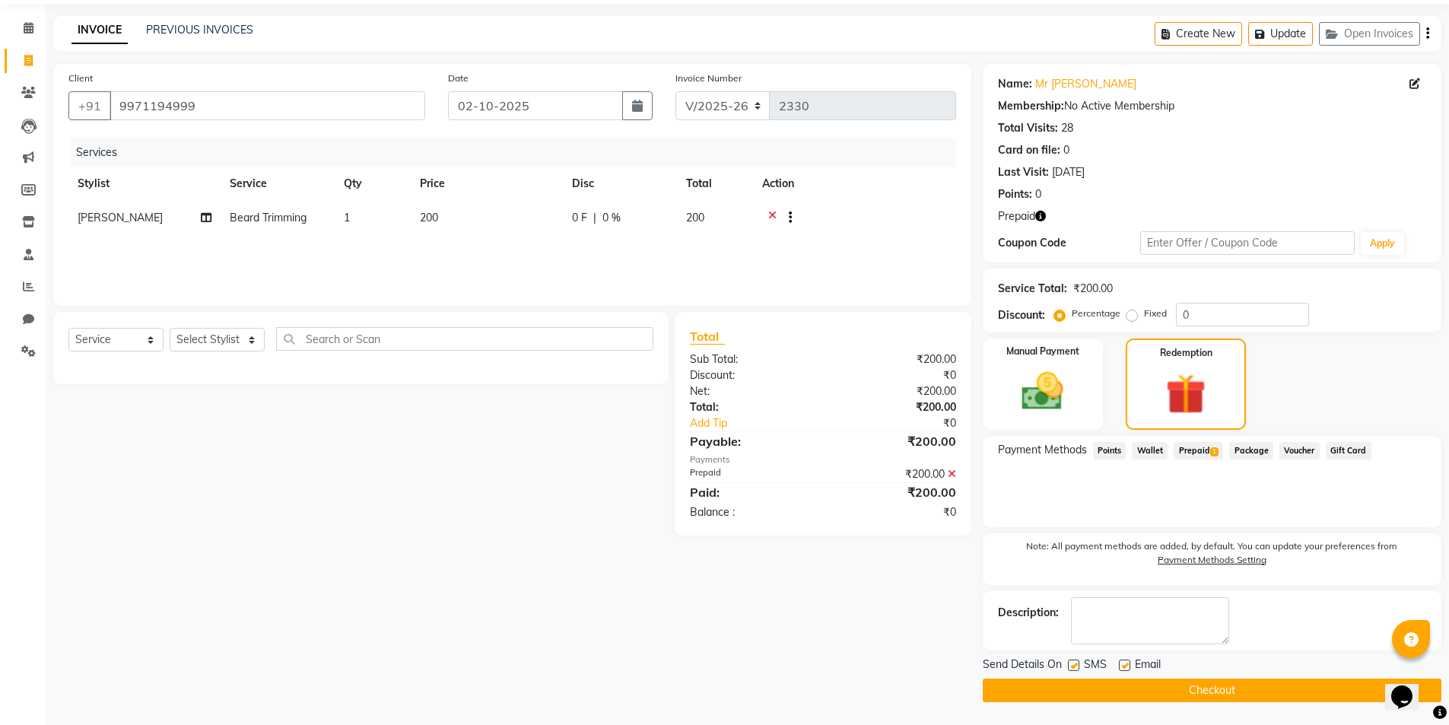
drag, startPoint x: 1452, startPoint y: 545, endPoint x: 4, endPoint y: 20, distance: 1540.9
click at [1243, 688] on button "Checkout" at bounding box center [1212, 691] width 459 height 24
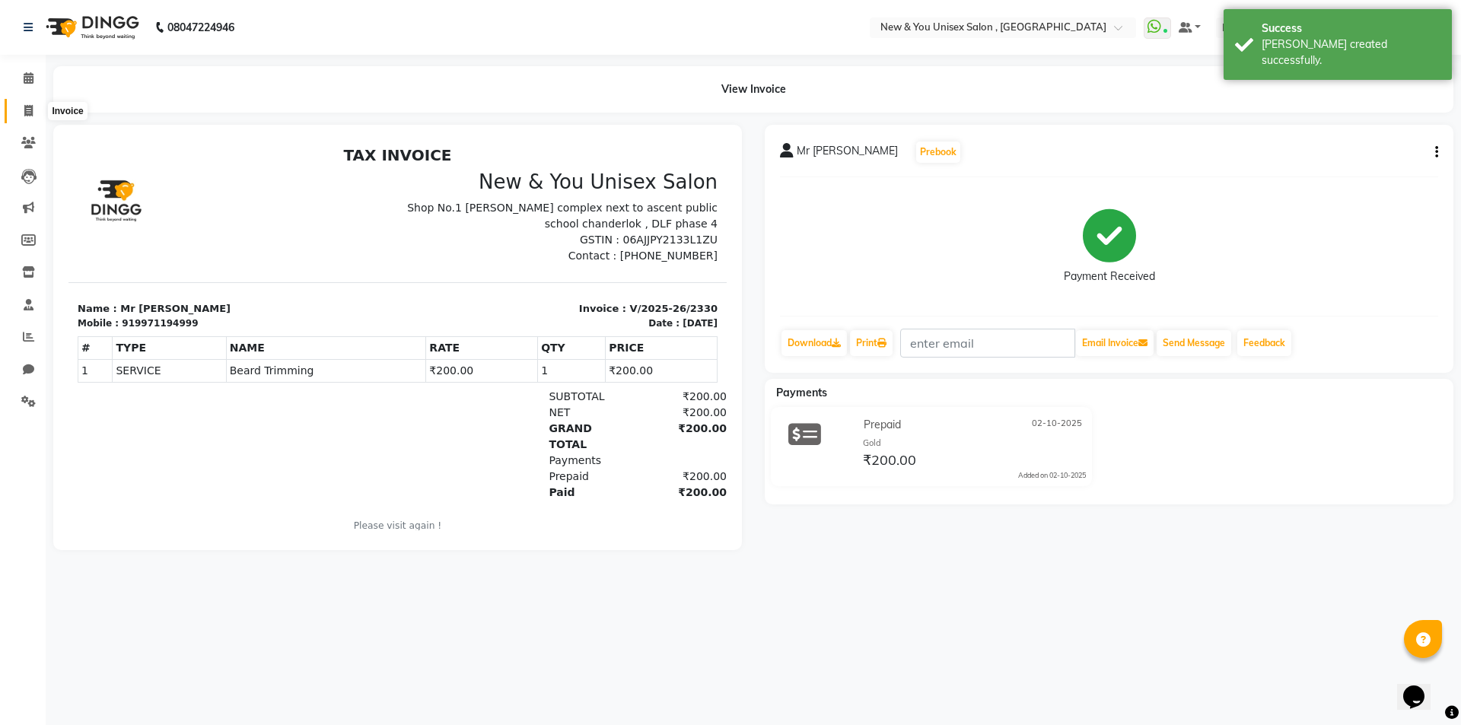
click at [33, 110] on span at bounding box center [28, 111] width 27 height 17
select select "service"
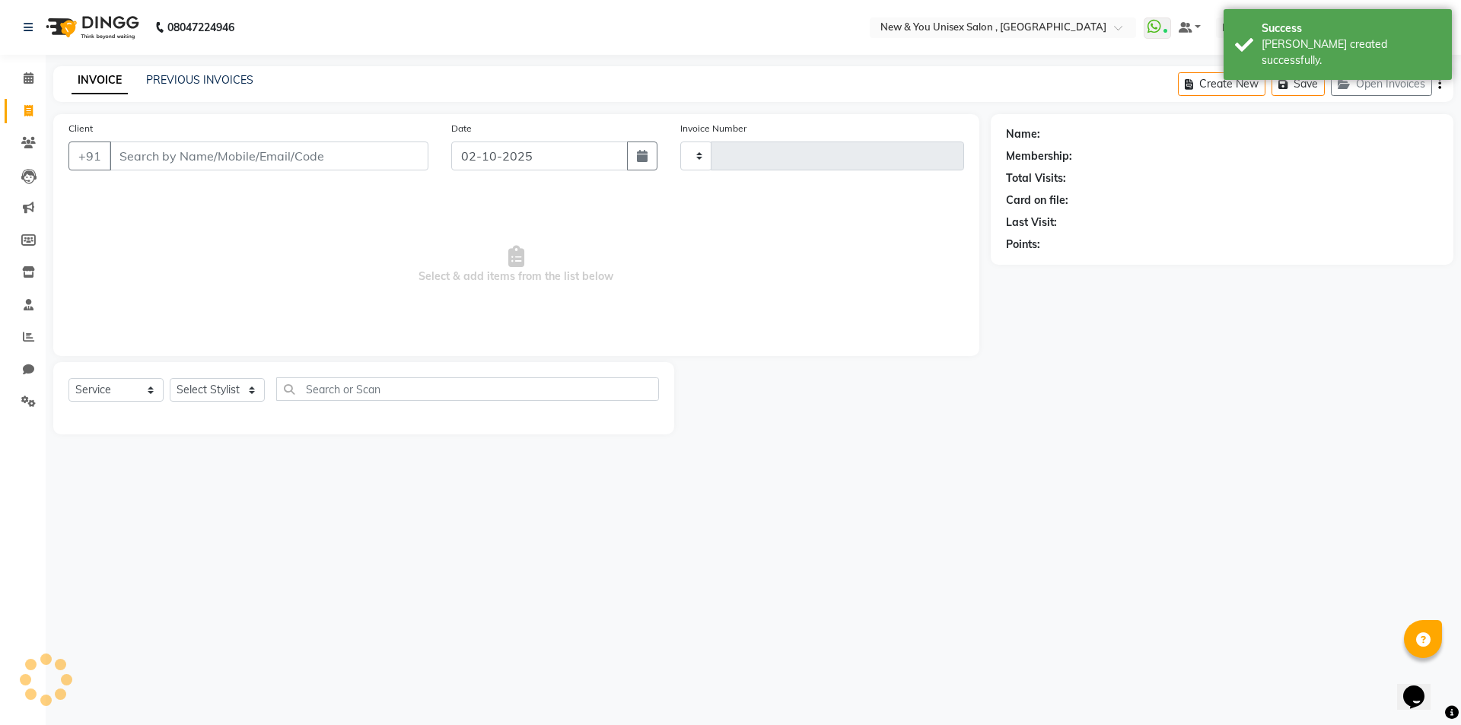
type input "2331"
select select "31"
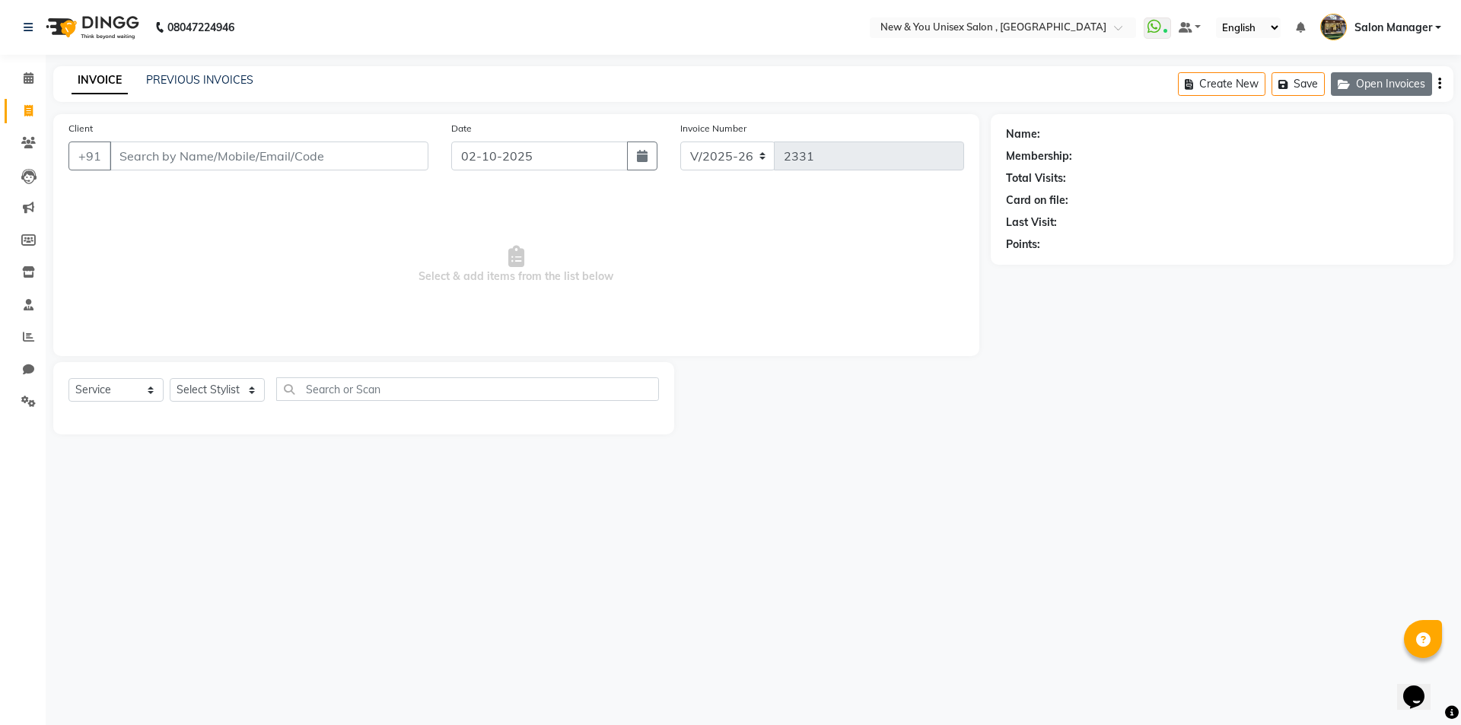
click at [1365, 88] on button "Open Invoices" at bounding box center [1381, 84] width 101 height 24
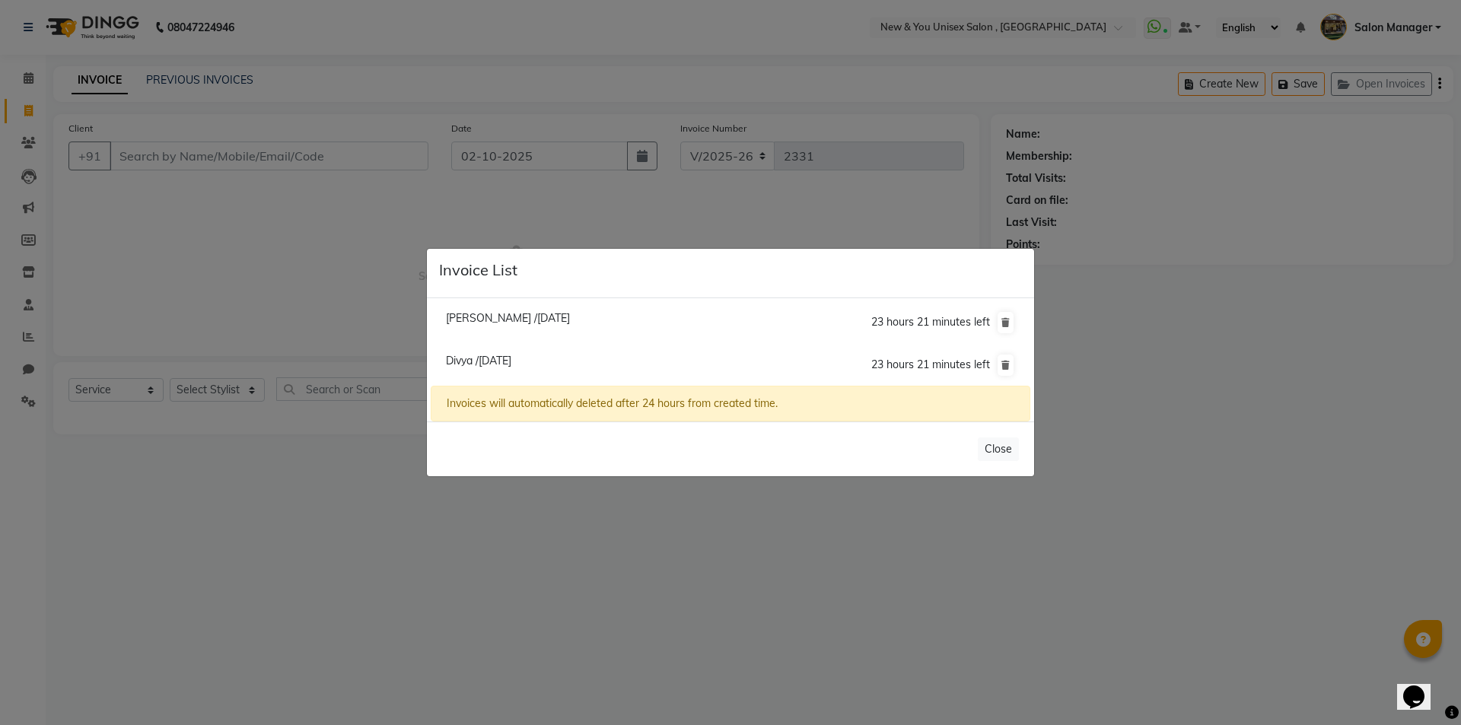
click at [457, 366] on span "Divya /[DATE]" at bounding box center [478, 361] width 65 height 14
type input "9873436474"
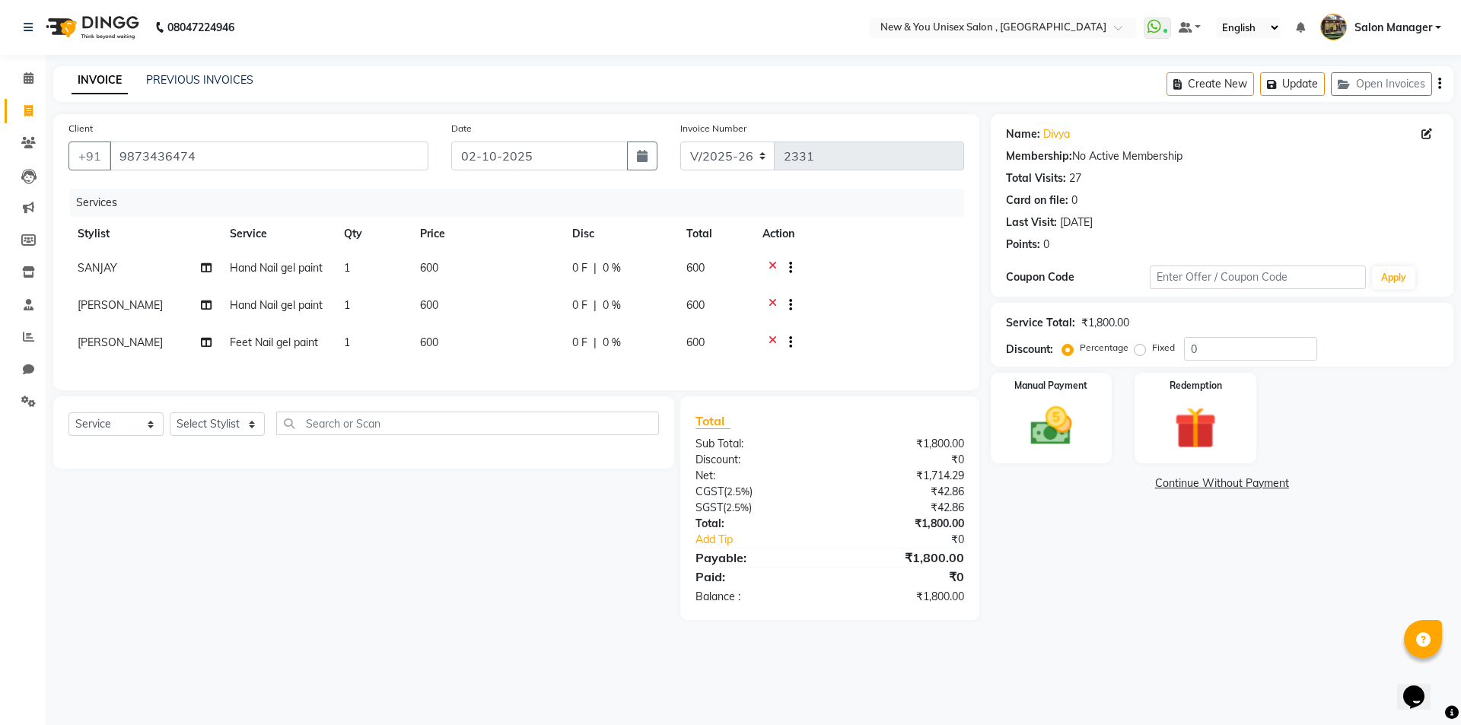
click at [771, 270] on icon at bounding box center [772, 269] width 8 height 19
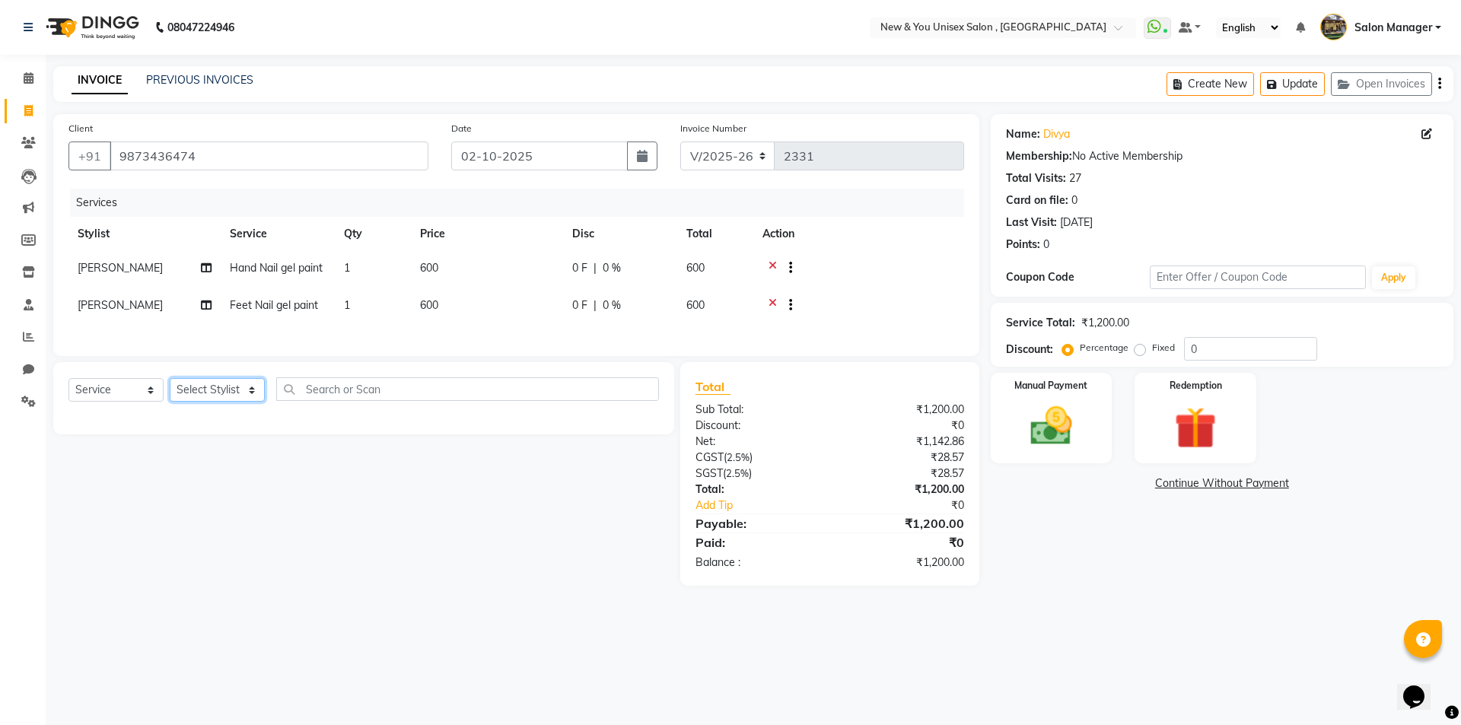
click at [216, 393] on select "Select Stylist HEMANT [PERSON_NAME] [PERSON_NAME] Salon Manager [PERSON_NAME] […" at bounding box center [217, 390] width 95 height 24
select select "1200"
click at [170, 386] on select "Select Stylist HEMANT [PERSON_NAME] [PERSON_NAME] Salon Manager [PERSON_NAME] […" at bounding box center [217, 390] width 95 height 24
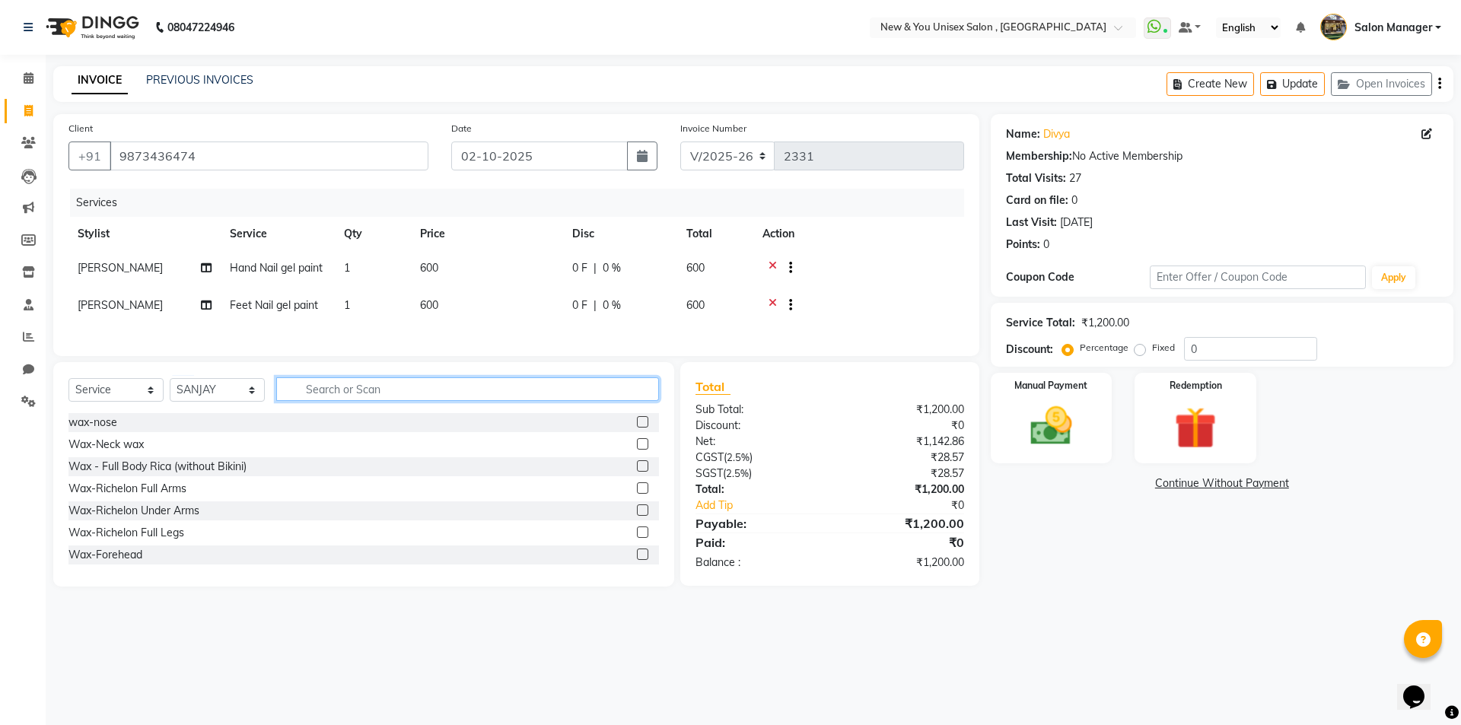
click at [344, 401] on input "text" at bounding box center [467, 389] width 383 height 24
type input "e"
type input "gel"
click at [100, 474] on div "Hand Nail gel paint" at bounding box center [114, 467] width 93 height 16
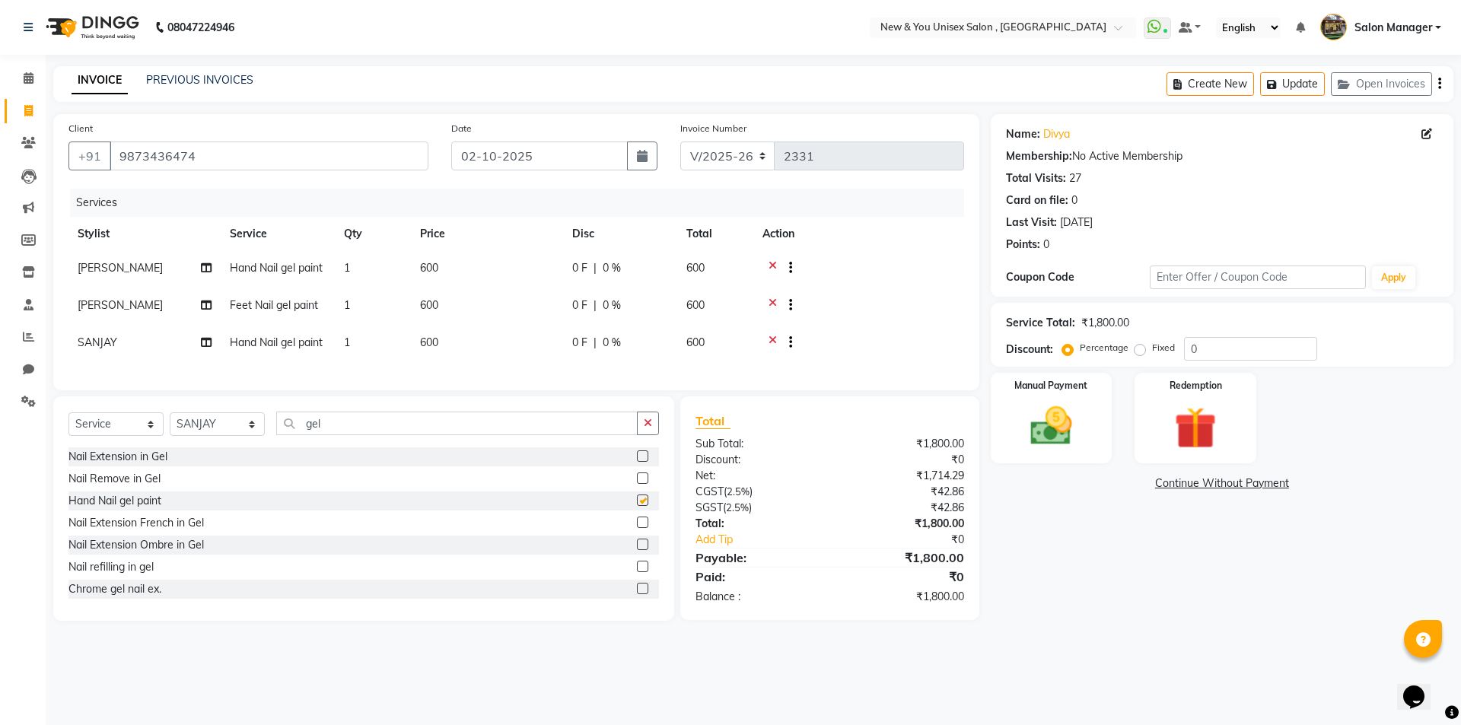
checkbox input "false"
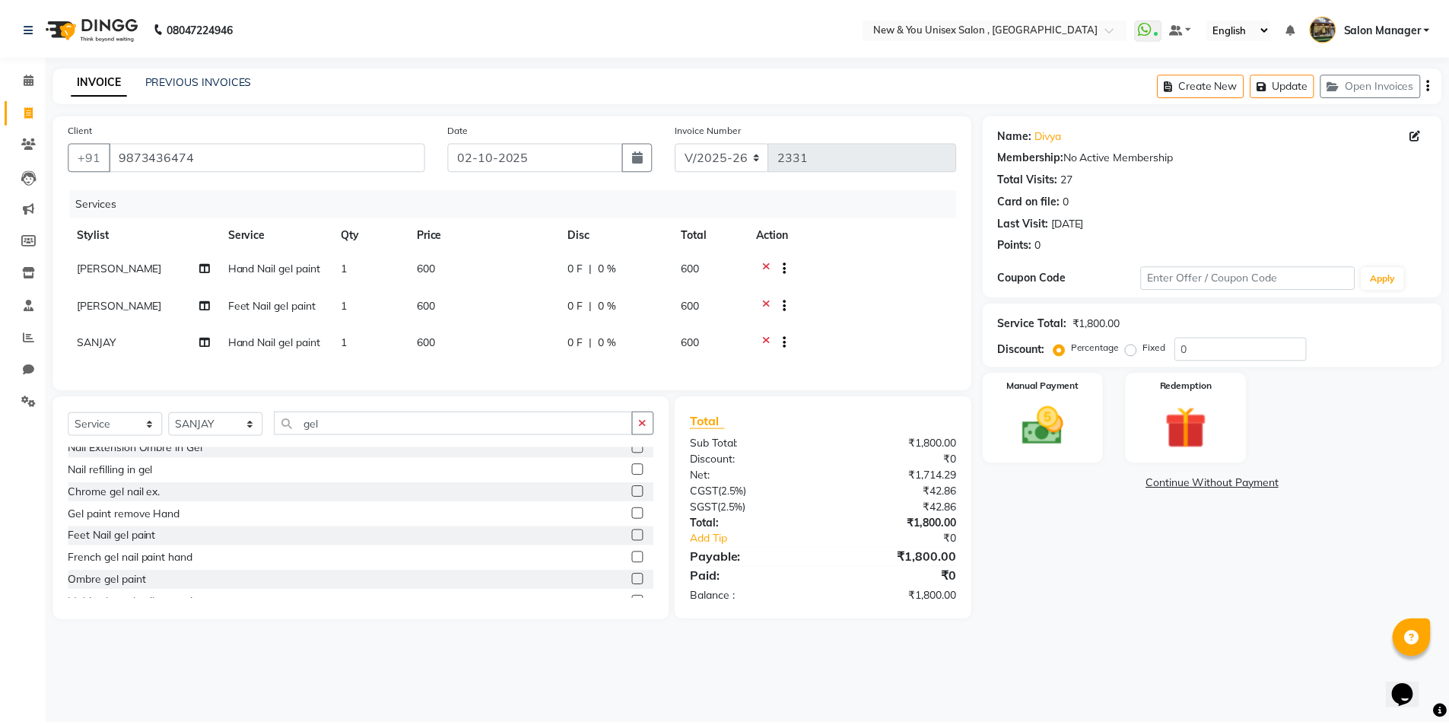
scroll to position [98, 0]
click at [122, 543] on div "Feet Nail gel paint" at bounding box center [112, 535] width 88 height 16
checkbox input "false"
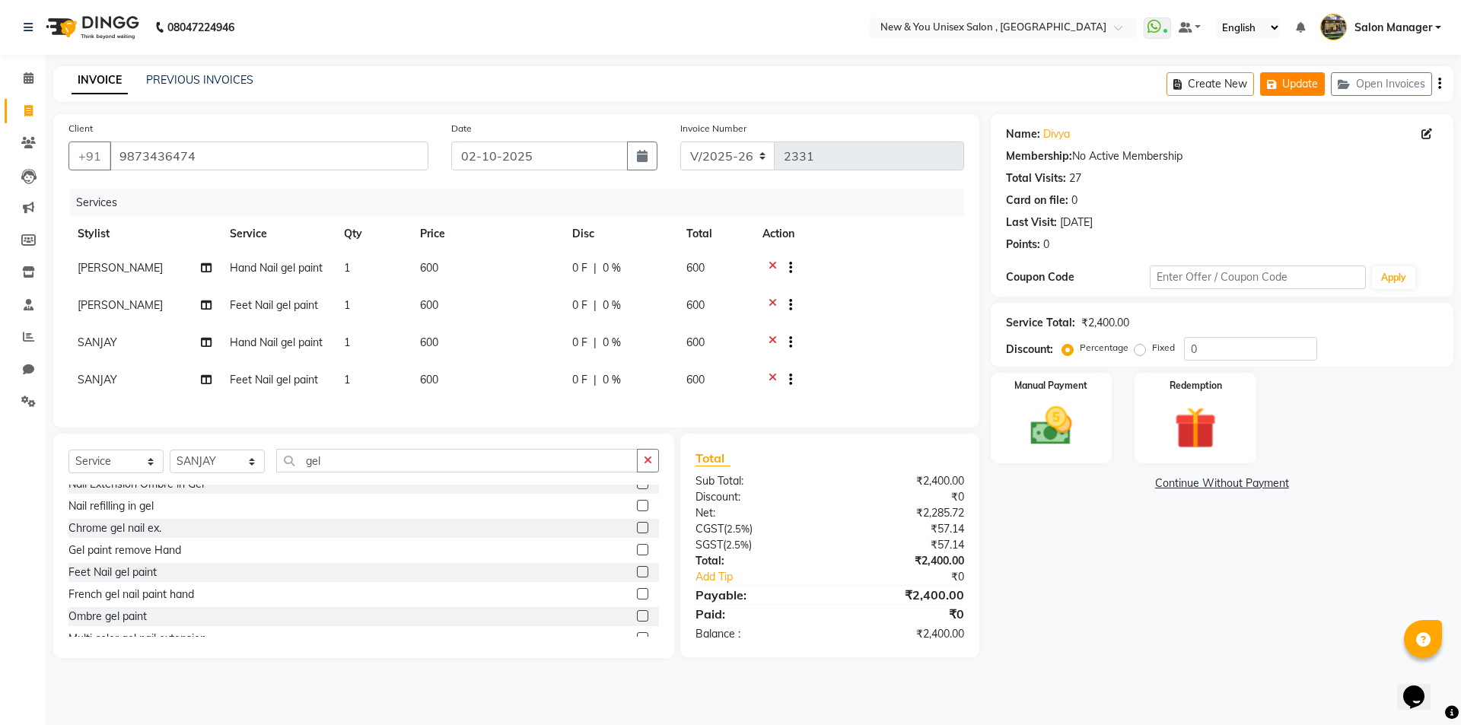
click at [1292, 75] on button "Update" at bounding box center [1292, 84] width 65 height 24
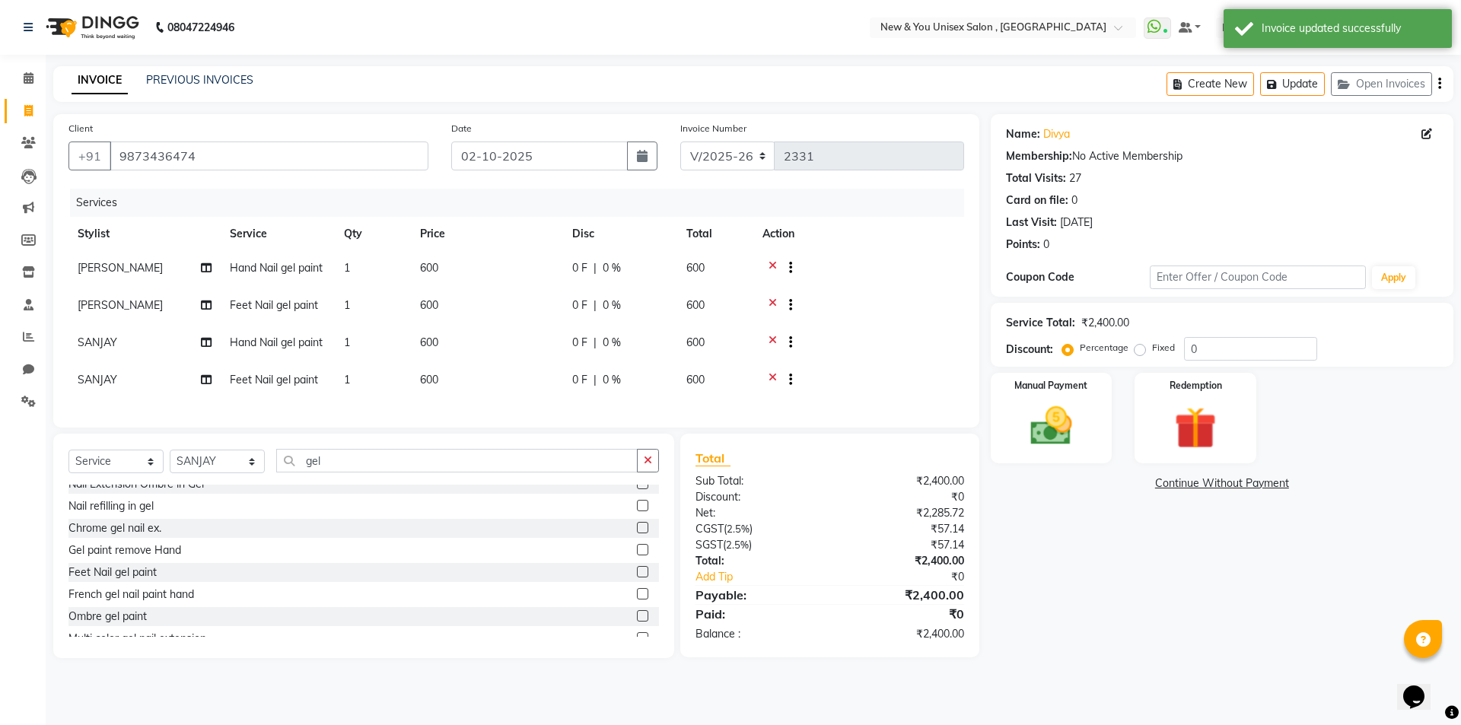
click at [31, 119] on link "Invoice" at bounding box center [23, 111] width 37 height 25
select select "service"
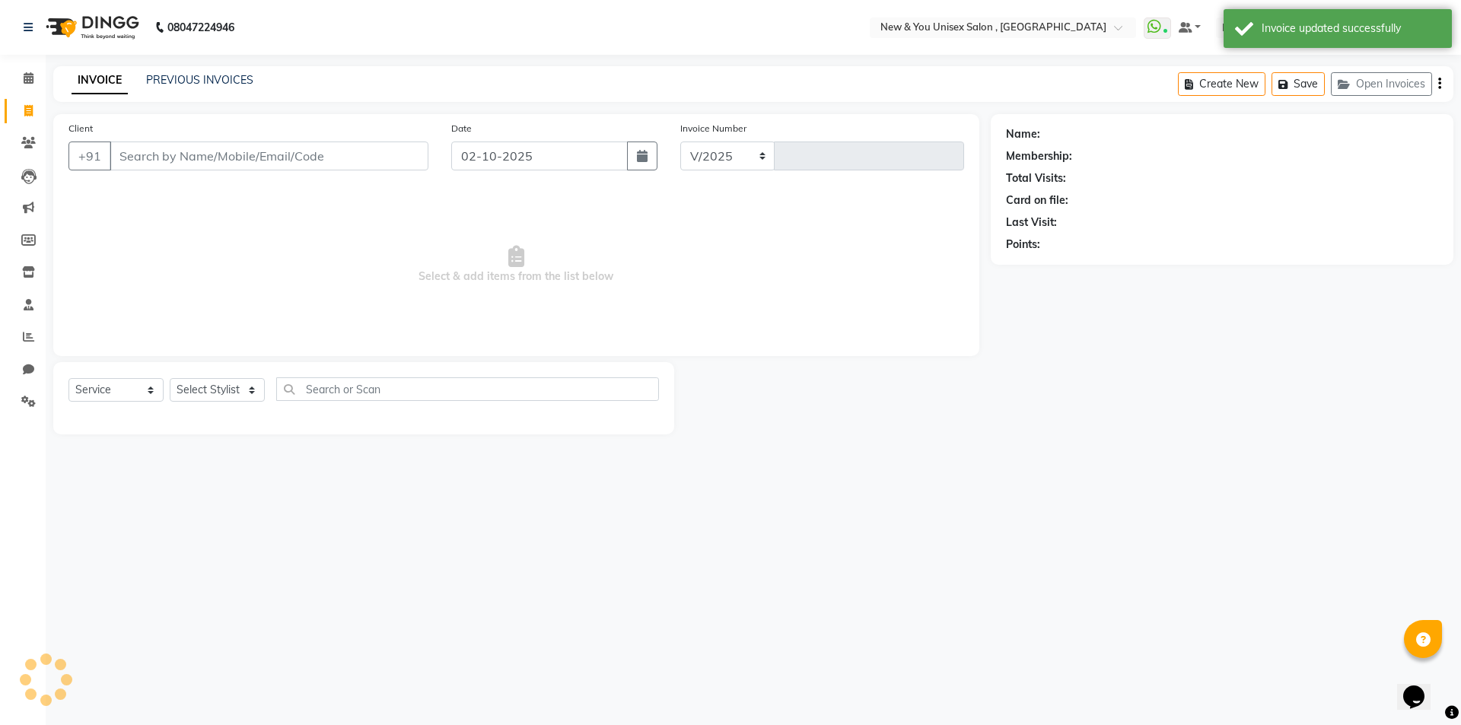
select select "31"
type input "2331"
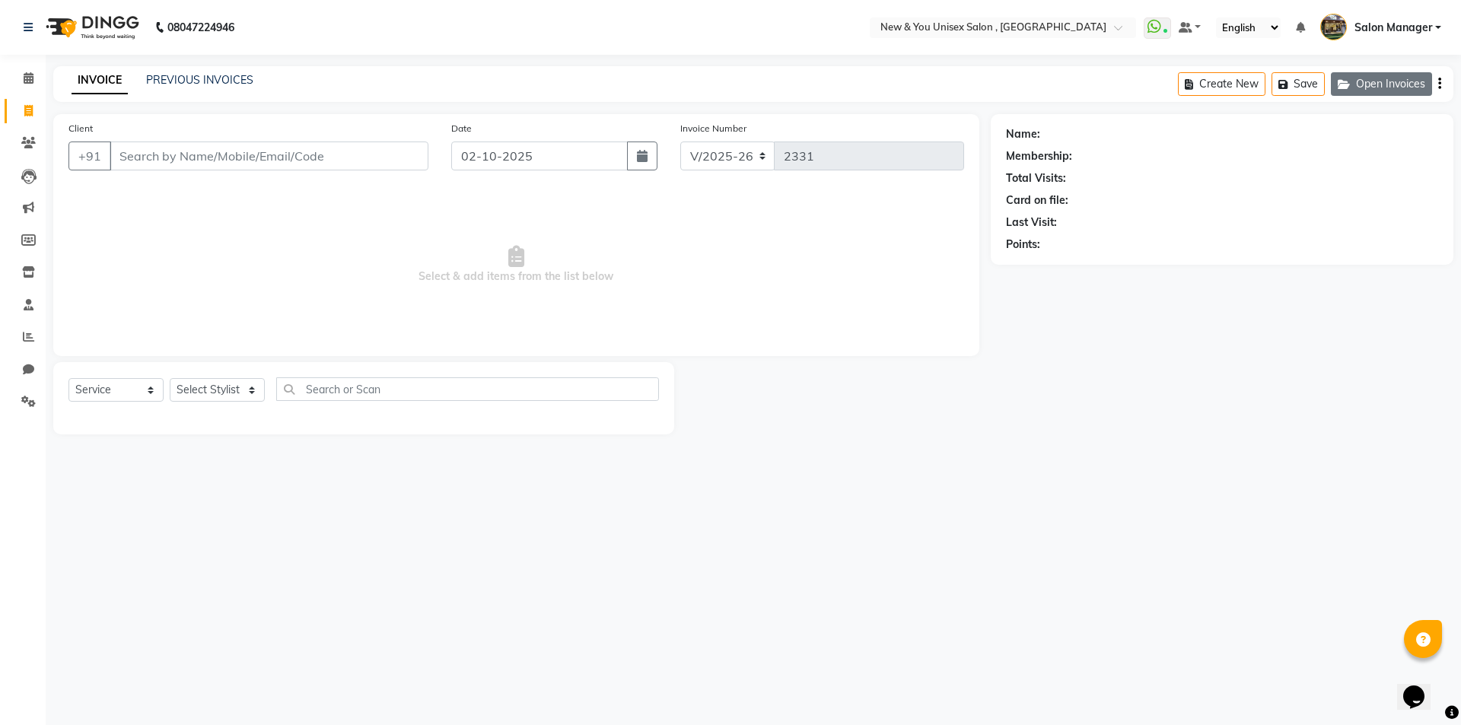
click at [1381, 84] on button "Open Invoices" at bounding box center [1381, 84] width 101 height 24
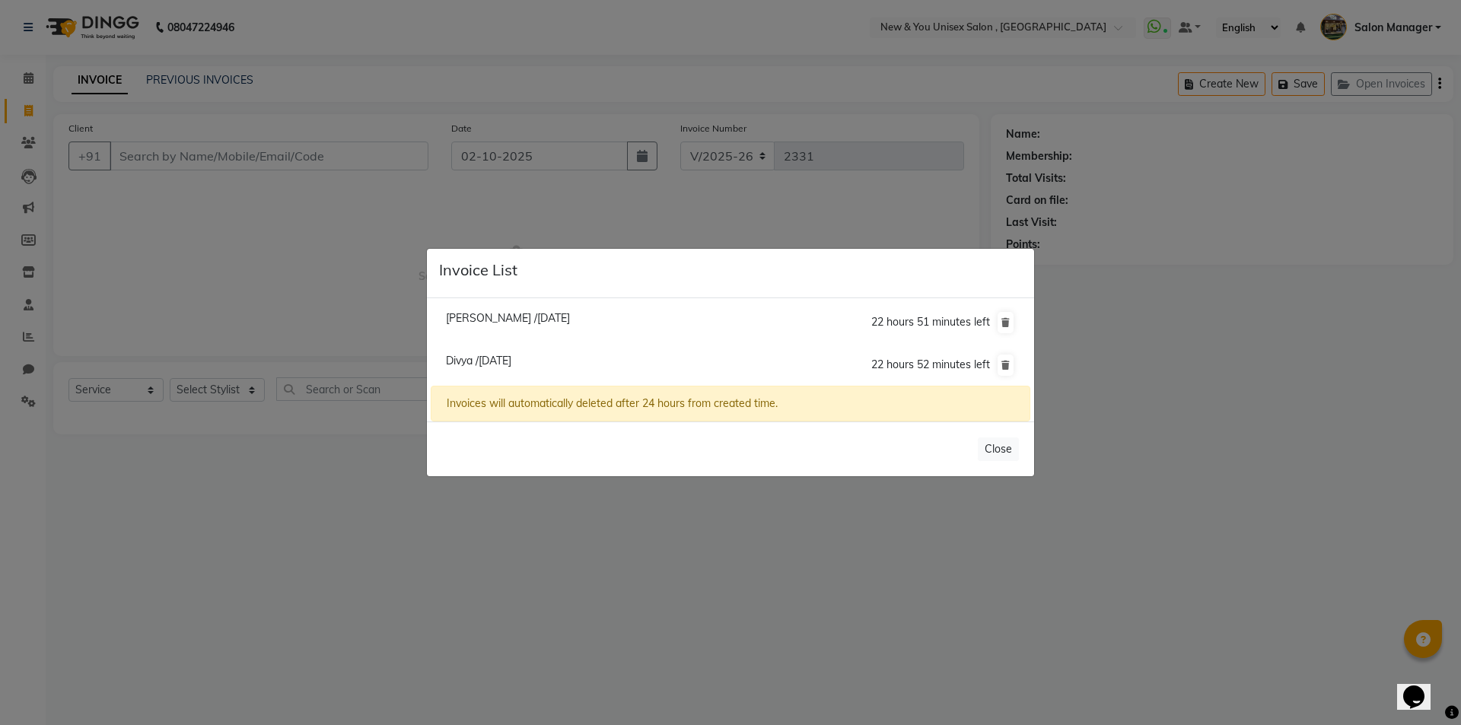
click at [450, 356] on span "Divya /[DATE]" at bounding box center [478, 361] width 65 height 14
type input "9873436474"
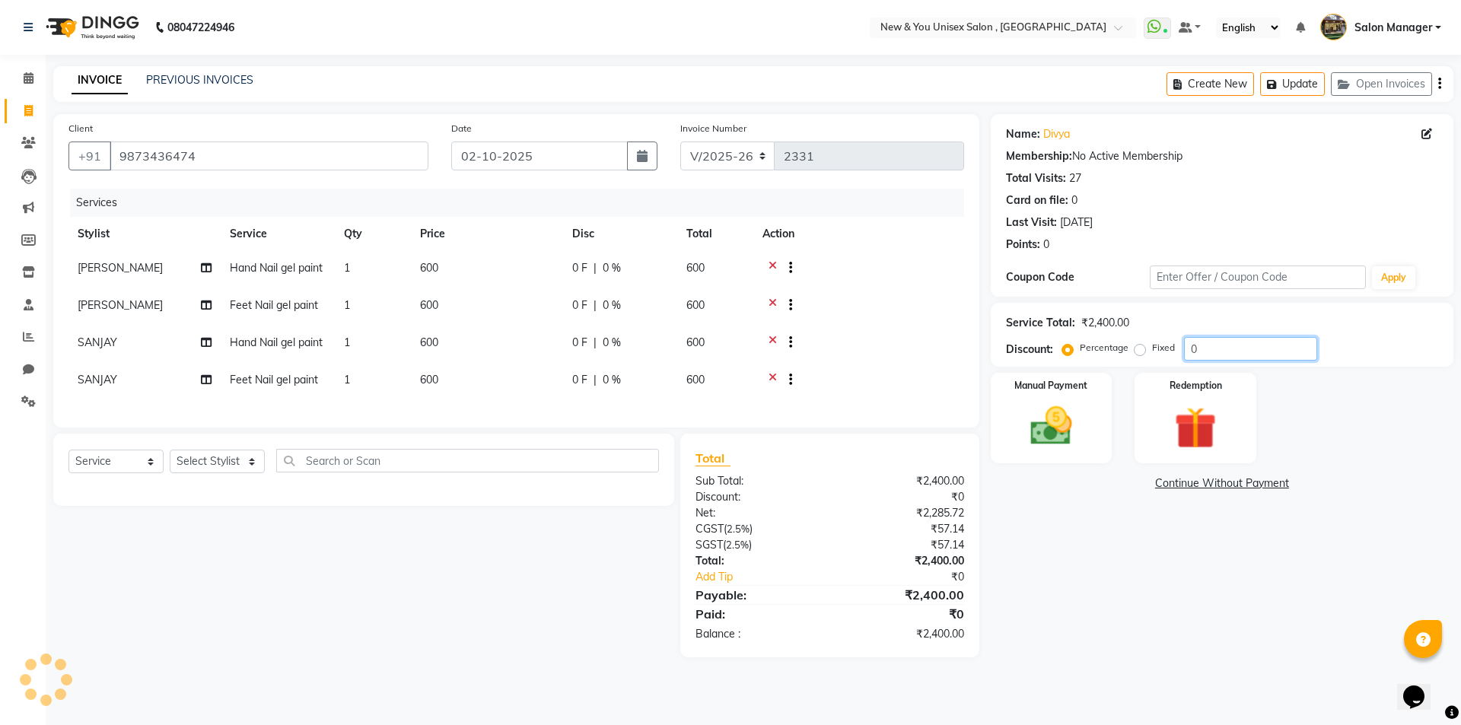
click at [1207, 350] on input "0" at bounding box center [1250, 349] width 133 height 24
type input "0"
type input "20"
click at [21, 117] on span at bounding box center [28, 111] width 27 height 17
select select "service"
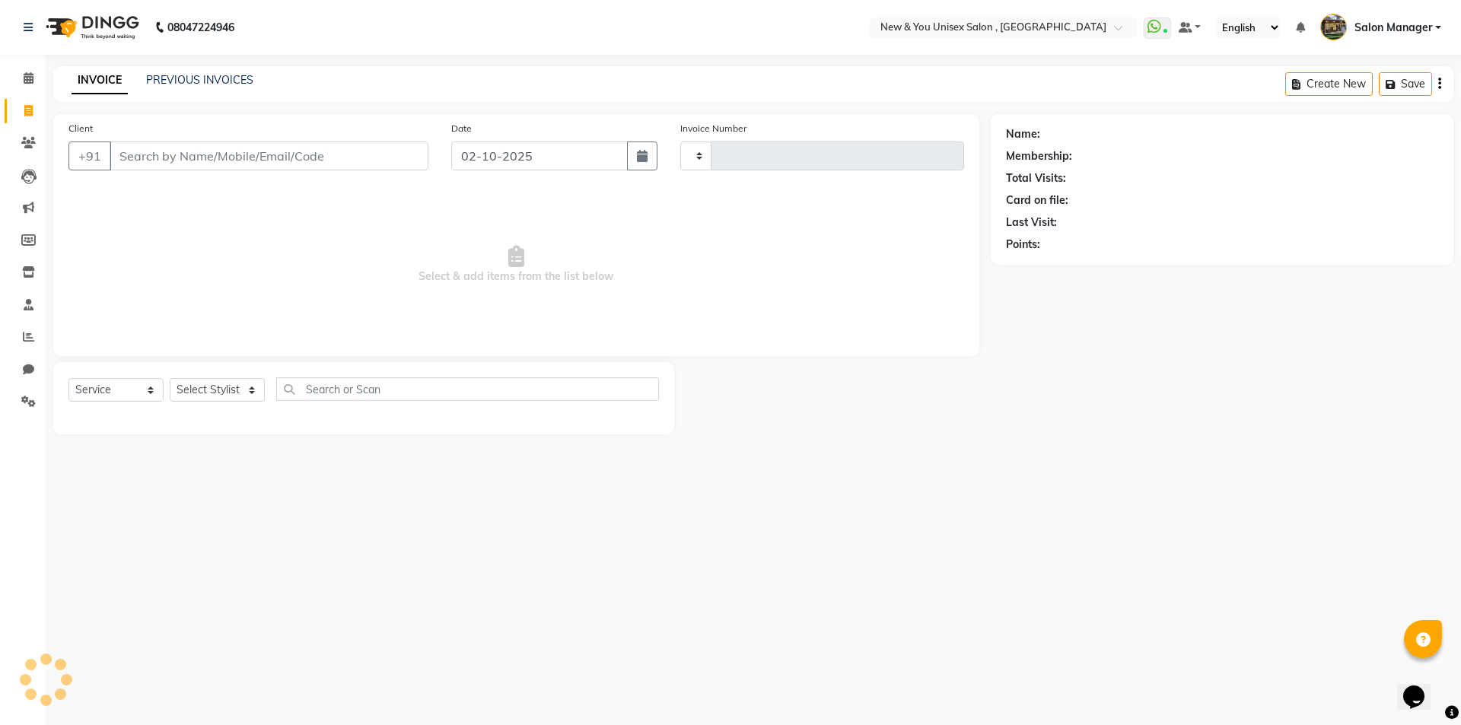
type input "2331"
select select "31"
click at [1356, 86] on button "Open Invoices" at bounding box center [1381, 84] width 101 height 24
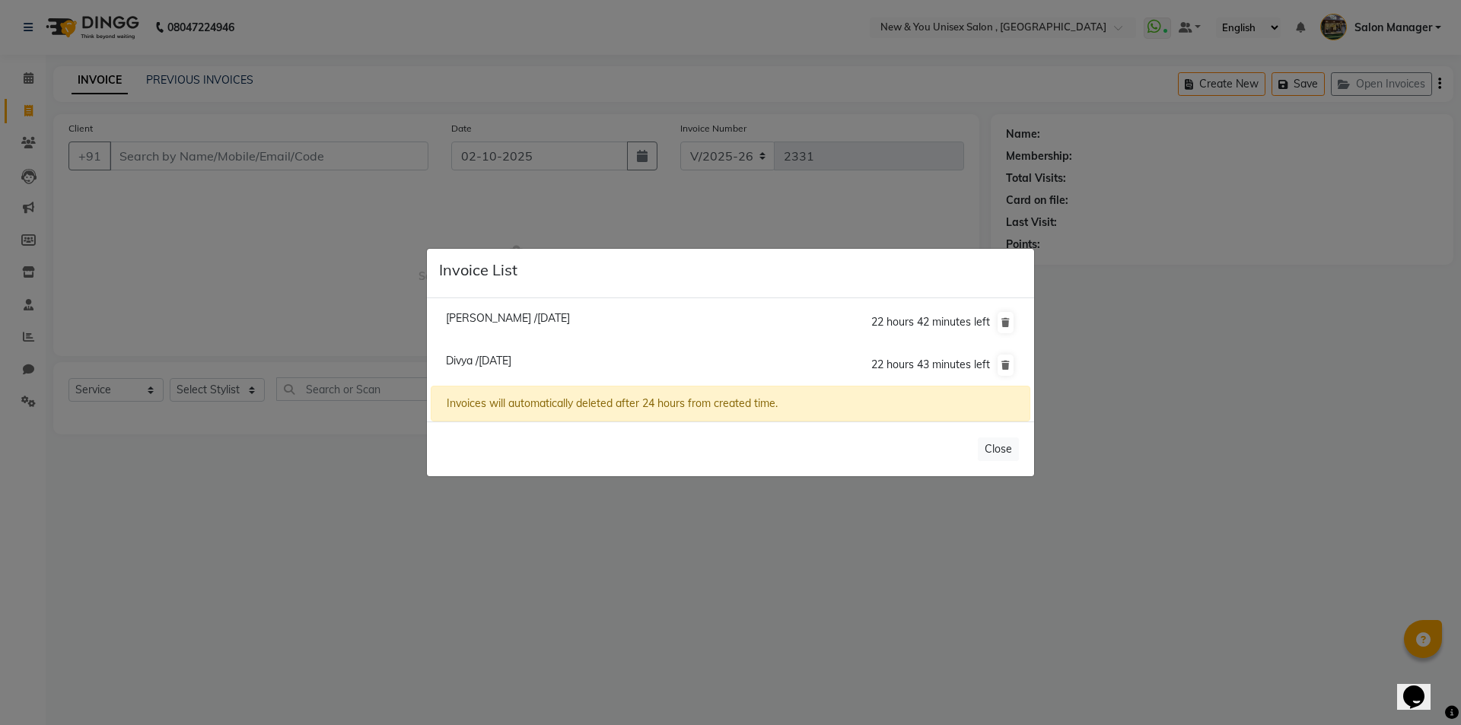
click at [500, 361] on span "Divya /[DATE]" at bounding box center [478, 361] width 65 height 14
type input "9873436474"
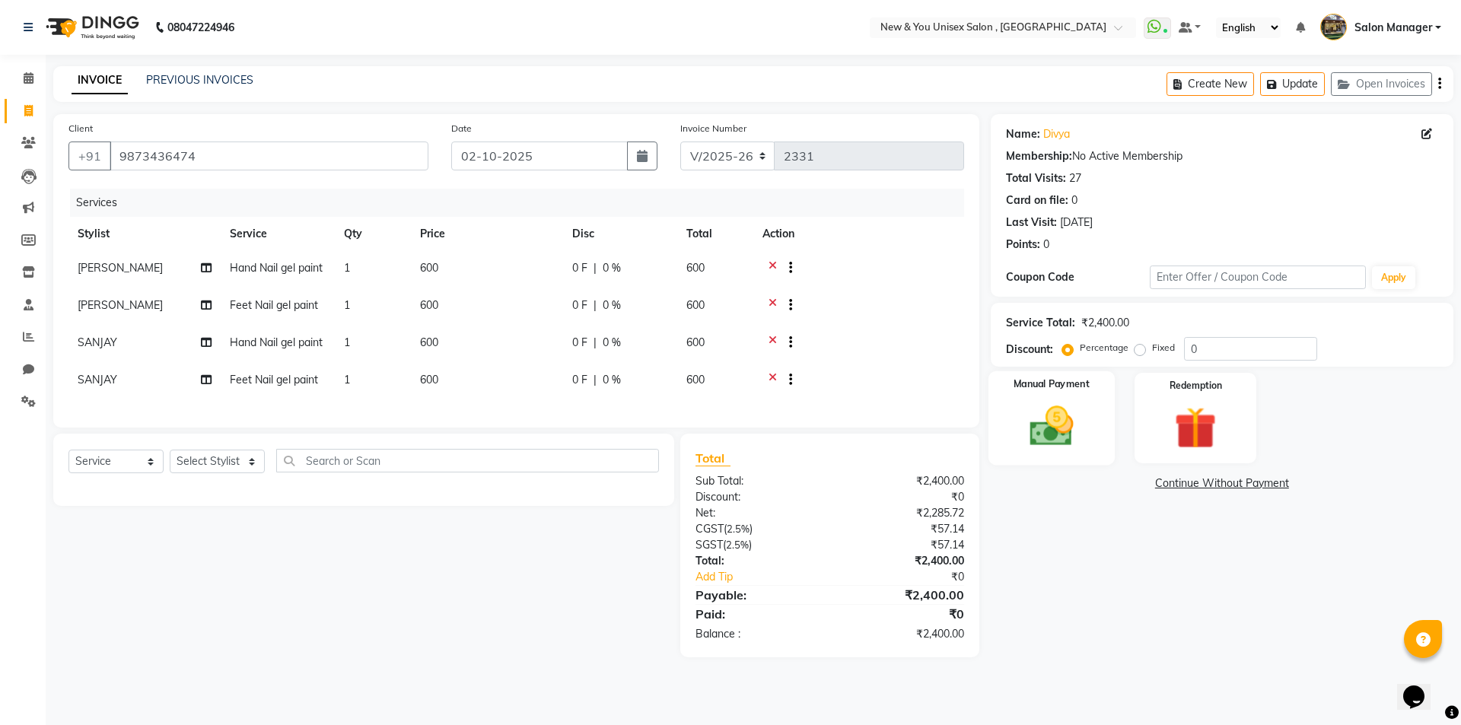
click at [1070, 419] on img at bounding box center [1051, 426] width 71 height 50
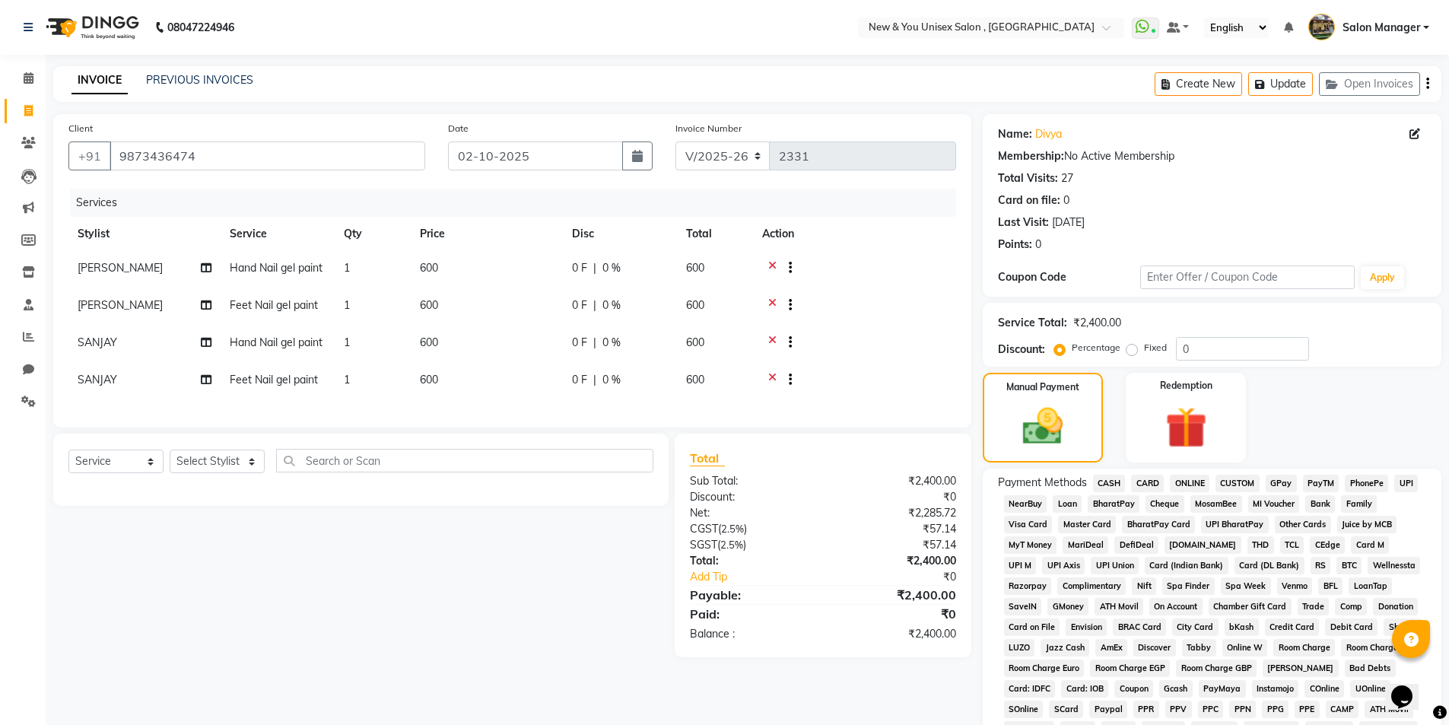
click at [1321, 483] on span "PayTM" at bounding box center [1321, 483] width 37 height 17
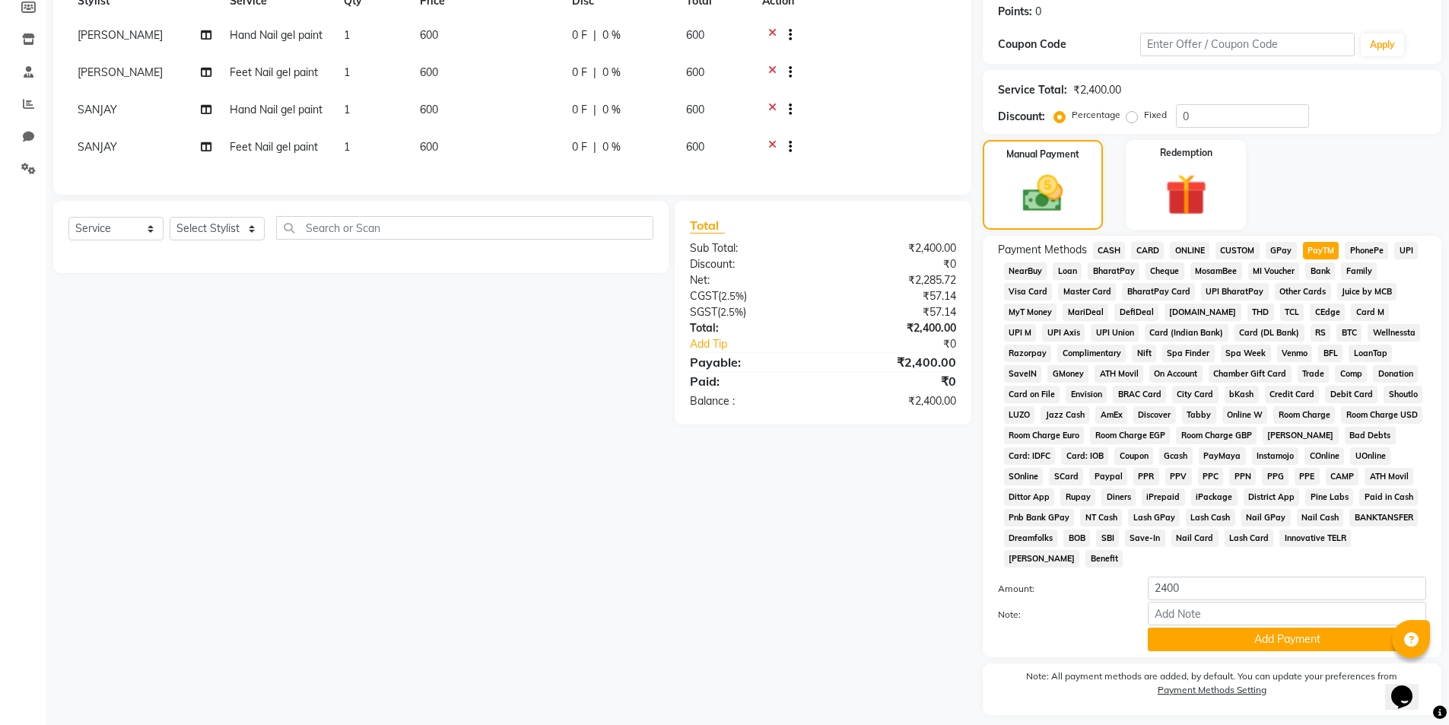
scroll to position [277, 0]
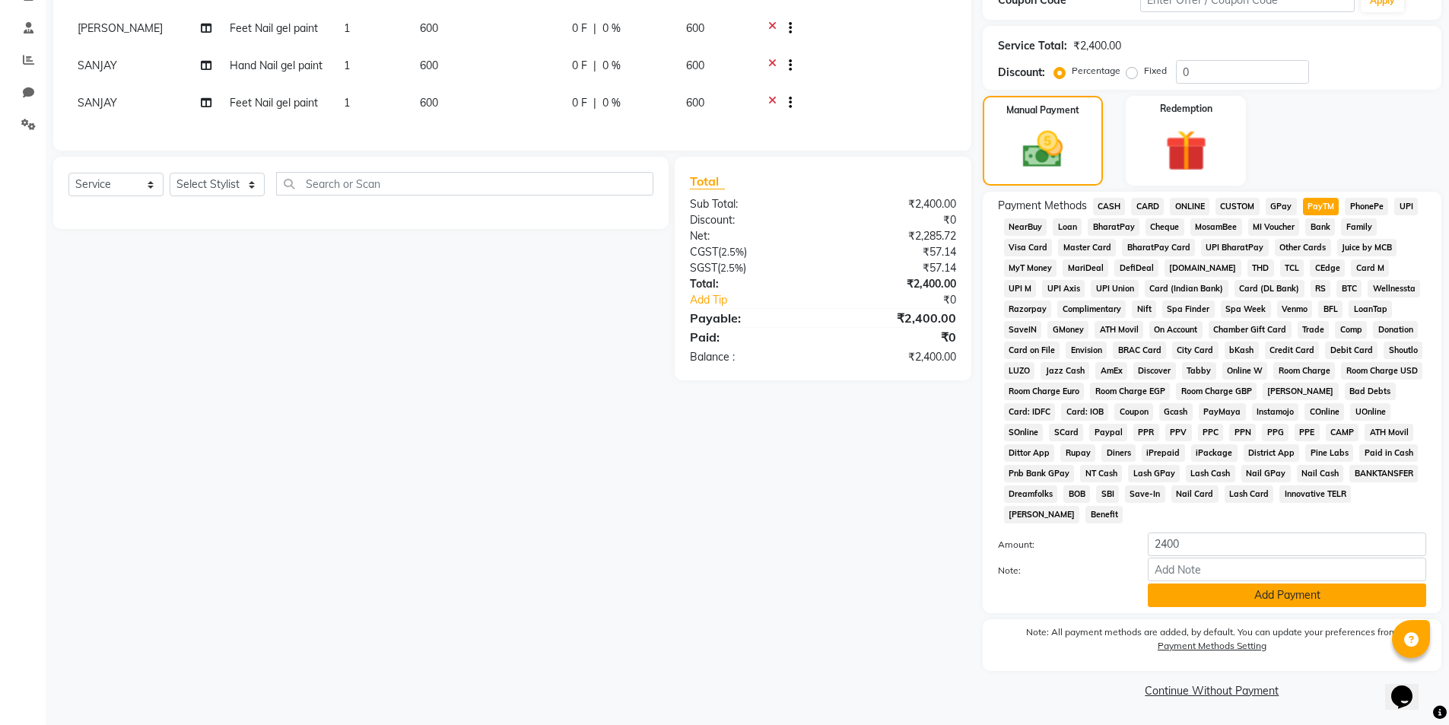
click at [1273, 590] on button "Add Payment" at bounding box center [1287, 595] width 278 height 24
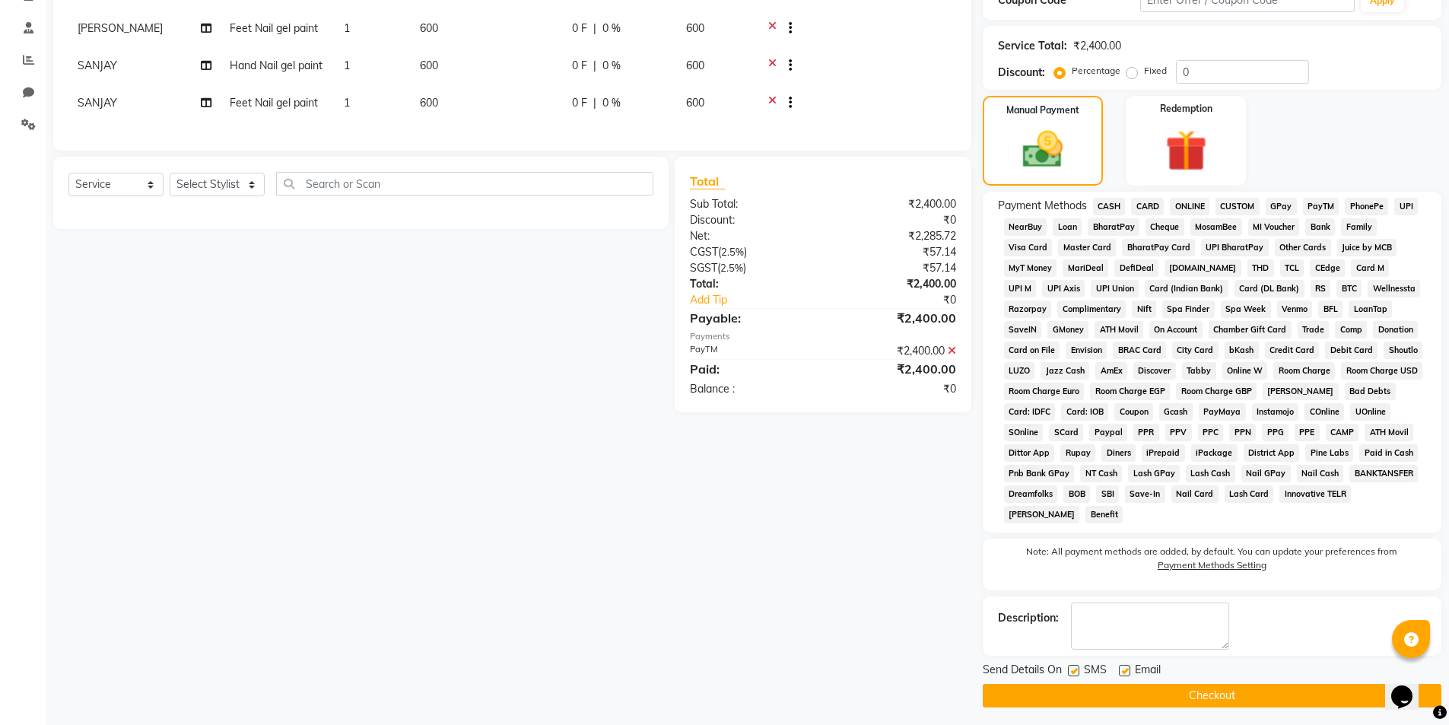
click at [1228, 701] on button "Checkout" at bounding box center [1212, 696] width 459 height 24
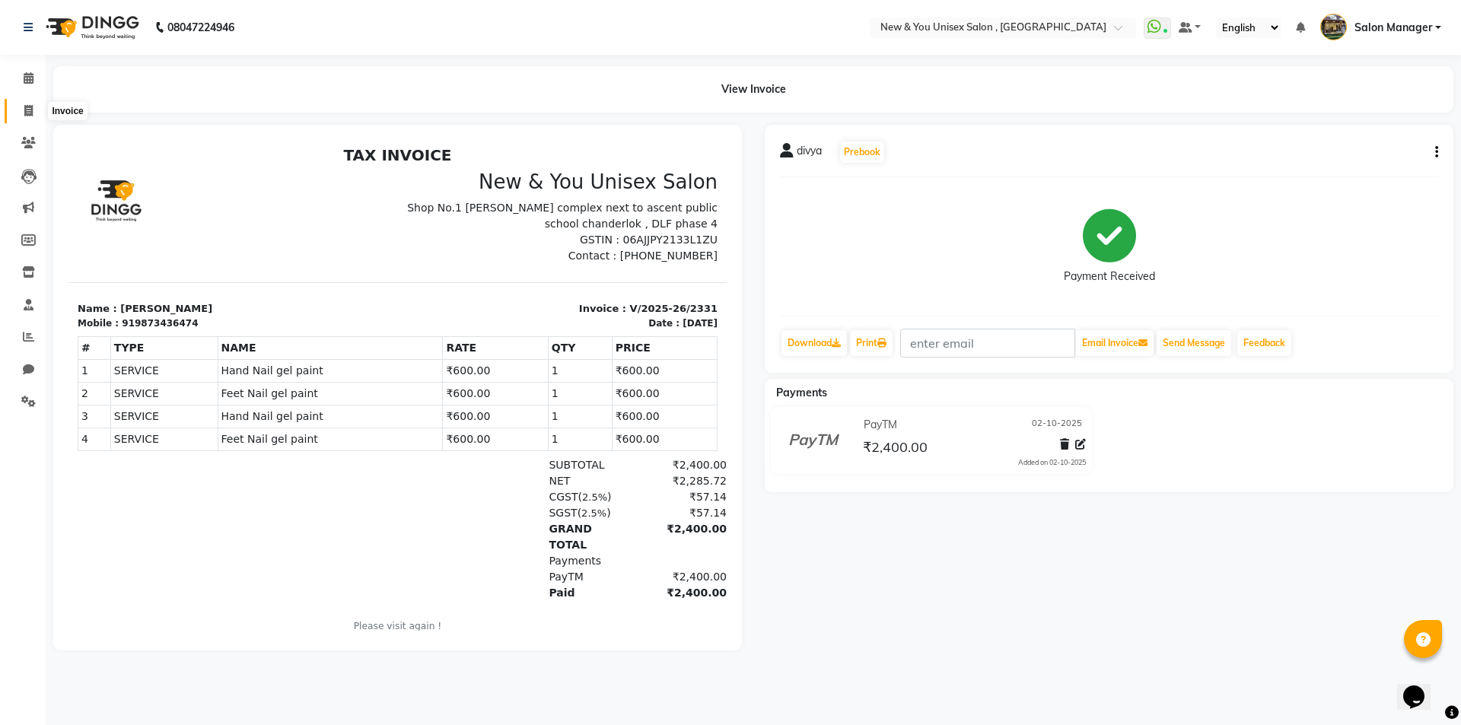
click at [34, 103] on span at bounding box center [28, 111] width 27 height 17
select select "31"
select select "service"
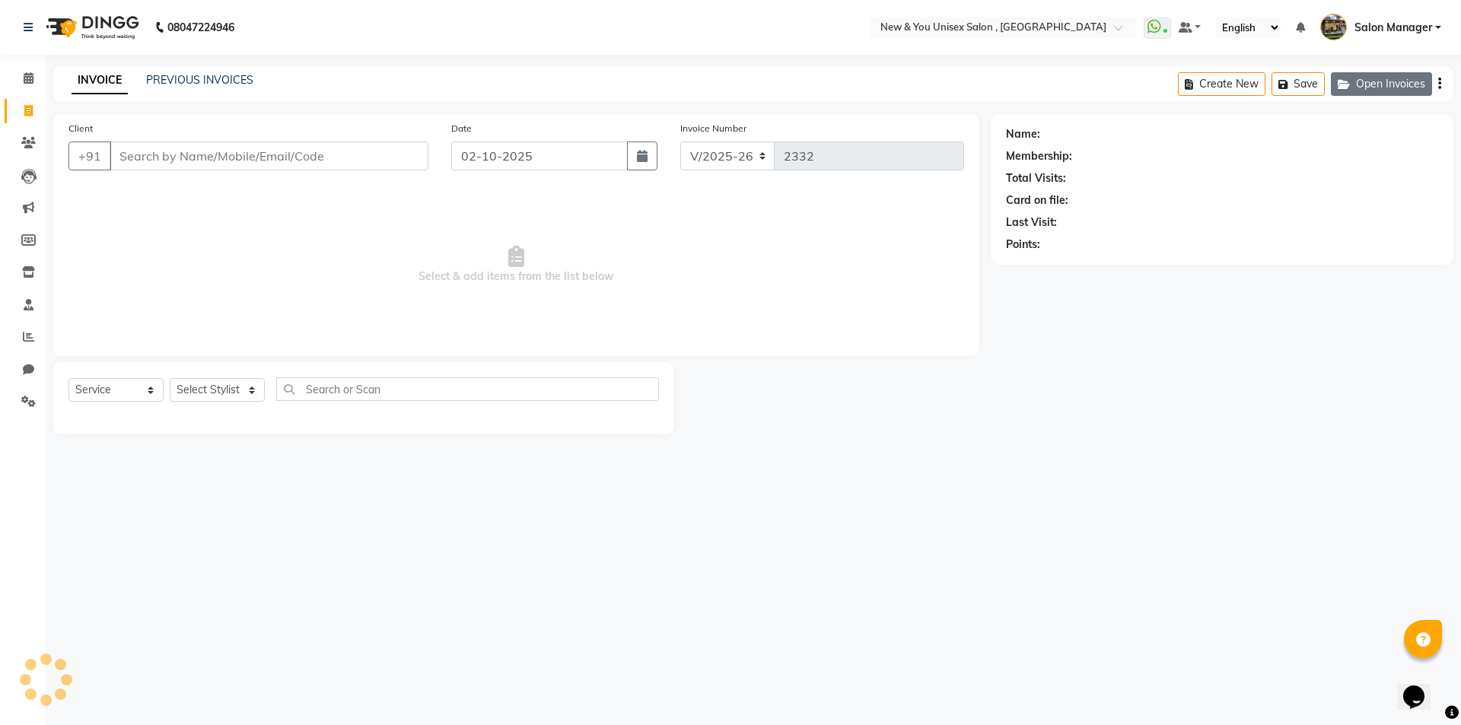
click at [1401, 88] on button "Open Invoices" at bounding box center [1381, 84] width 101 height 24
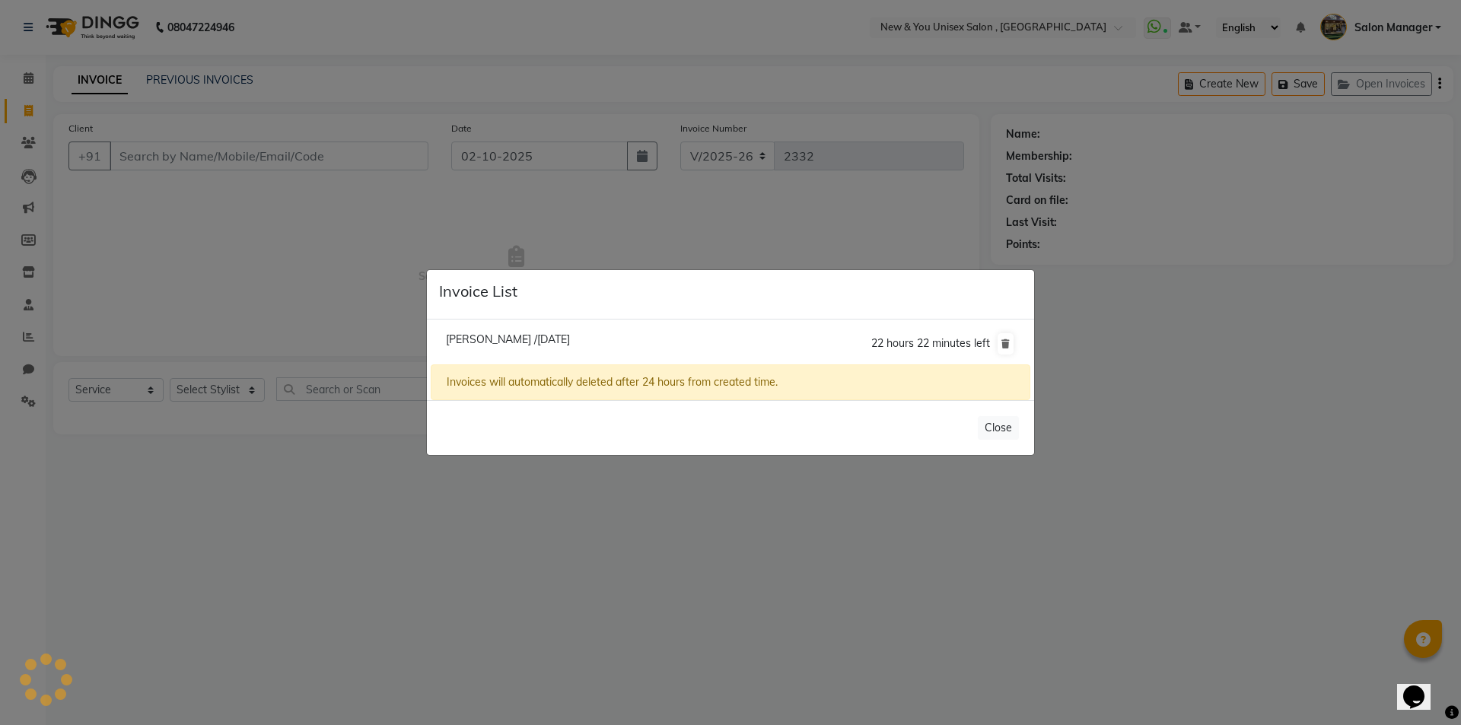
click at [475, 344] on span "[PERSON_NAME] /[DATE]" at bounding box center [508, 339] width 124 height 14
type input "9555851378"
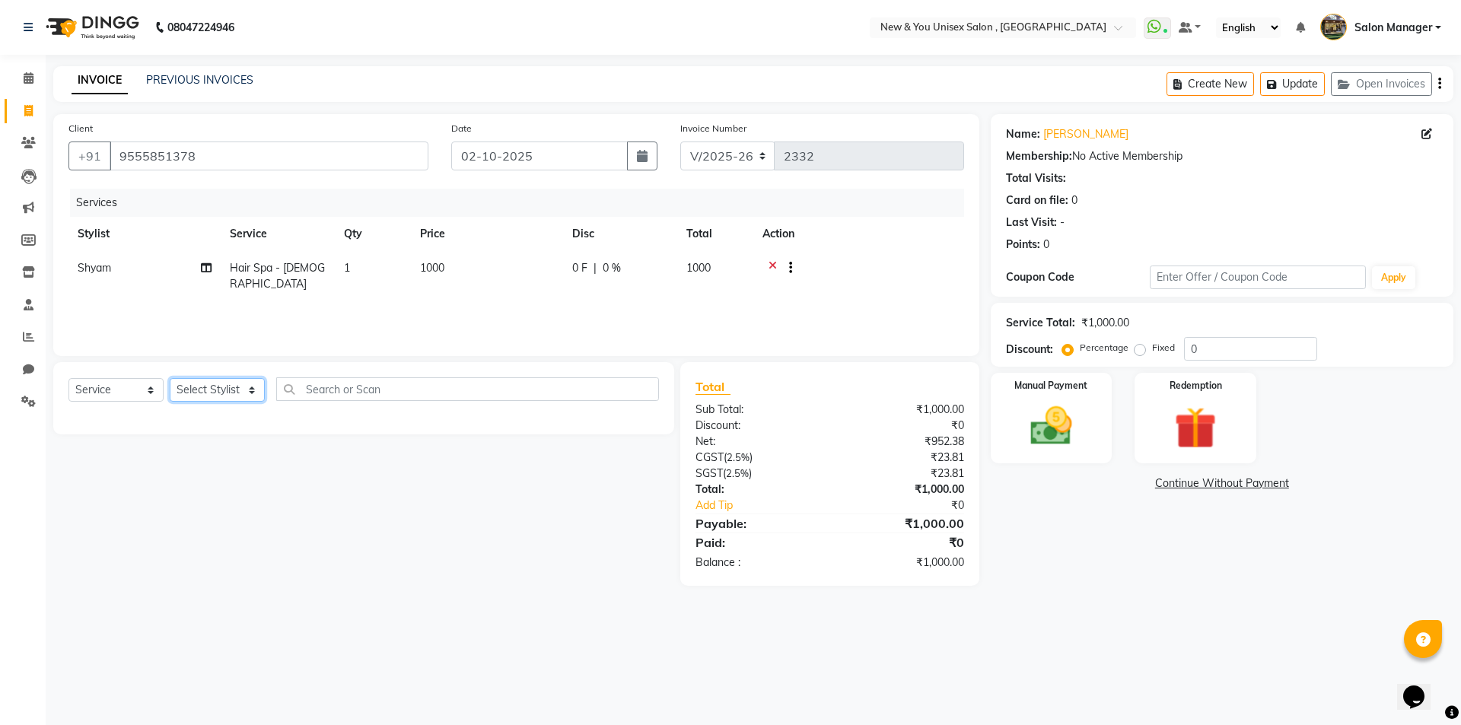
click at [208, 396] on select "Select Stylist HEMANT [PERSON_NAME] [PERSON_NAME] Salon Manager [PERSON_NAME] […" at bounding box center [217, 390] width 95 height 24
select select "87881"
click at [170, 378] on select "Select Stylist HEMANT [PERSON_NAME] [PERSON_NAME] Salon Manager [PERSON_NAME] […" at bounding box center [217, 390] width 95 height 24
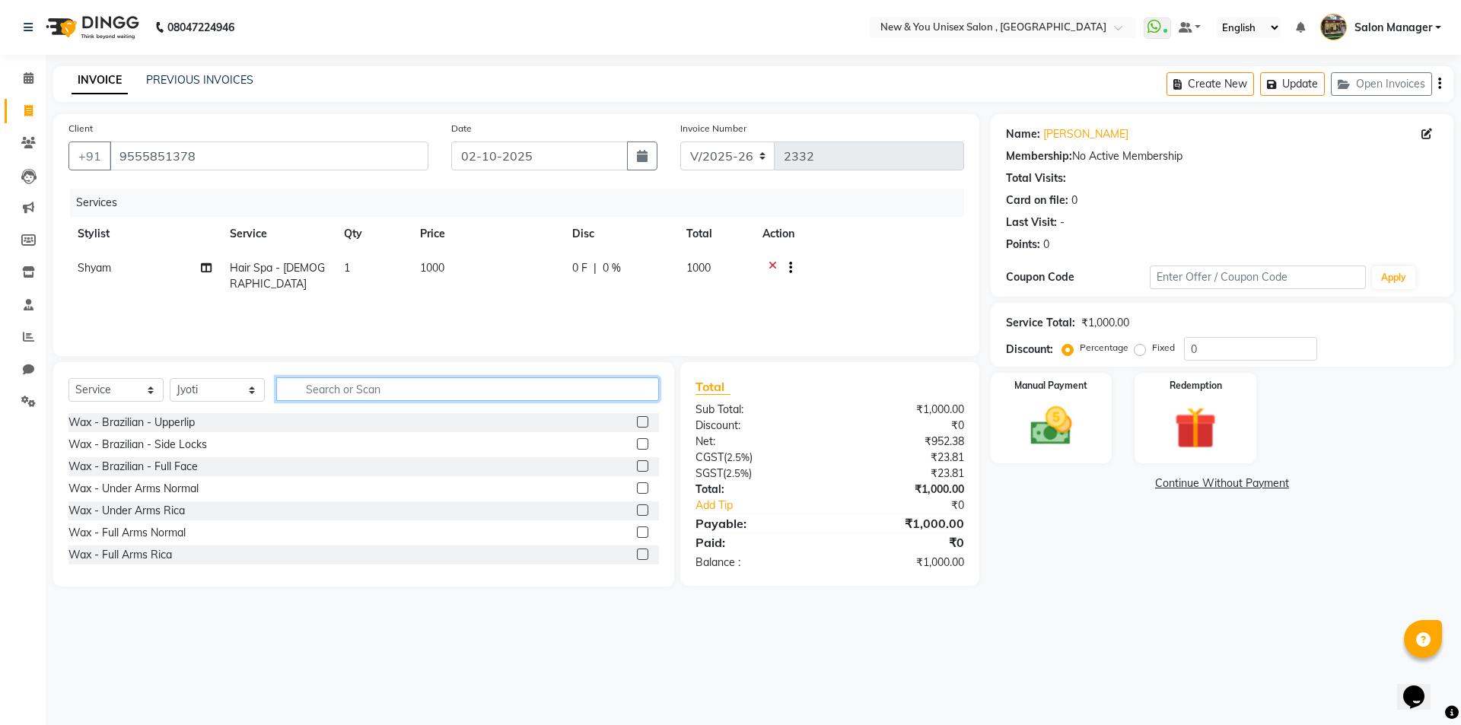
click at [423, 397] on input "text" at bounding box center [467, 389] width 383 height 24
type input "thr"
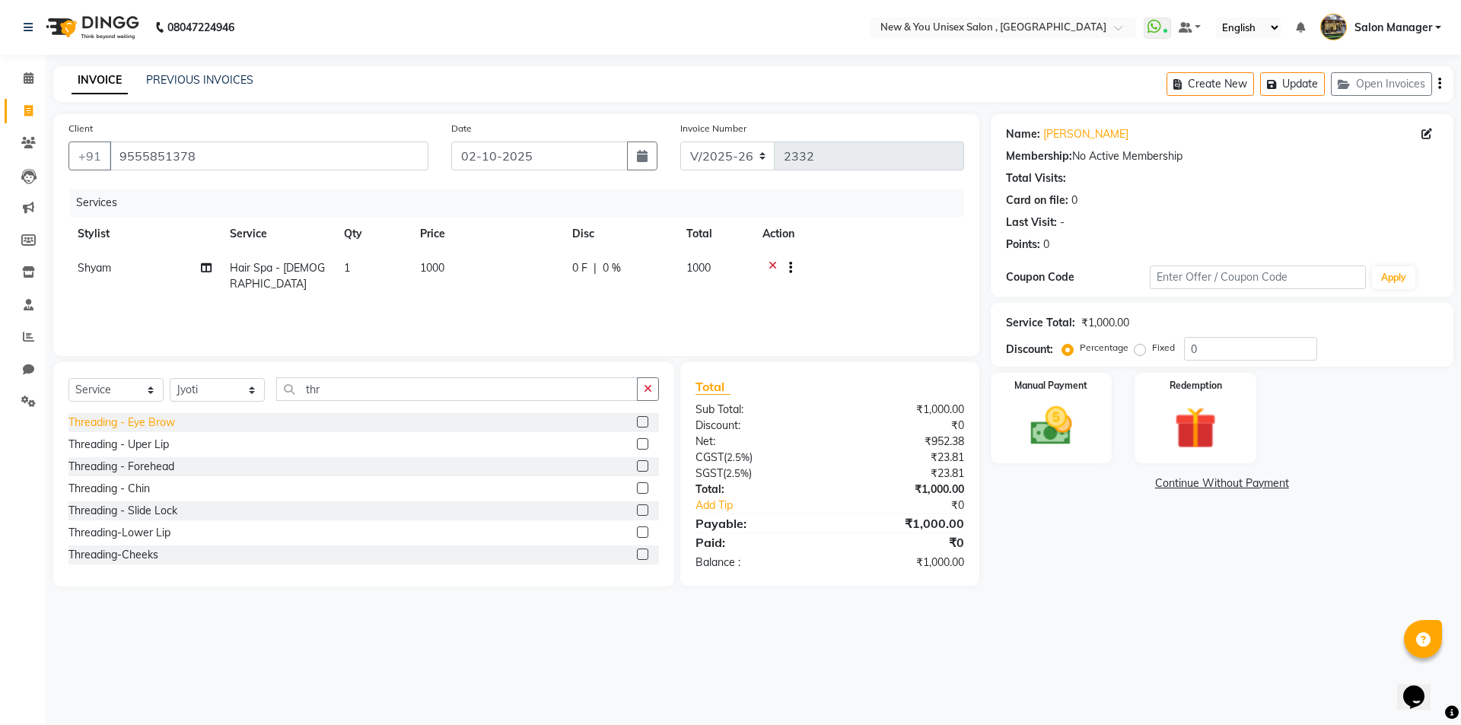
click at [75, 421] on div "Threading - Eye Brow" at bounding box center [121, 423] width 107 height 16
checkbox input "false"
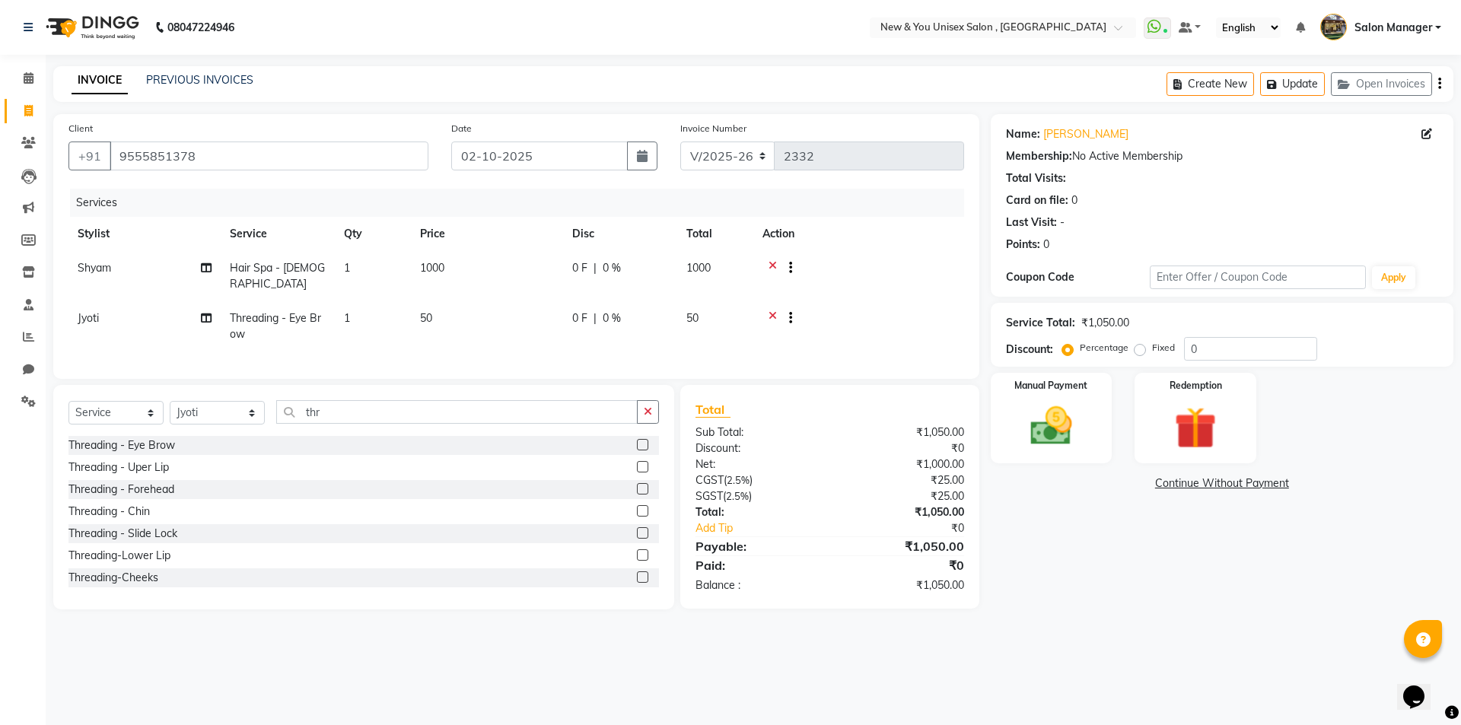
click at [78, 474] on div "Threading - Uper Lip" at bounding box center [363, 467] width 590 height 19
click at [76, 459] on div "Threading - Uper Lip" at bounding box center [118, 467] width 100 height 16
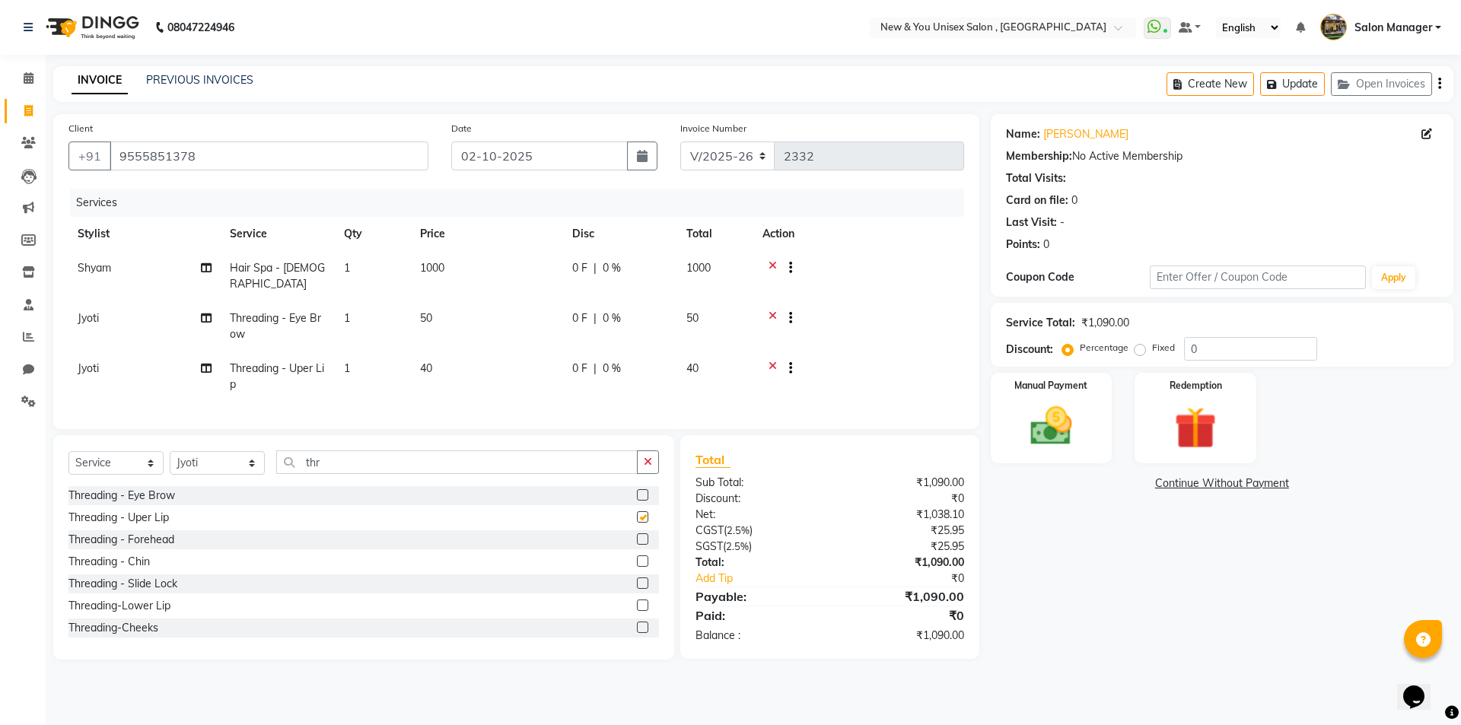
checkbox input "false"
click at [106, 535] on div "Threading - Forehead" at bounding box center [121, 540] width 106 height 16
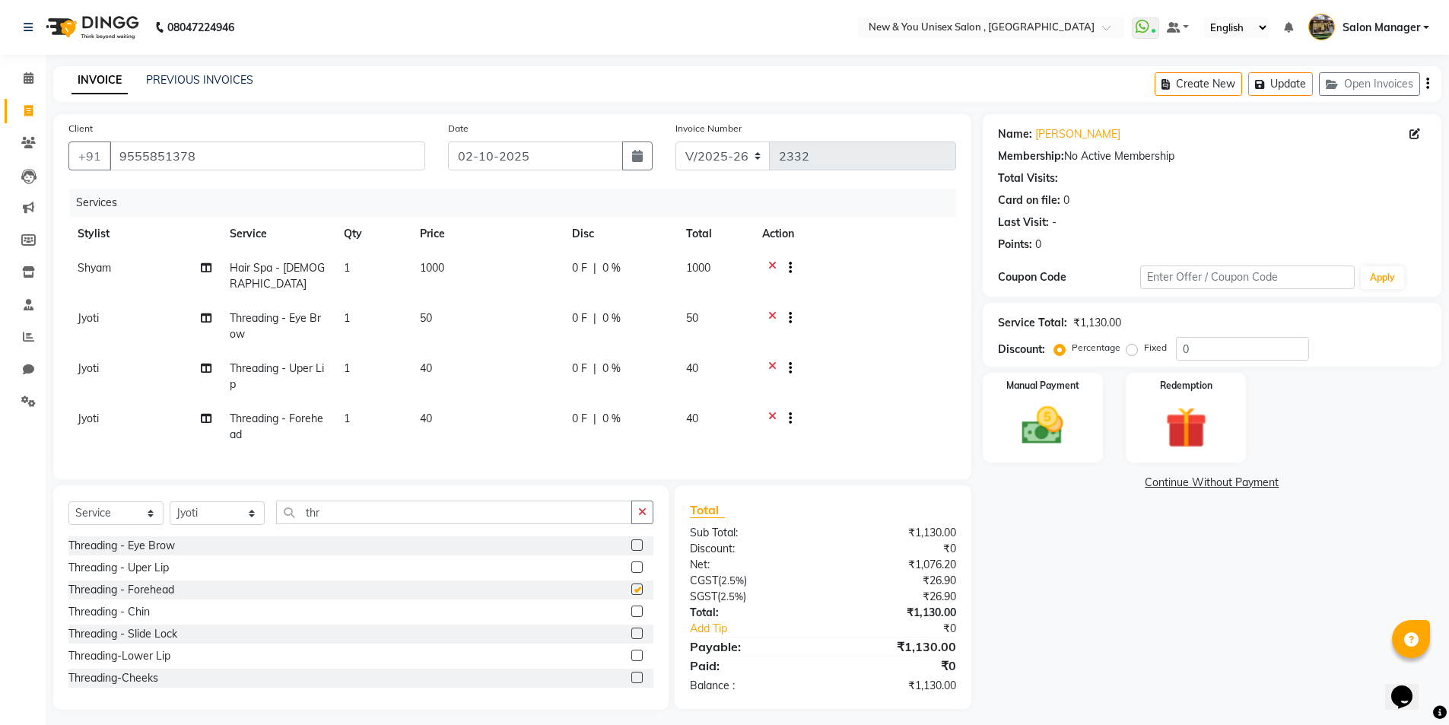
checkbox input "false"
click at [594, 269] on span "|" at bounding box center [594, 268] width 3 height 16
select select "87156"
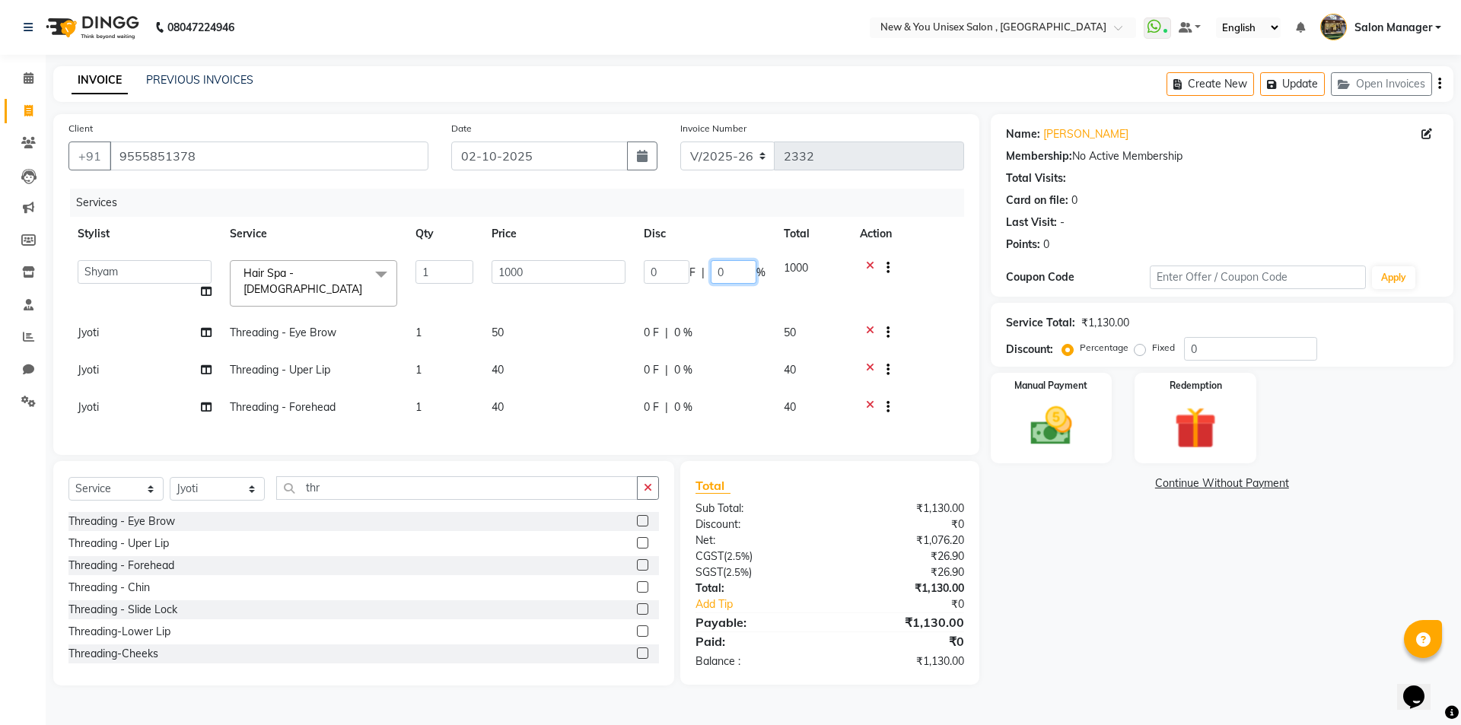
click at [735, 278] on input "0" at bounding box center [734, 272] width 46 height 24
type input "20"
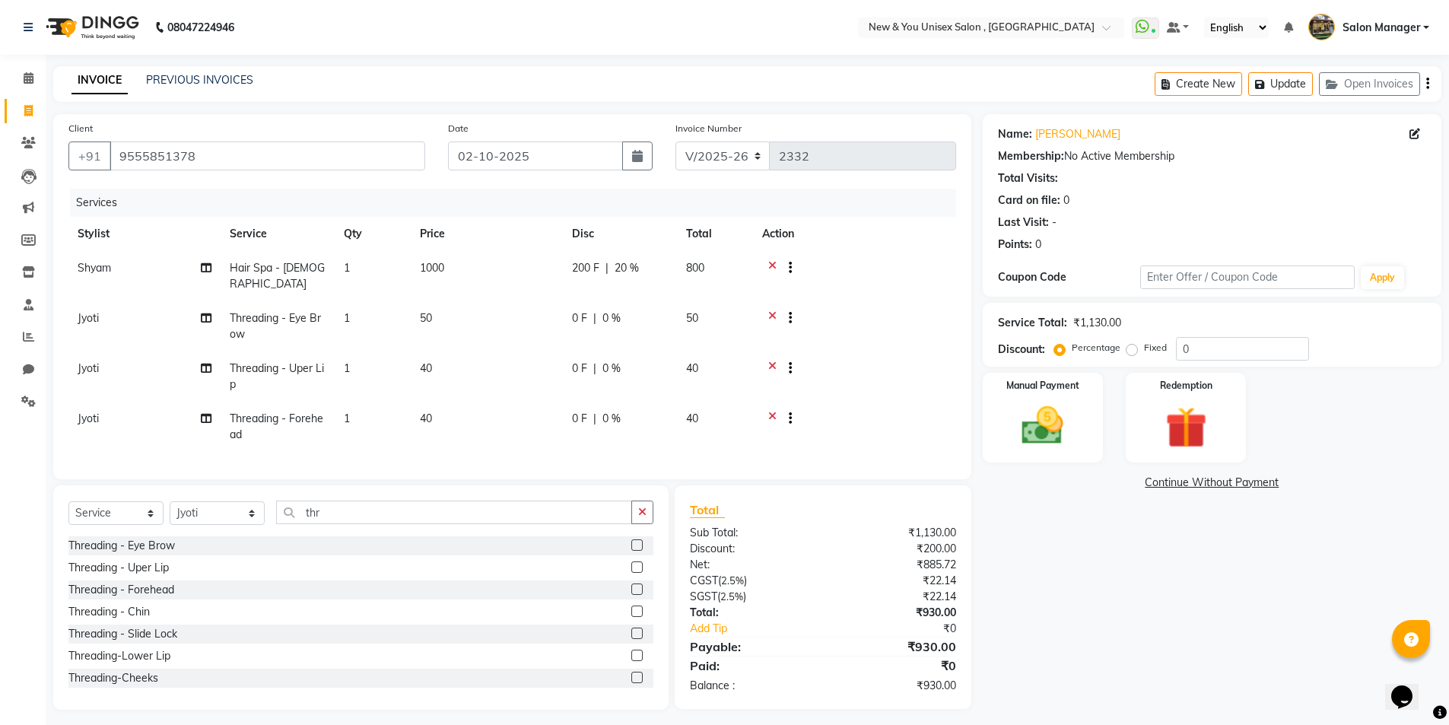
click at [1098, 564] on div "Name: [PERSON_NAME] Membership: No Active Membership Total Visits: Card on file…" at bounding box center [1218, 412] width 470 height 596
click at [1022, 403] on img at bounding box center [1043, 425] width 70 height 49
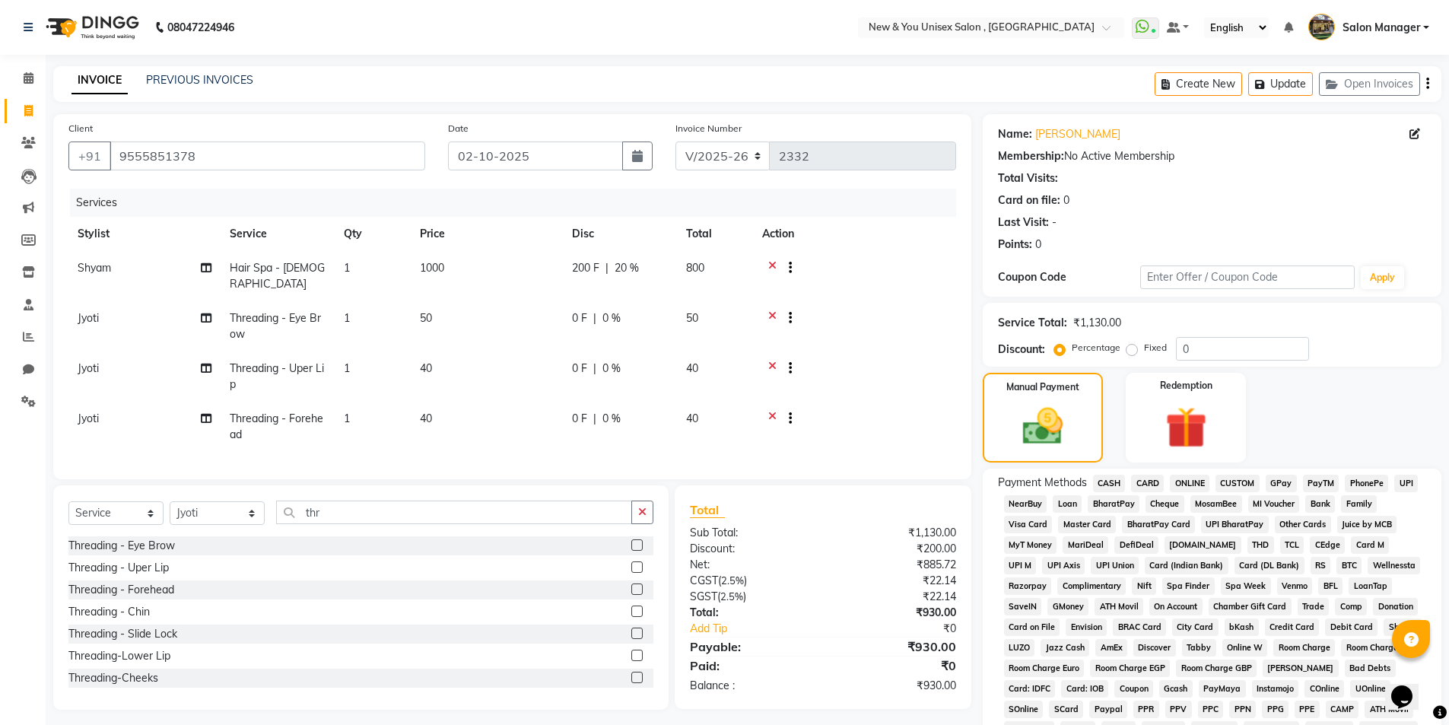
click at [1318, 480] on span "PayTM" at bounding box center [1321, 483] width 37 height 17
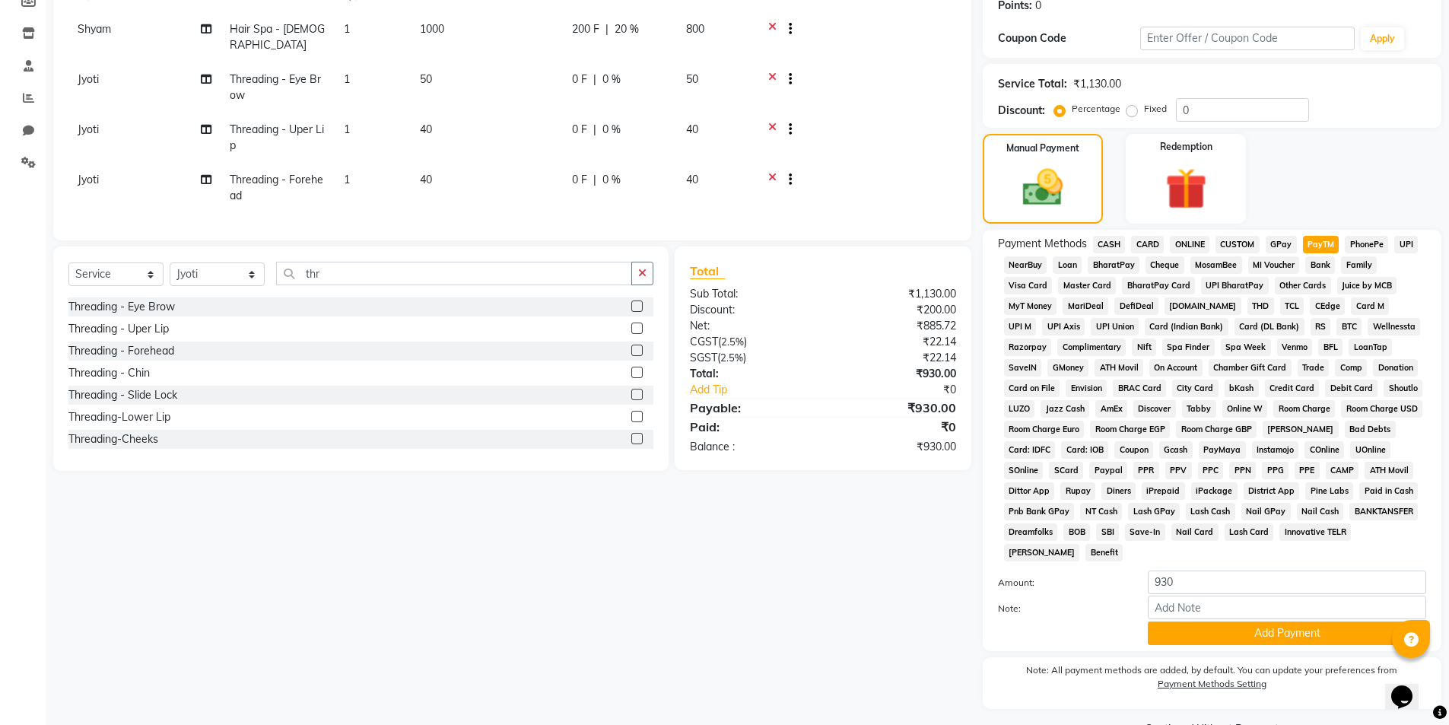
scroll to position [249, 0]
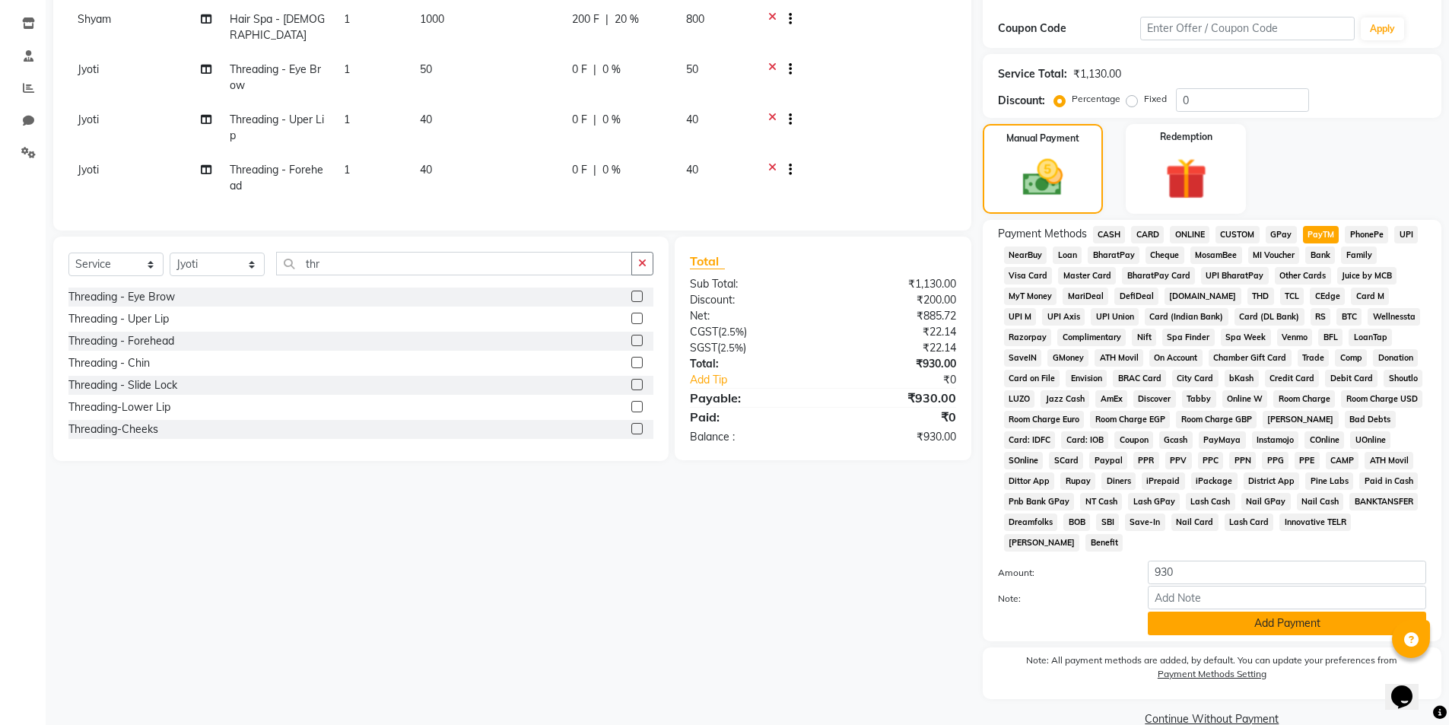
click at [1362, 622] on button "Add Payment" at bounding box center [1287, 624] width 278 height 24
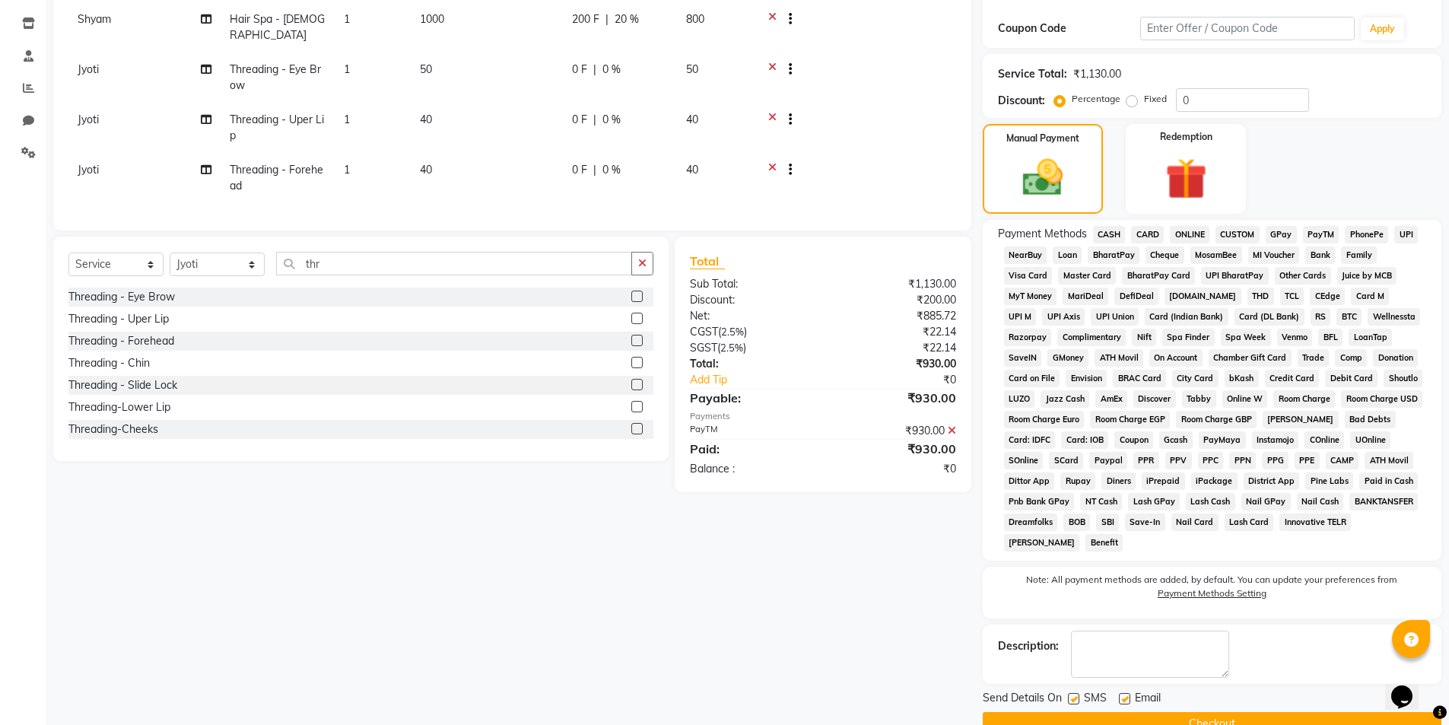
click at [1267, 715] on button "Checkout" at bounding box center [1212, 724] width 459 height 24
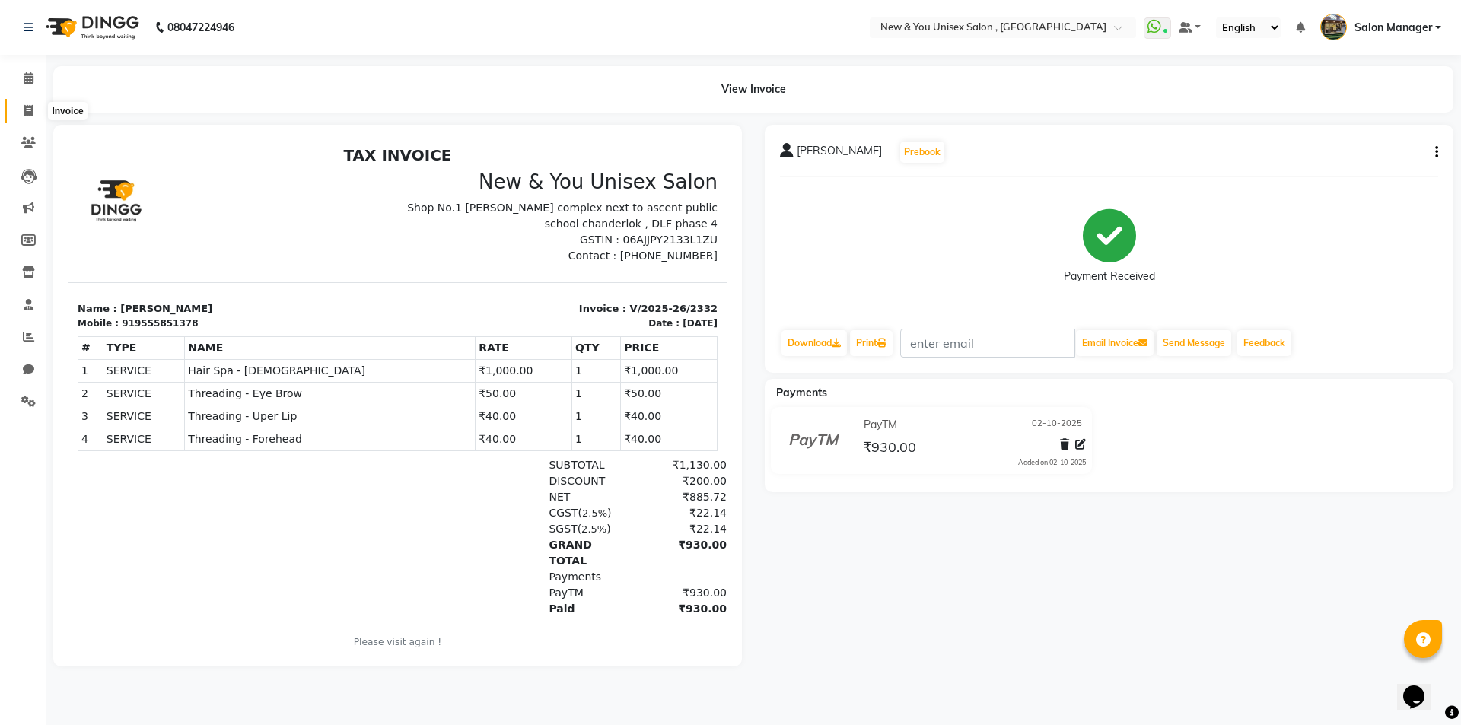
click at [28, 111] on icon at bounding box center [28, 110] width 8 height 11
select select "service"
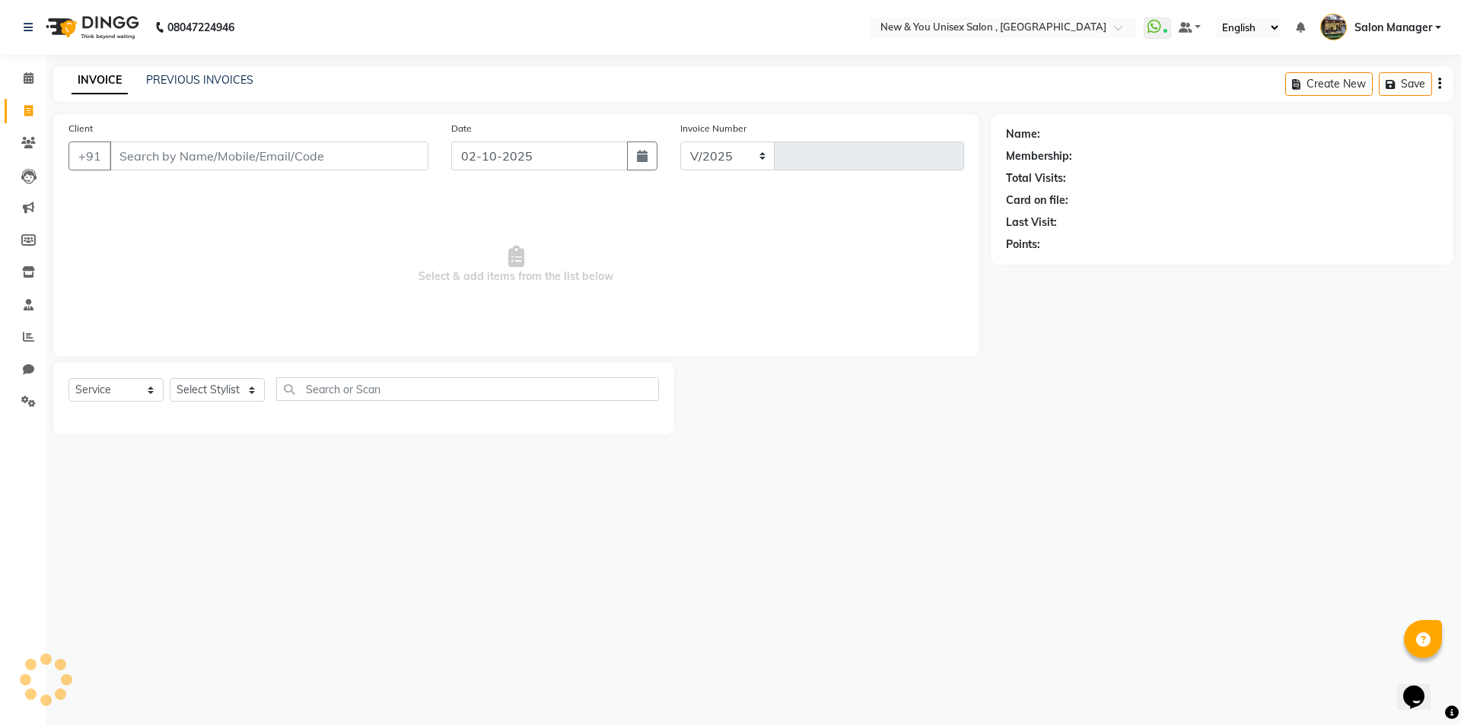
select select "31"
type input "2333"
click at [27, 339] on icon at bounding box center [28, 336] width 11 height 11
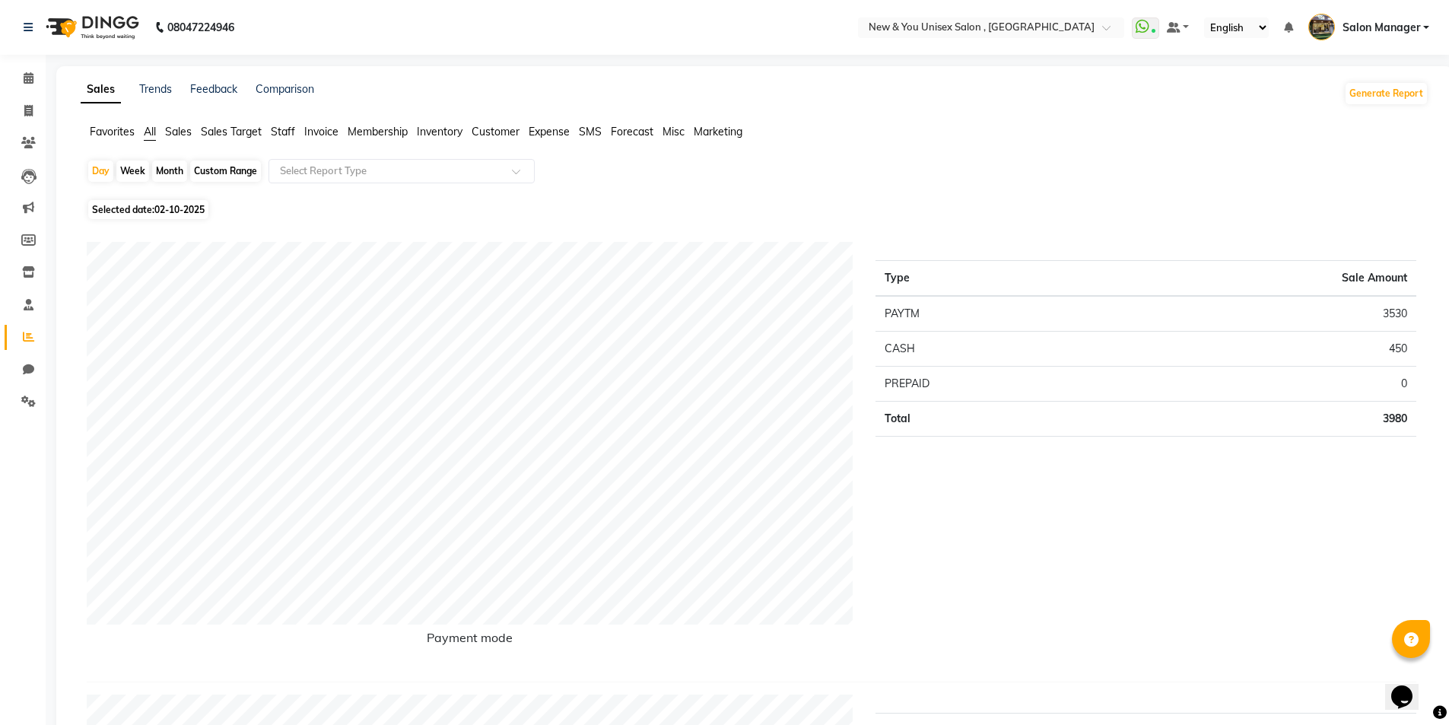
click at [173, 208] on span "02-10-2025" at bounding box center [179, 209] width 50 height 11
select select "10"
select select "2025"
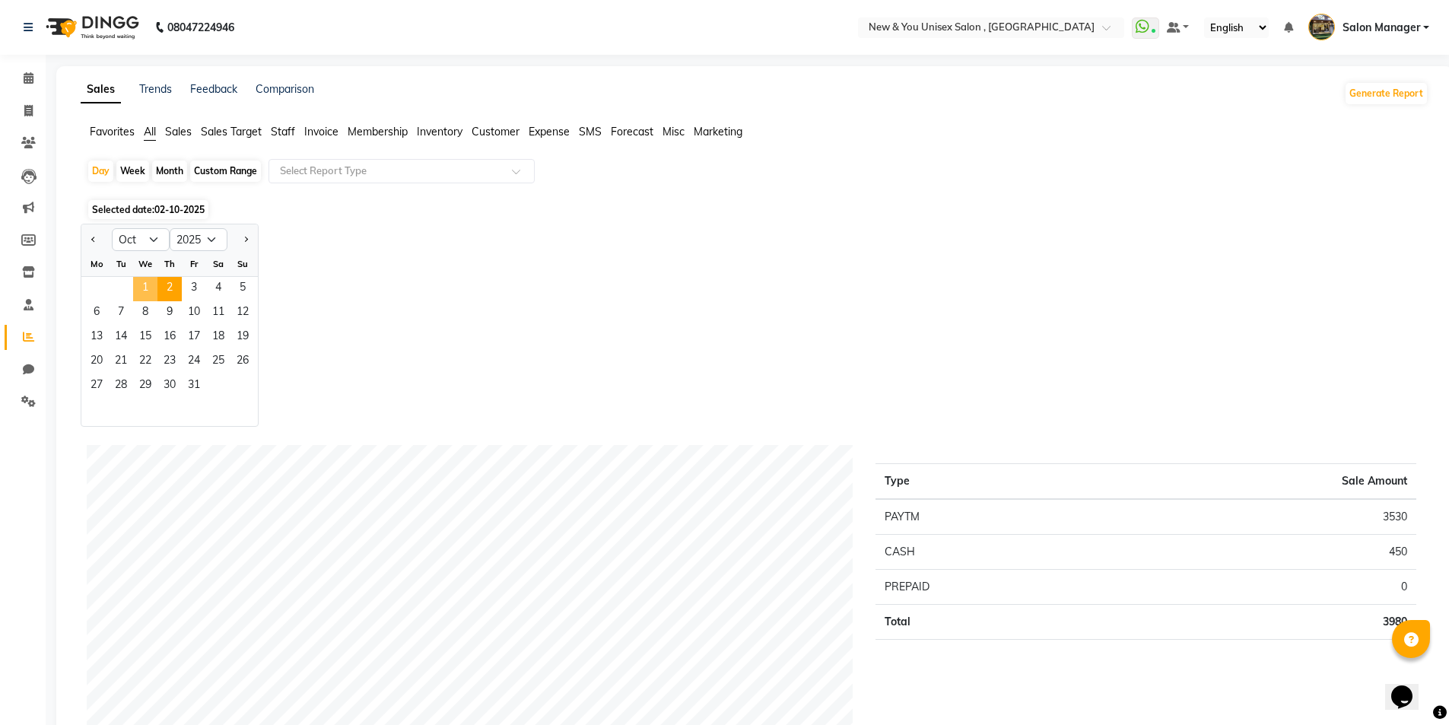
click at [137, 296] on span "1" at bounding box center [145, 289] width 24 height 24
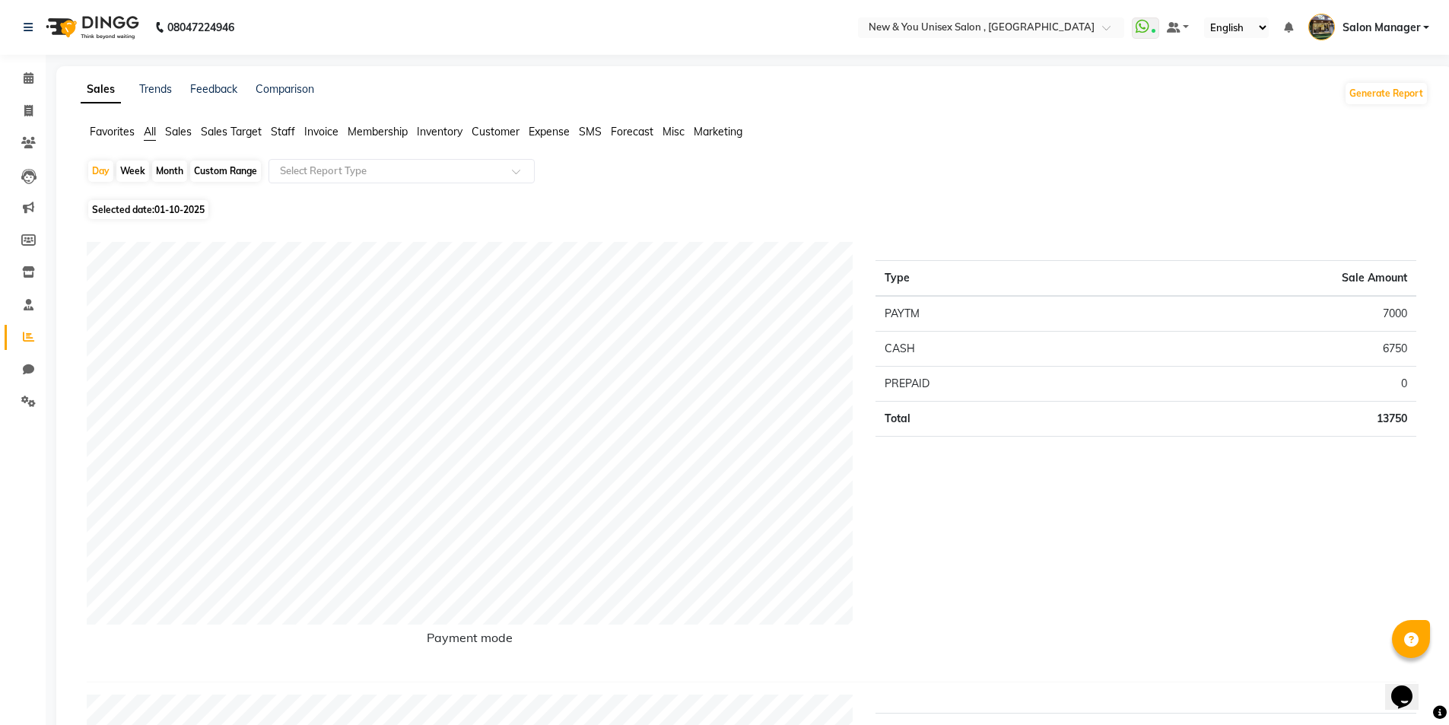
click at [148, 209] on span "Selected date: [DATE]" at bounding box center [148, 209] width 120 height 19
select select "10"
select select "2025"
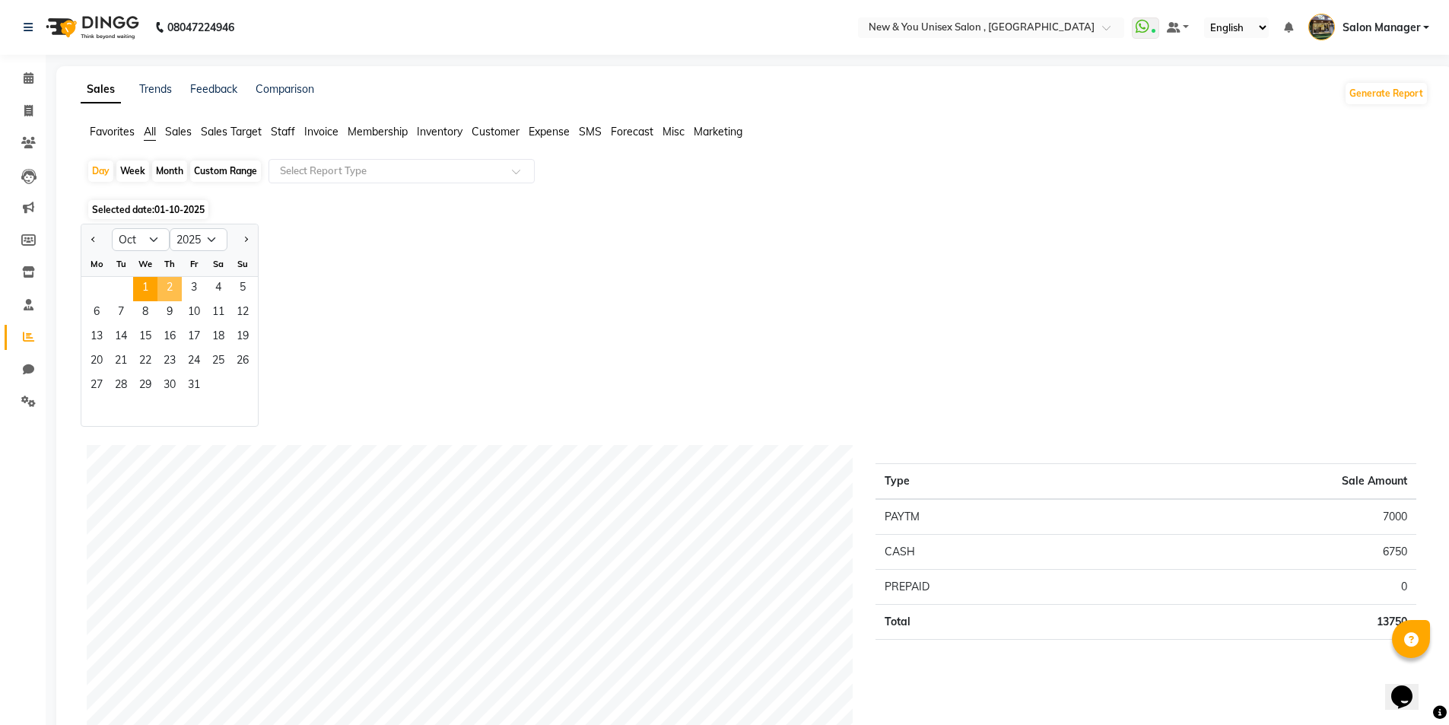
click at [164, 285] on span "2" at bounding box center [169, 289] width 24 height 24
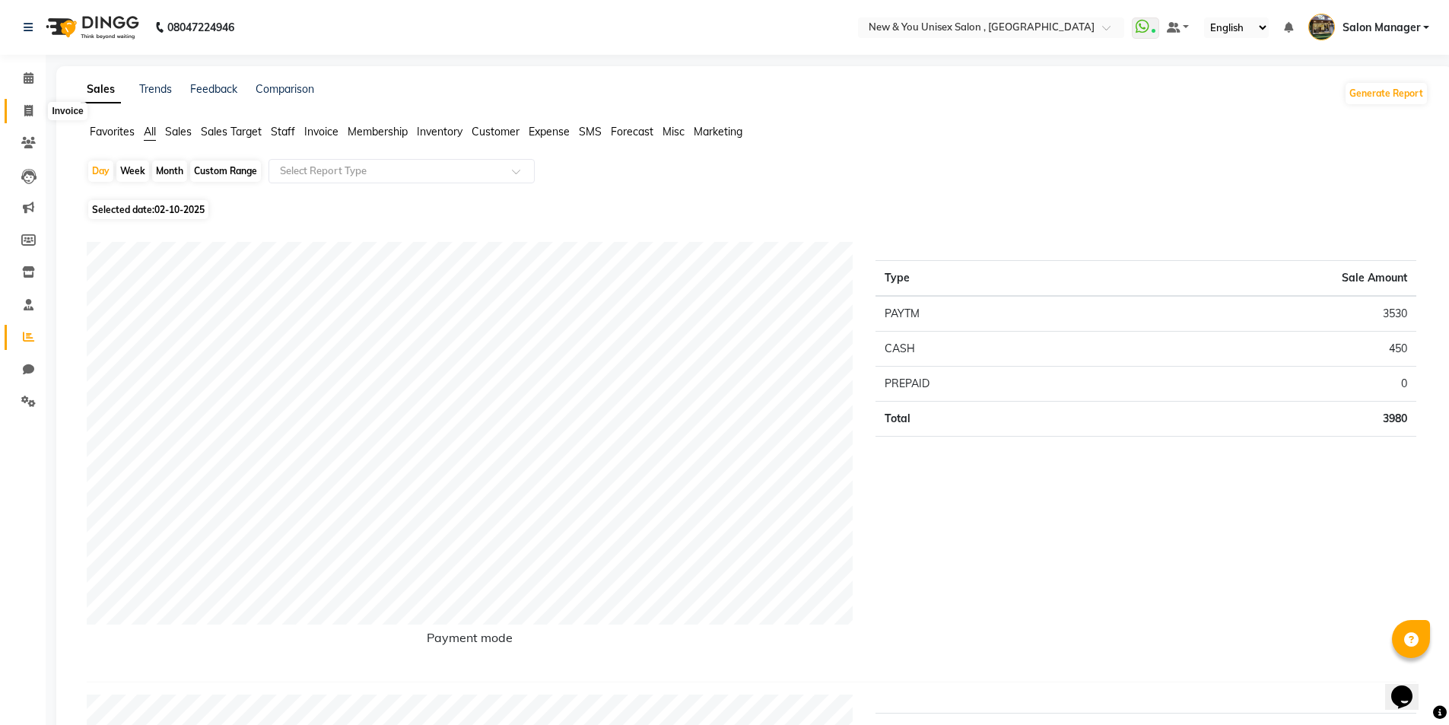
click at [27, 113] on icon at bounding box center [28, 110] width 8 height 11
select select "service"
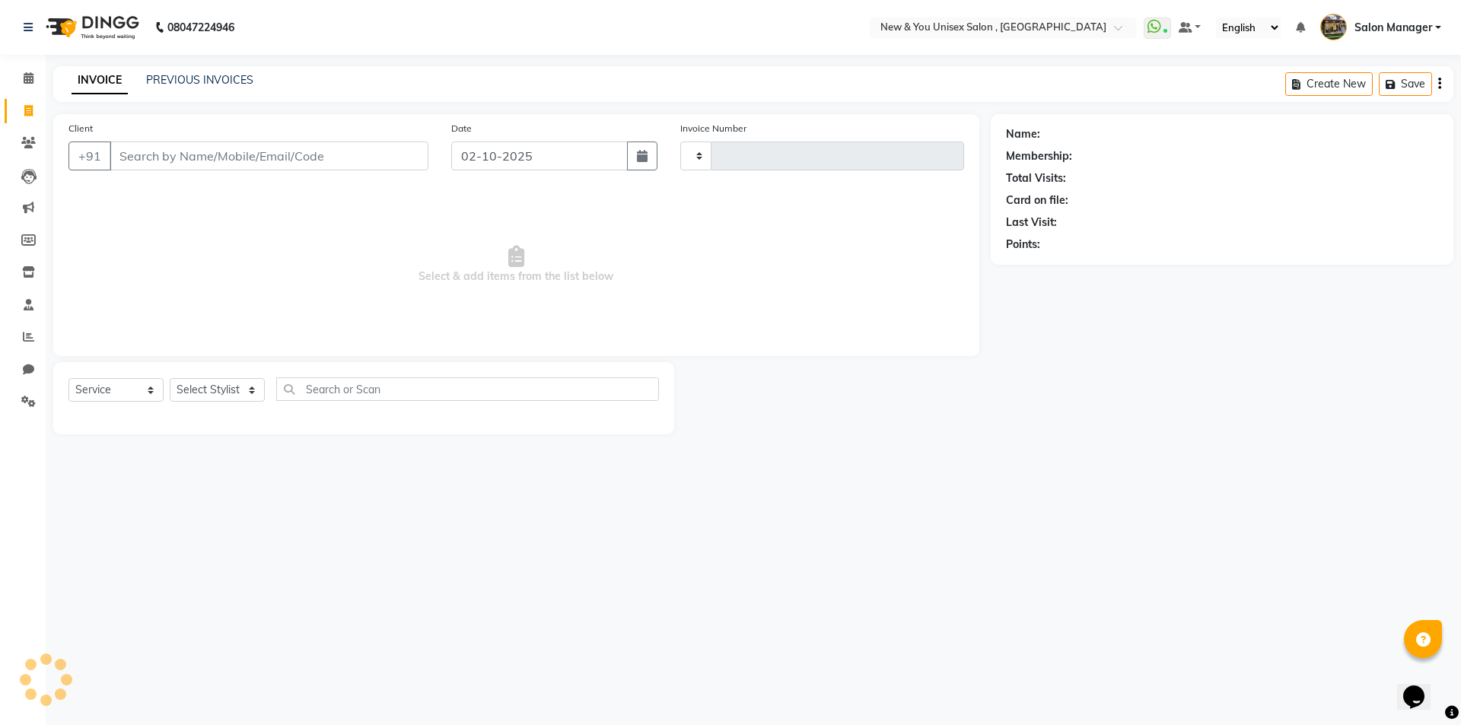
type input "2333"
select select "31"
click at [0, 234] on li "Members" at bounding box center [23, 240] width 46 height 33
click at [0, 243] on li "Members" at bounding box center [23, 240] width 46 height 33
drag, startPoint x: 0, startPoint y: 243, endPoint x: 0, endPoint y: 283, distance: 39.6
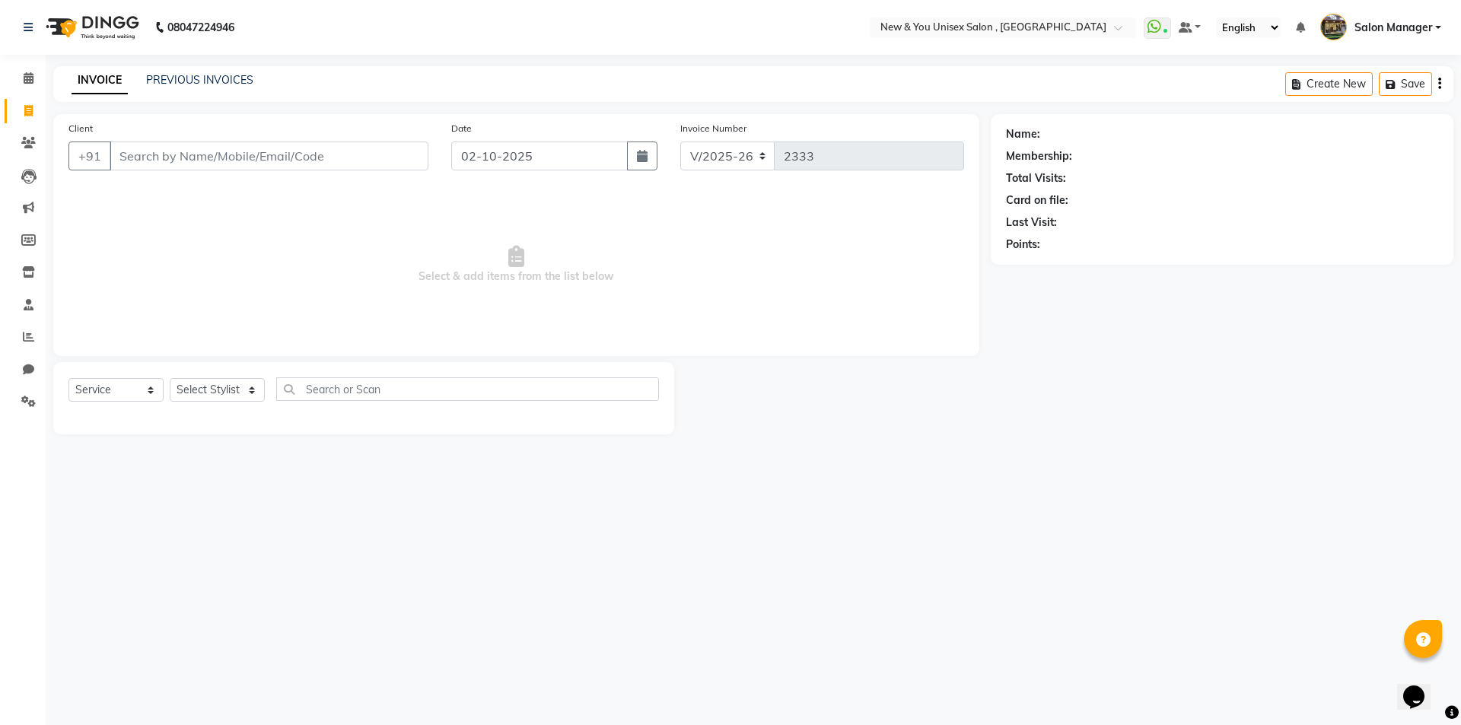
click at [0, 283] on ul "Calendar Invoice Clients Leads Marketing Members Inventory Staff Reports Chat S…" at bounding box center [23, 244] width 46 height 364
click at [218, 156] on input "Client" at bounding box center [269, 155] width 319 height 29
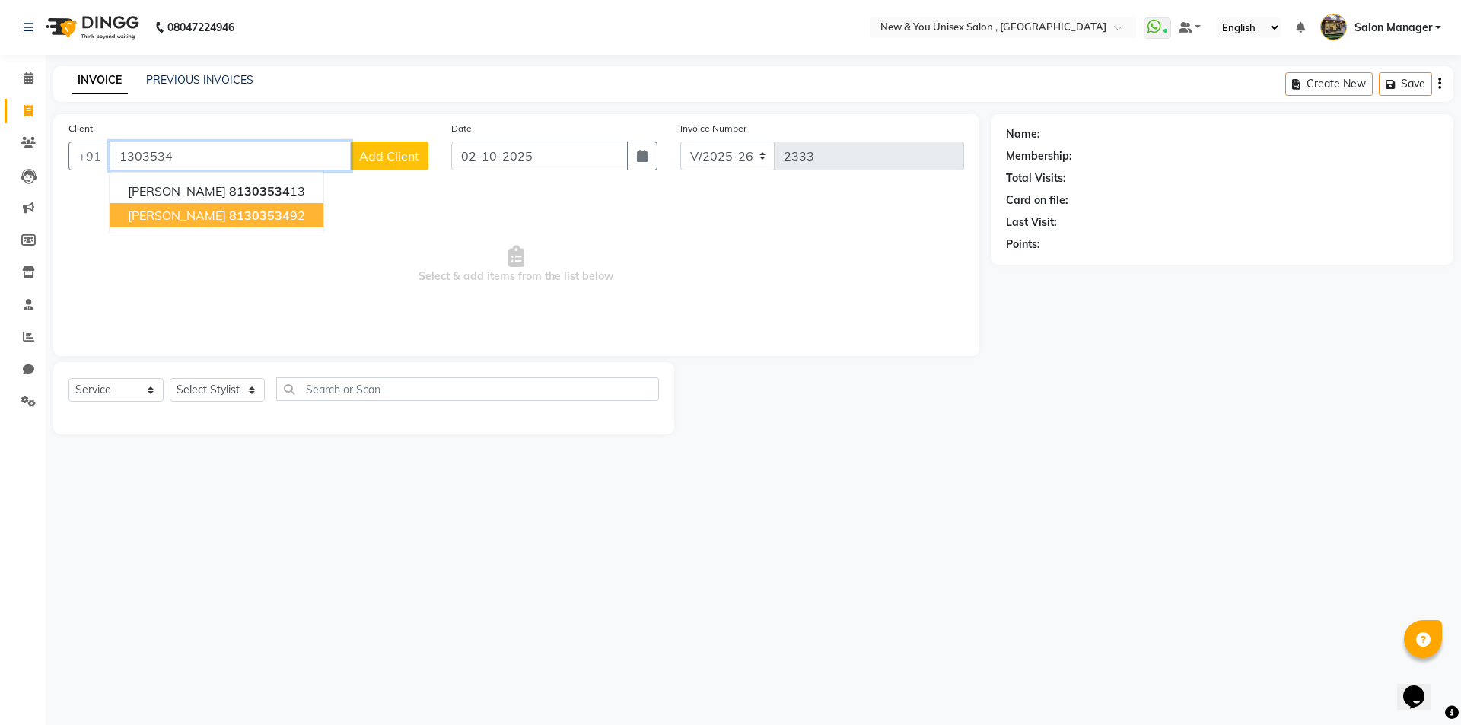
click at [237, 211] on span "1303534" at bounding box center [263, 215] width 53 height 15
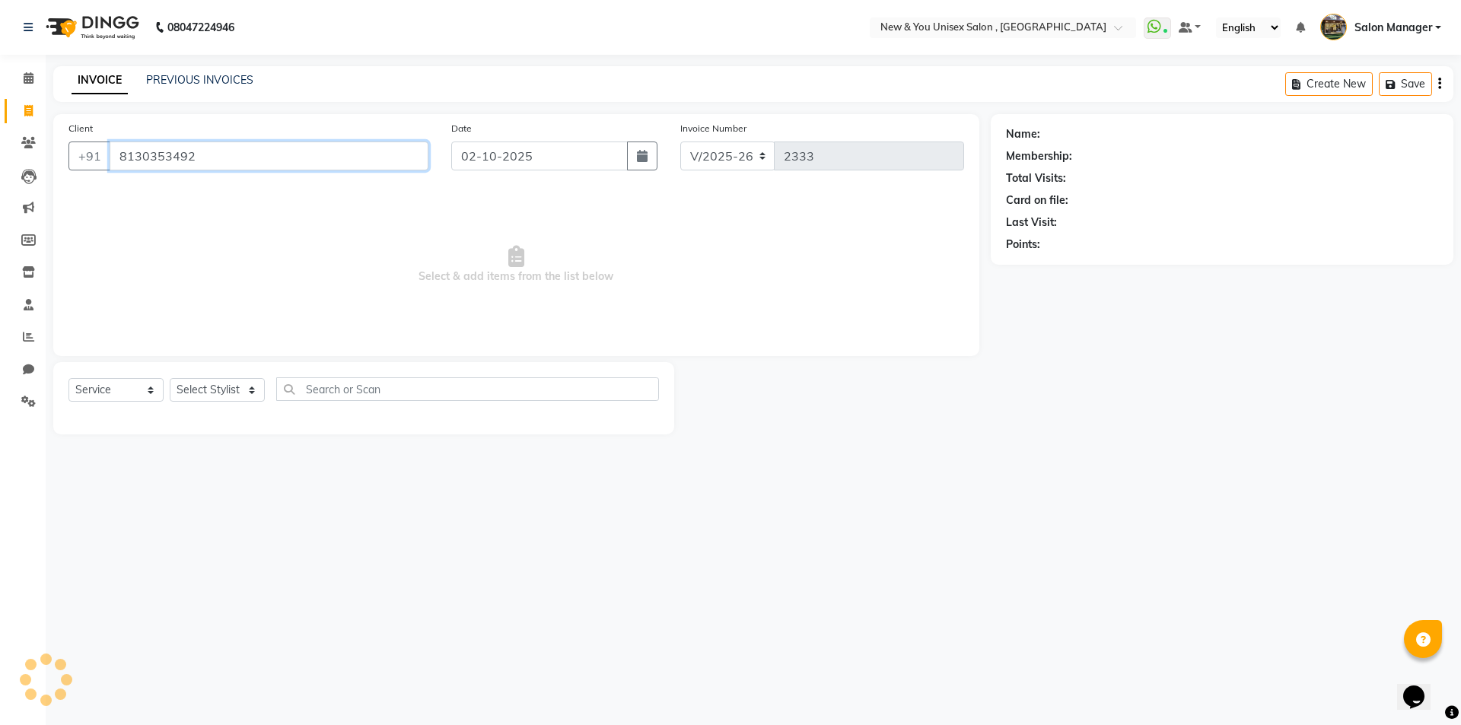
type input "8130353492"
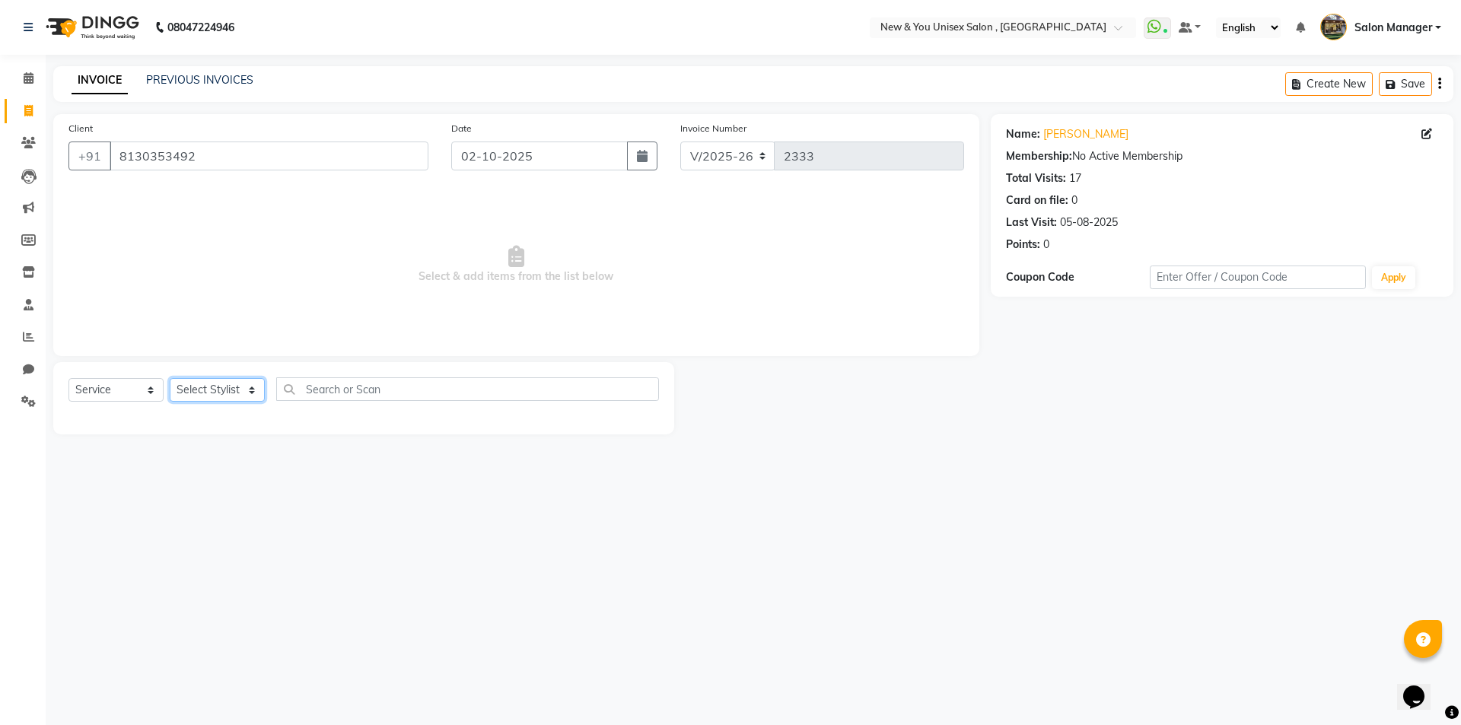
click at [226, 387] on select "Select Stylist HEMANT [PERSON_NAME] [PERSON_NAME] Salon Manager [PERSON_NAME] […" at bounding box center [217, 390] width 95 height 24
select select "70140"
click at [170, 378] on select "Select Stylist HEMANT [PERSON_NAME] [PERSON_NAME] Salon Manager [PERSON_NAME] […" at bounding box center [217, 390] width 95 height 24
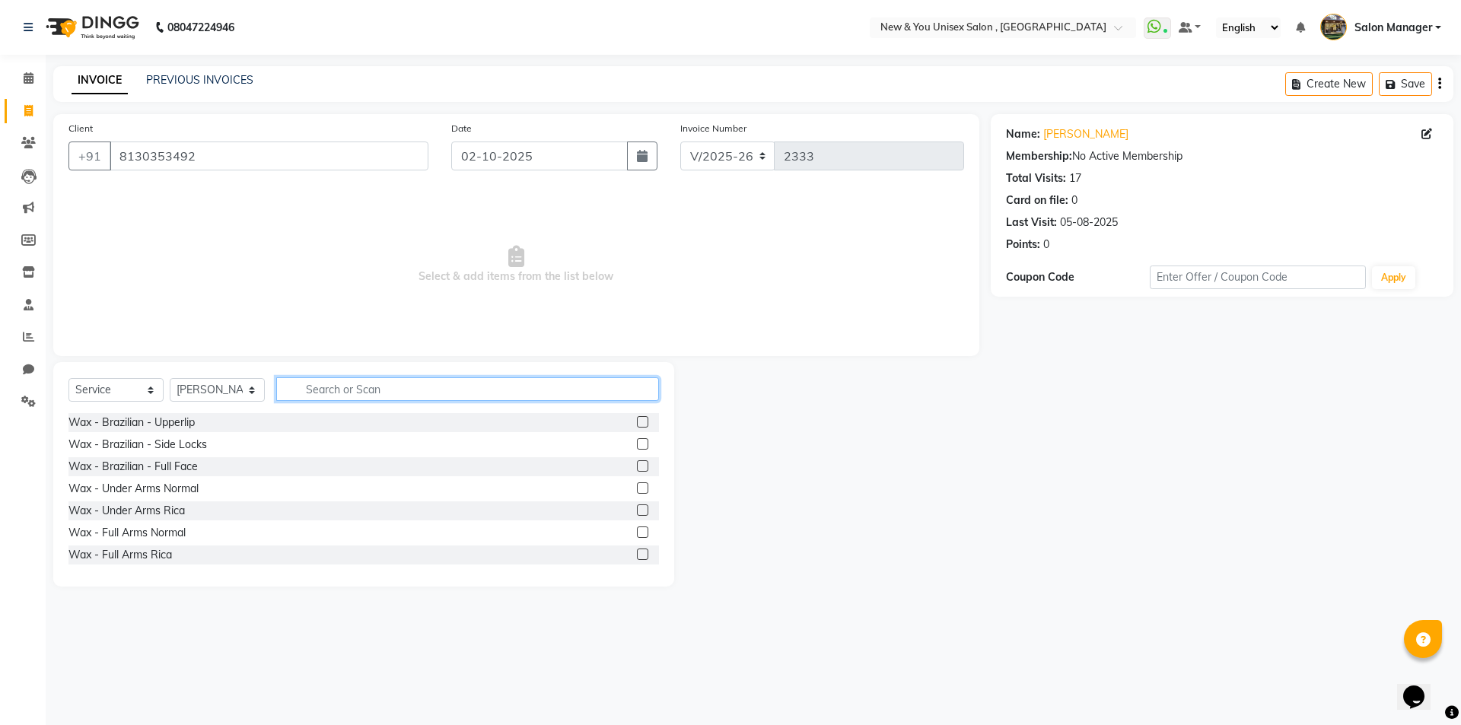
click at [343, 380] on input "text" at bounding box center [467, 389] width 383 height 24
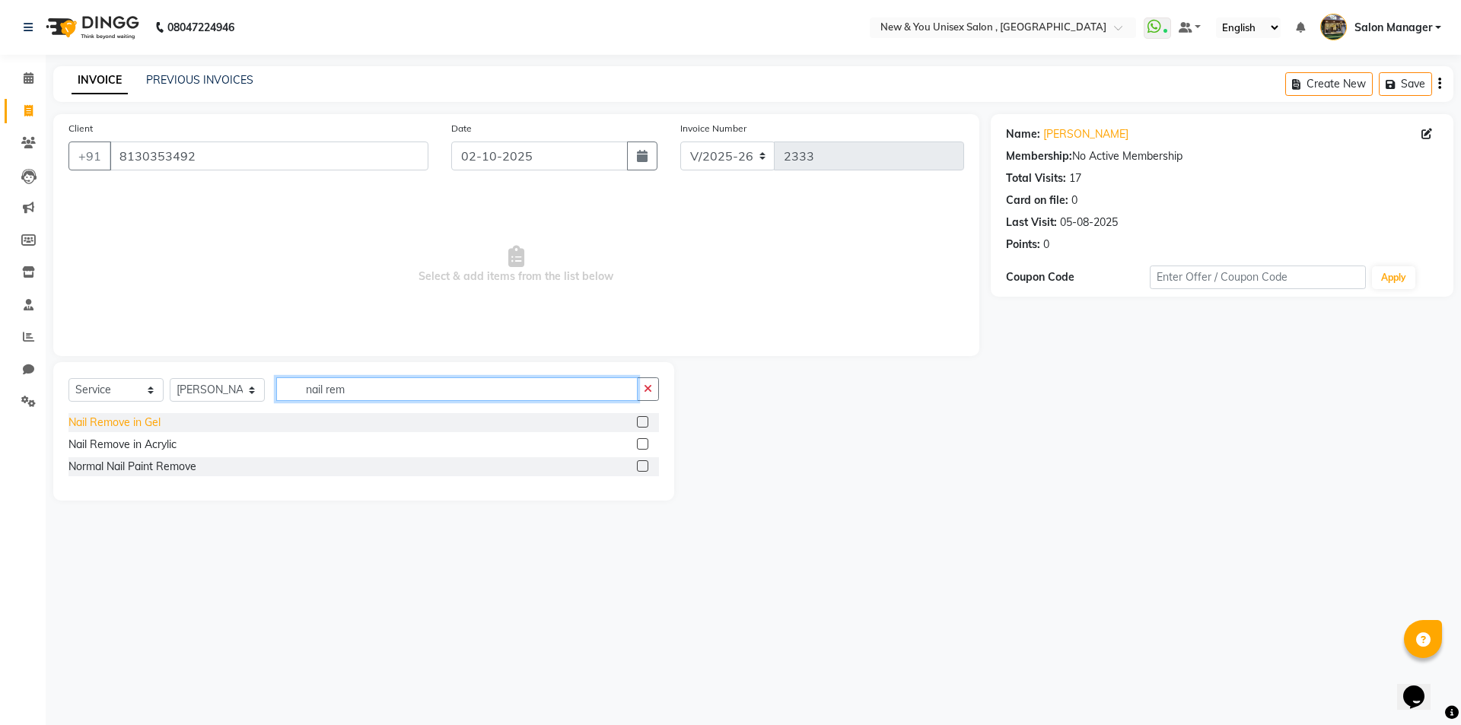
type input "nail rem"
click at [147, 424] on div "Nail Remove in Gel" at bounding box center [114, 423] width 92 height 16
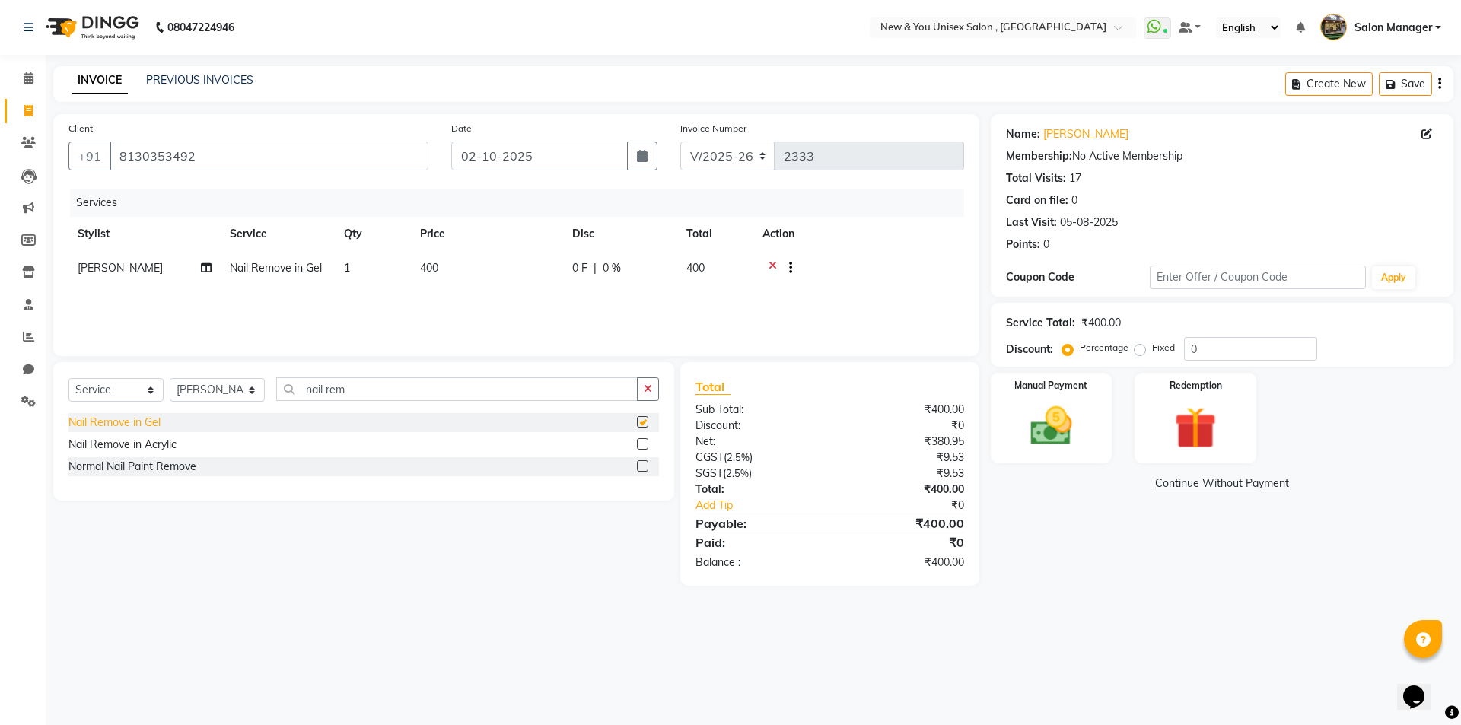
checkbox input "false"
click at [1418, 80] on button "Save" at bounding box center [1404, 84] width 53 height 24
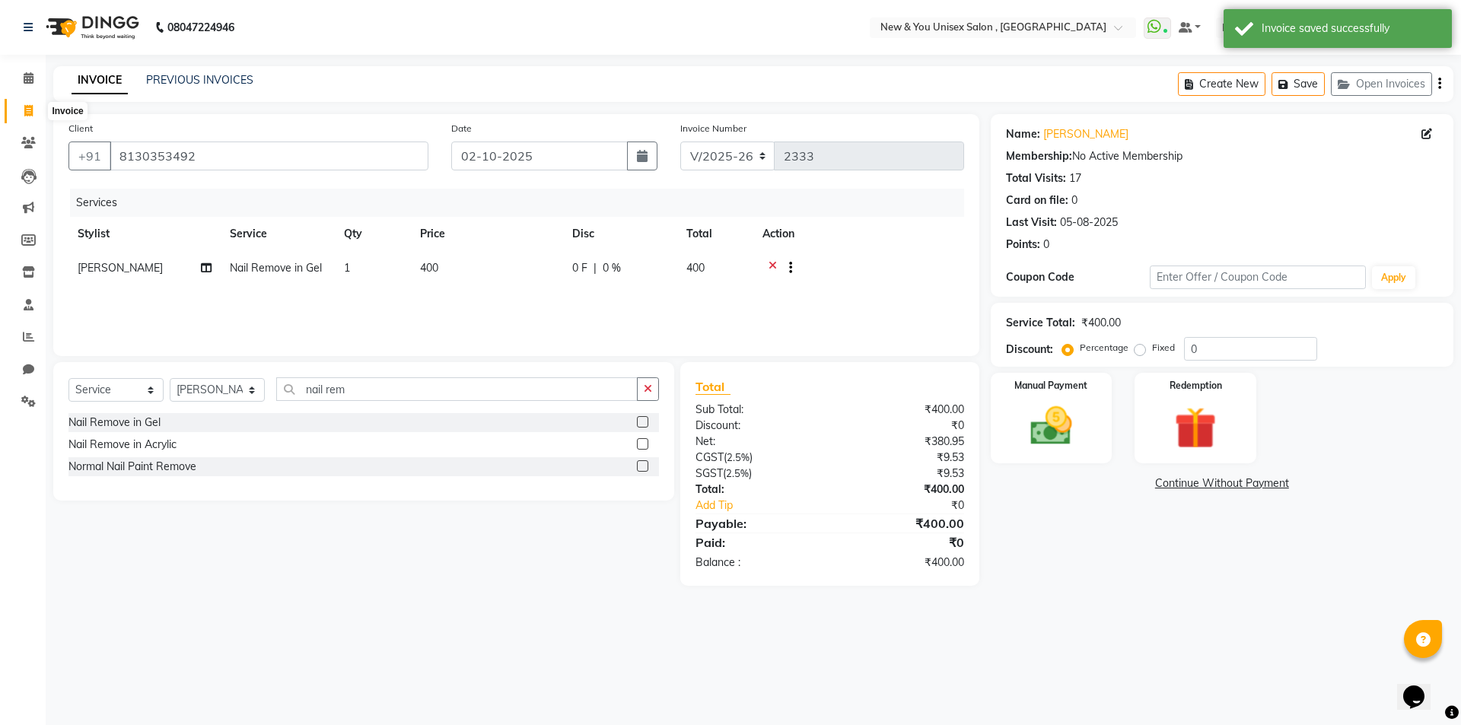
click at [40, 107] on span at bounding box center [28, 111] width 27 height 17
select select "service"
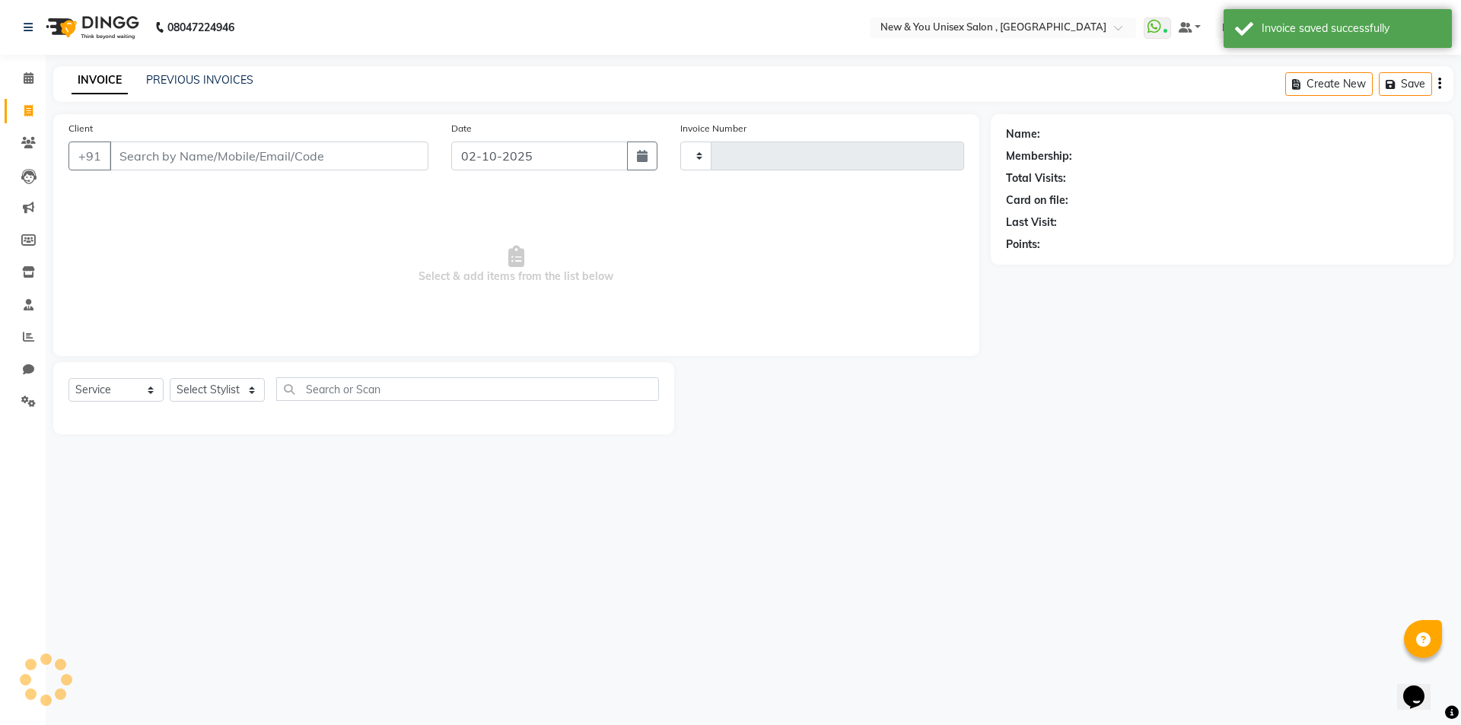
type input "2333"
select select "31"
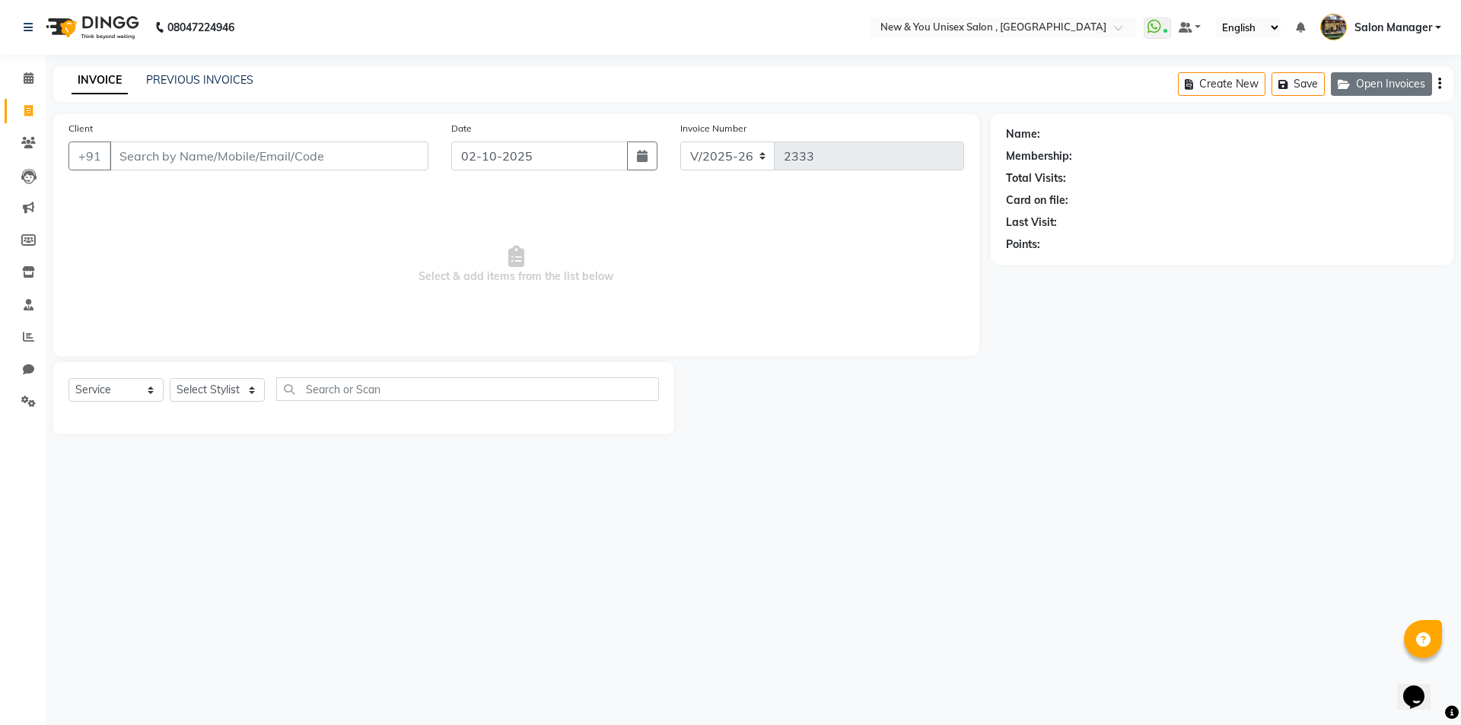
click at [1344, 87] on icon "button" at bounding box center [1346, 84] width 18 height 11
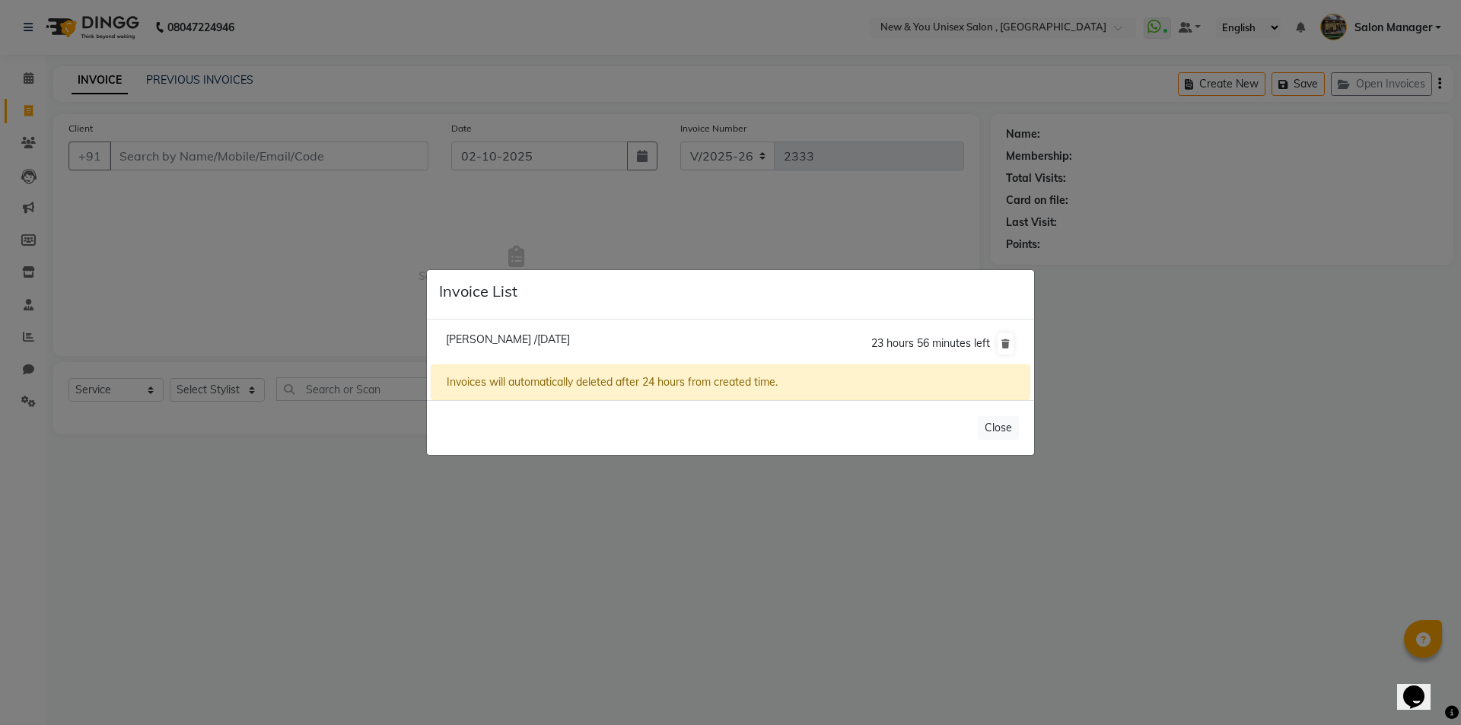
click at [472, 332] on span "[PERSON_NAME] /[DATE]" at bounding box center [508, 339] width 124 height 14
type input "8130353492"
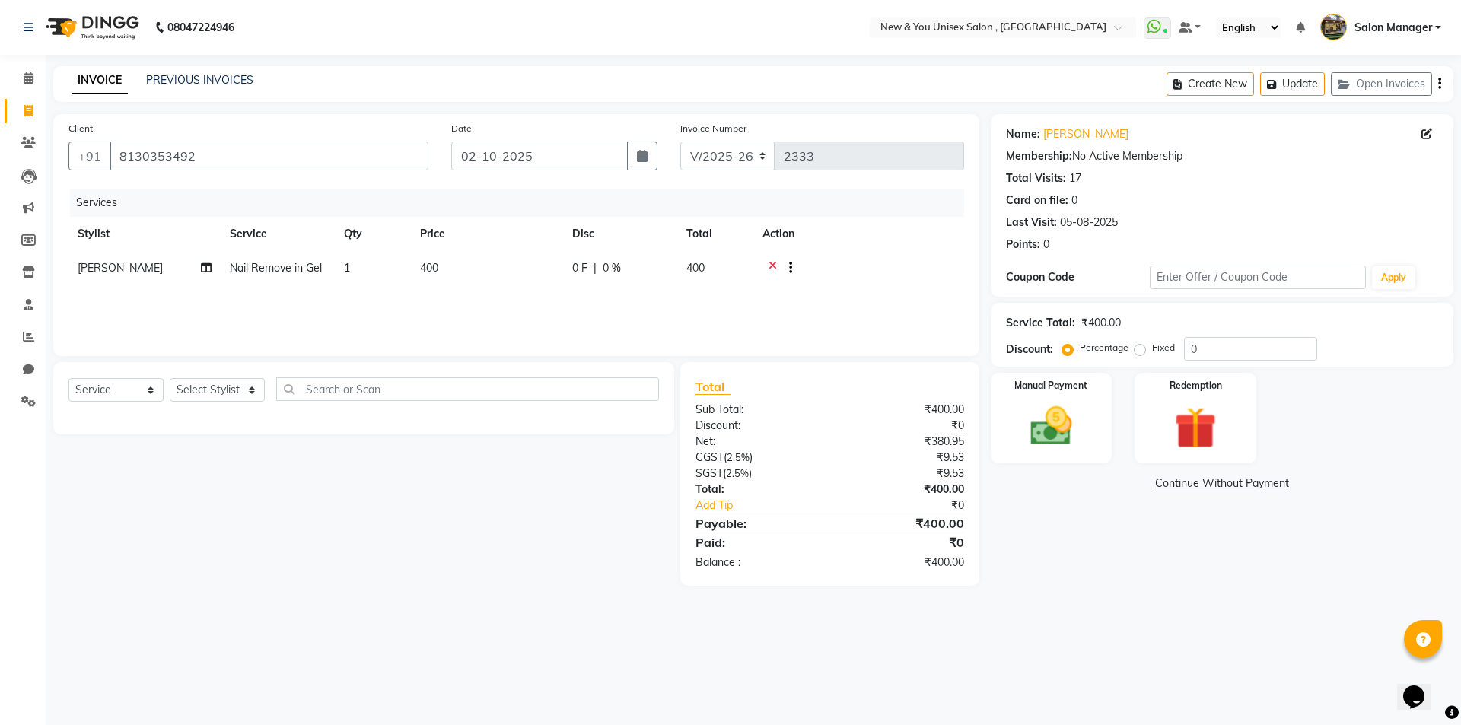
click at [297, 270] on span "Nail Remove in Gel" at bounding box center [276, 268] width 92 height 14
select select "70140"
click at [341, 268] on link "x" at bounding box center [338, 273] width 7 height 14
checkbox input "false"
type input "0"
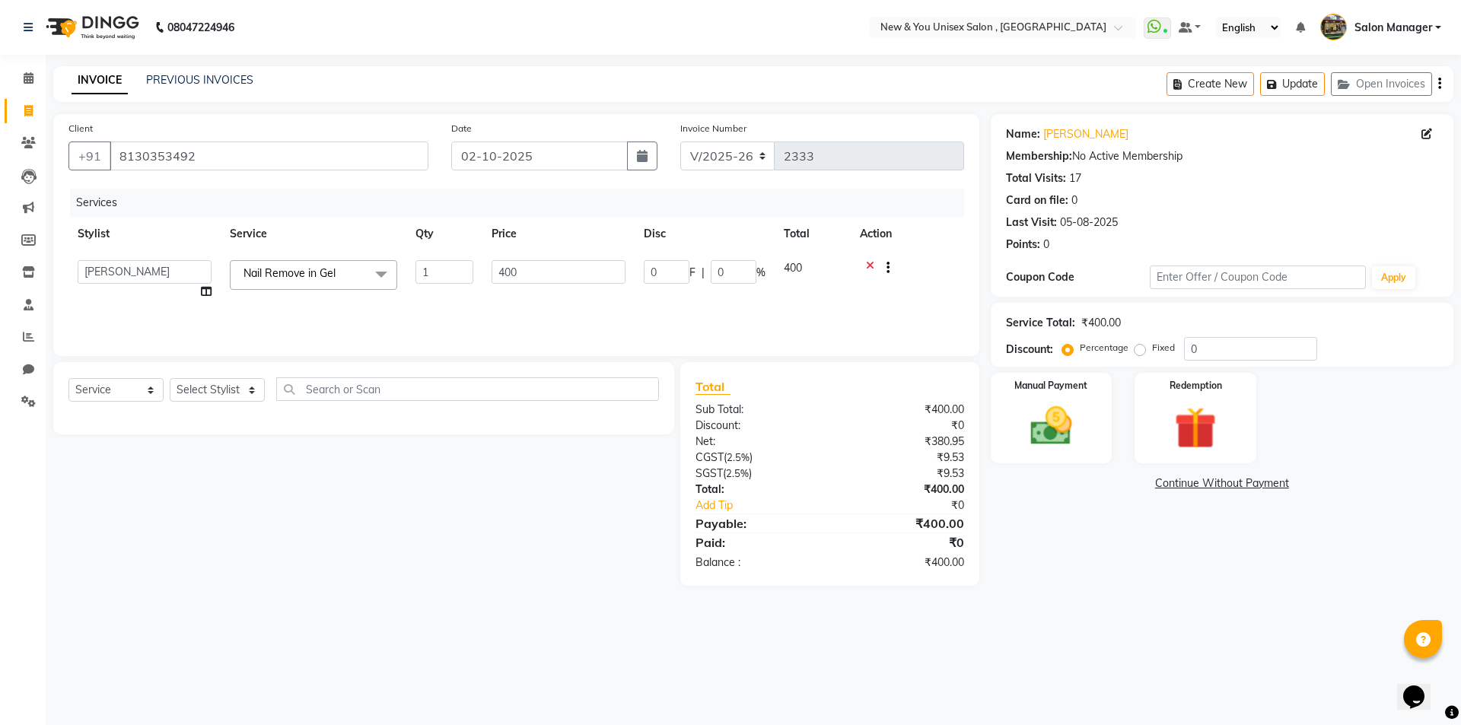
type input "0"
click at [342, 269] on span "Select" at bounding box center [313, 273] width 167 height 27
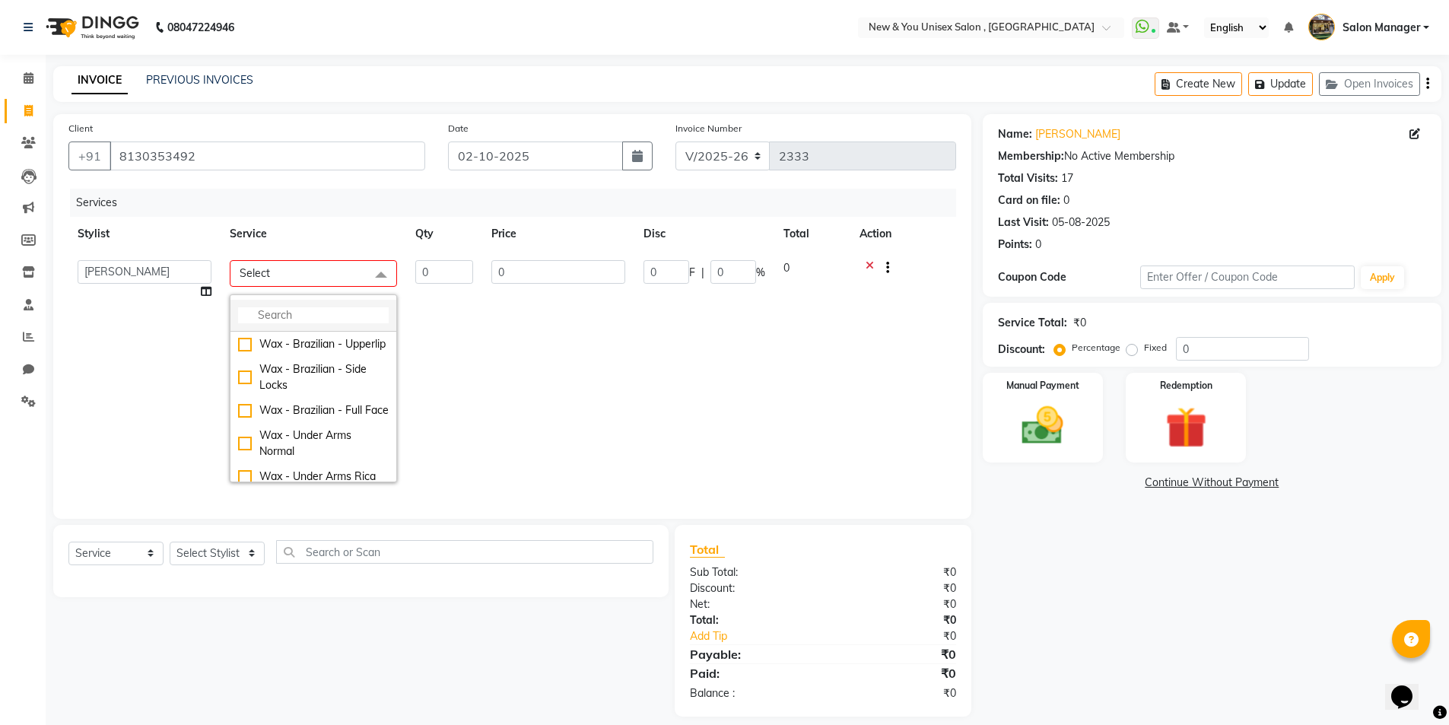
click at [313, 316] on input "multiselect-search" at bounding box center [313, 315] width 151 height 16
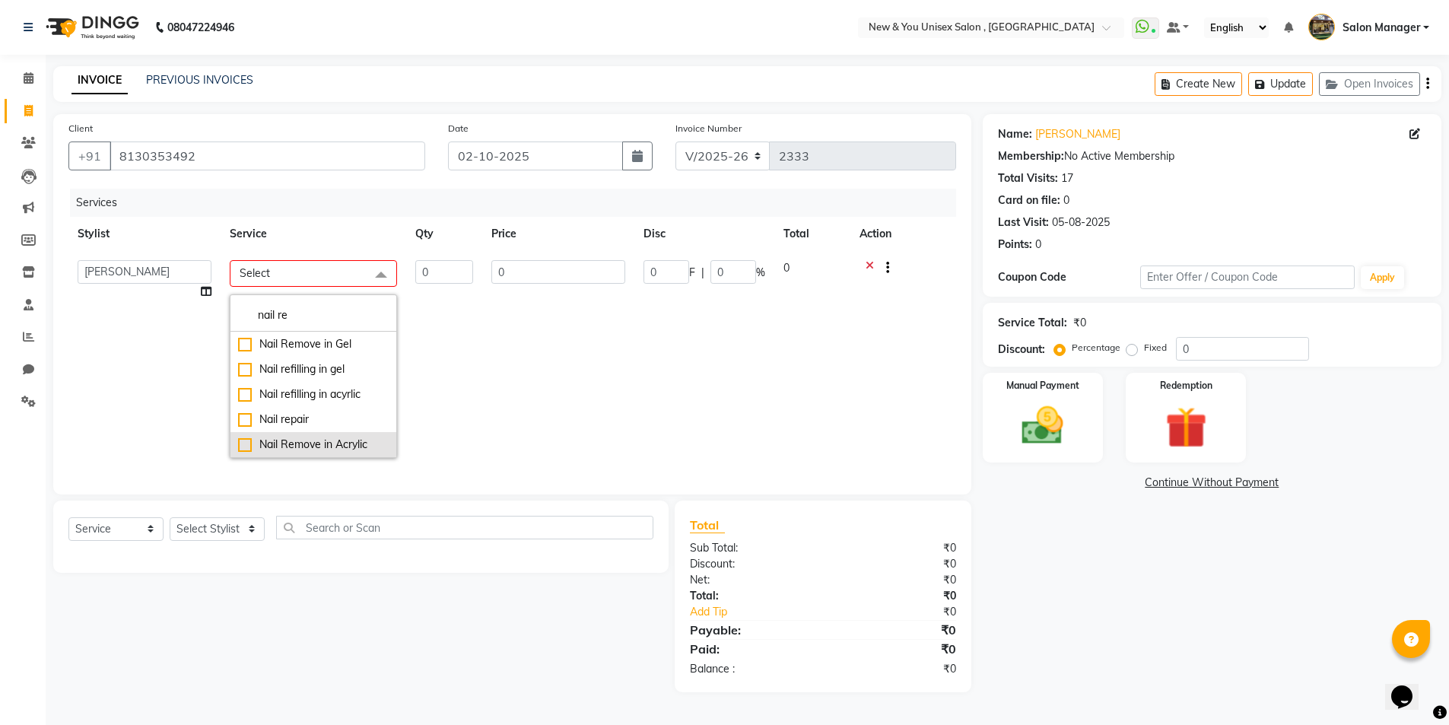
type input "nail re"
click at [325, 449] on div "Nail Remove in Acrylic" at bounding box center [313, 445] width 151 height 16
checkbox input "true"
type input "1"
type input "500"
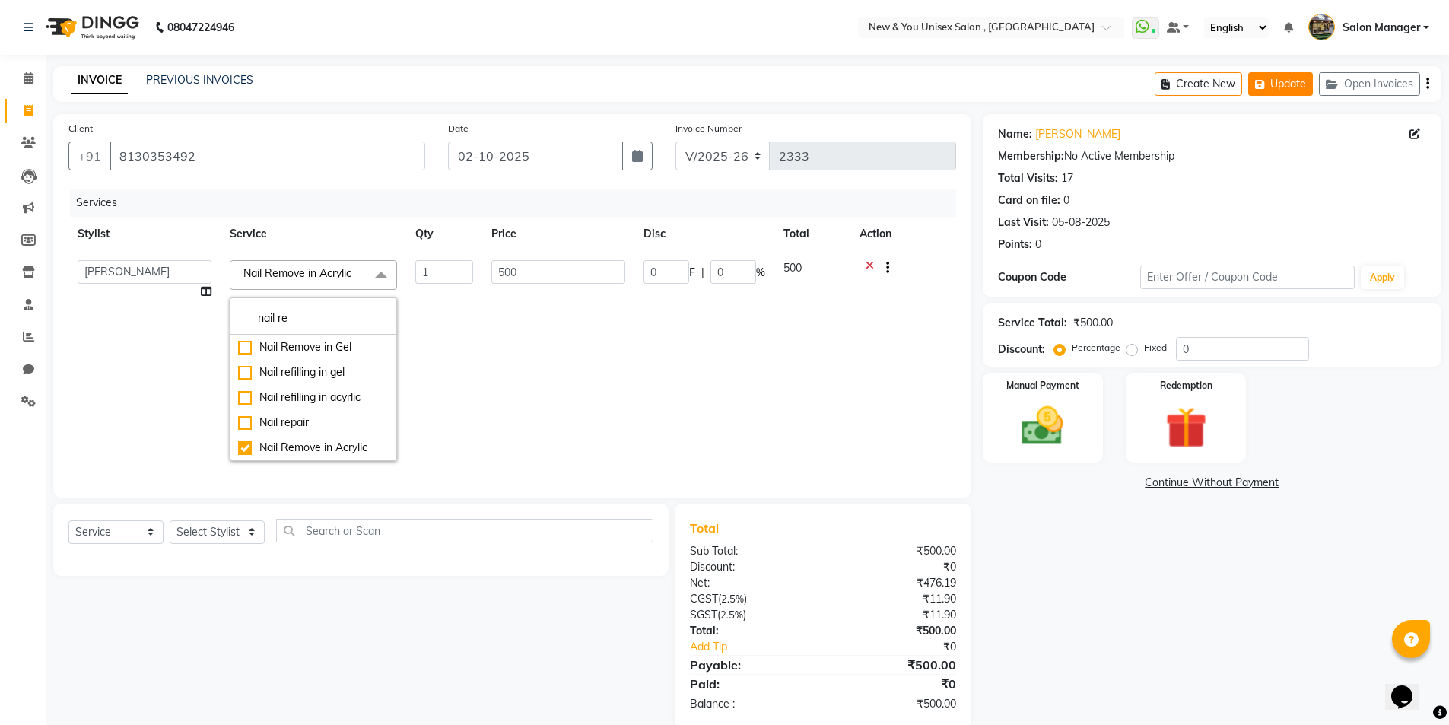
click at [1268, 91] on button "Update" at bounding box center [1280, 84] width 65 height 24
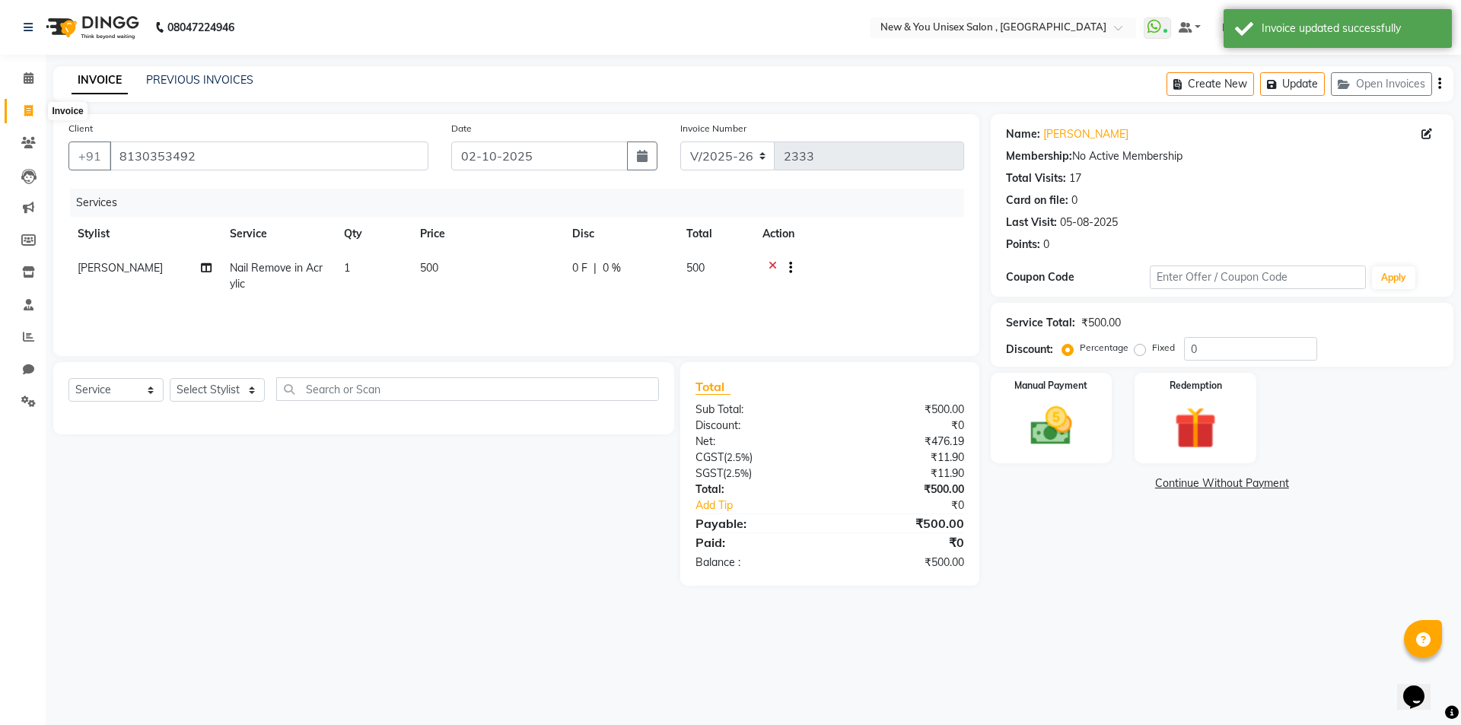
click at [27, 117] on span at bounding box center [28, 111] width 27 height 17
select select "service"
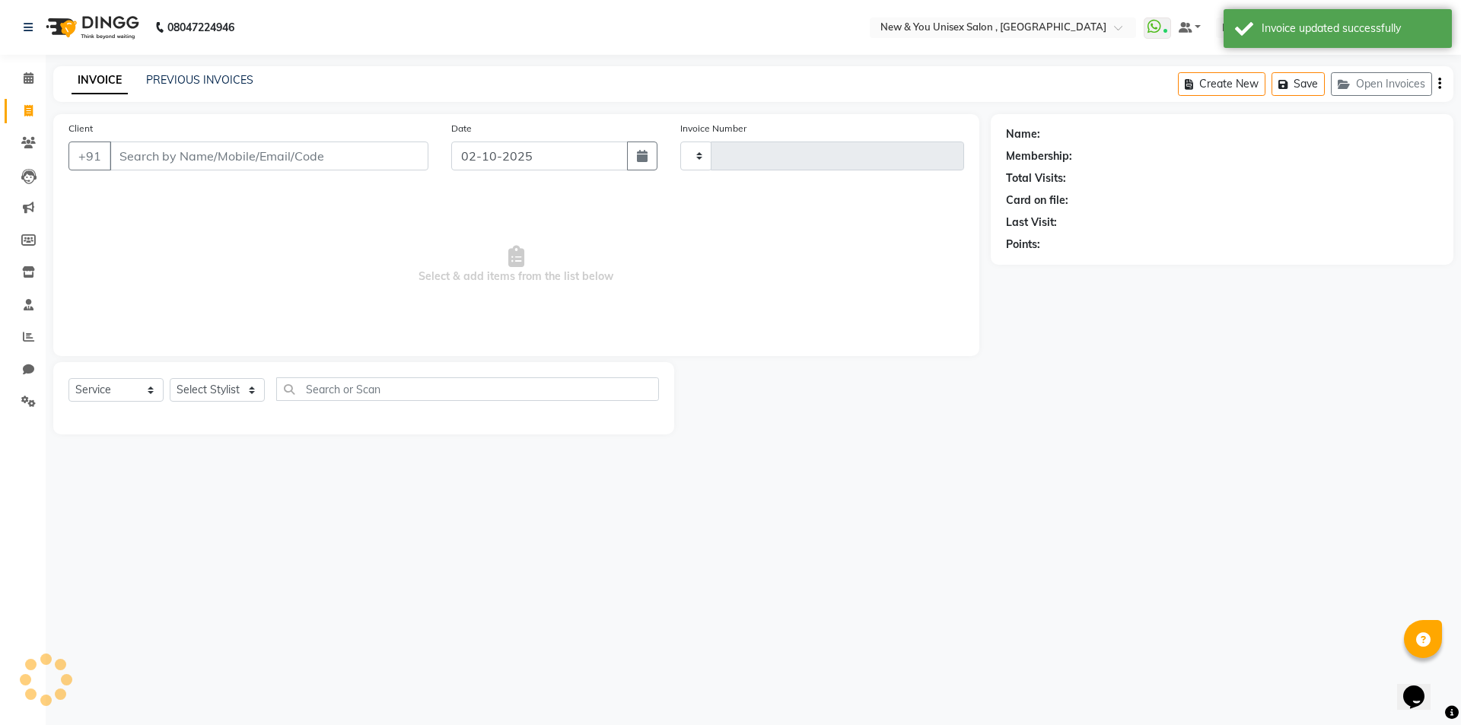
type input "2333"
select select "31"
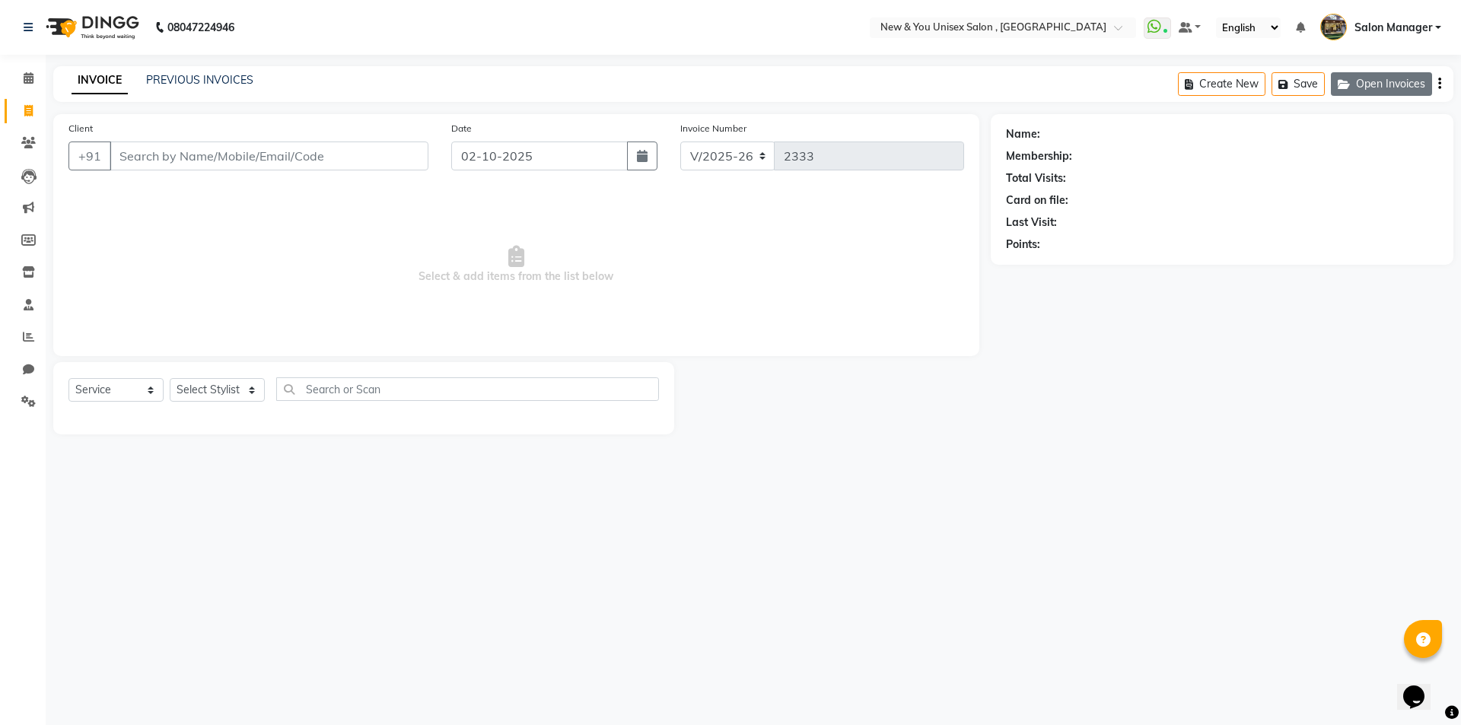
click at [1395, 92] on button "Open Invoices" at bounding box center [1381, 84] width 101 height 24
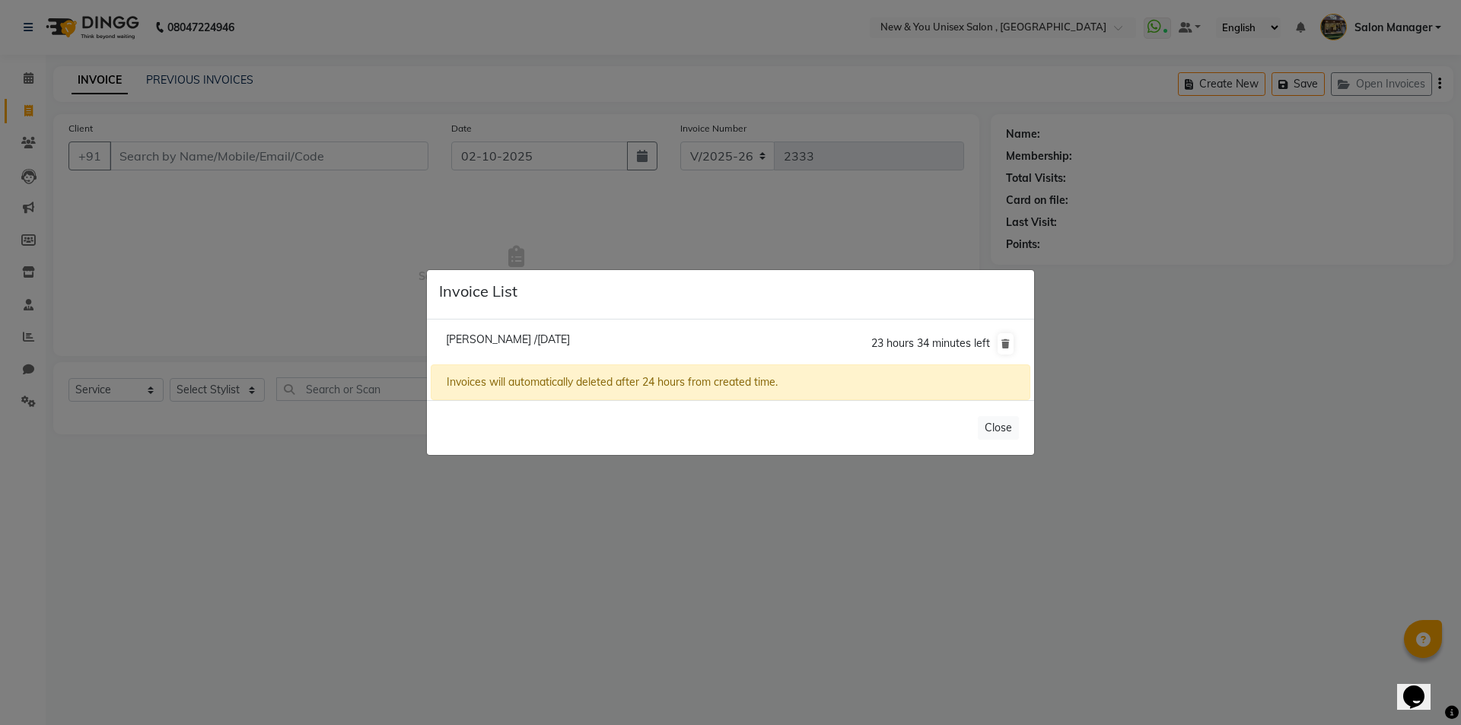
click at [540, 343] on span "[PERSON_NAME] /[DATE]" at bounding box center [508, 339] width 124 height 14
type input "8130353492"
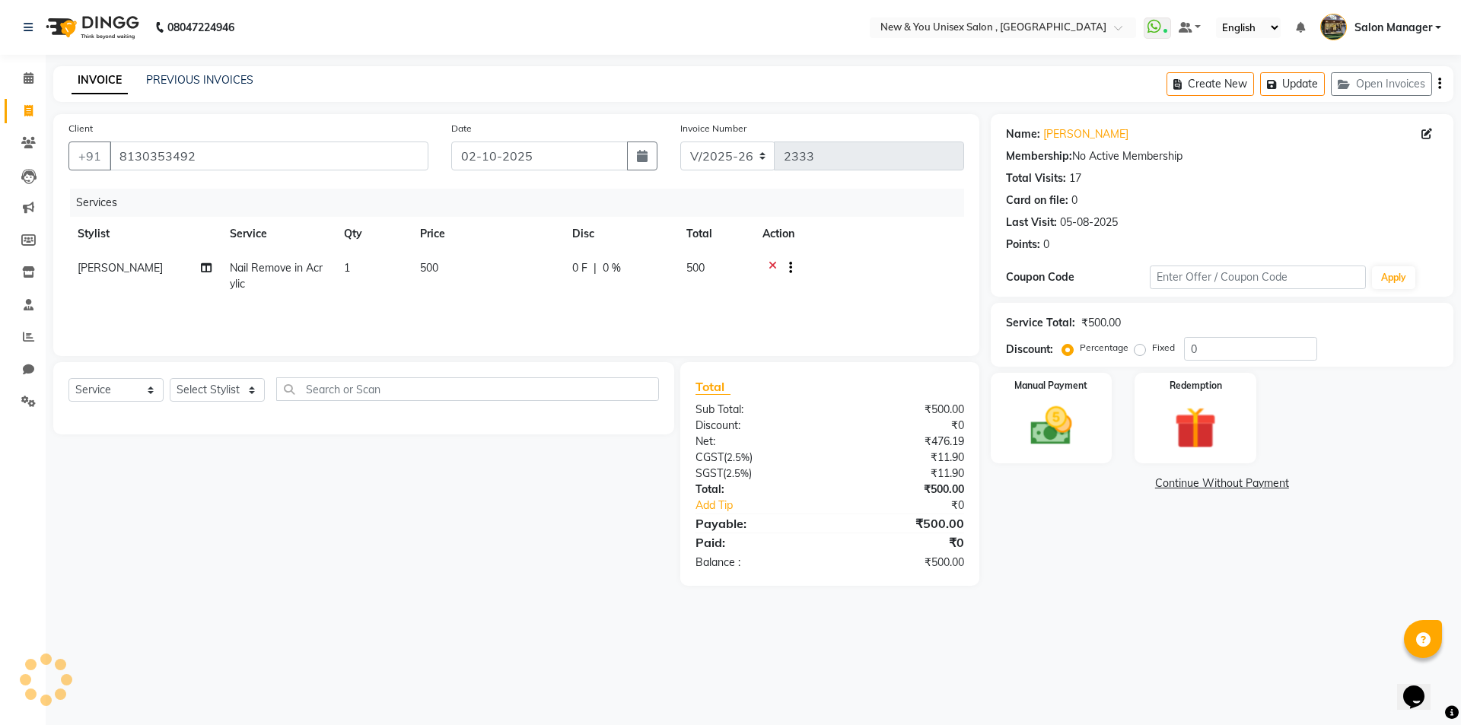
click at [287, 270] on span "Nail Remove in Acrylic" at bounding box center [276, 276] width 93 height 30
click at [358, 273] on link "x" at bounding box center [354, 273] width 7 height 14
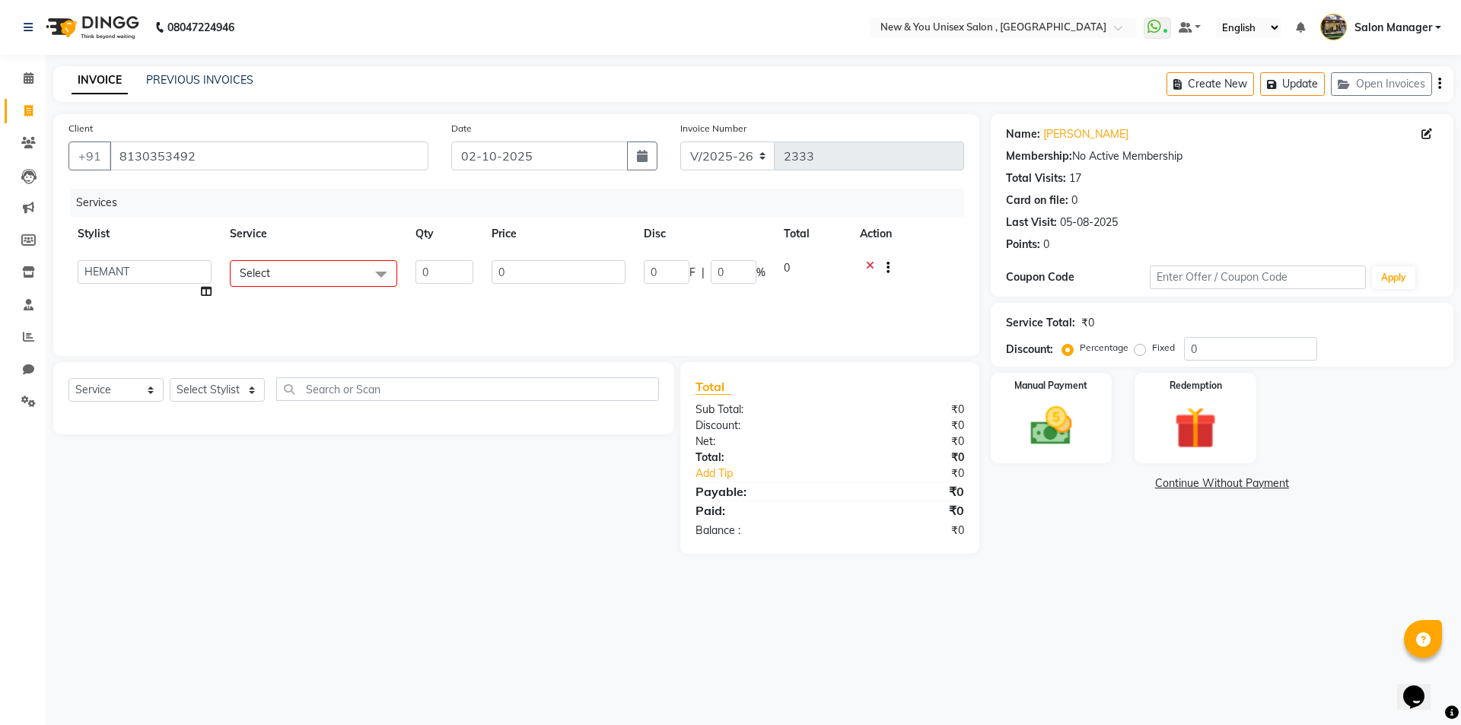
click at [327, 270] on span "Select" at bounding box center [313, 273] width 167 height 27
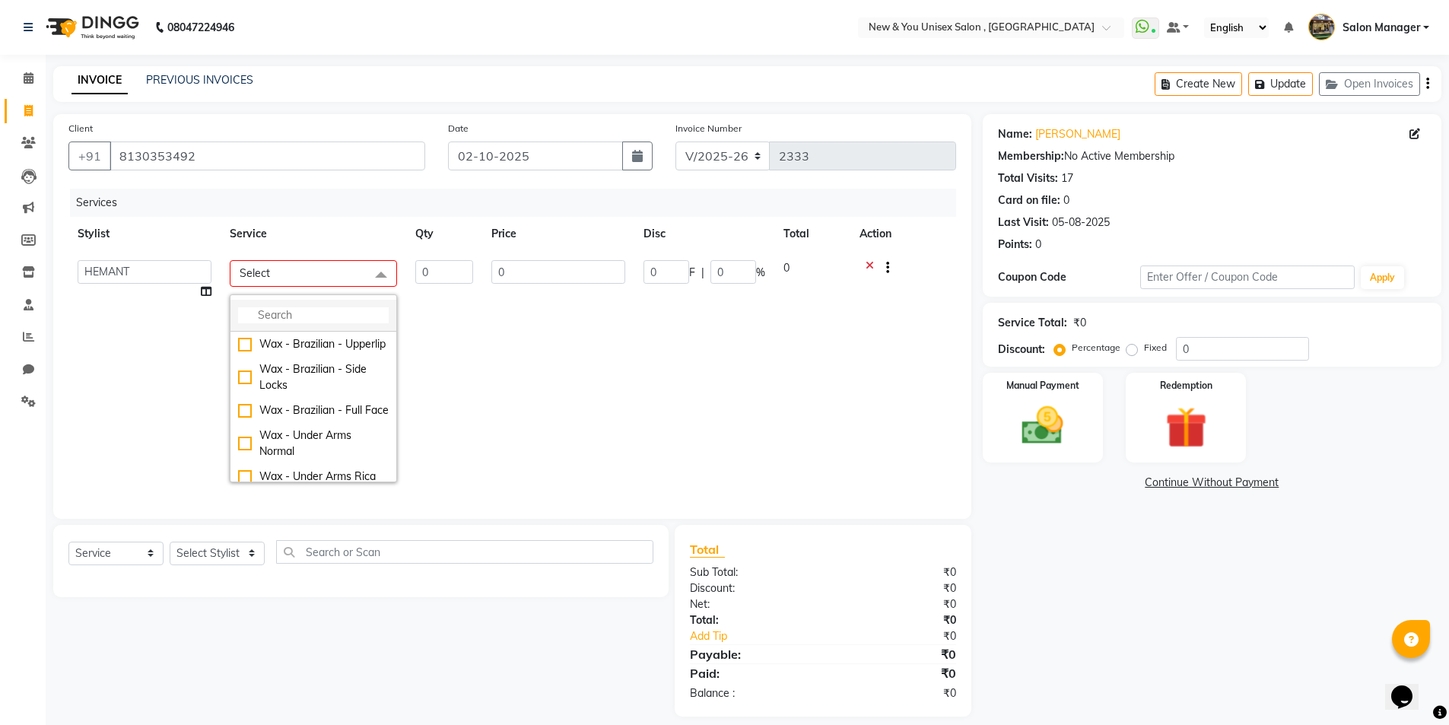
click at [317, 308] on input "multiselect-search" at bounding box center [313, 315] width 151 height 16
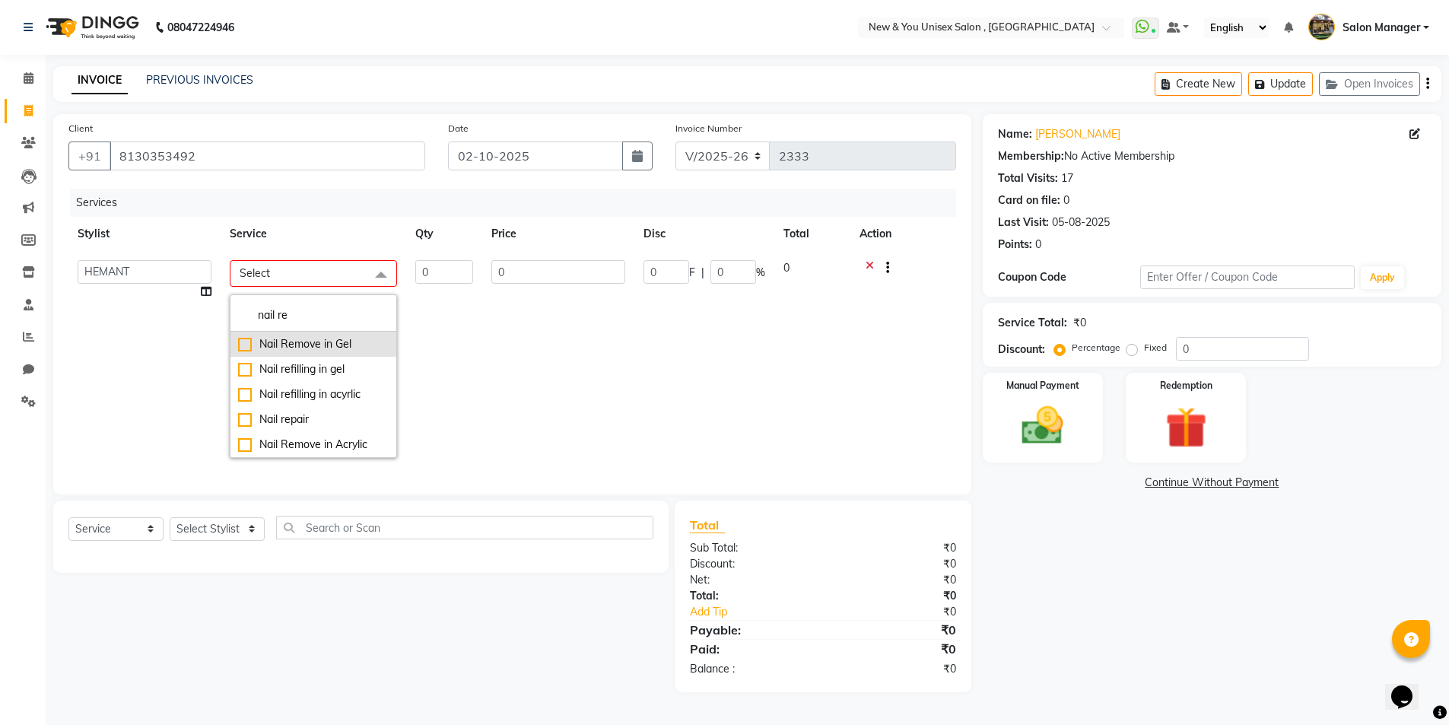
click at [329, 351] on div "Nail Remove in Gel" at bounding box center [313, 344] width 151 height 16
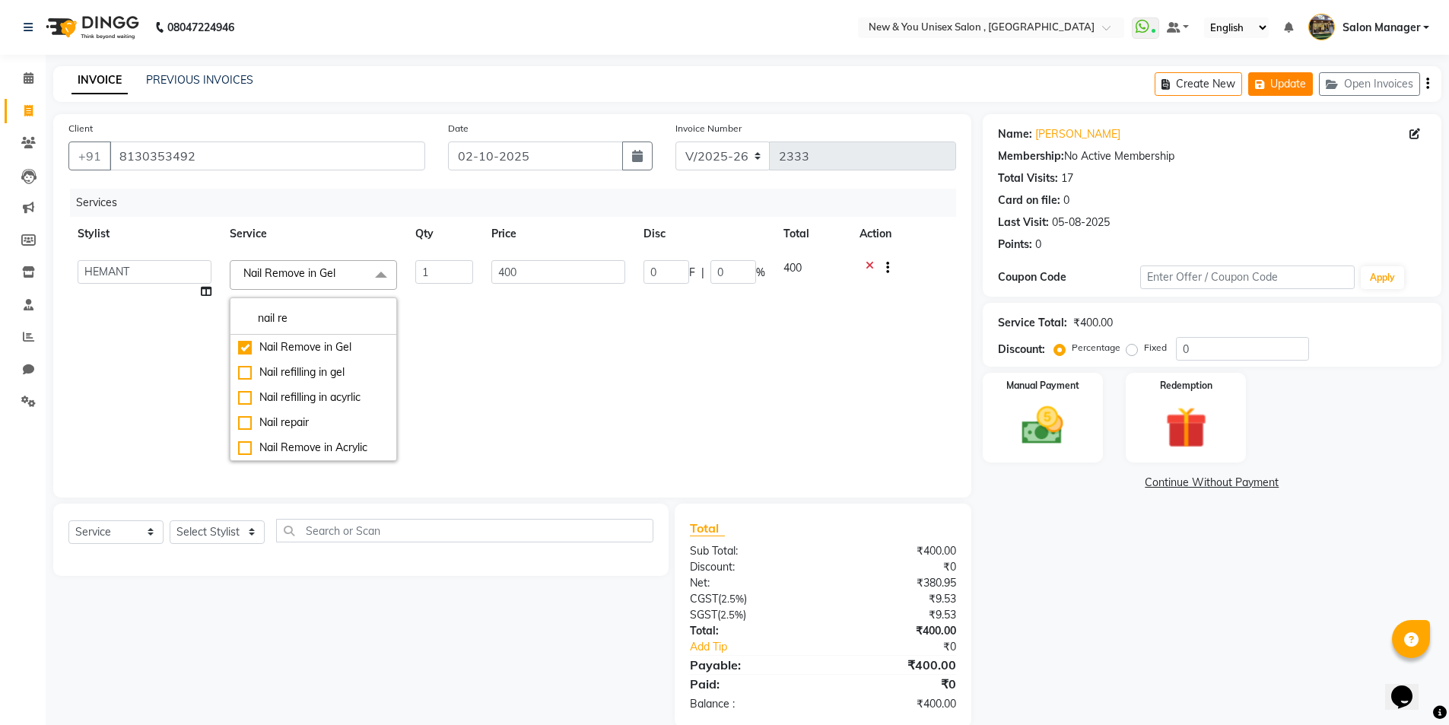
click at [1292, 85] on button "Update" at bounding box center [1280, 84] width 65 height 24
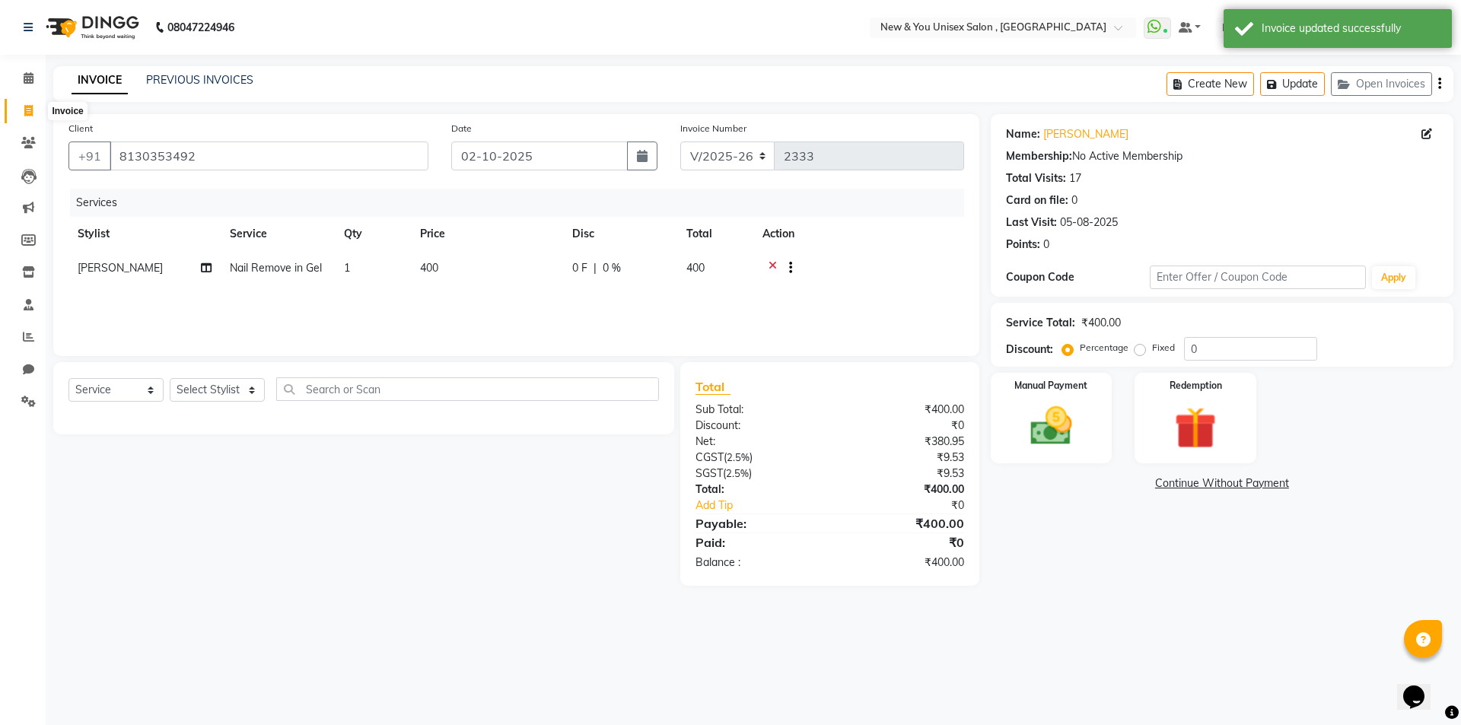
click at [28, 114] on icon at bounding box center [28, 110] width 8 height 11
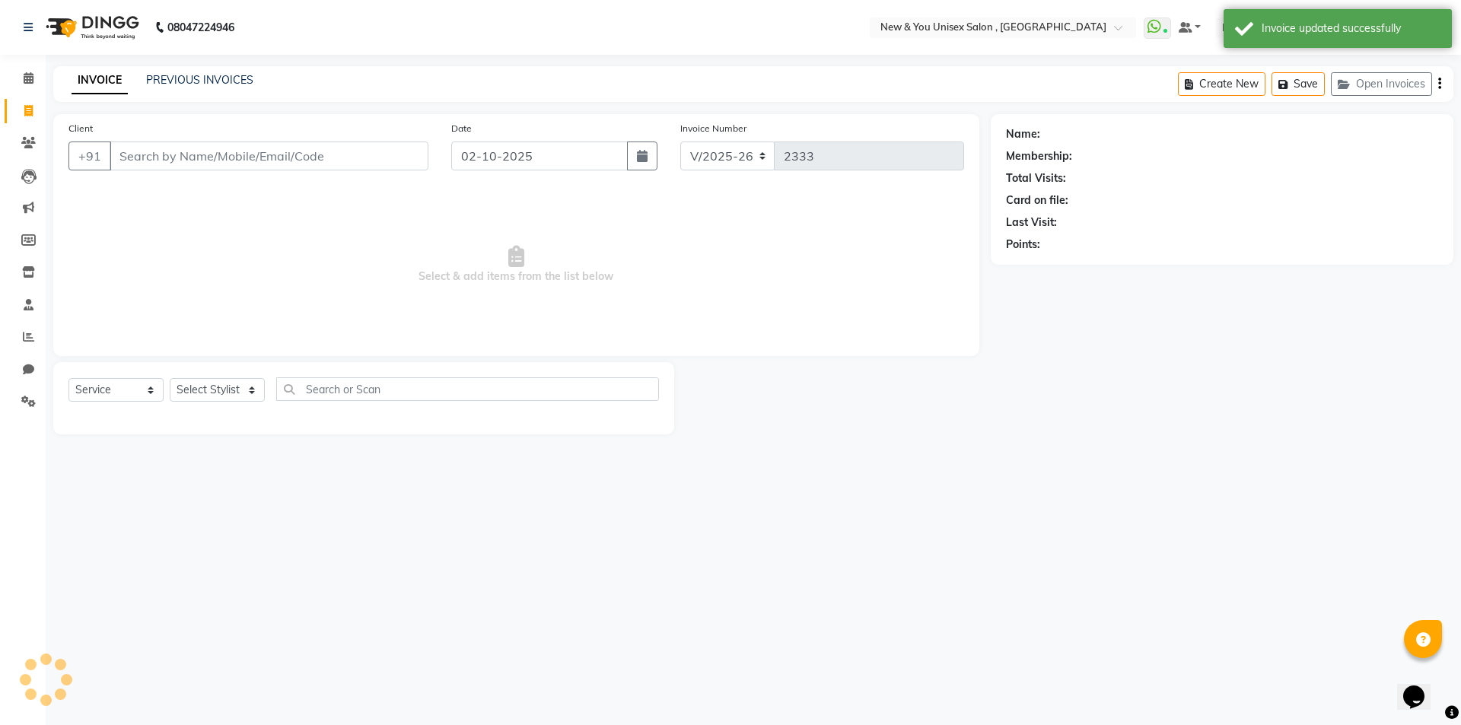
click at [164, 164] on input "Client" at bounding box center [269, 155] width 319 height 29
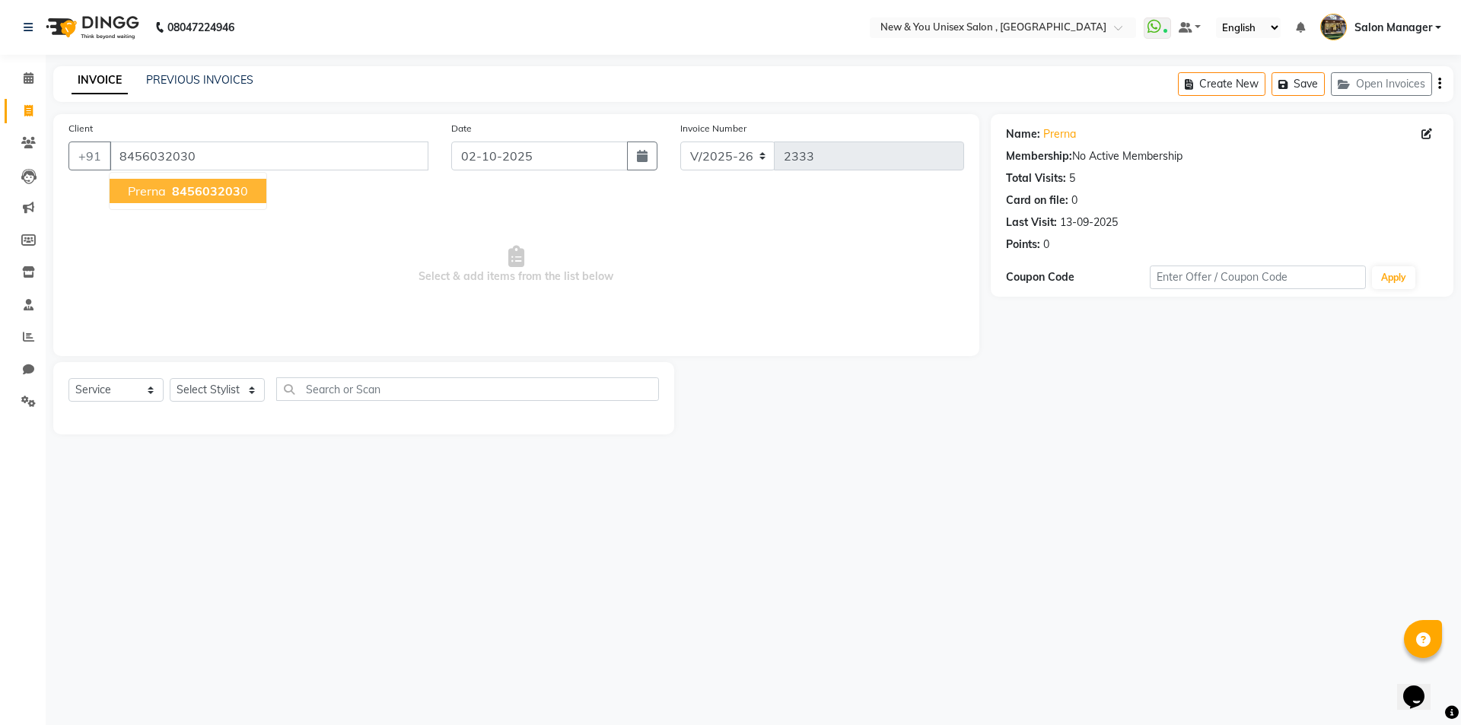
click at [170, 196] on ngb-highlight "845603203 0" at bounding box center [208, 190] width 79 height 15
click at [212, 390] on select "Select Stylist HEMANT [PERSON_NAME] [PERSON_NAME] Salon Manager [PERSON_NAME] […" at bounding box center [217, 390] width 95 height 24
click at [170, 378] on select "Select Stylist HEMANT [PERSON_NAME] [PERSON_NAME] Salon Manager [PERSON_NAME] […" at bounding box center [217, 390] width 95 height 24
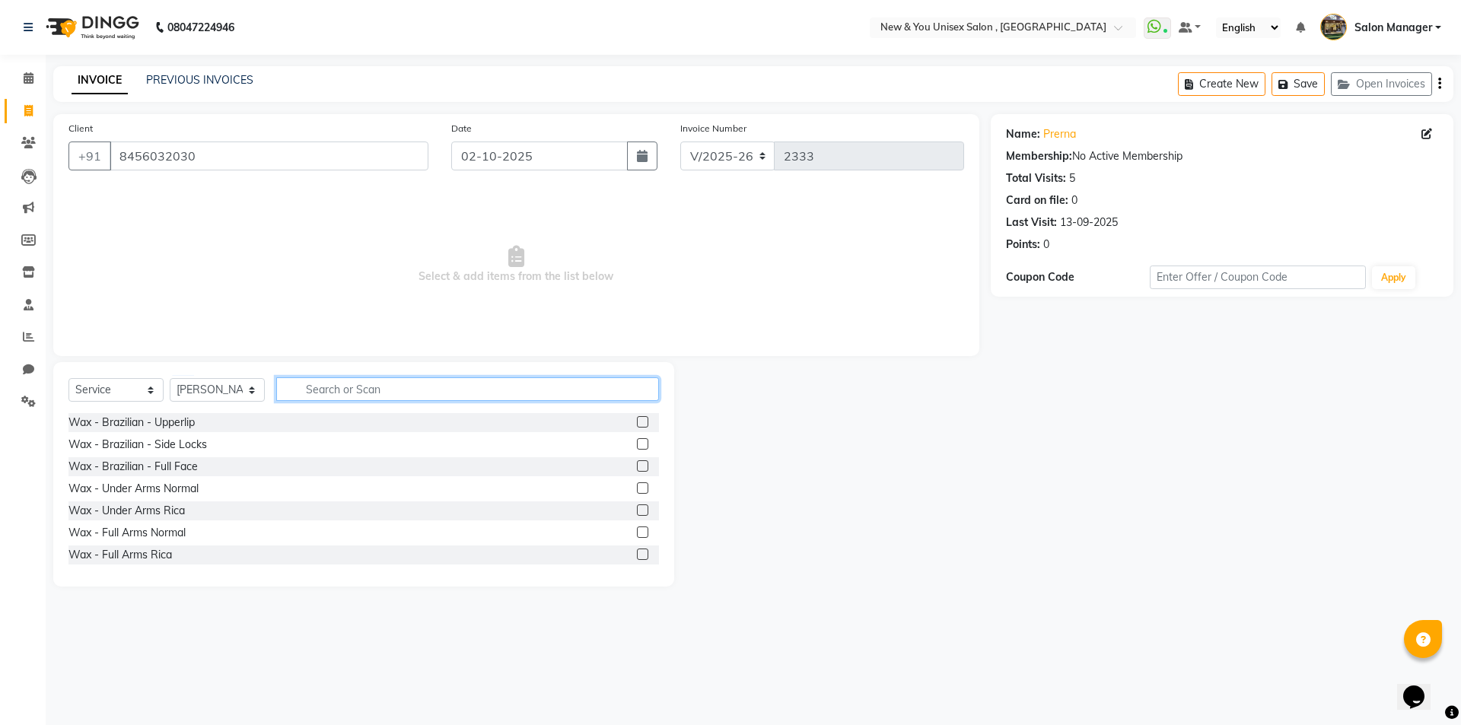
click at [320, 395] on input "text" at bounding box center [467, 389] width 383 height 24
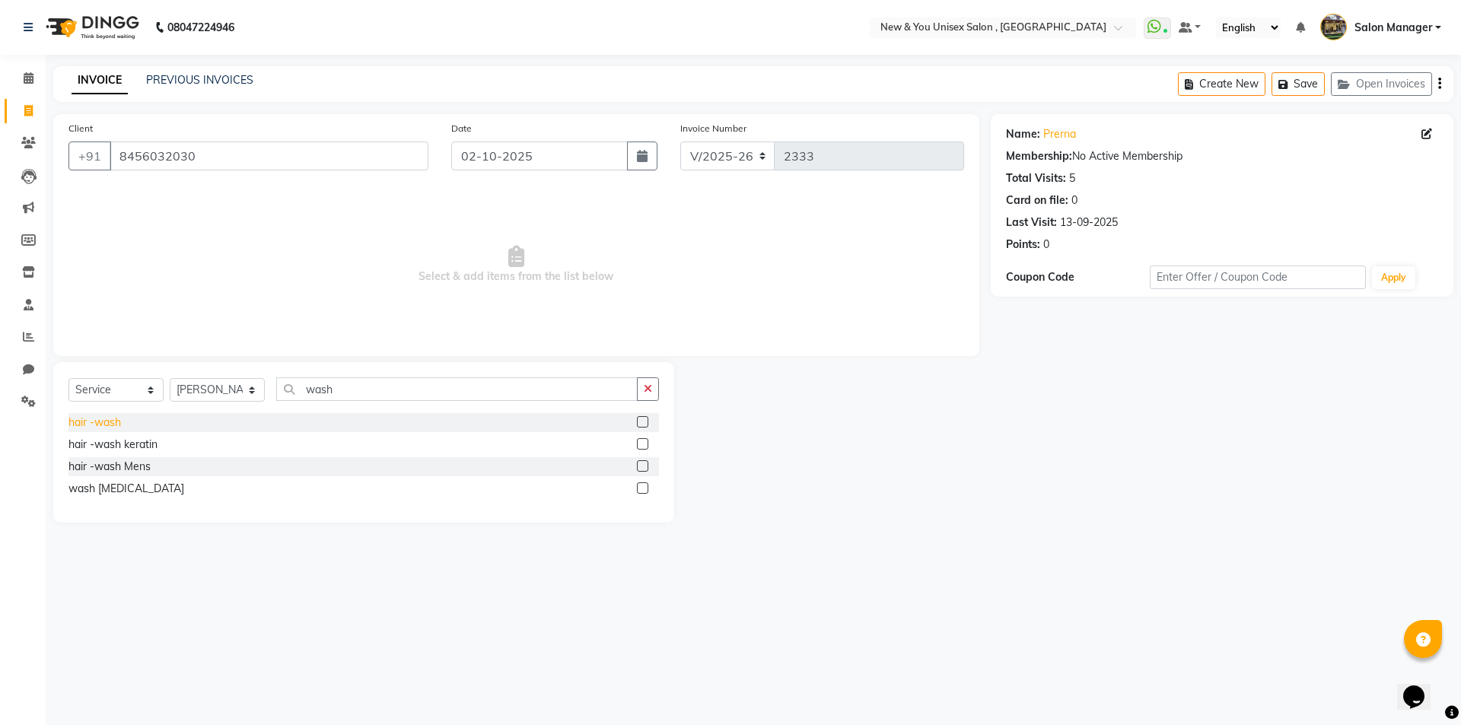
click at [94, 422] on div "hair -wash" at bounding box center [94, 423] width 52 height 16
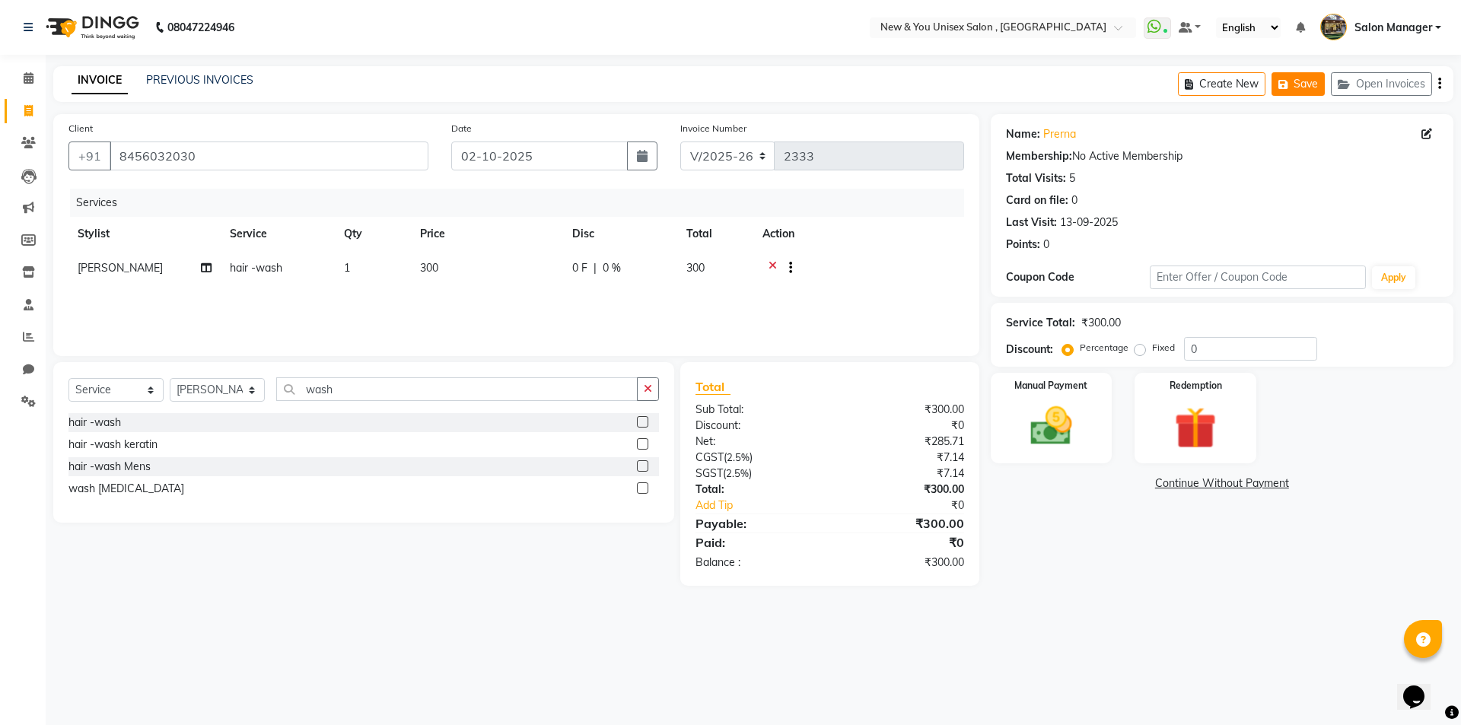
click at [1296, 83] on button "Save" at bounding box center [1297, 84] width 53 height 24
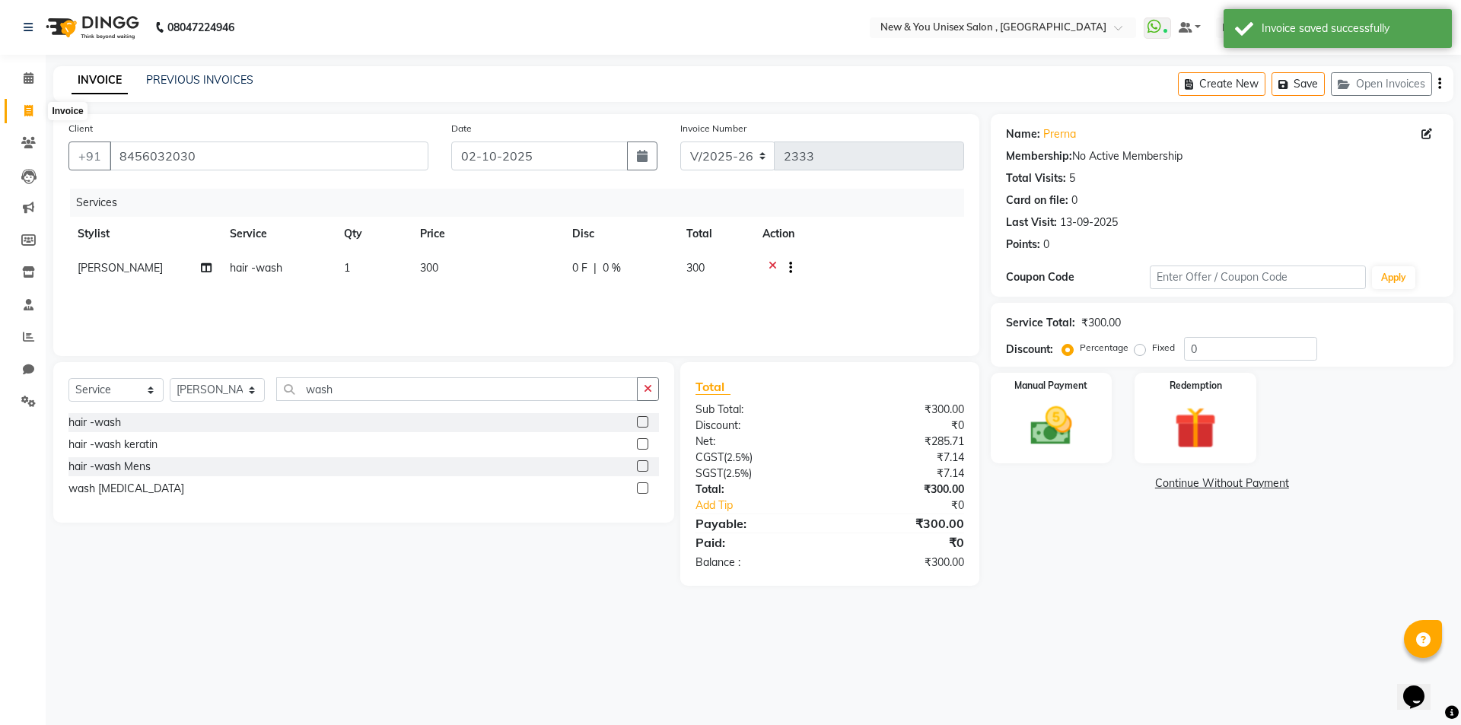
click at [32, 105] on icon at bounding box center [28, 110] width 8 height 11
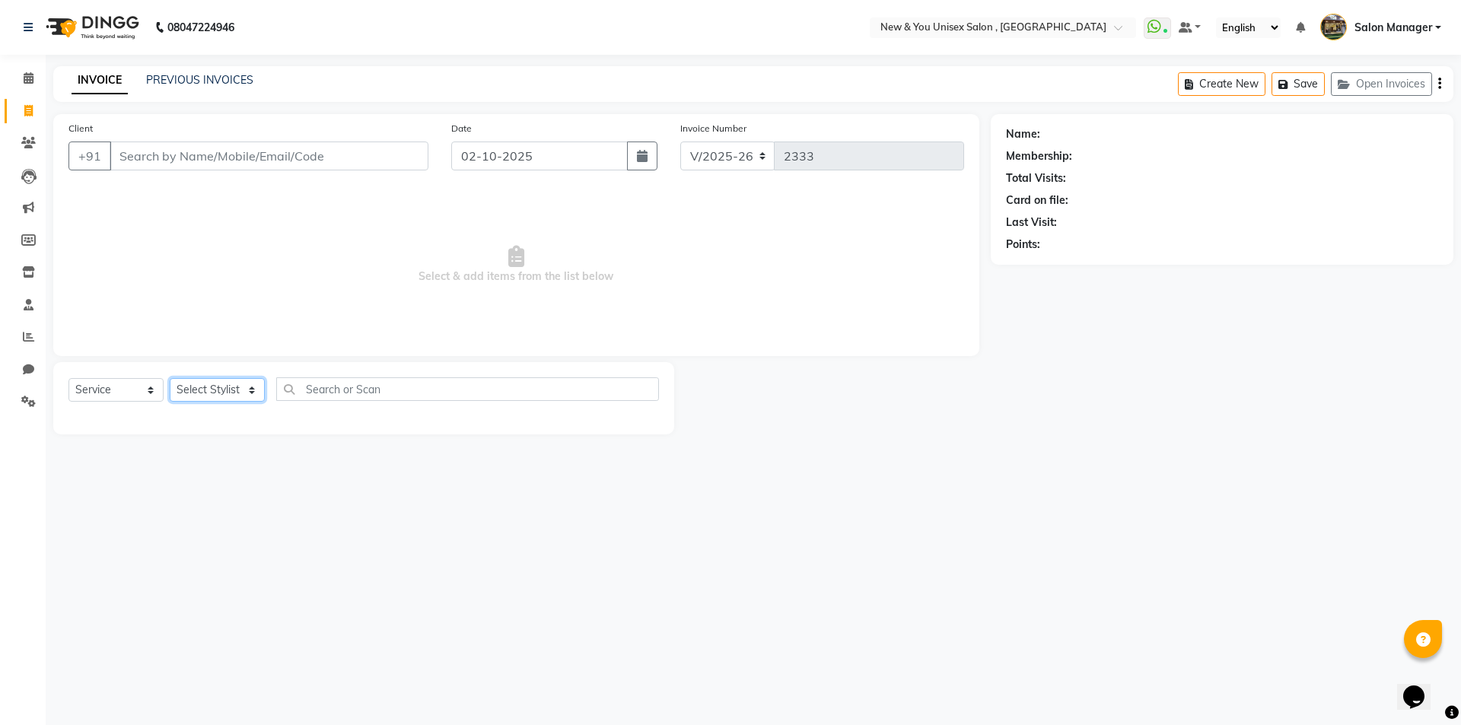
click at [215, 388] on select "Select Stylist HEMANT [PERSON_NAME] [PERSON_NAME] Salon Manager [PERSON_NAME] […" at bounding box center [217, 390] width 95 height 24
click at [170, 378] on select "Select Stylist HEMANT [PERSON_NAME] [PERSON_NAME] Salon Manager [PERSON_NAME] […" at bounding box center [217, 390] width 95 height 24
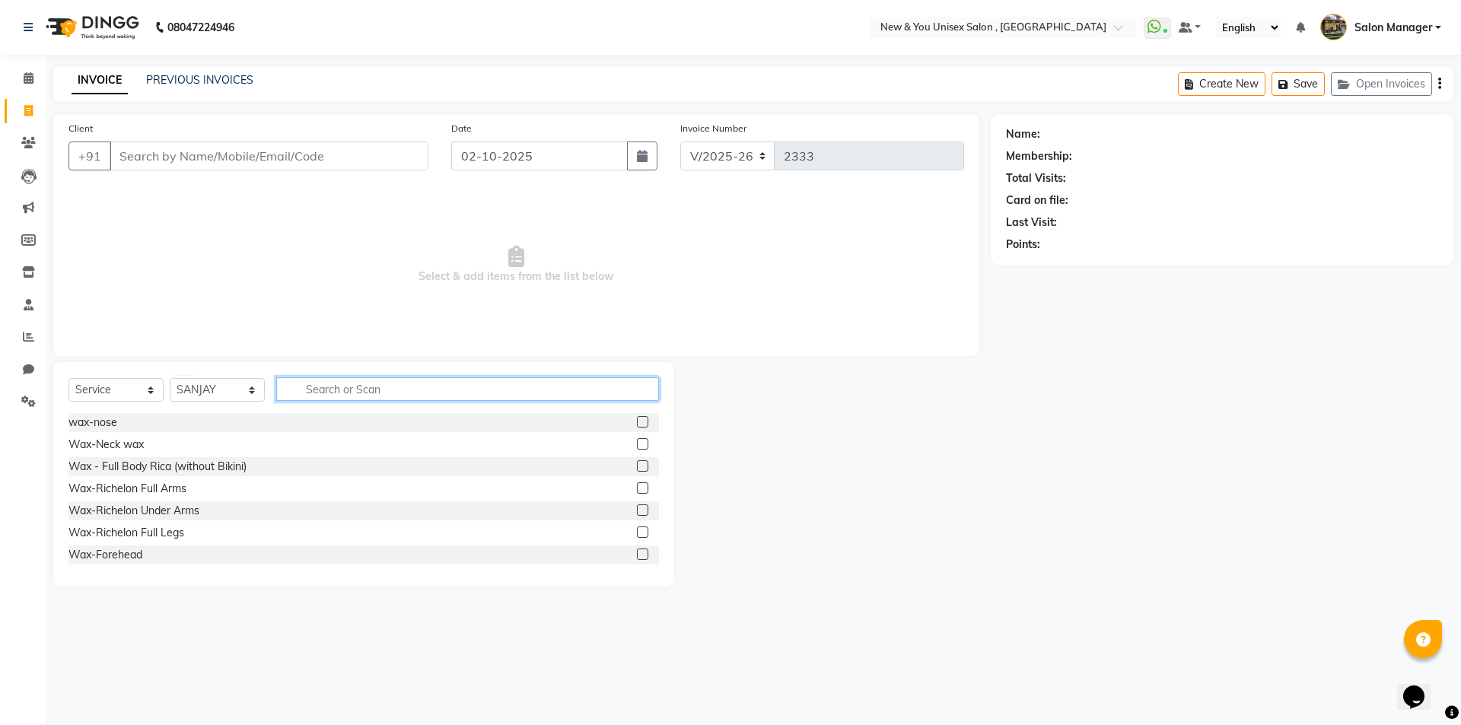
click at [350, 387] on input "text" at bounding box center [467, 389] width 383 height 24
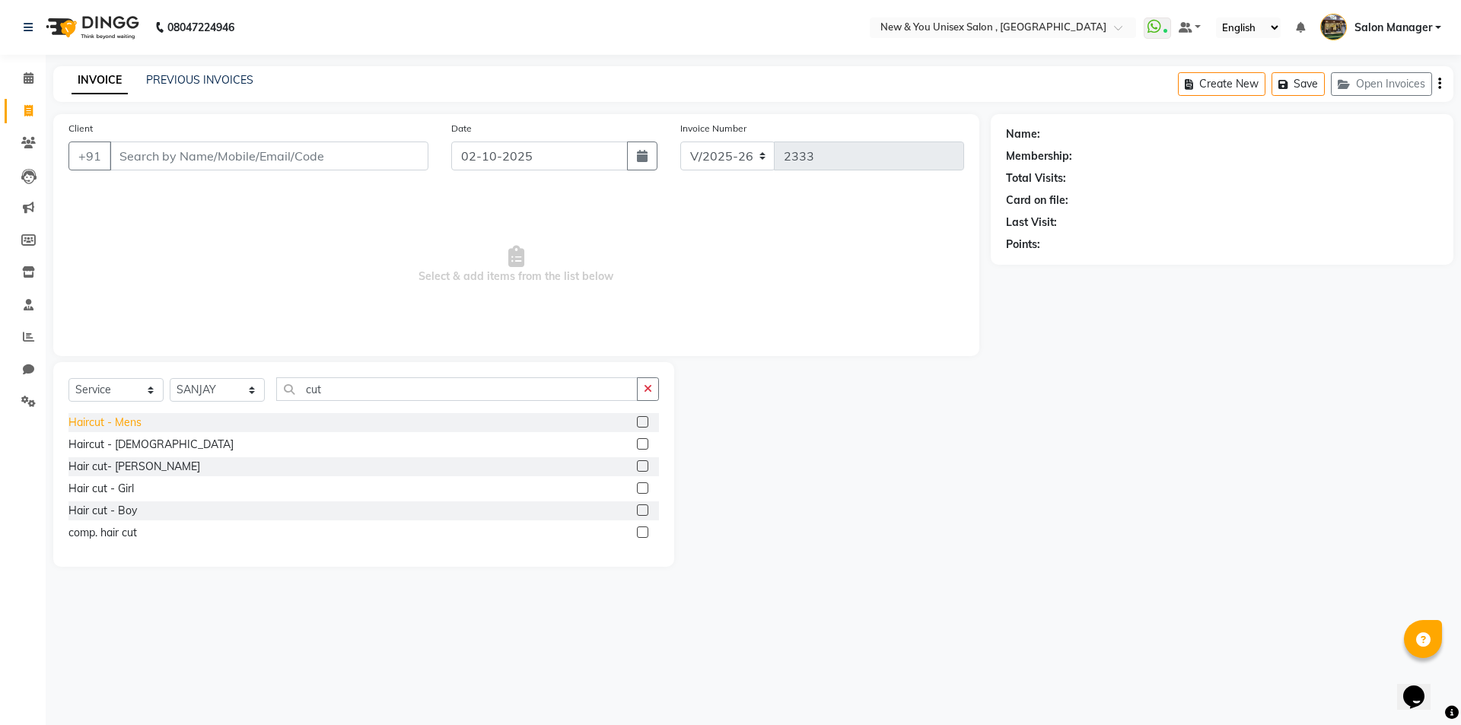
click at [131, 421] on div "Haircut - Mens" at bounding box center [104, 423] width 73 height 16
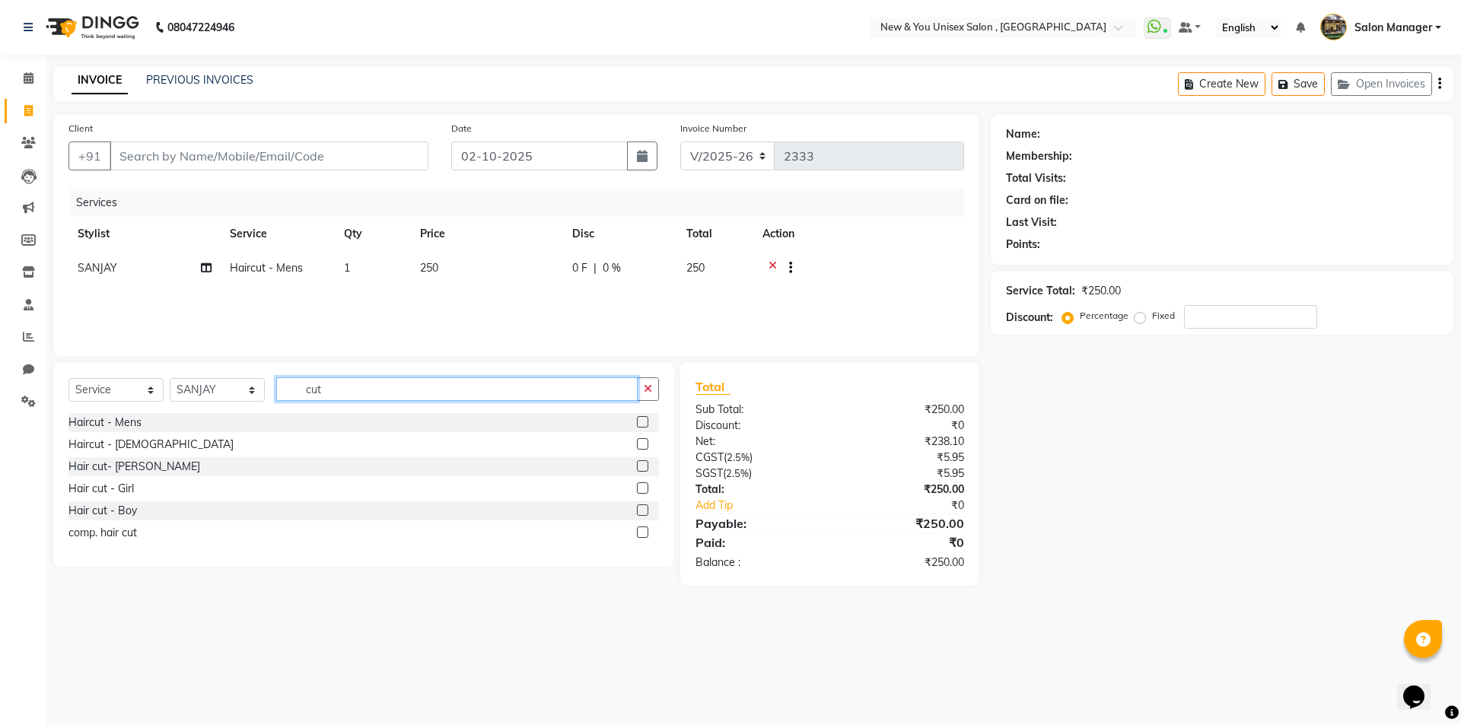
drag, startPoint x: 342, startPoint y: 380, endPoint x: 288, endPoint y: 409, distance: 61.3
click at [288, 409] on div "Select Service Product Membership Package Voucher Prepaid Gift Card Select Styl…" at bounding box center [363, 395] width 590 height 36
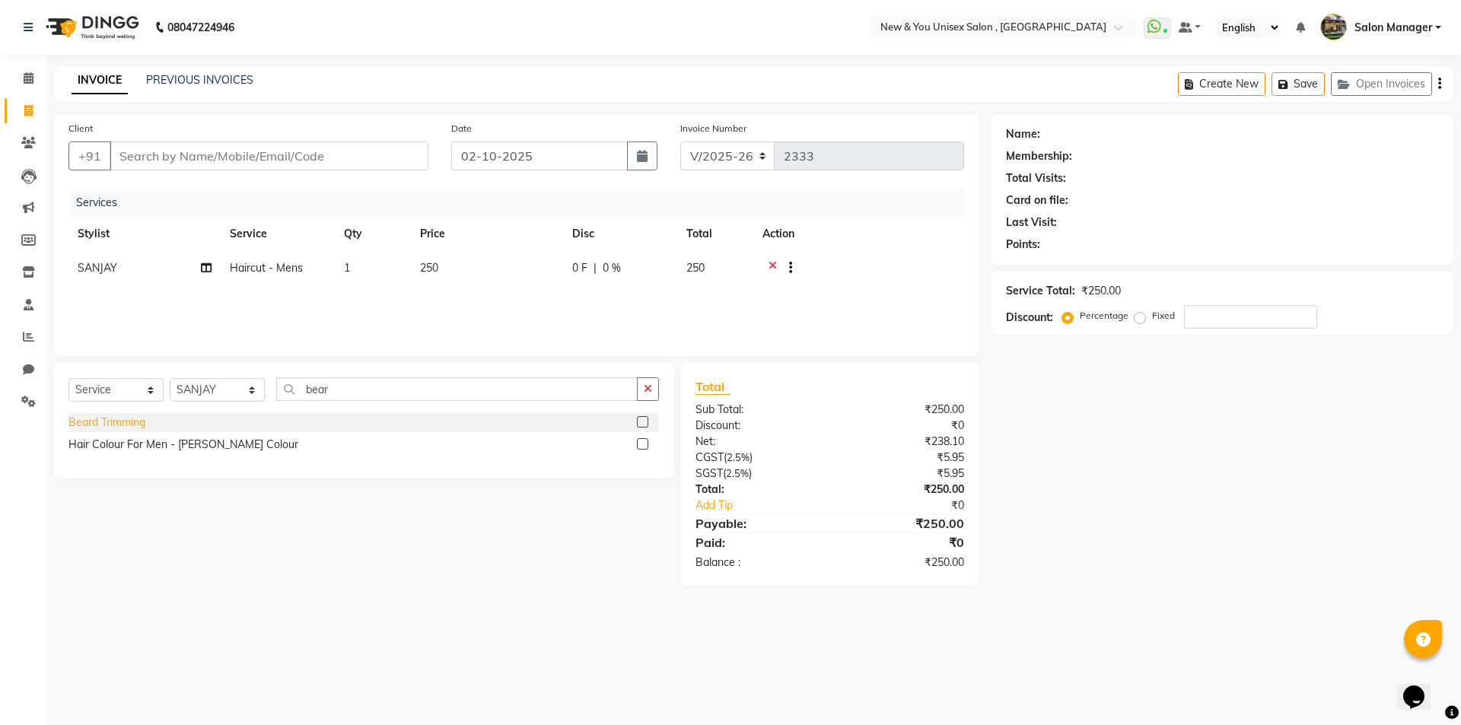
click at [94, 424] on div "Beard Trimming" at bounding box center [106, 423] width 77 height 16
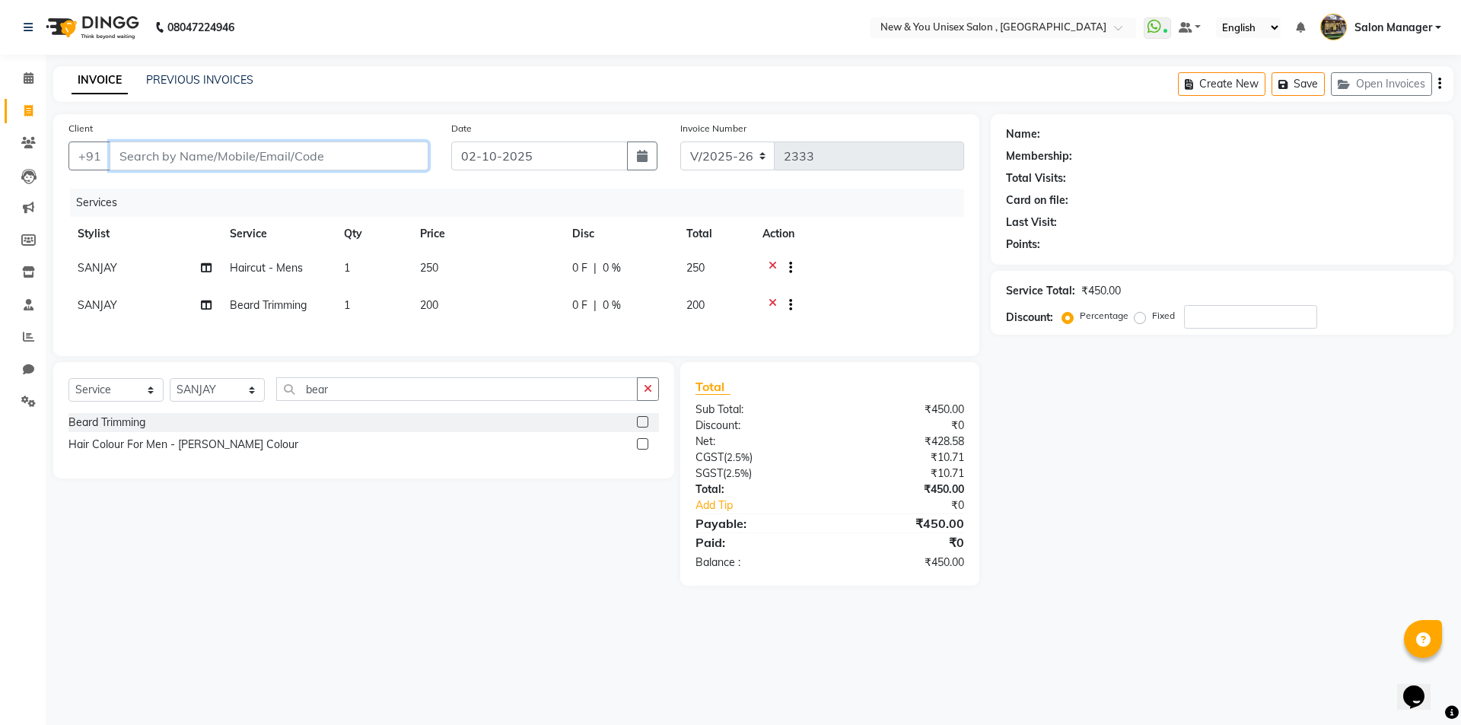
click at [172, 152] on input "Client" at bounding box center [269, 155] width 319 height 29
click at [230, 161] on input "Client" at bounding box center [269, 155] width 319 height 29
click at [378, 154] on span "Add Client" at bounding box center [389, 155] width 60 height 15
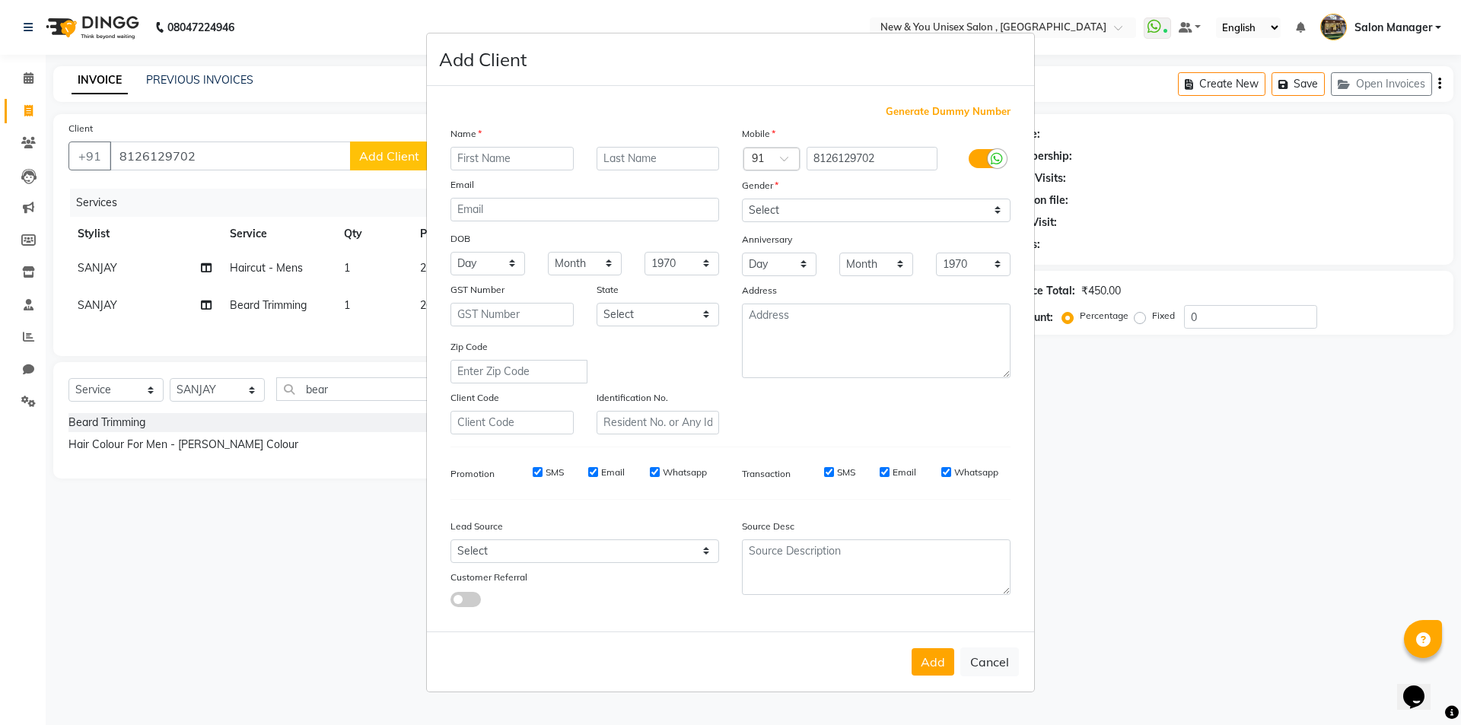
click at [518, 163] on input "text" at bounding box center [511, 159] width 123 height 24
click at [855, 215] on select "Select [DEMOGRAPHIC_DATA] [DEMOGRAPHIC_DATA] Other Prefer Not To Say" at bounding box center [876, 211] width 269 height 24
click at [742, 199] on select "Select [DEMOGRAPHIC_DATA] [DEMOGRAPHIC_DATA] Other Prefer Not To Say" at bounding box center [876, 211] width 269 height 24
click at [940, 665] on button "Add" at bounding box center [932, 661] width 43 height 27
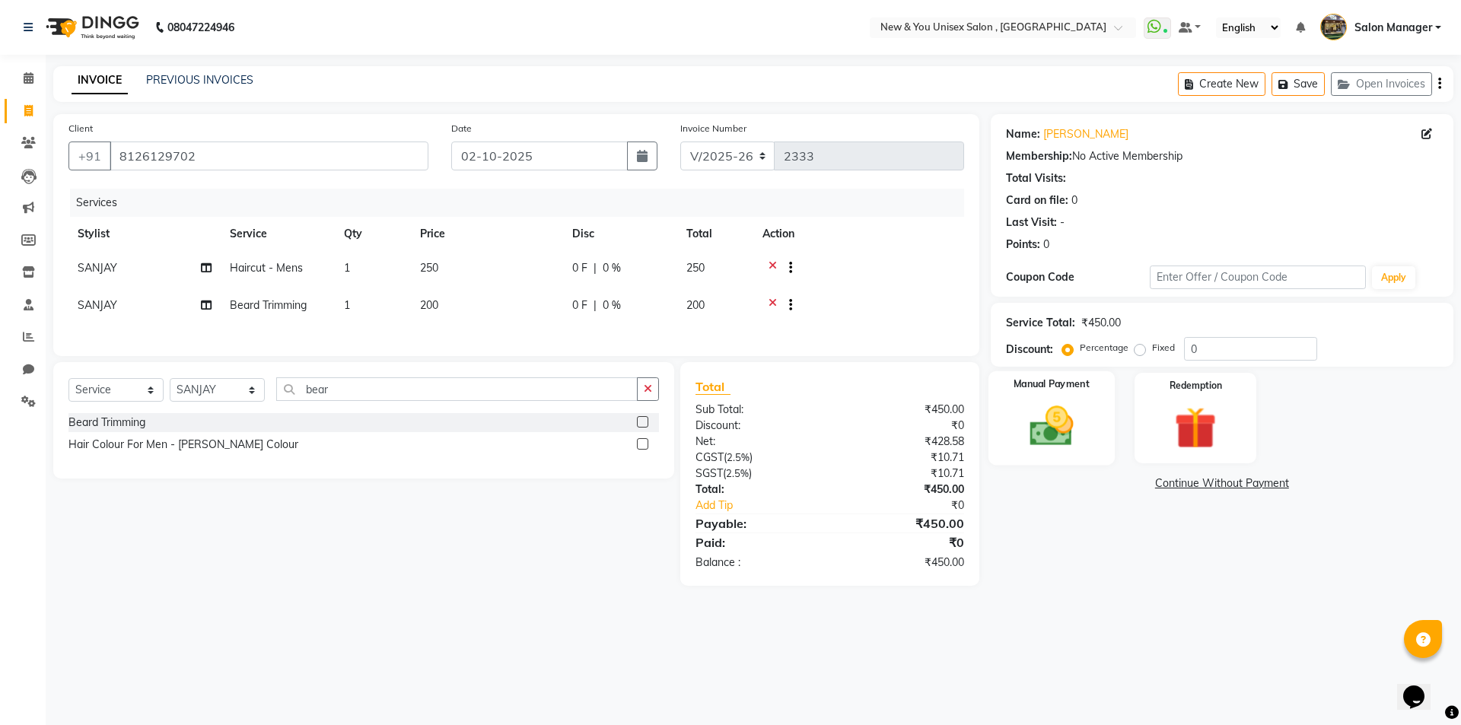
click at [1075, 425] on img at bounding box center [1051, 426] width 71 height 50
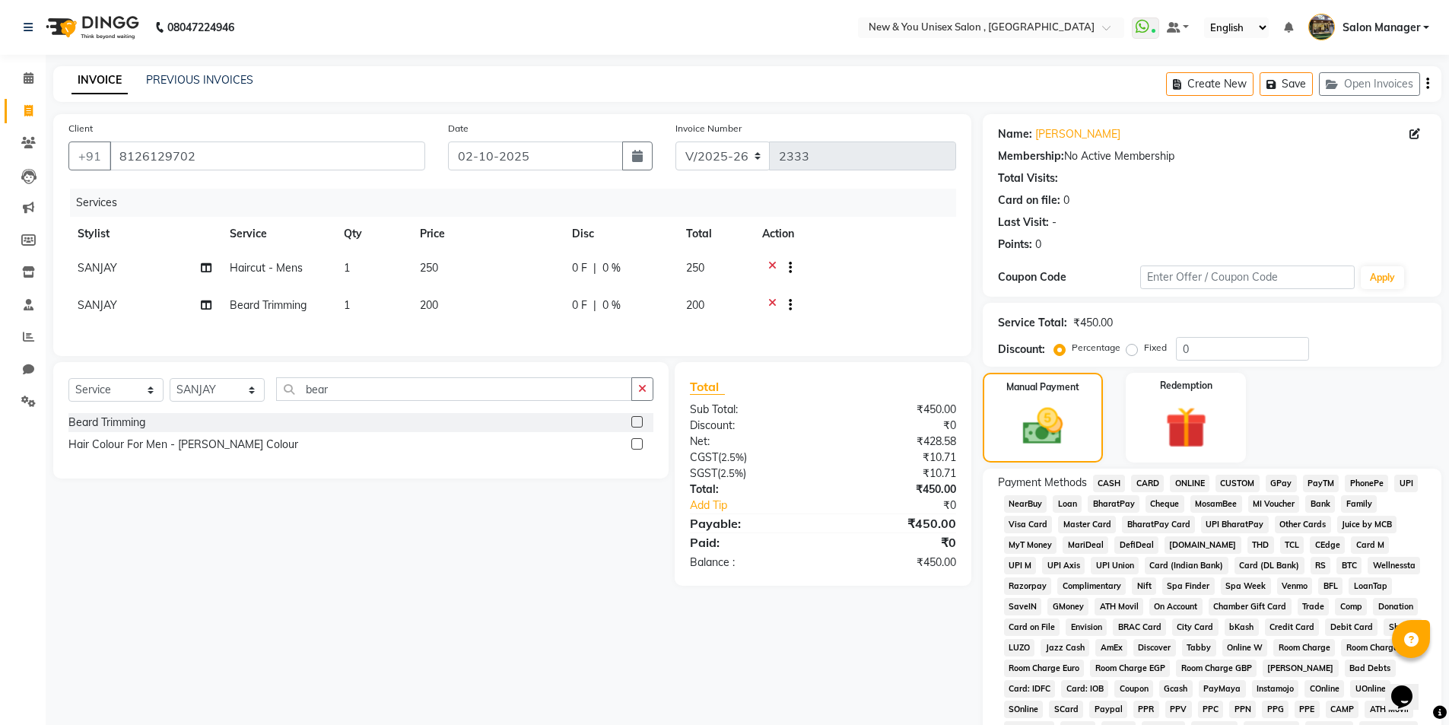
click at [1331, 482] on span "PayTM" at bounding box center [1321, 483] width 37 height 17
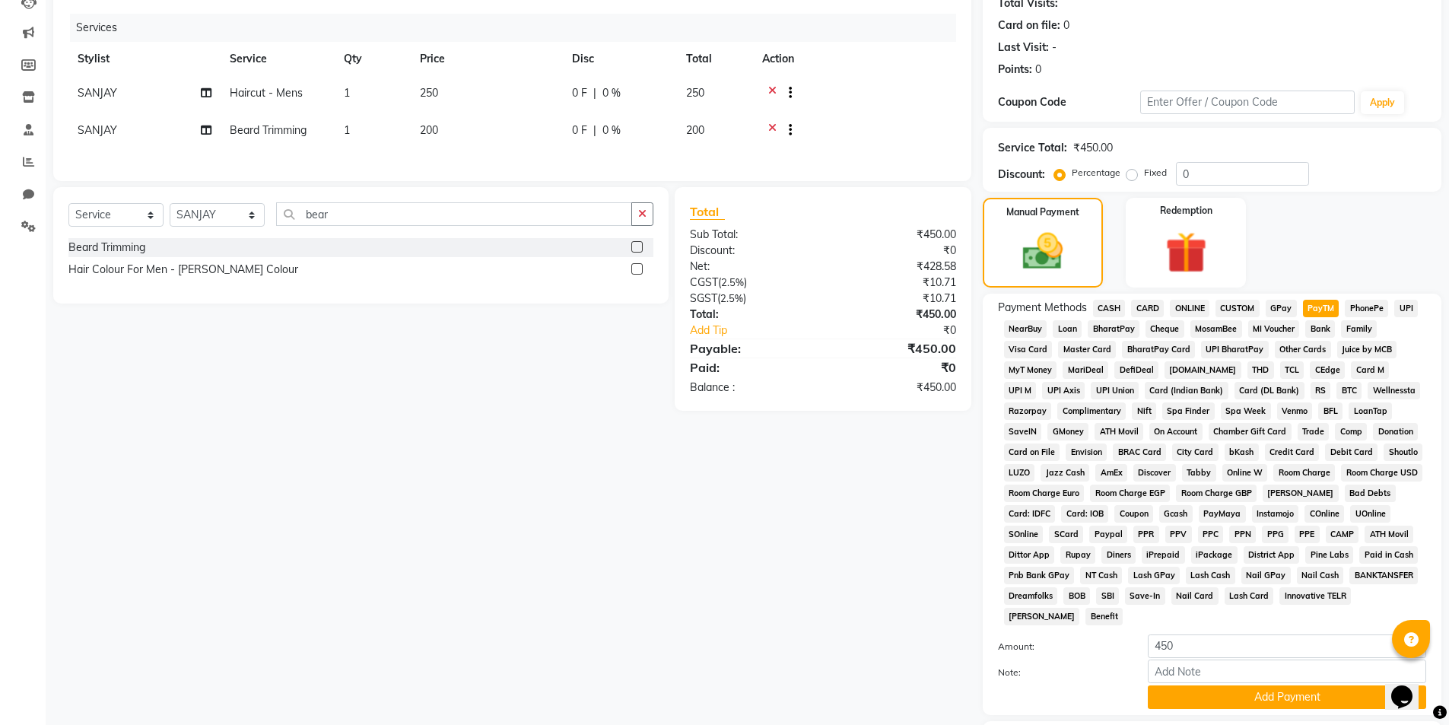
scroll to position [277, 0]
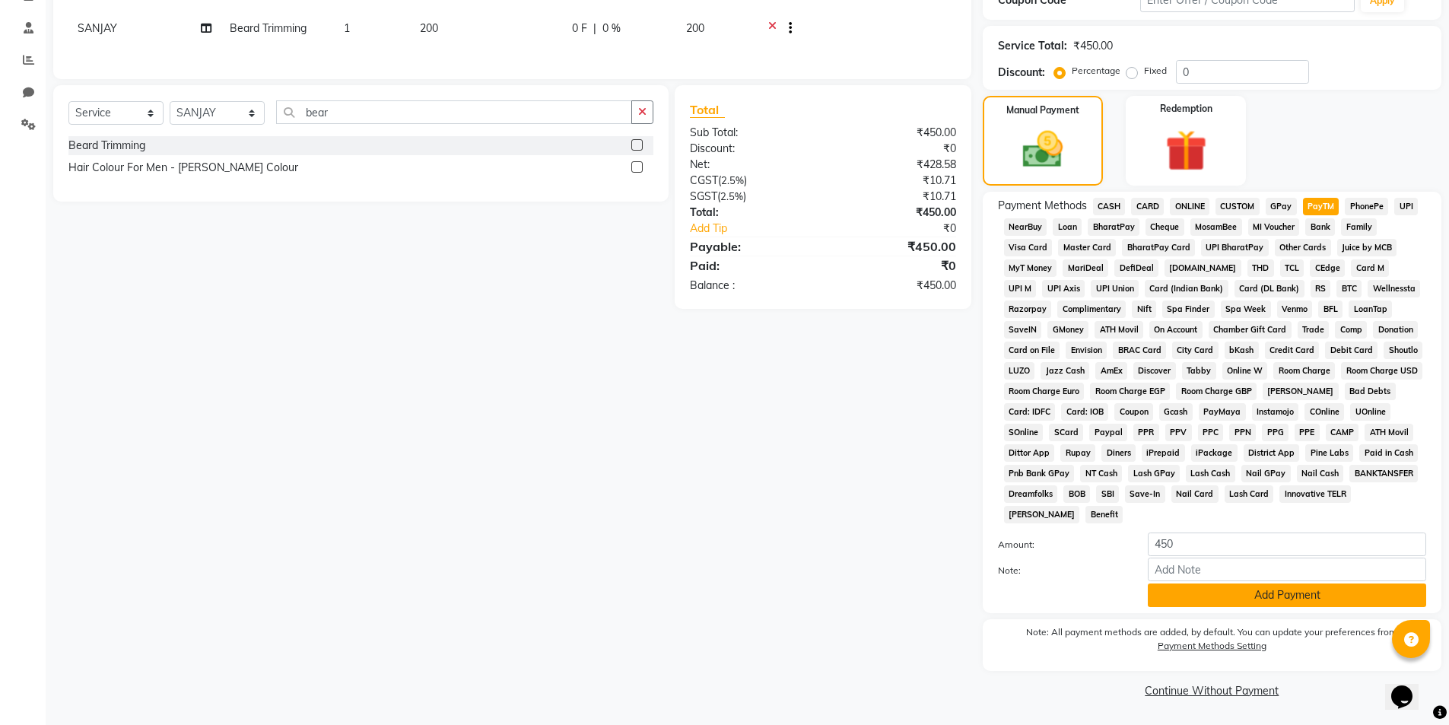
click at [1283, 597] on button "Add Payment" at bounding box center [1287, 595] width 278 height 24
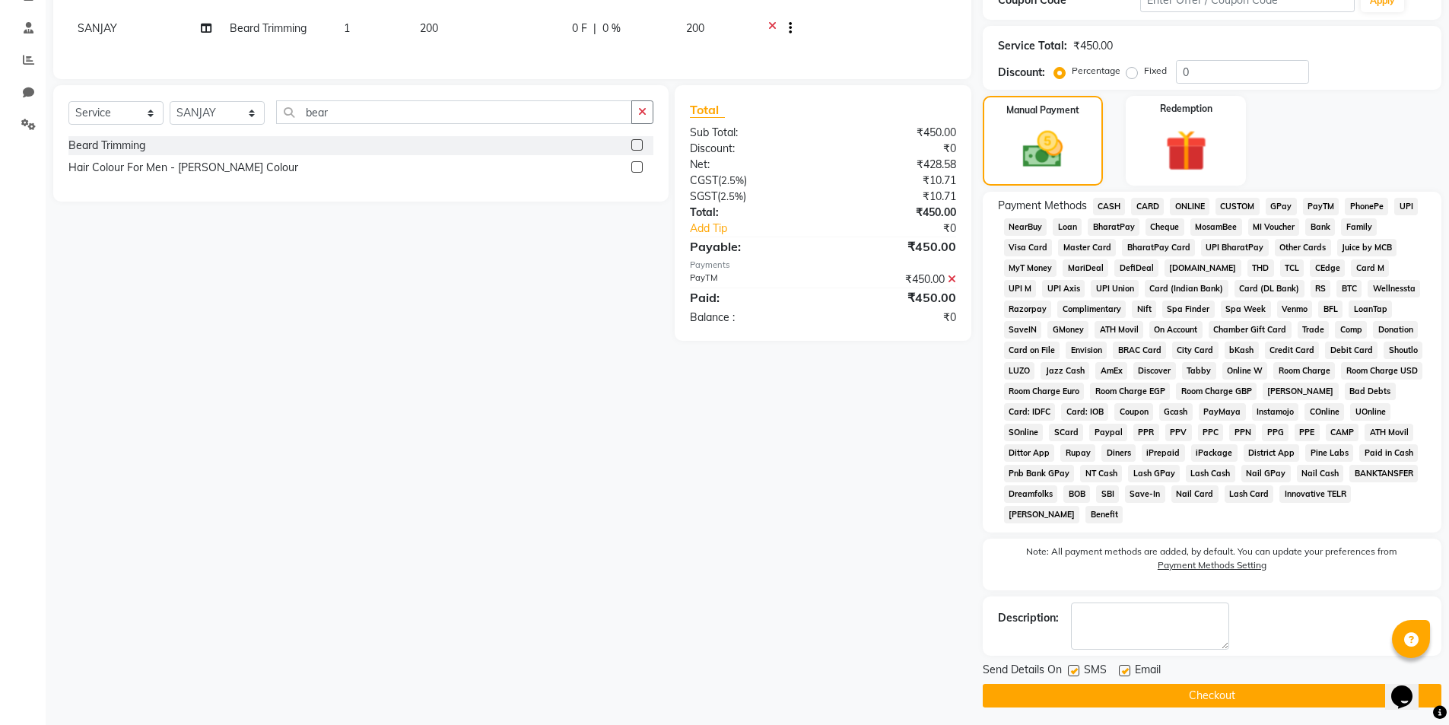
click at [1236, 690] on button "Checkout" at bounding box center [1212, 696] width 459 height 24
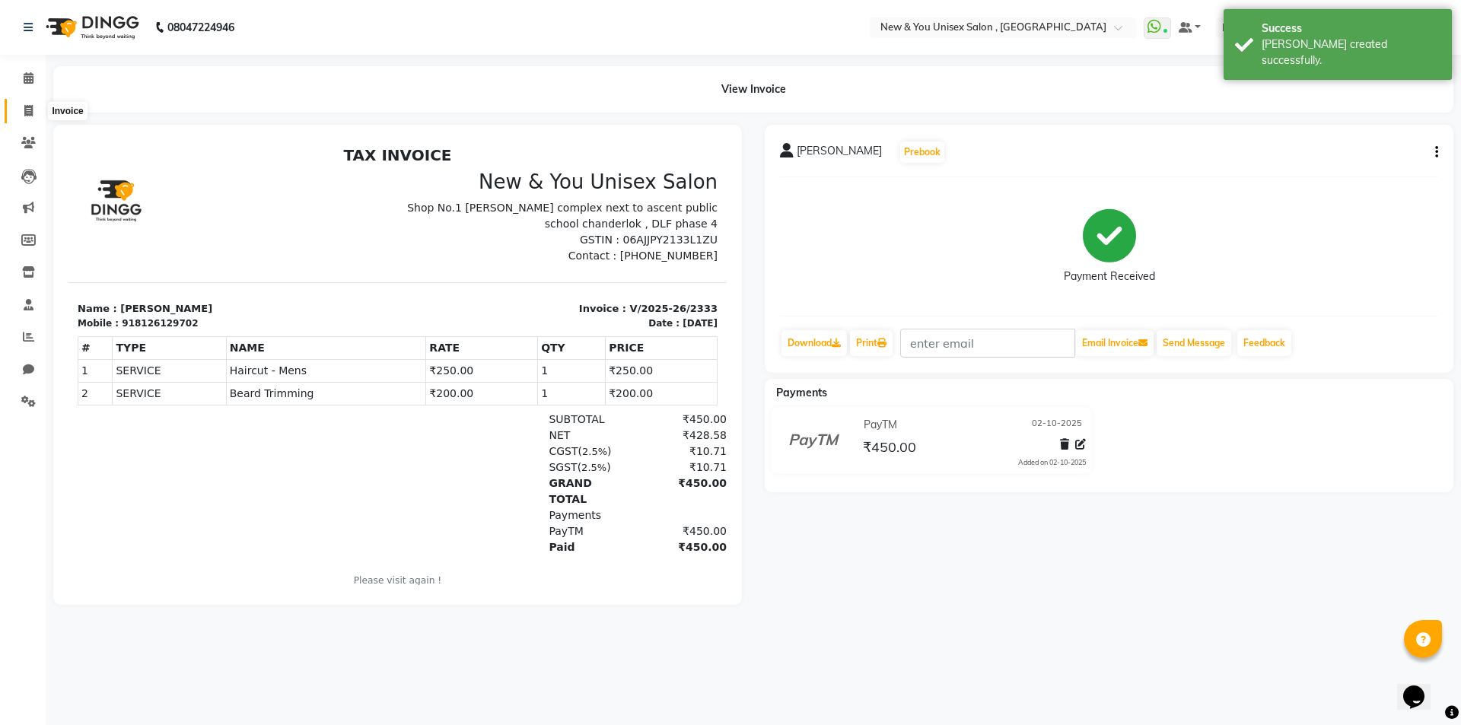
click at [23, 115] on span at bounding box center [28, 111] width 27 height 17
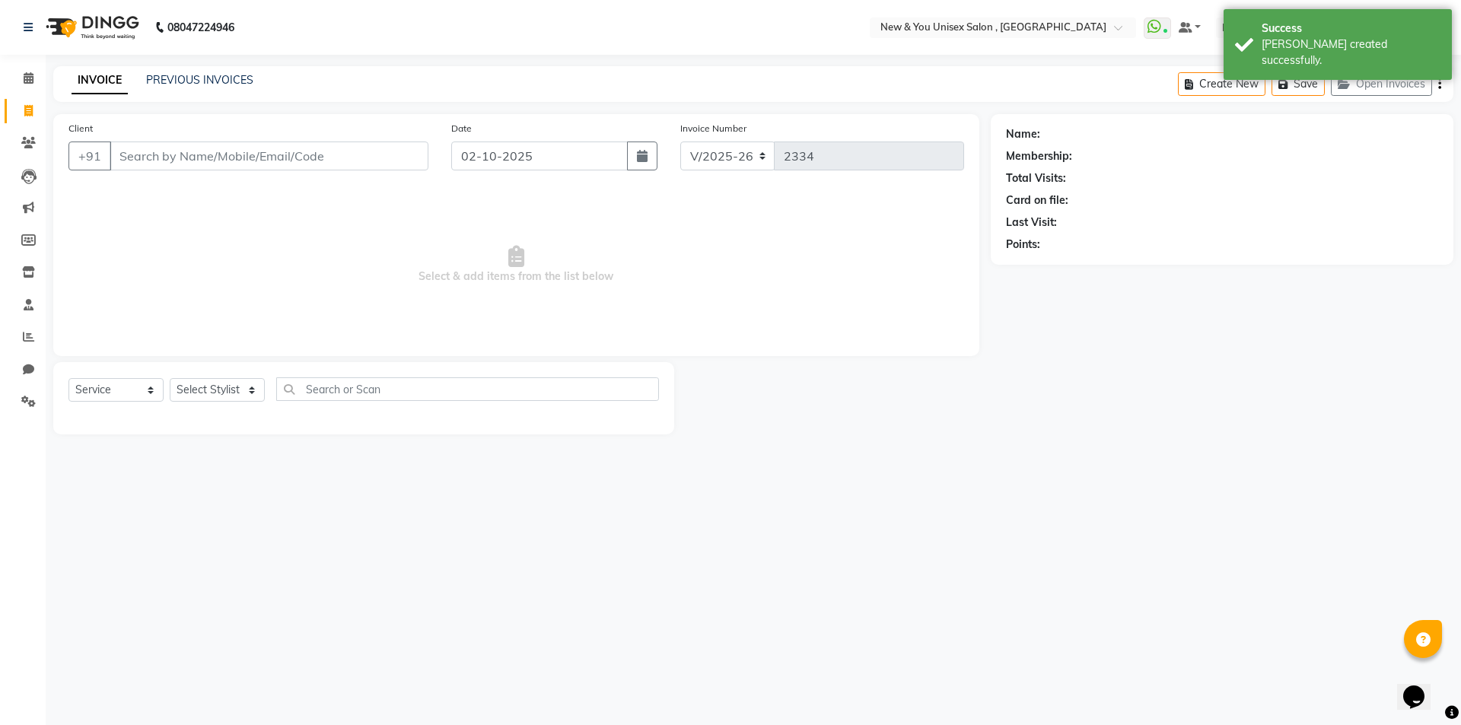
click at [1356, 227] on div "Last Visit:" at bounding box center [1222, 223] width 432 height 16
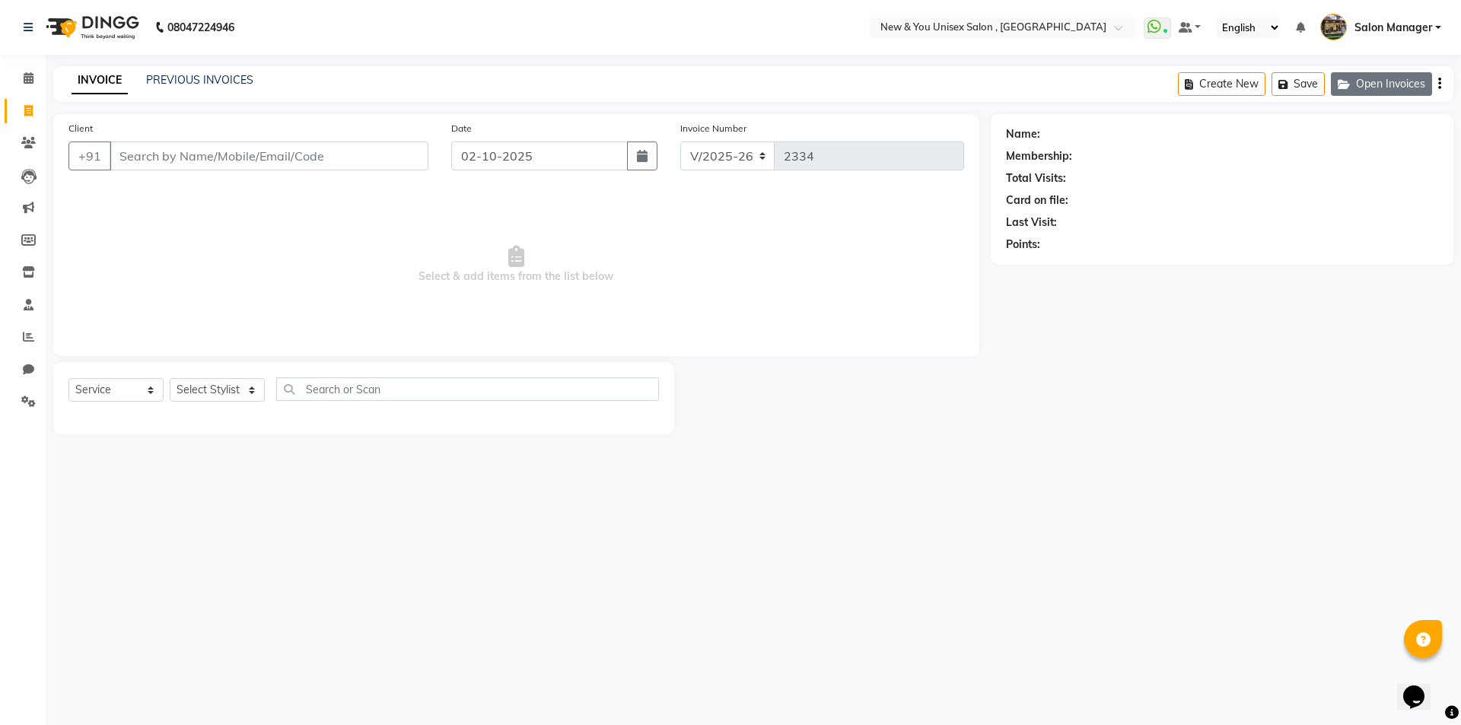
click at [1381, 84] on button "Open Invoices" at bounding box center [1381, 84] width 101 height 24
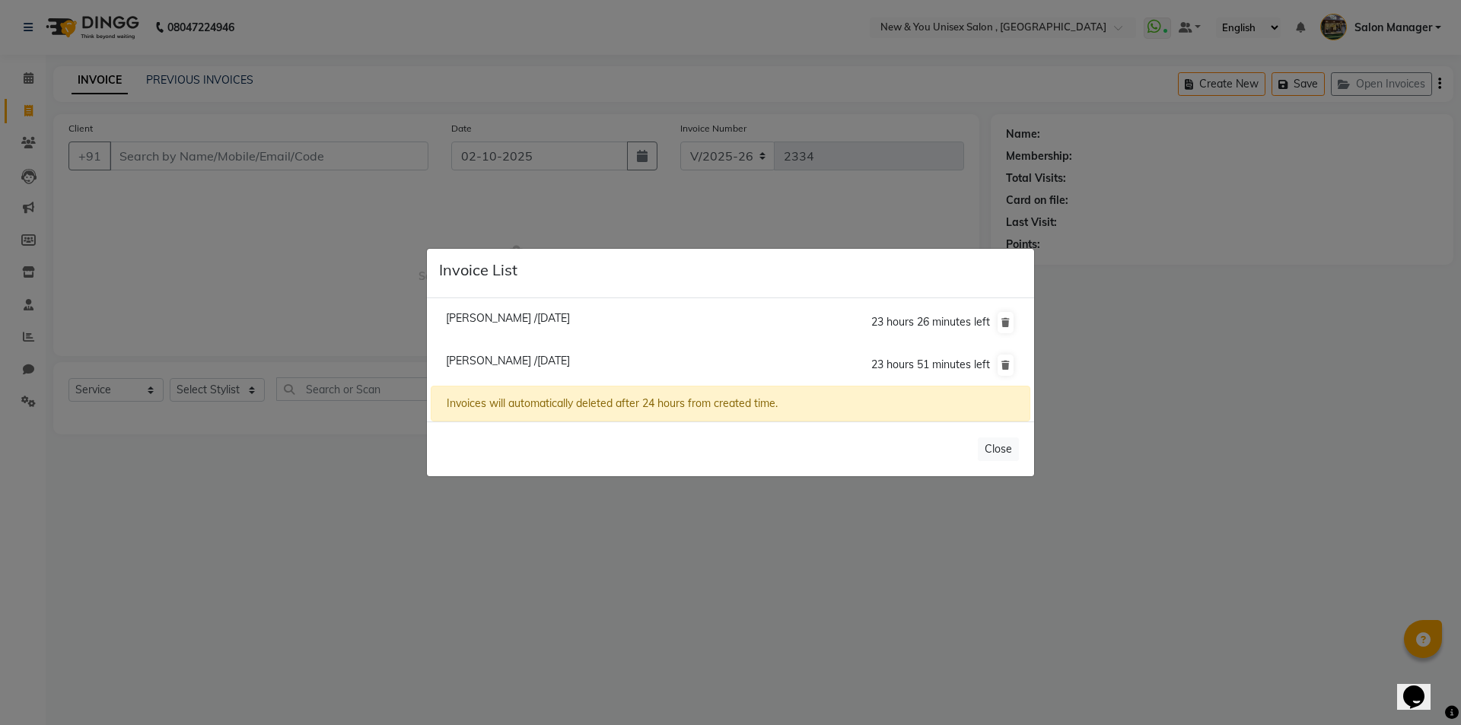
click at [1150, 355] on ngb-modal-window "Invoice List [PERSON_NAME] /[DATE] 23 hours 26 minutes left [PERSON_NAME] /[DAT…" at bounding box center [730, 362] width 1461 height 725
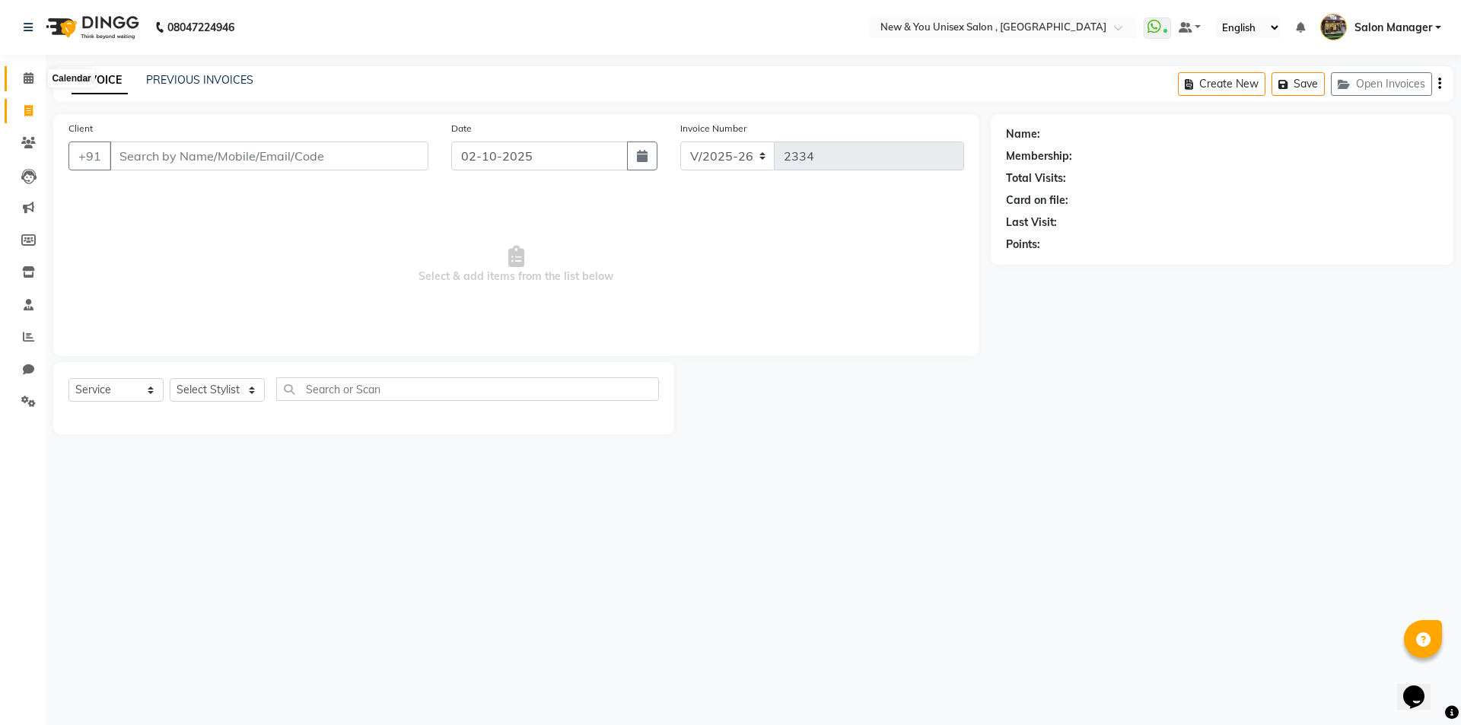
click at [24, 71] on span at bounding box center [28, 78] width 27 height 17
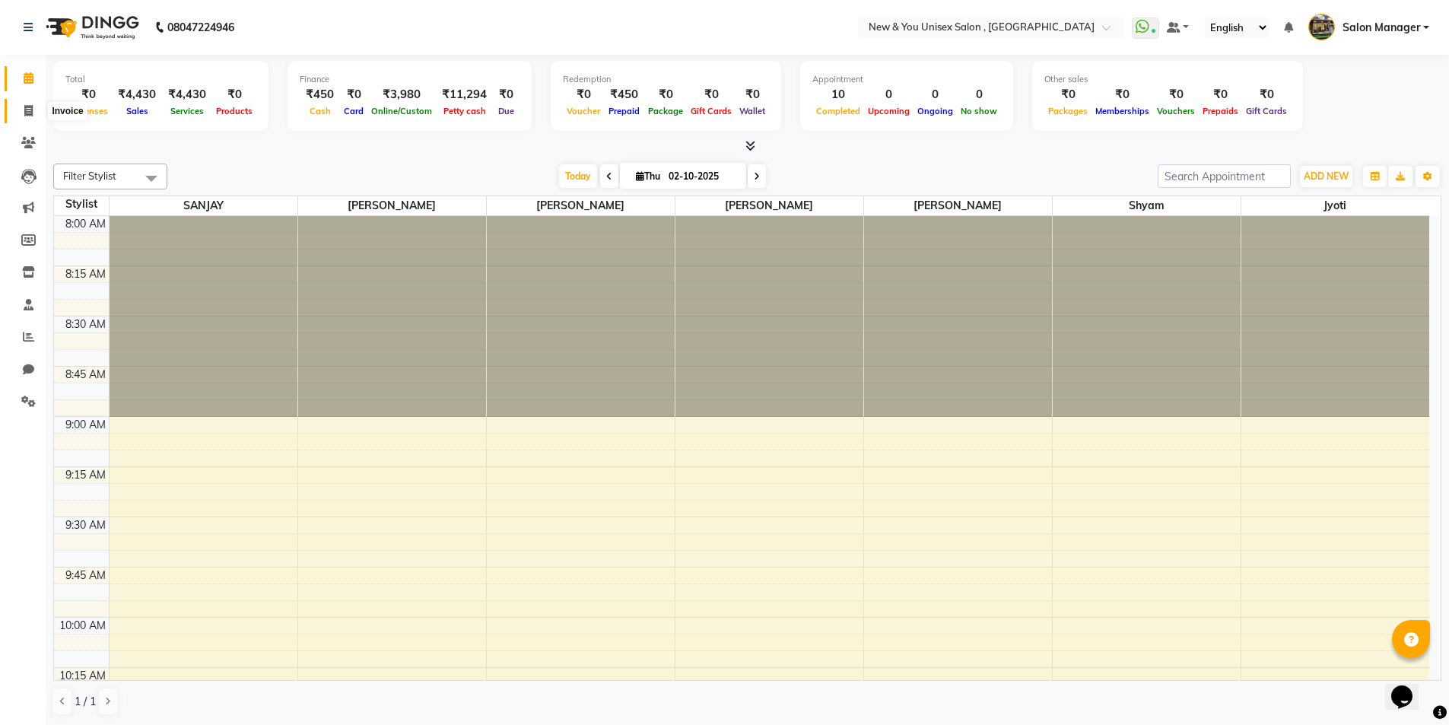
click at [32, 119] on span at bounding box center [28, 111] width 27 height 17
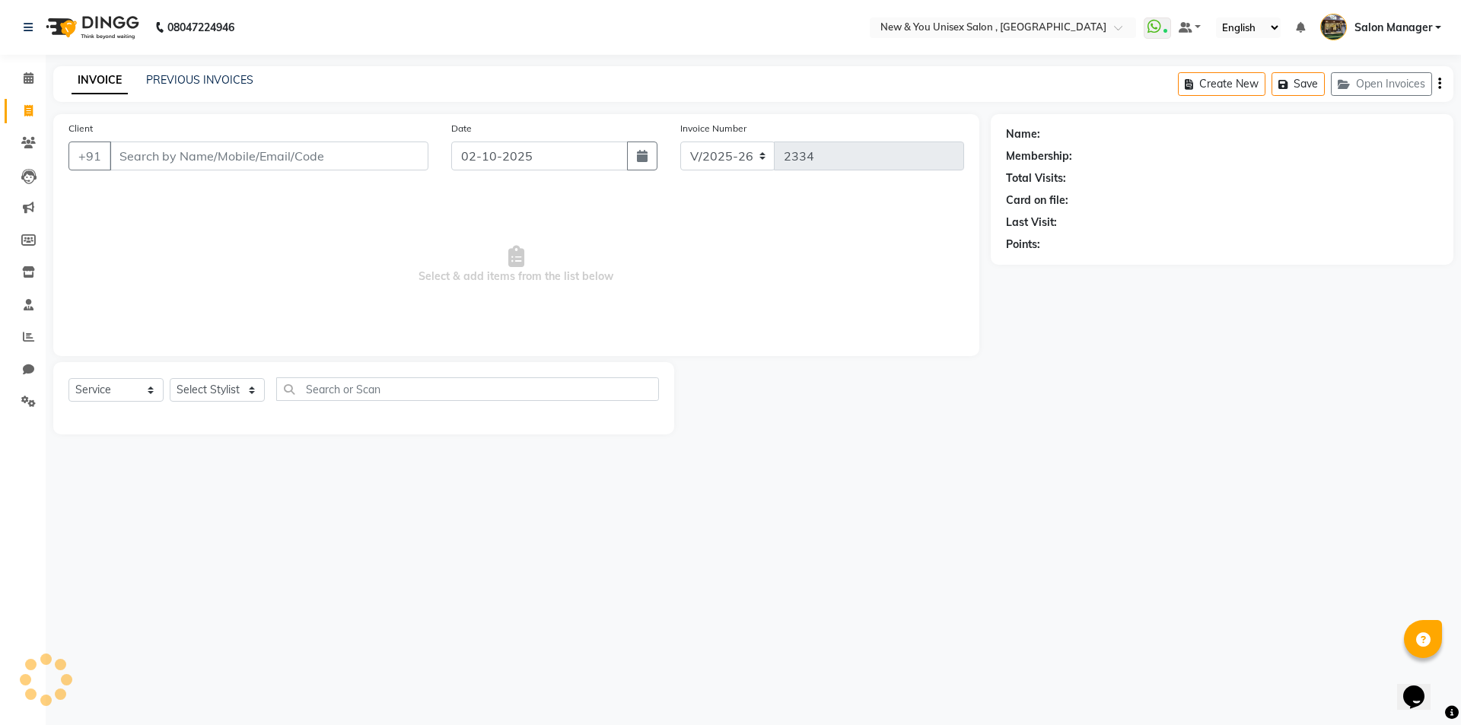
click at [157, 164] on input "Client" at bounding box center [269, 155] width 319 height 29
click at [33, 368] on icon at bounding box center [28, 369] width 11 height 11
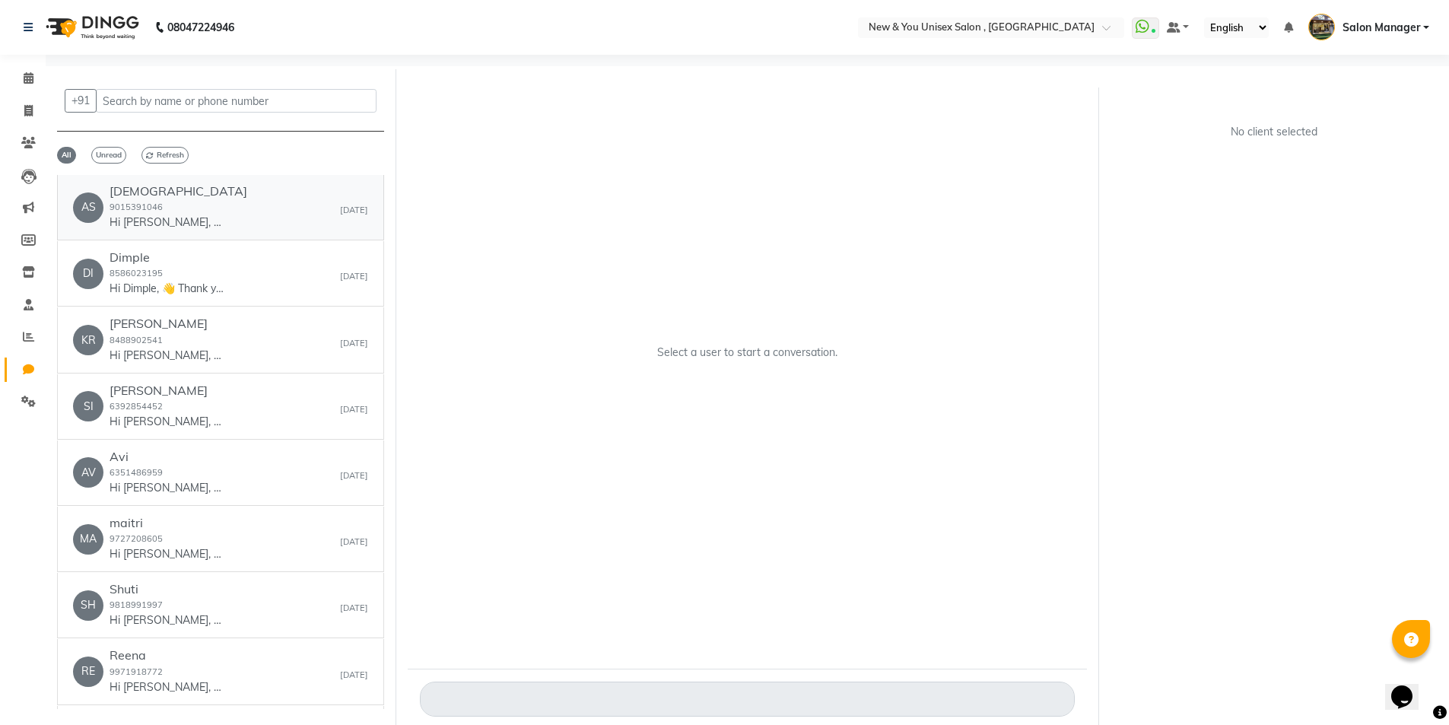
scroll to position [4995, 0]
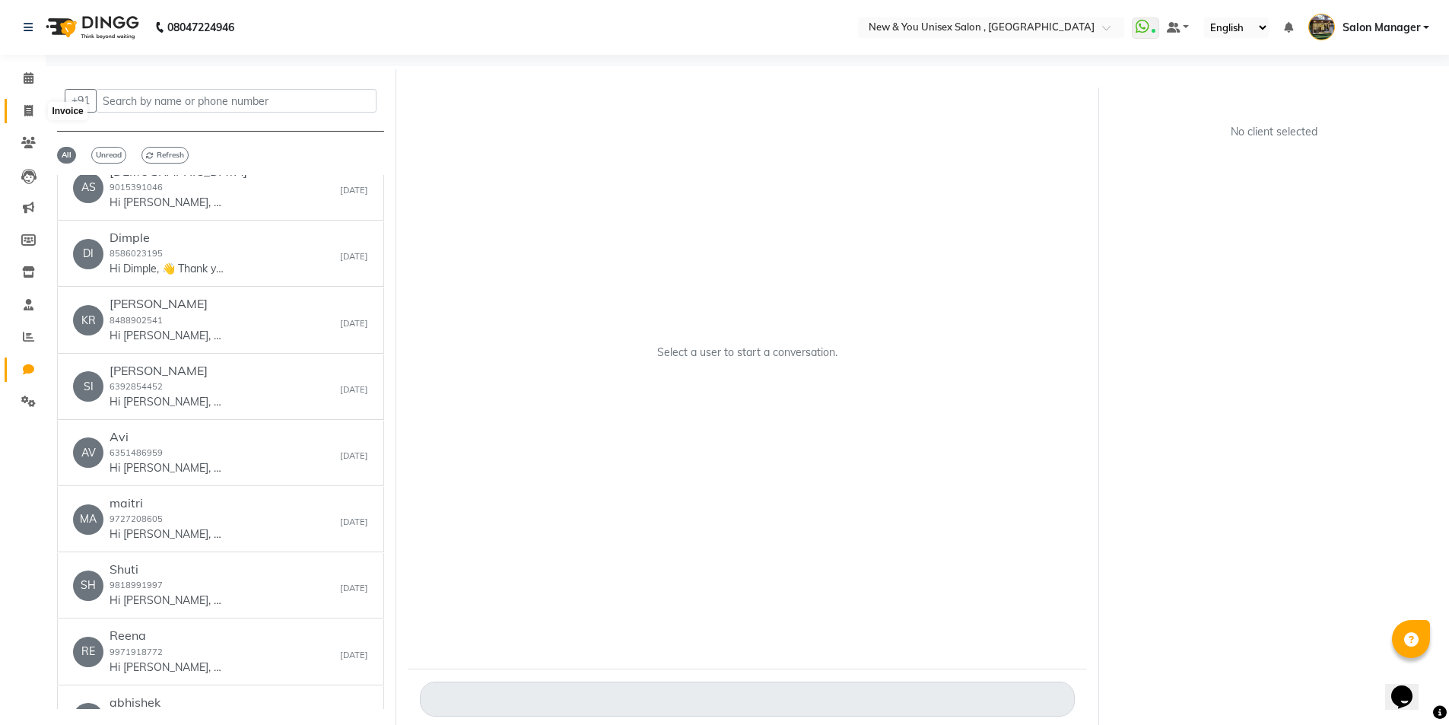
click at [30, 111] on icon at bounding box center [28, 110] width 8 height 11
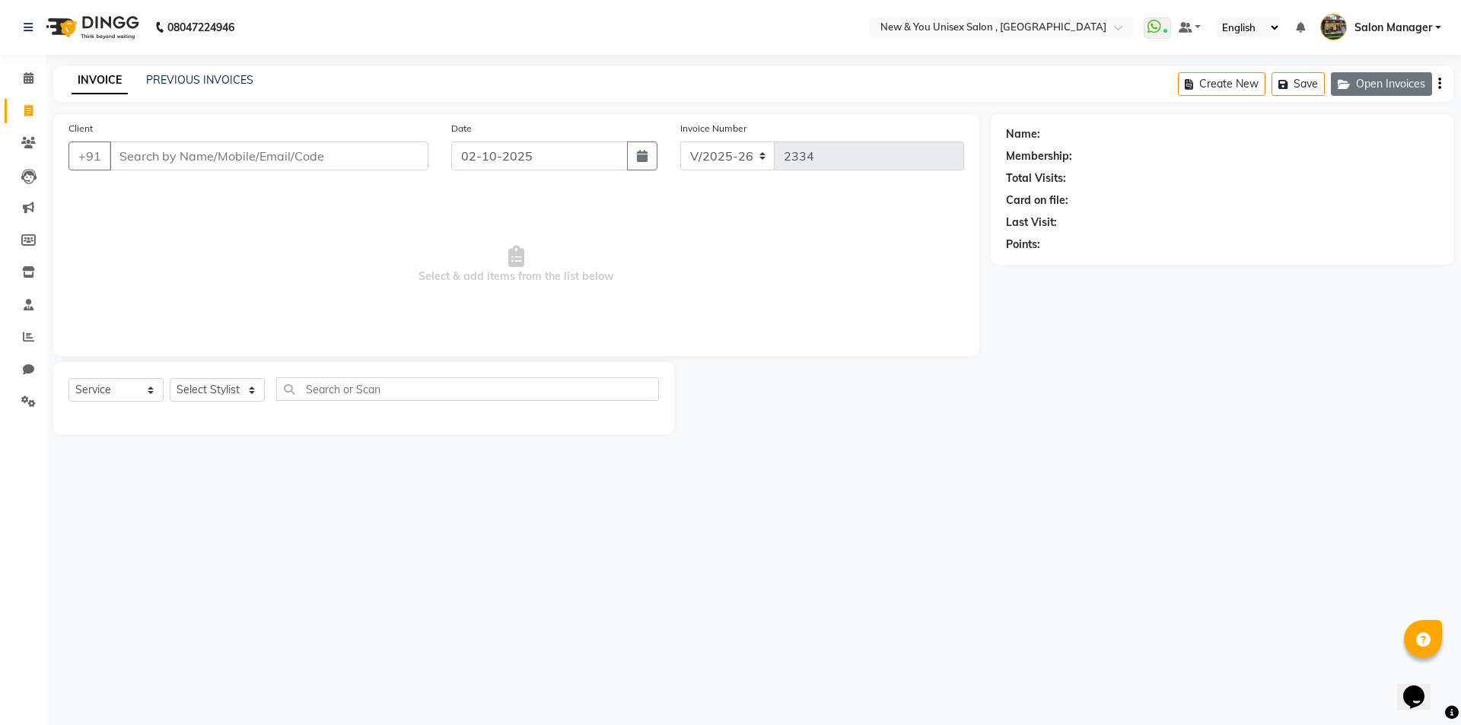
click at [1385, 84] on button "Open Invoices" at bounding box center [1381, 84] width 101 height 24
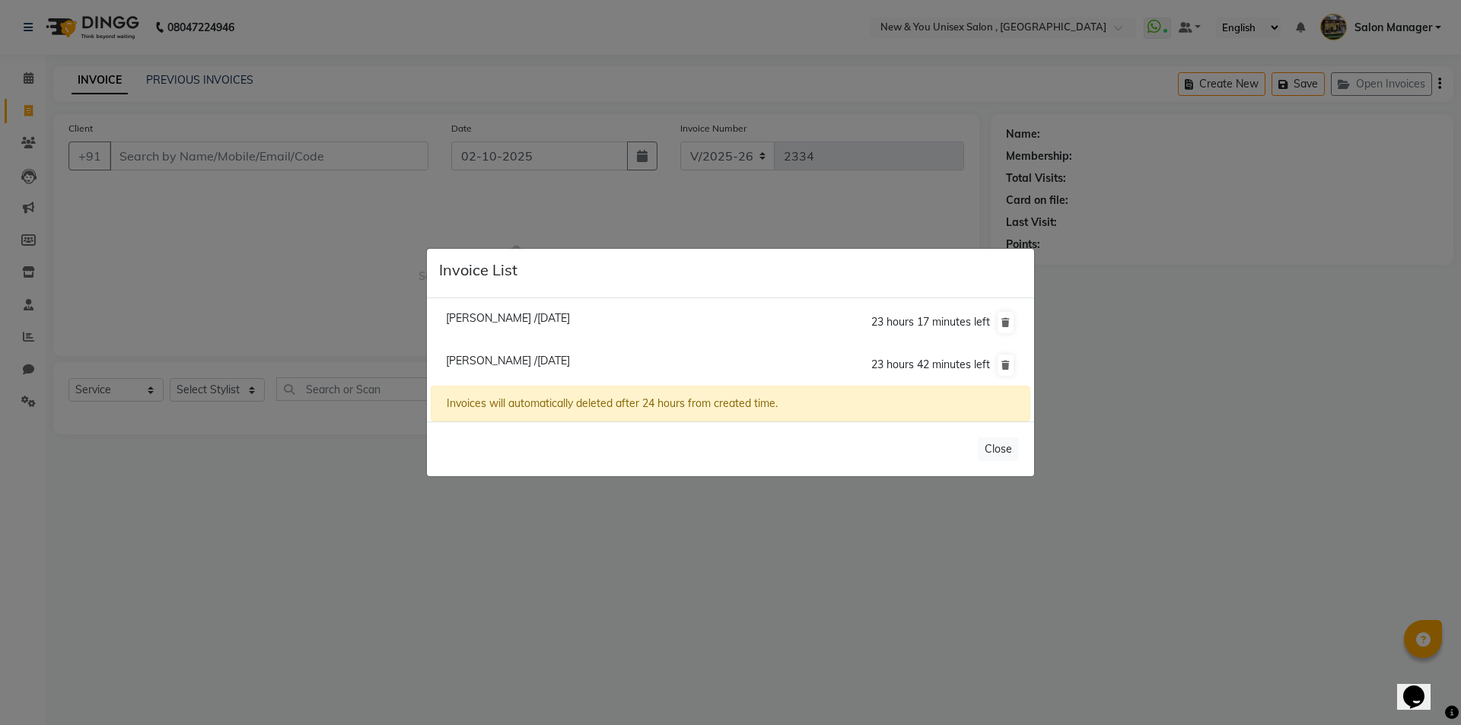
click at [504, 314] on span "[PERSON_NAME] /[DATE]" at bounding box center [508, 318] width 124 height 14
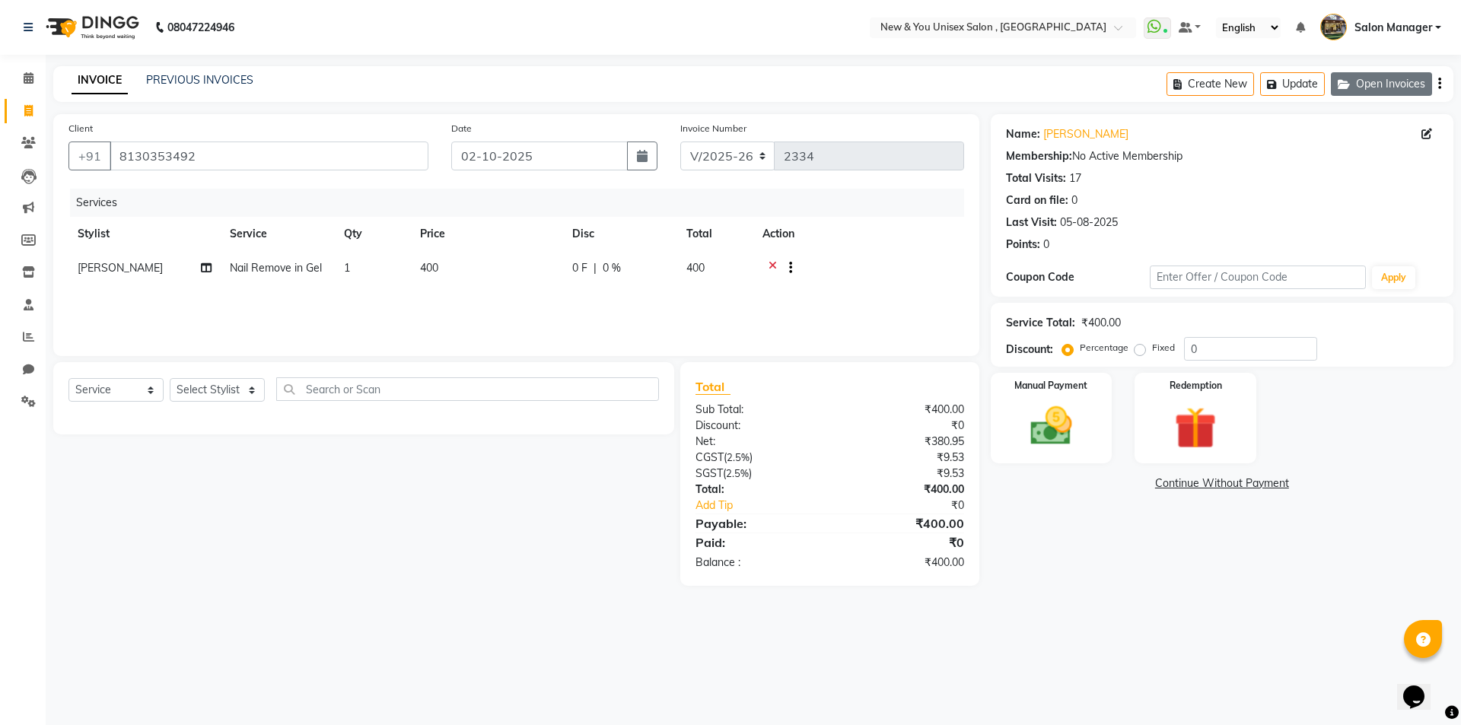
click at [1421, 85] on button "Open Invoices" at bounding box center [1381, 84] width 101 height 24
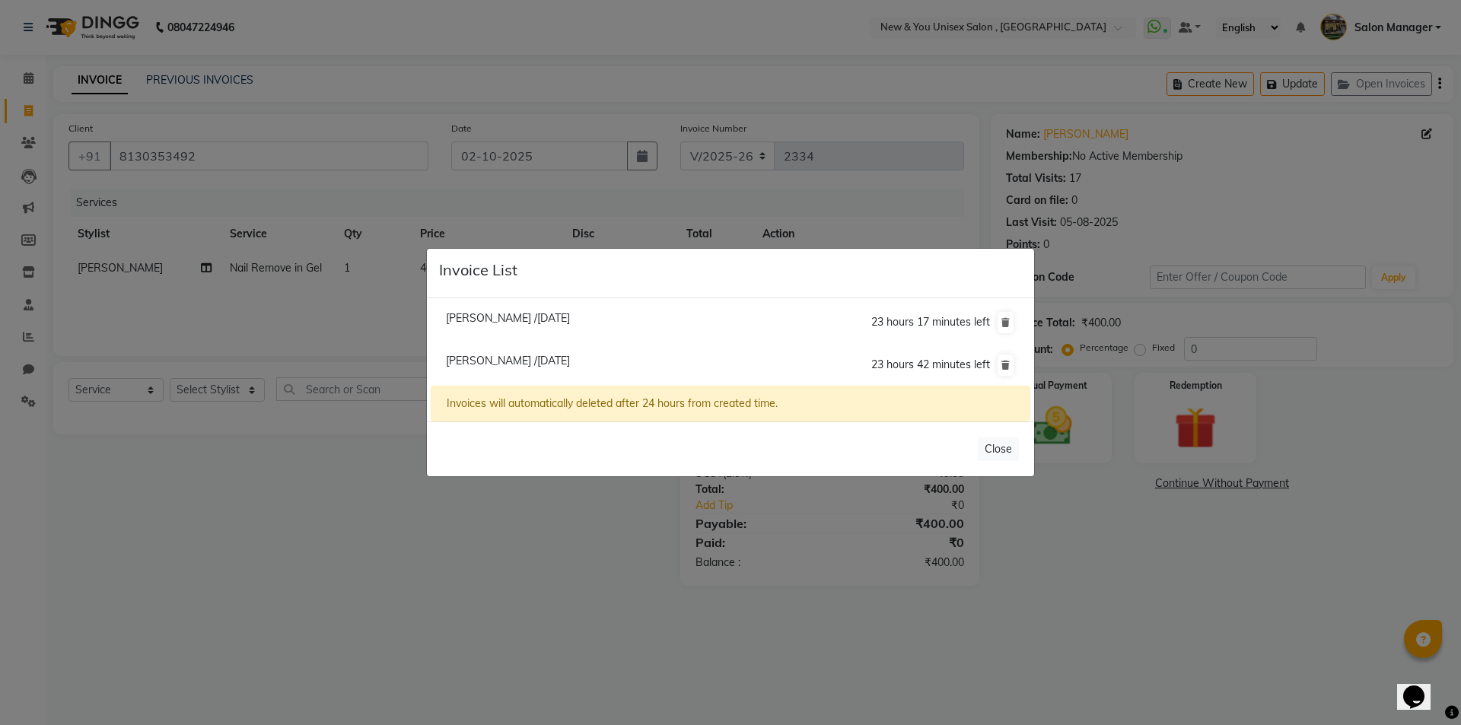
click at [513, 361] on span "[PERSON_NAME] /[DATE]" at bounding box center [508, 361] width 124 height 14
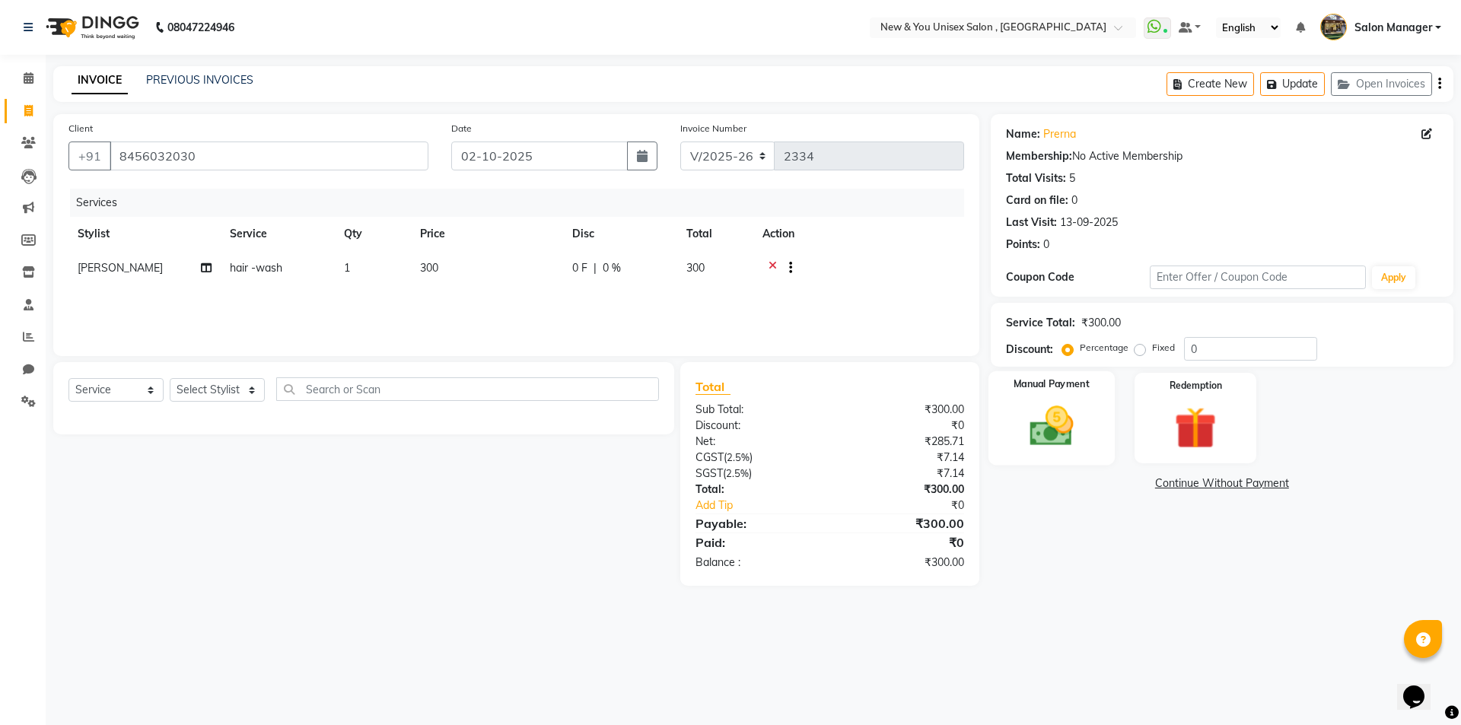
click at [1045, 428] on img at bounding box center [1051, 426] width 71 height 50
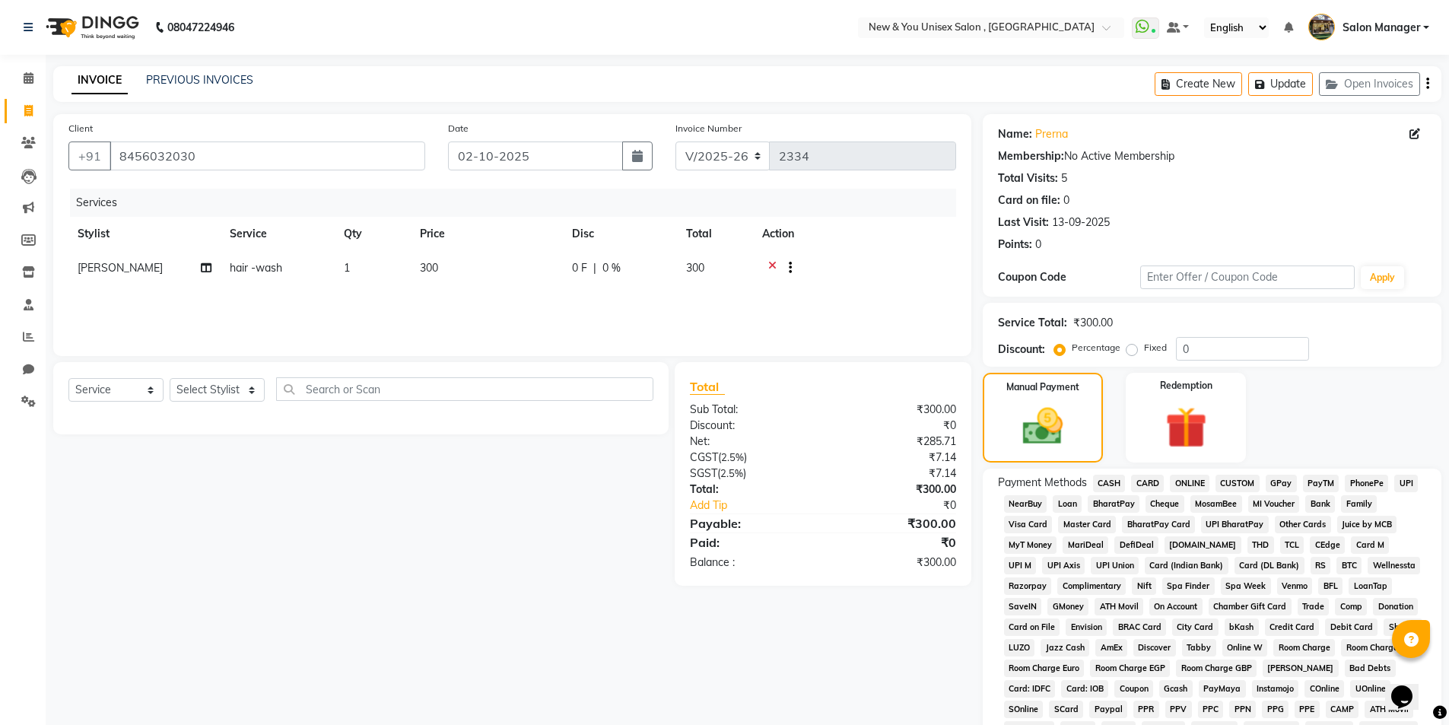
click at [1321, 483] on span "PayTM" at bounding box center [1321, 483] width 37 height 17
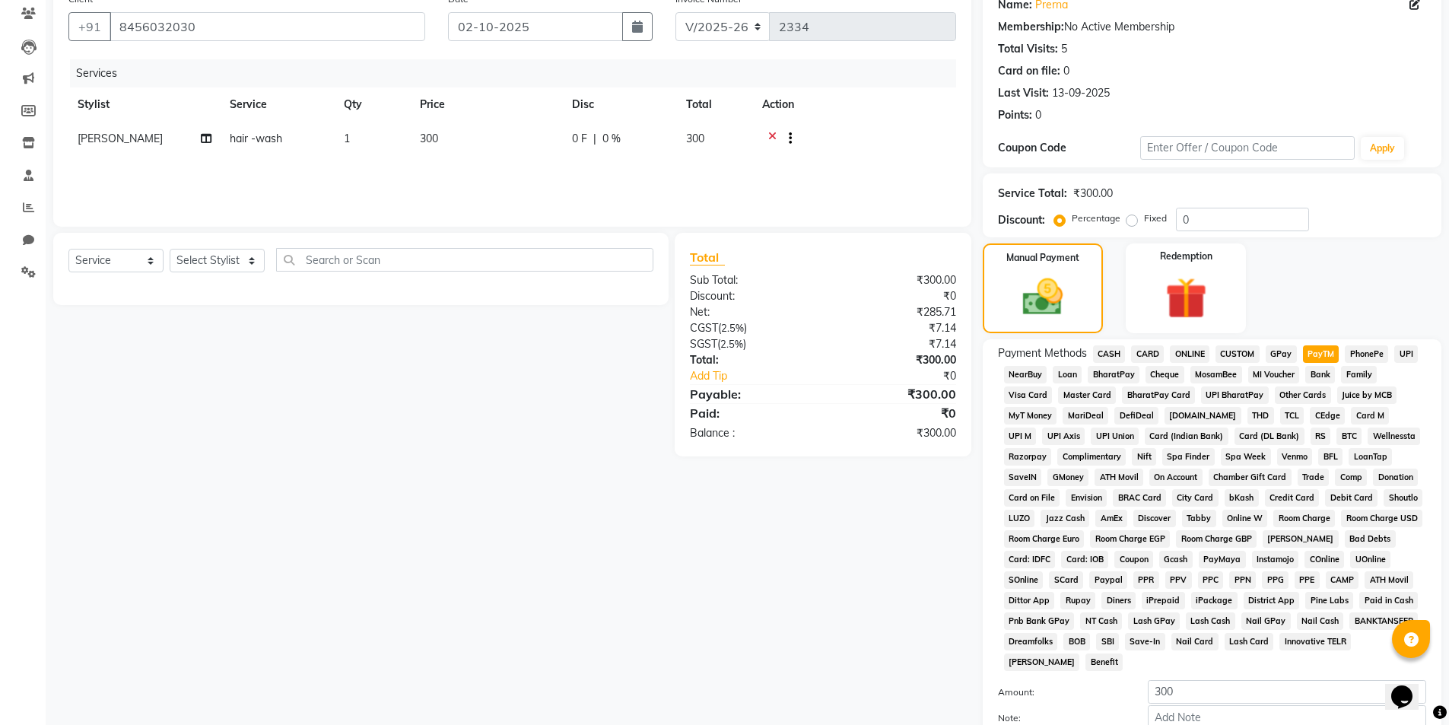
scroll to position [277, 0]
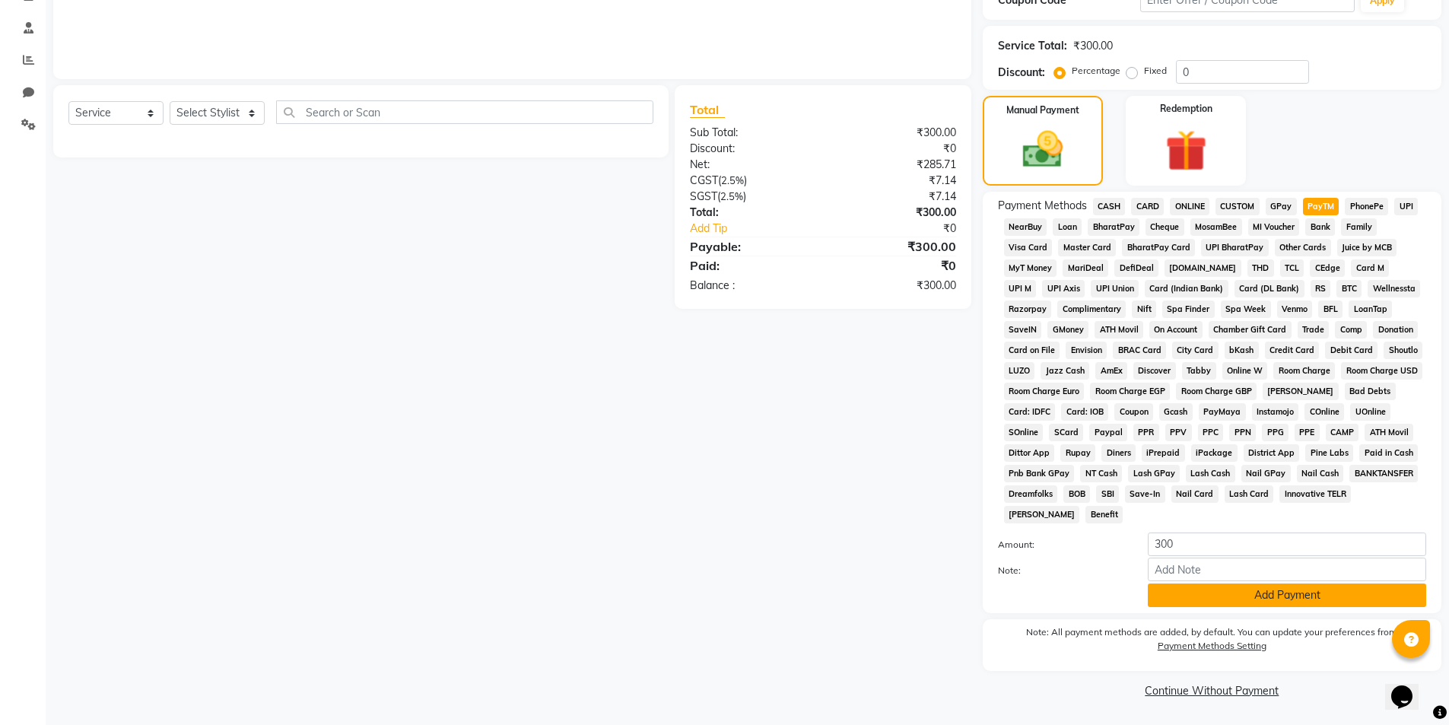
click at [1269, 602] on button "Add Payment" at bounding box center [1287, 595] width 278 height 24
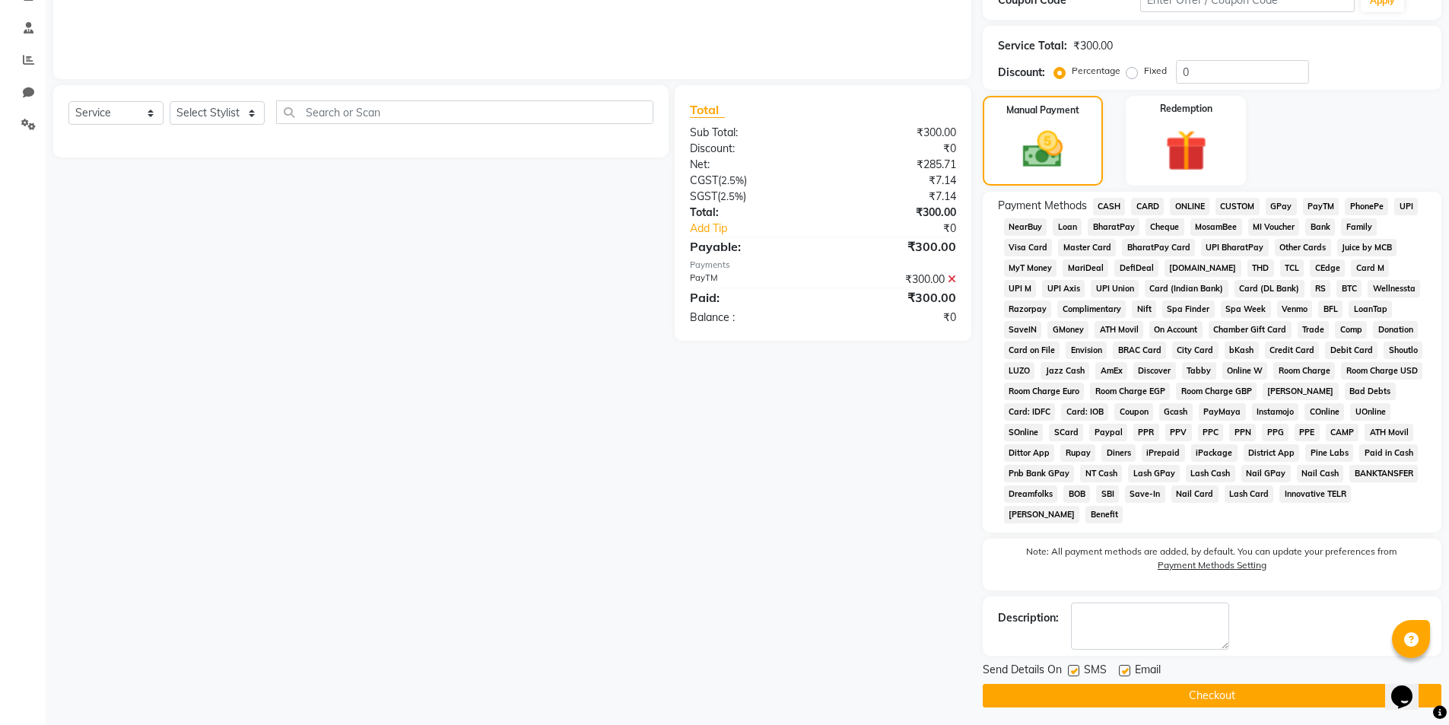
click at [1267, 701] on button "Checkout" at bounding box center [1212, 696] width 459 height 24
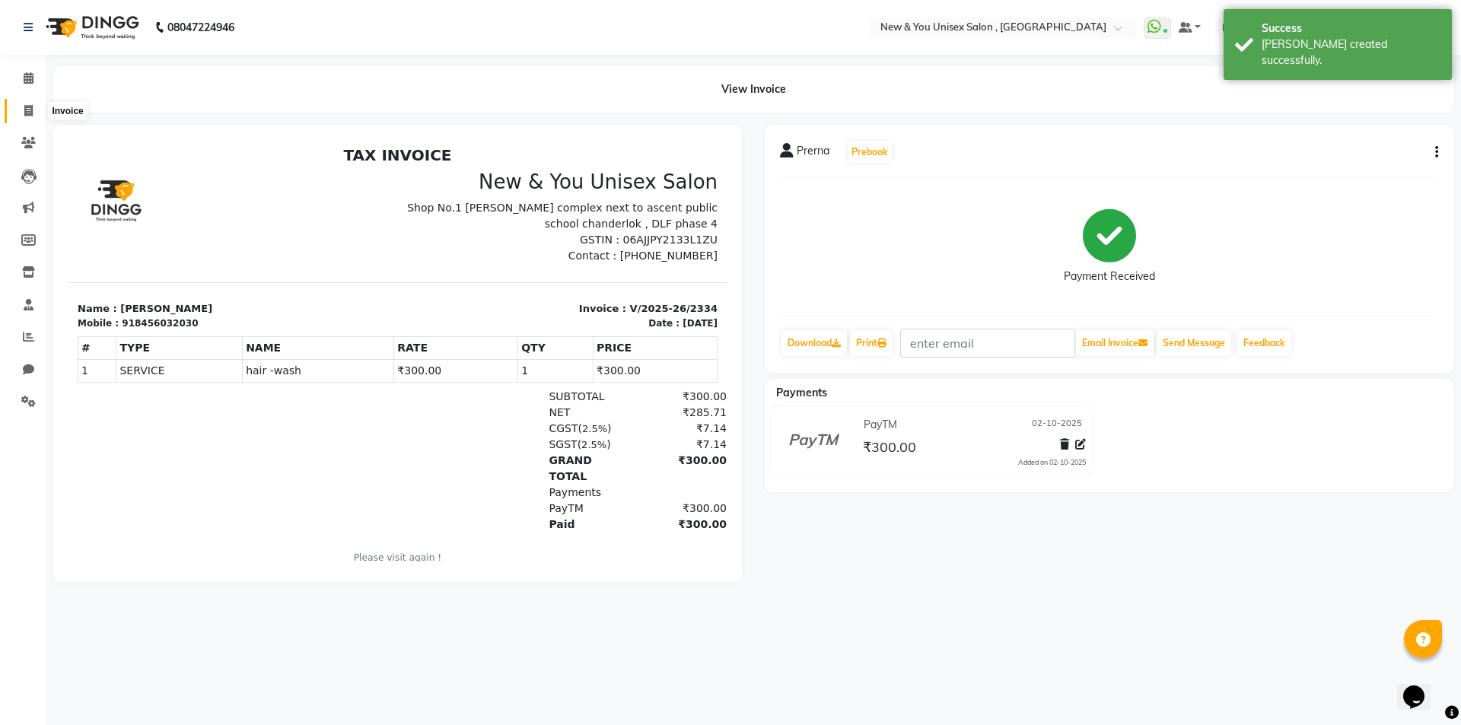
click at [36, 107] on span at bounding box center [28, 111] width 27 height 17
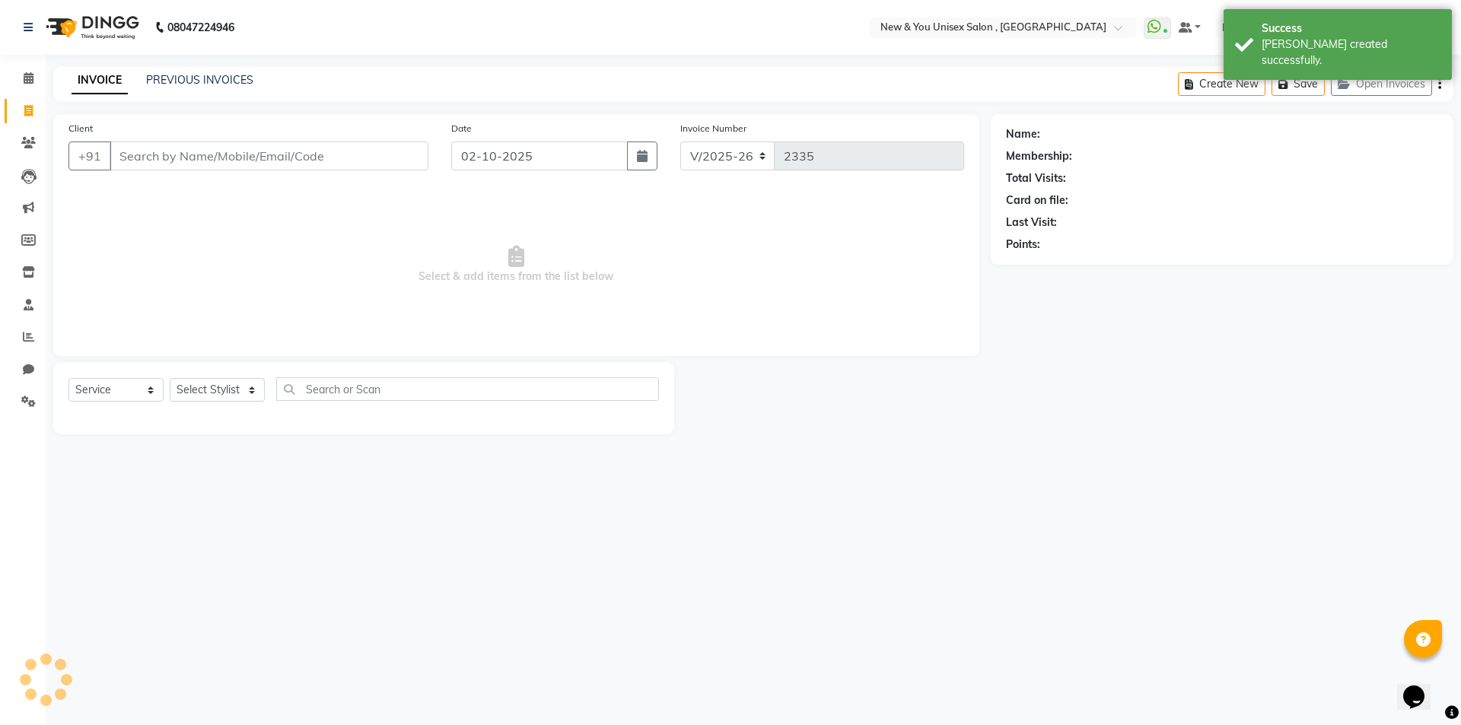
click at [176, 155] on input "Client" at bounding box center [269, 155] width 319 height 29
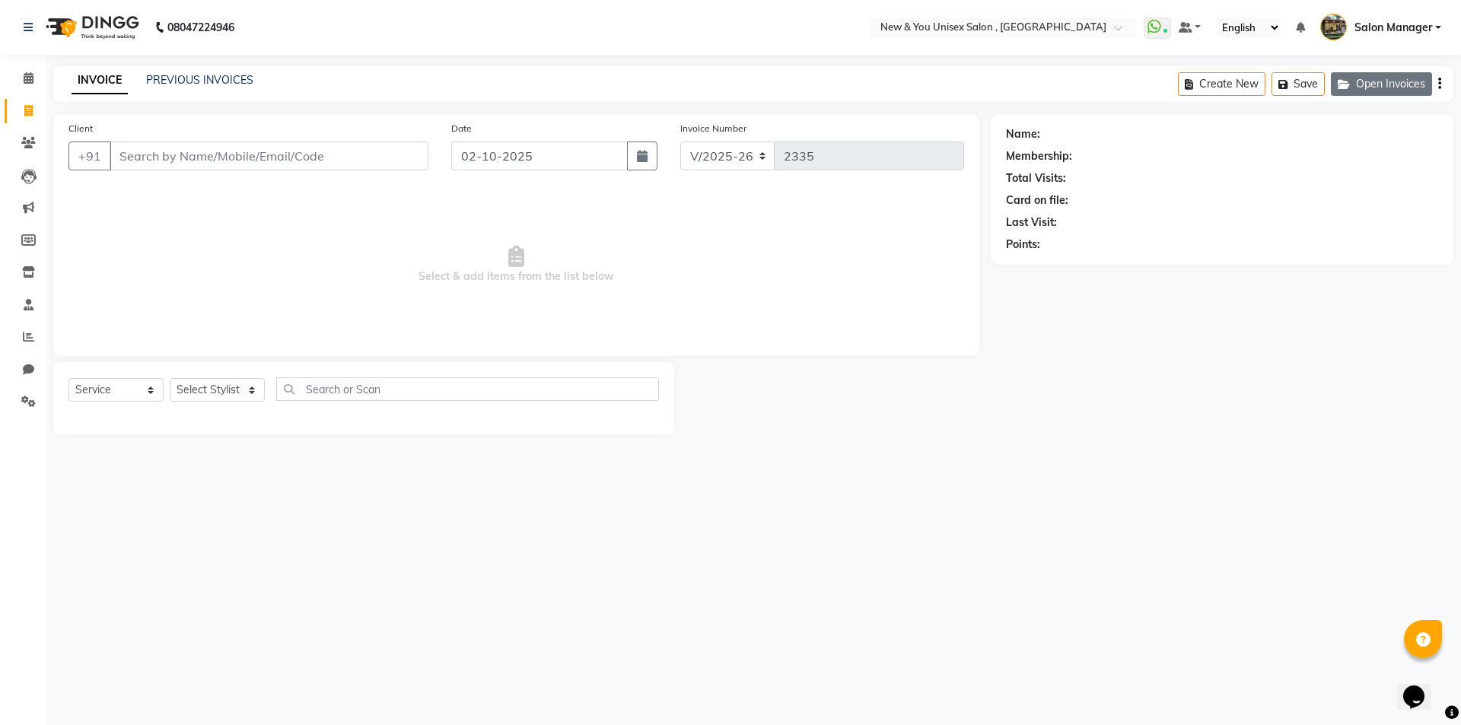
click at [1384, 86] on button "Open Invoices" at bounding box center [1381, 84] width 101 height 24
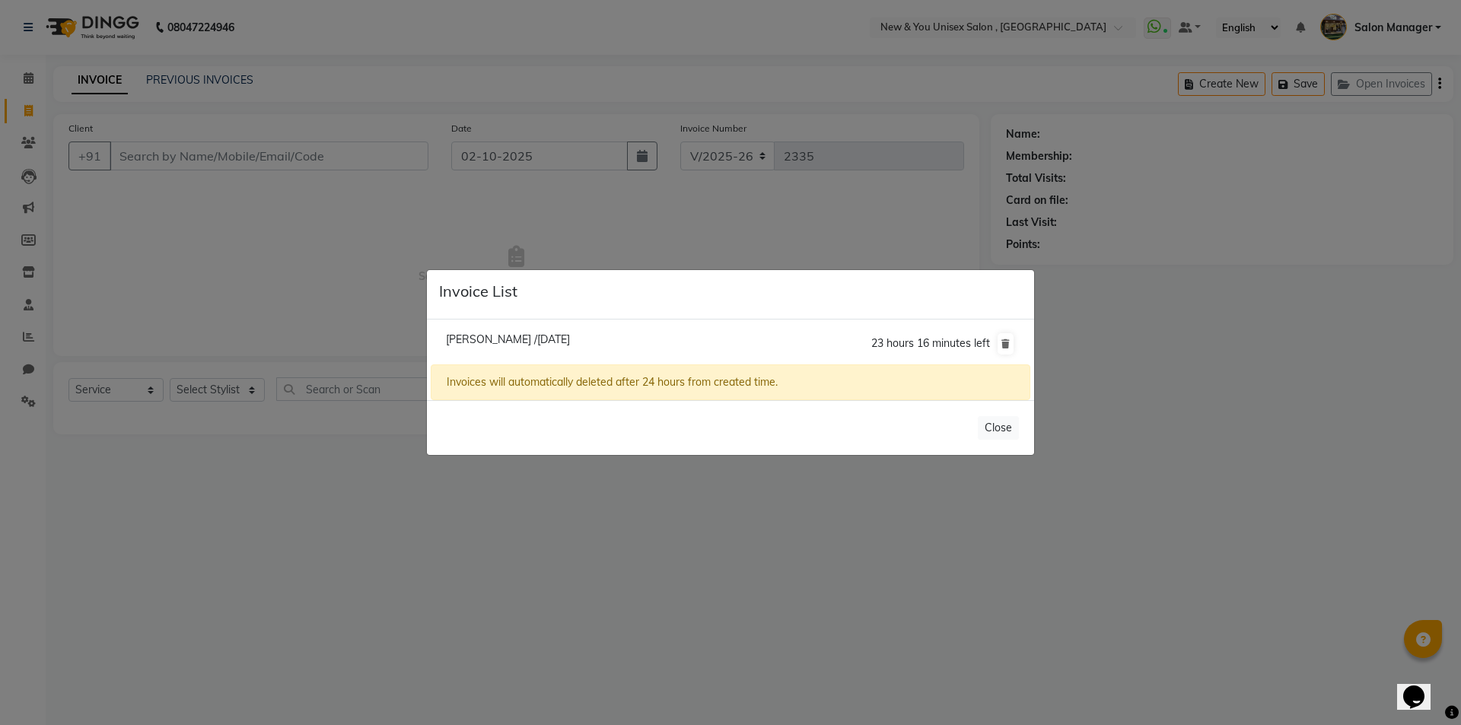
click at [504, 336] on span "[PERSON_NAME] /[DATE]" at bounding box center [508, 339] width 124 height 14
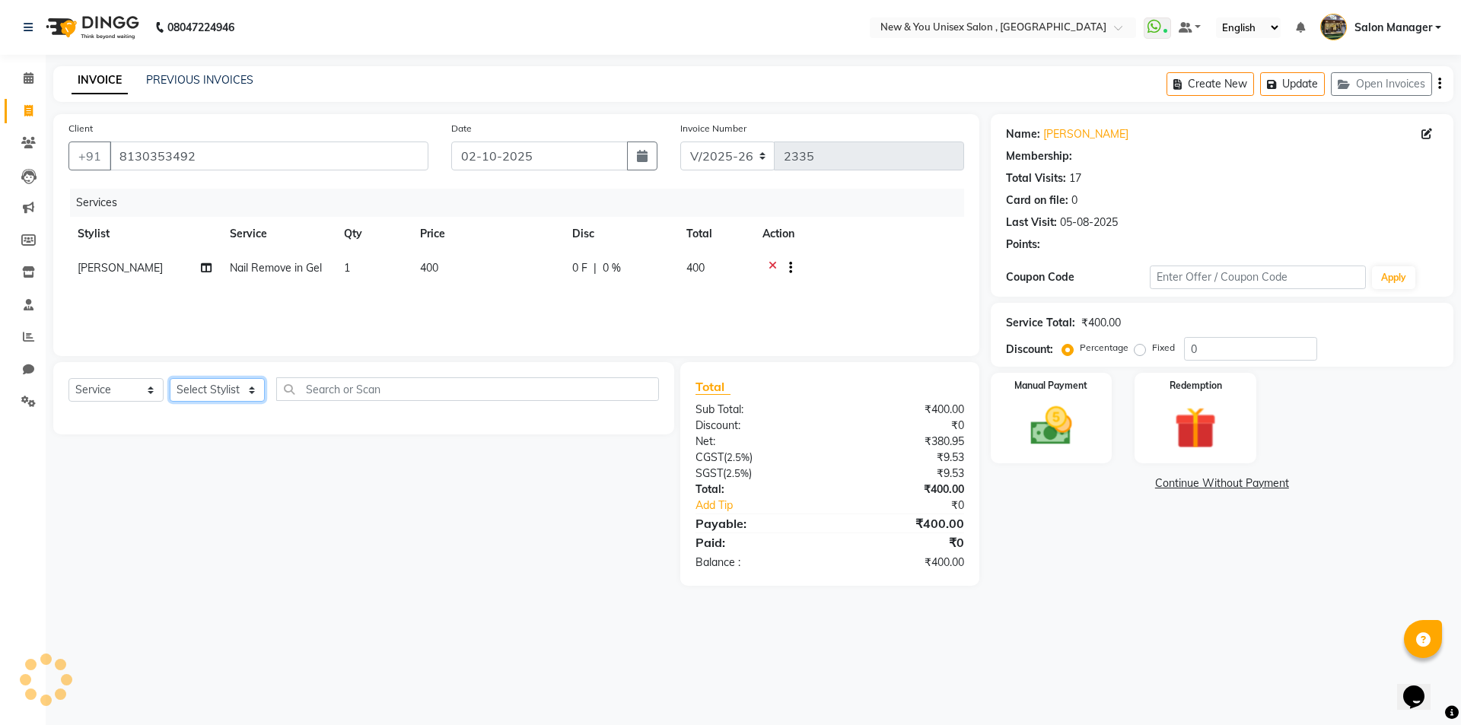
click at [193, 394] on select "Select Stylist HEMANT [PERSON_NAME] [PERSON_NAME] Salon Manager [PERSON_NAME] […" at bounding box center [217, 390] width 95 height 24
click at [170, 378] on select "Select Stylist HEMANT [PERSON_NAME] [PERSON_NAME] Salon Manager [PERSON_NAME] […" at bounding box center [217, 390] width 95 height 24
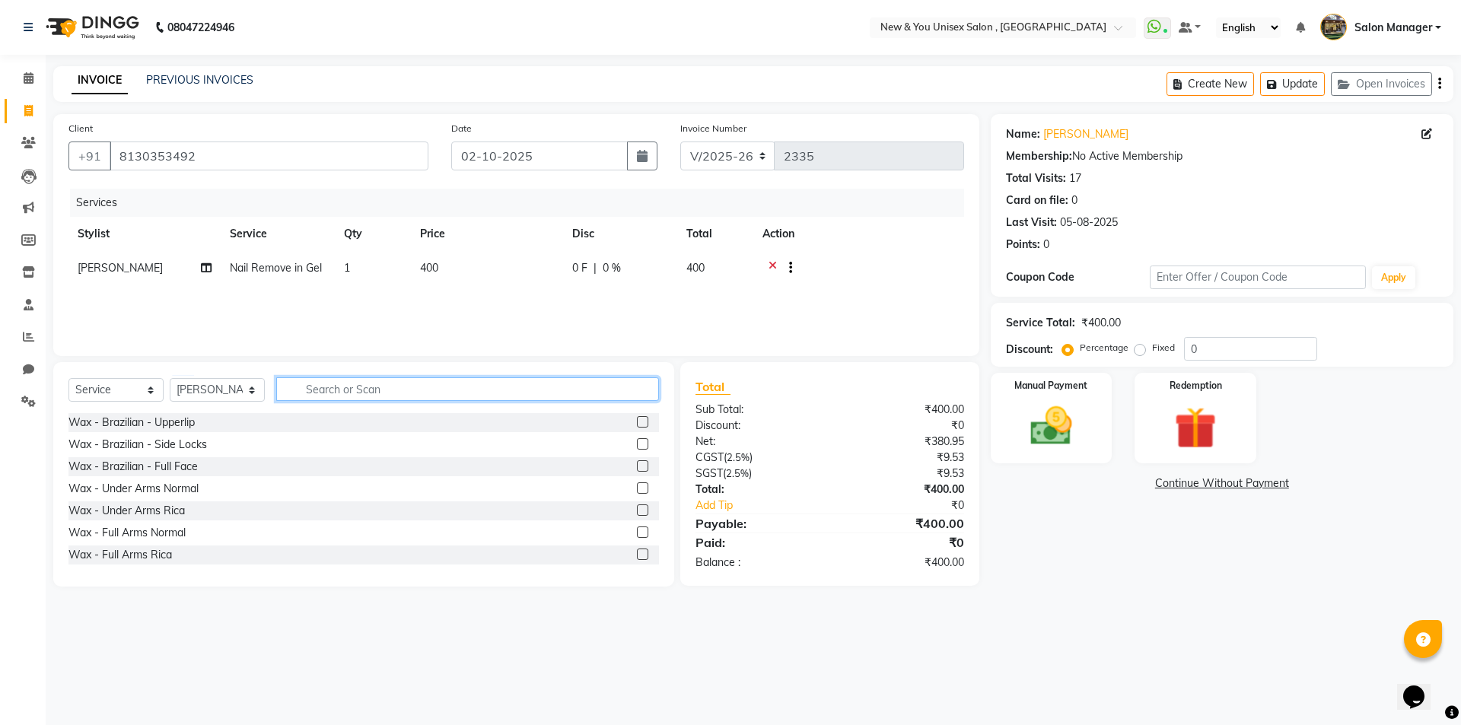
click at [345, 380] on input "text" at bounding box center [467, 389] width 383 height 24
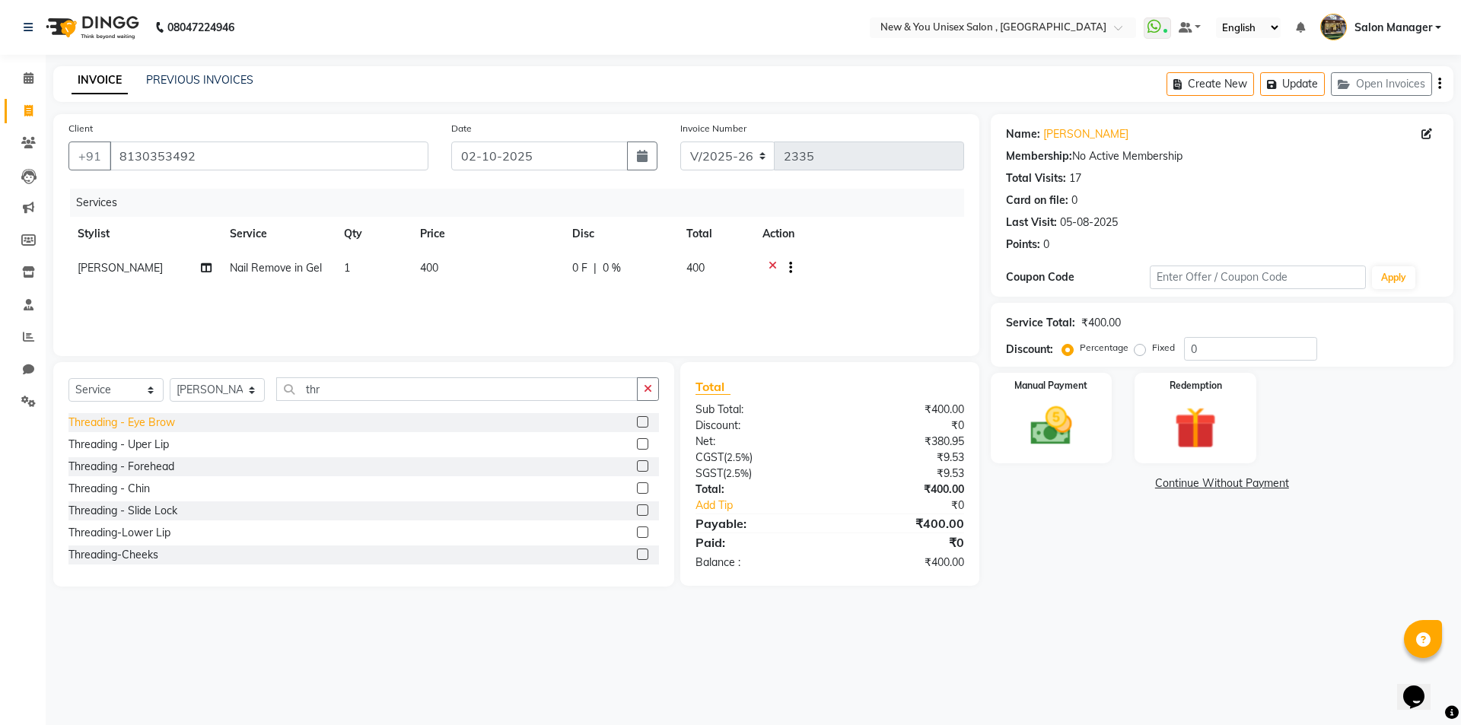
click at [134, 418] on div "Threading - Eye Brow" at bounding box center [121, 423] width 107 height 16
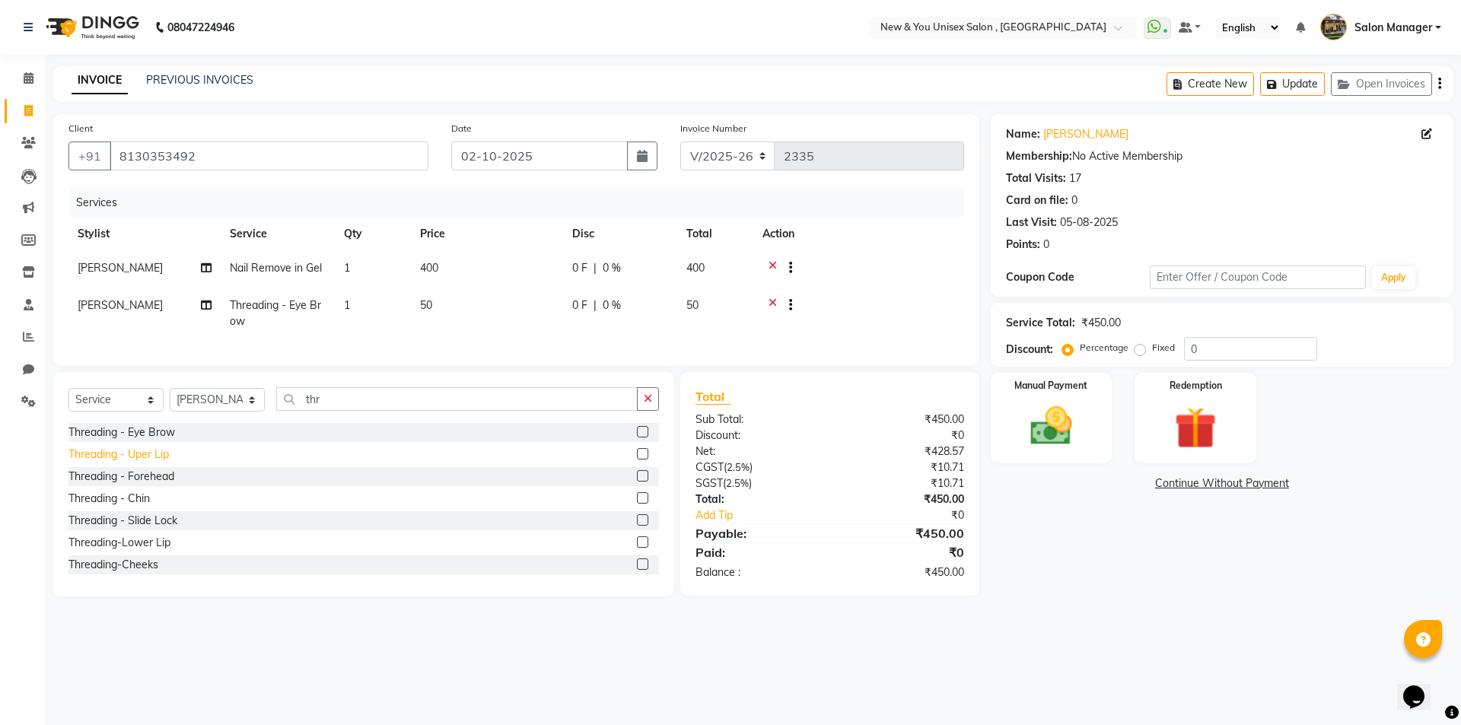
click at [149, 463] on div "Threading - Uper Lip" at bounding box center [118, 455] width 100 height 16
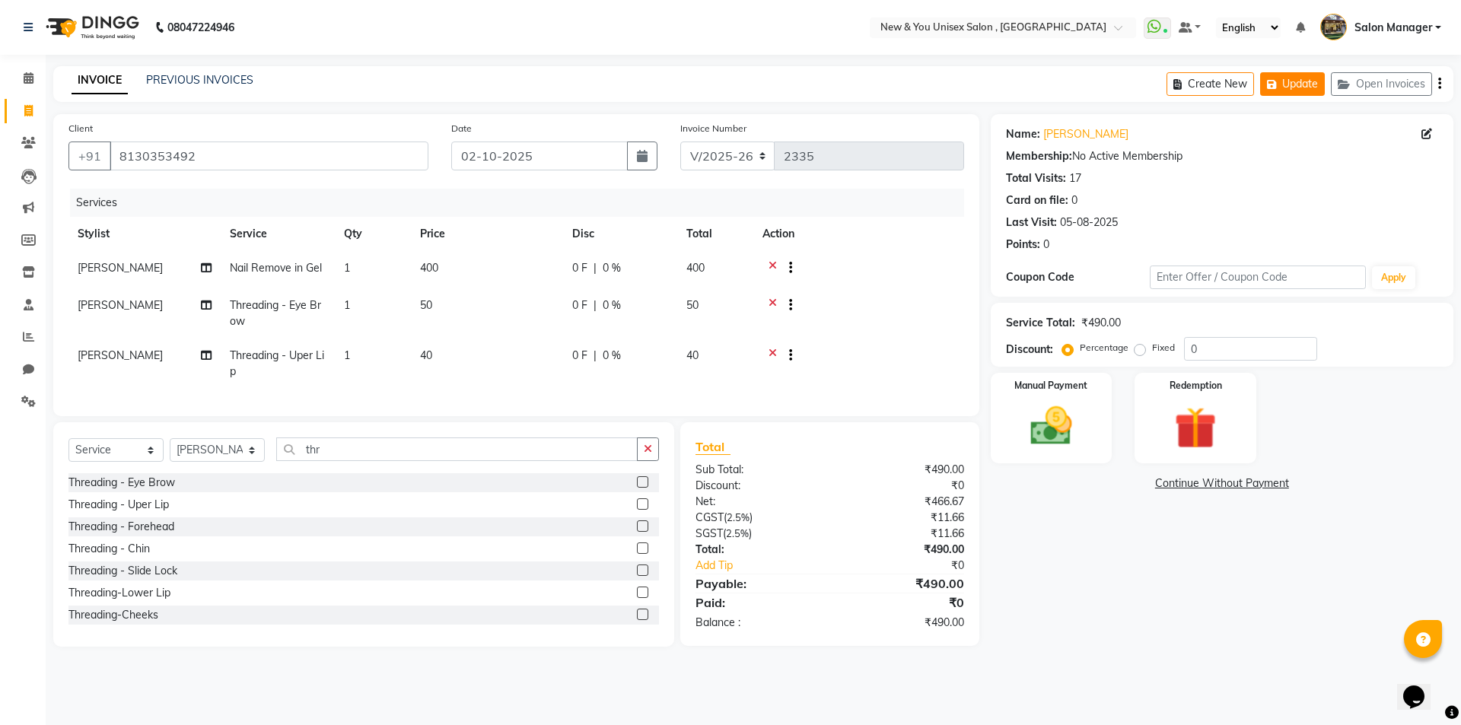
click at [1301, 83] on button "Update" at bounding box center [1292, 84] width 65 height 24
click at [772, 351] on icon at bounding box center [772, 357] width 8 height 19
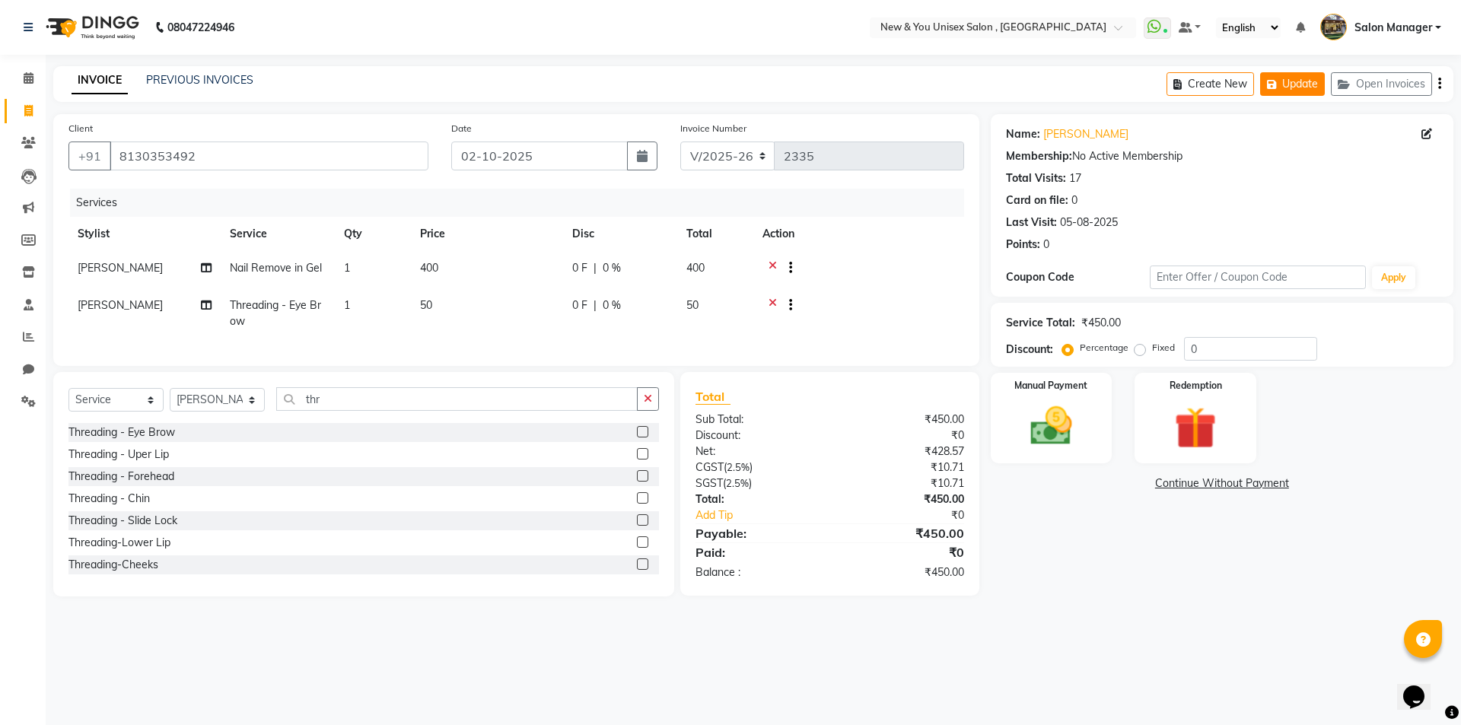
click at [1299, 87] on button "Update" at bounding box center [1292, 84] width 65 height 24
click at [1060, 415] on img at bounding box center [1051, 426] width 71 height 50
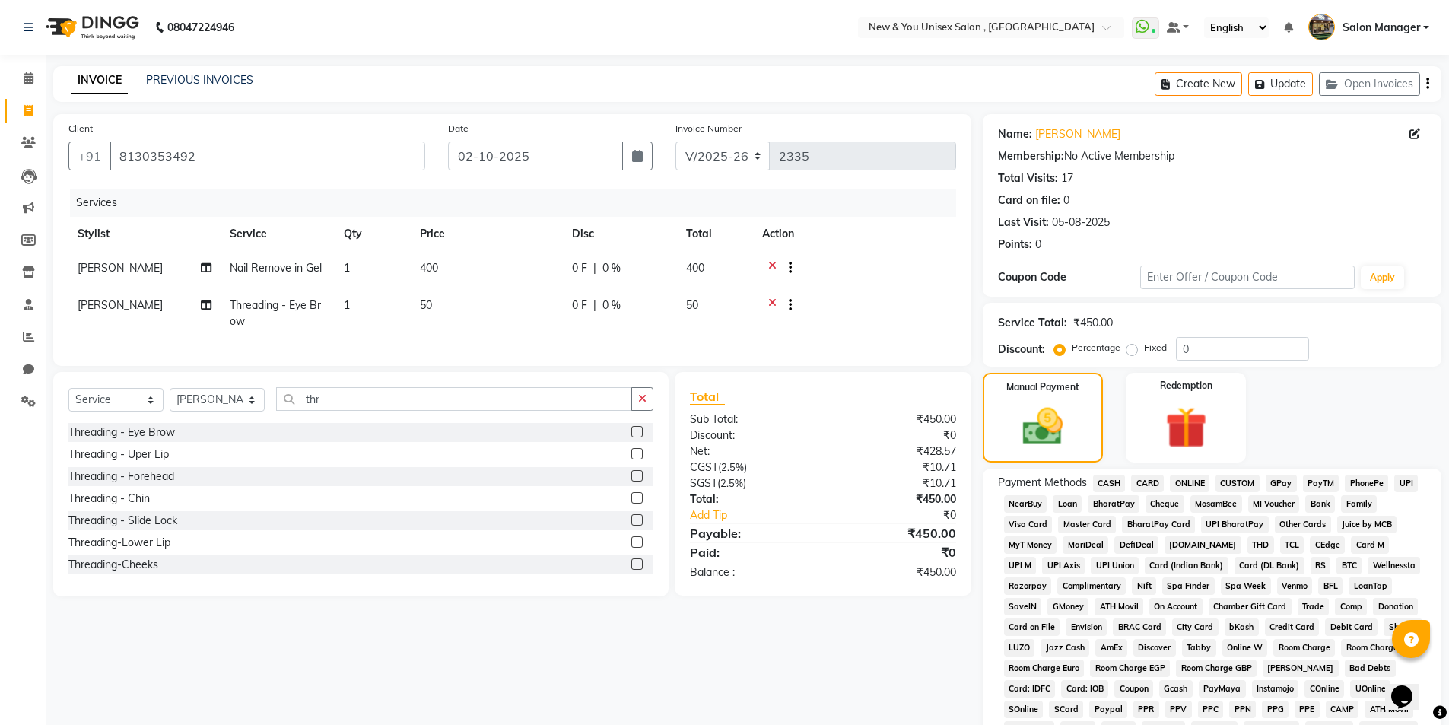
click at [1315, 479] on span "PayTM" at bounding box center [1321, 483] width 37 height 17
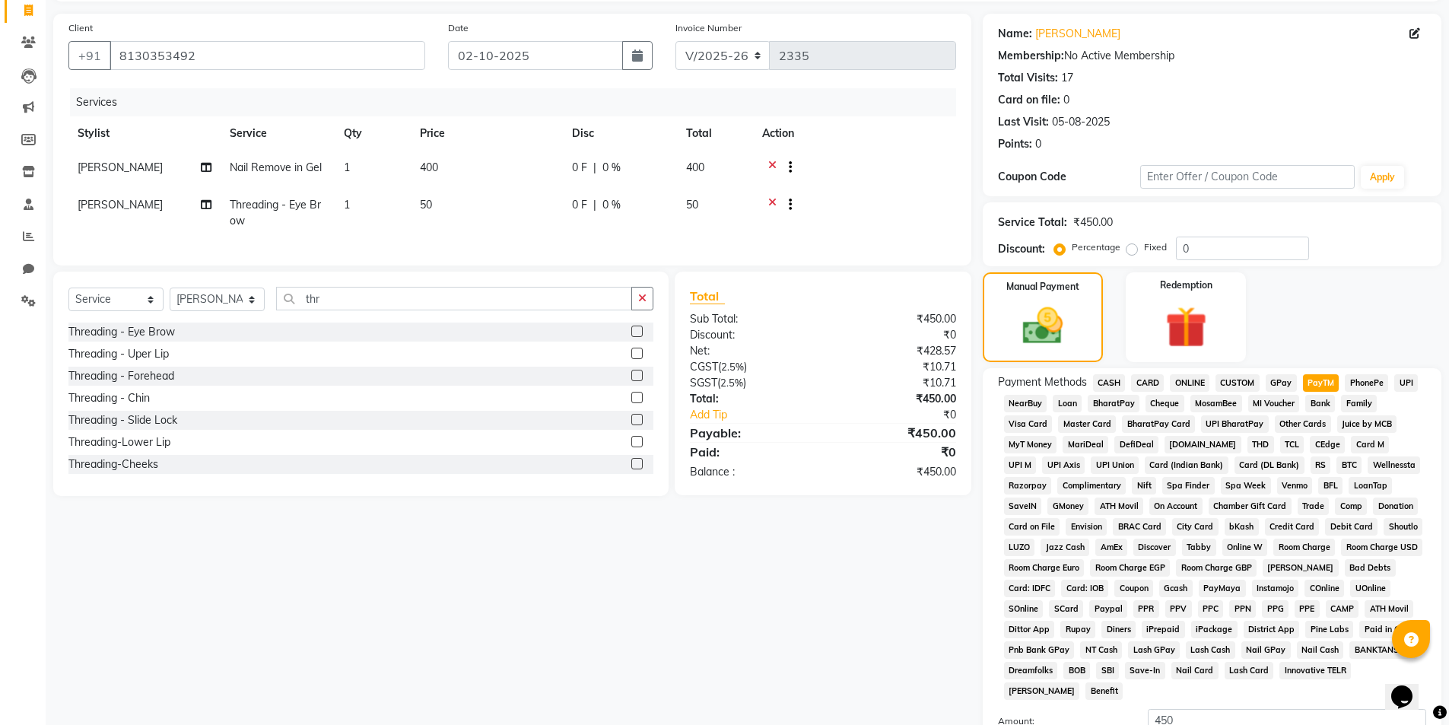
scroll to position [277, 0]
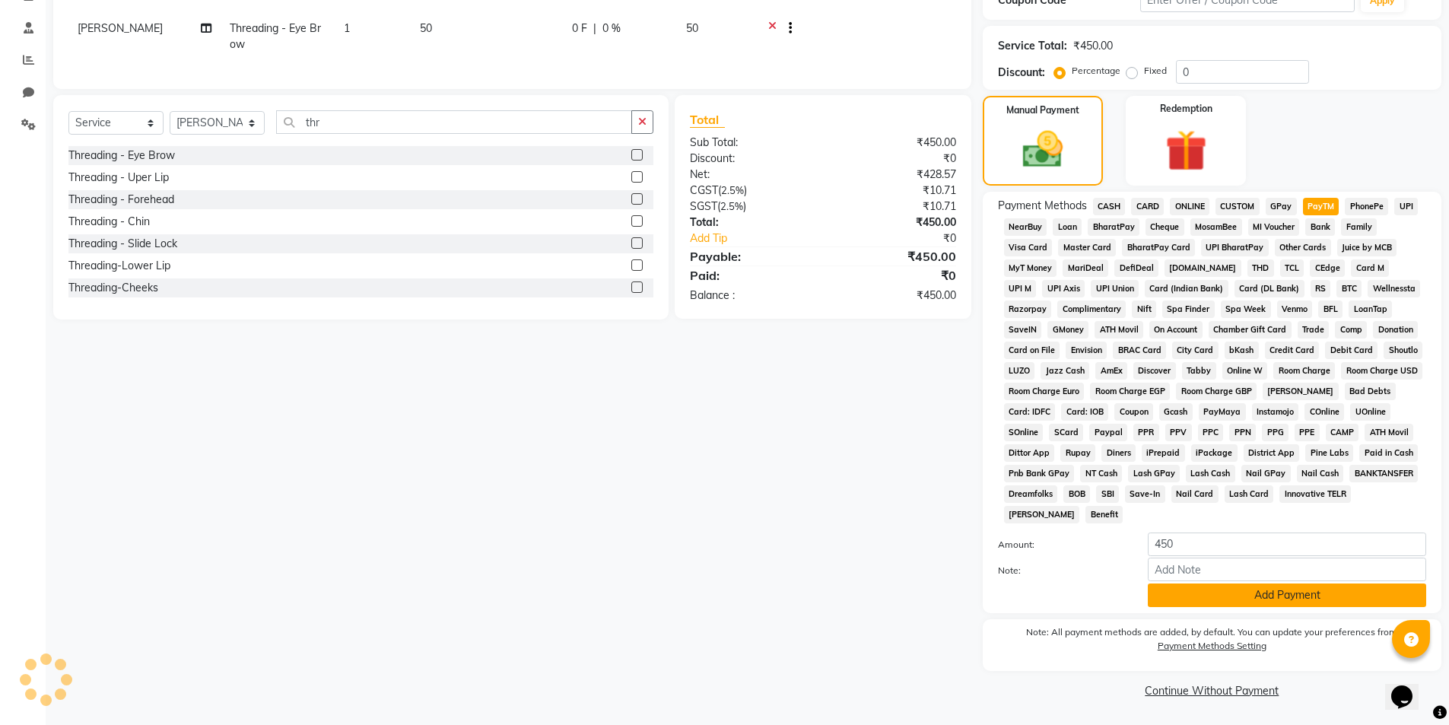
click at [1196, 600] on button "Add Payment" at bounding box center [1287, 595] width 278 height 24
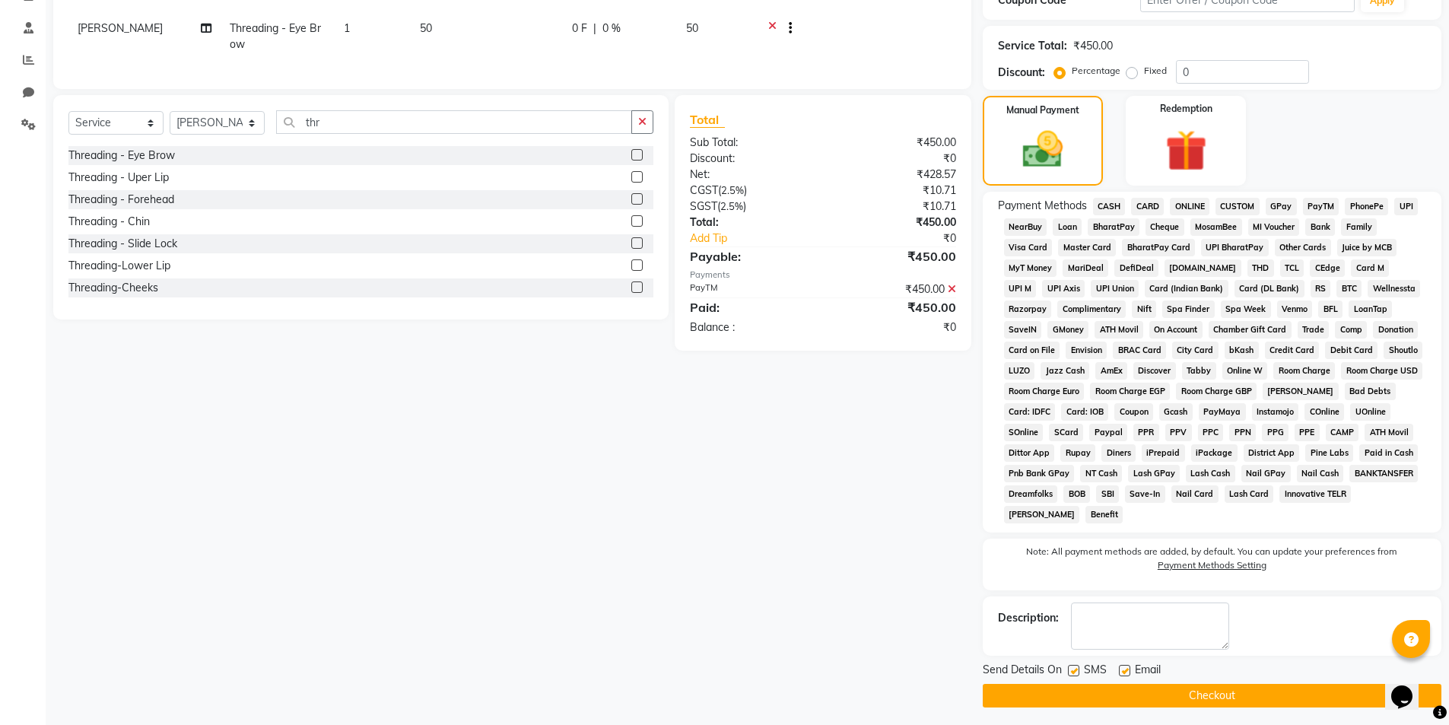
click at [1227, 701] on button "Checkout" at bounding box center [1212, 696] width 459 height 24
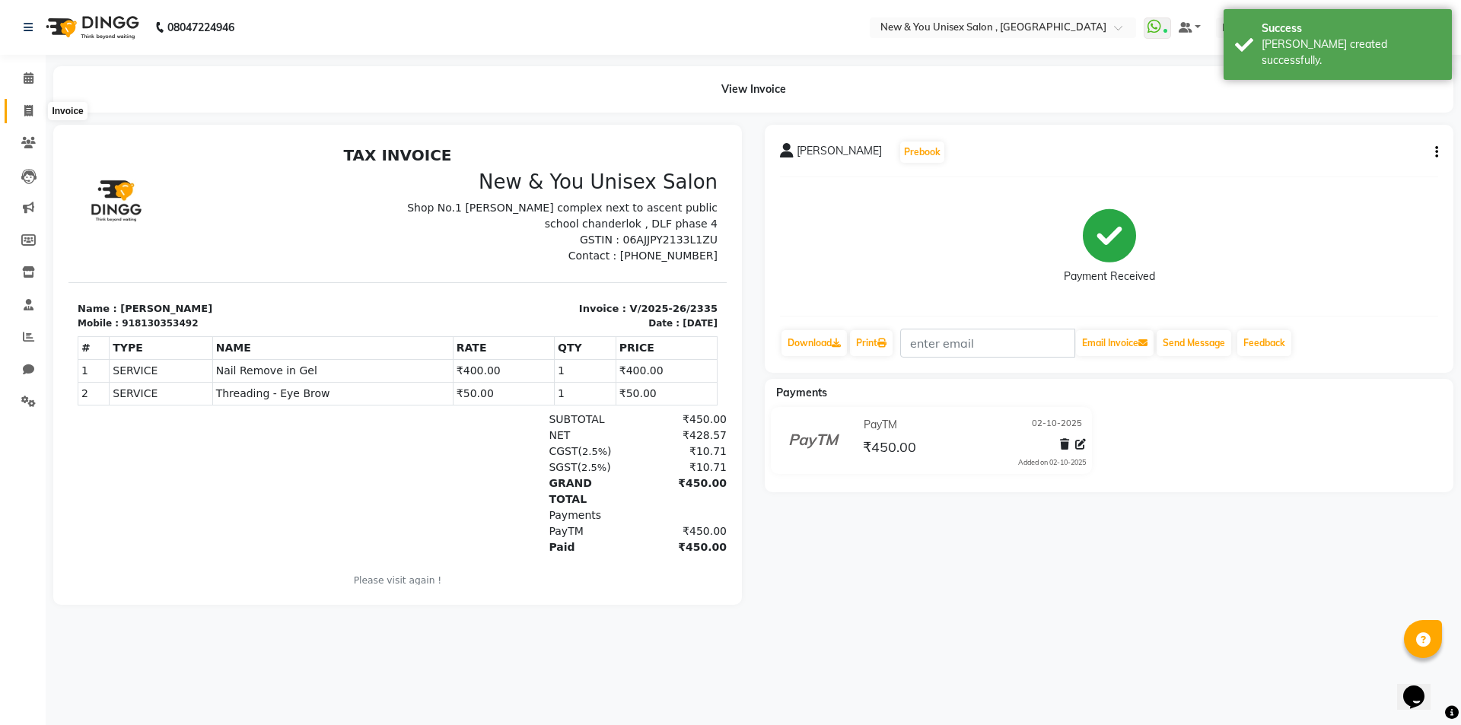
click at [31, 116] on icon at bounding box center [28, 110] width 8 height 11
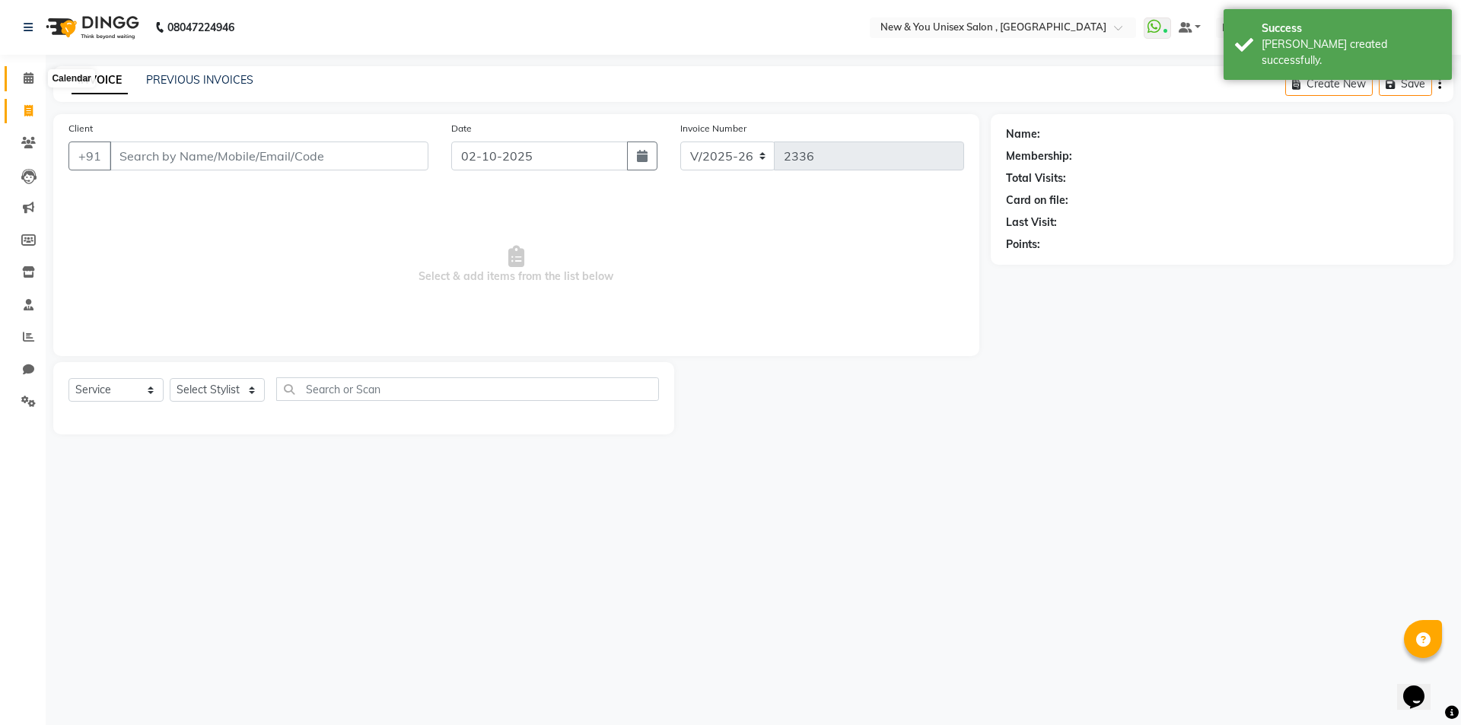
click at [18, 78] on span at bounding box center [28, 78] width 27 height 17
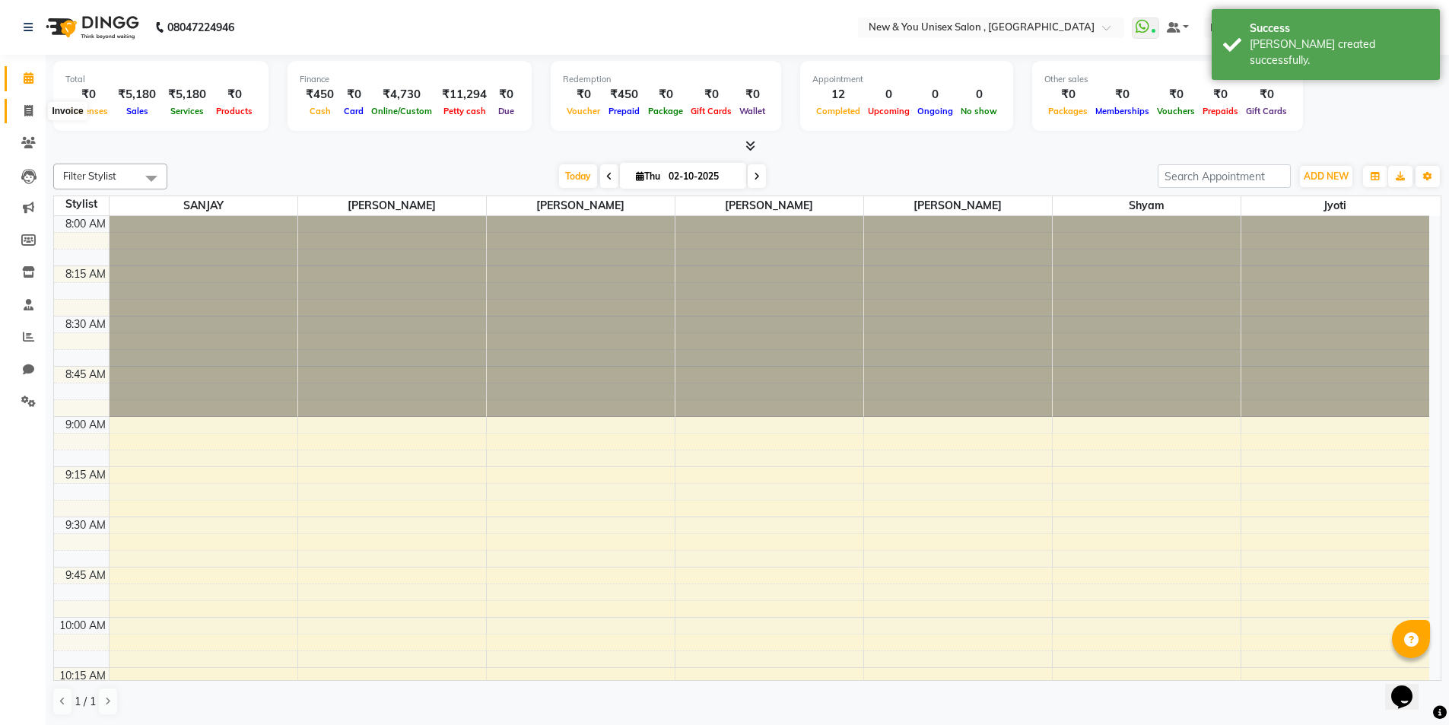
click at [41, 114] on span at bounding box center [28, 111] width 27 height 17
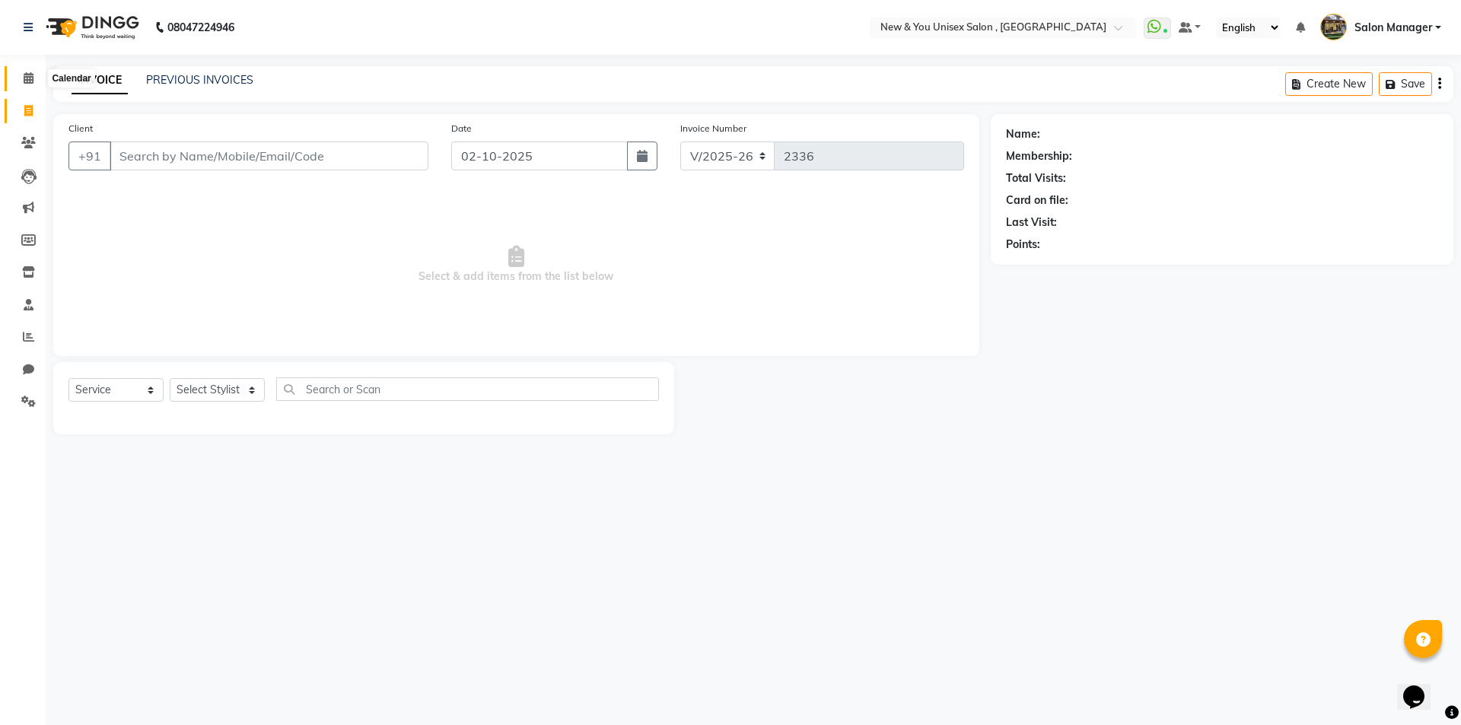
click at [28, 79] on icon at bounding box center [29, 77] width 10 height 11
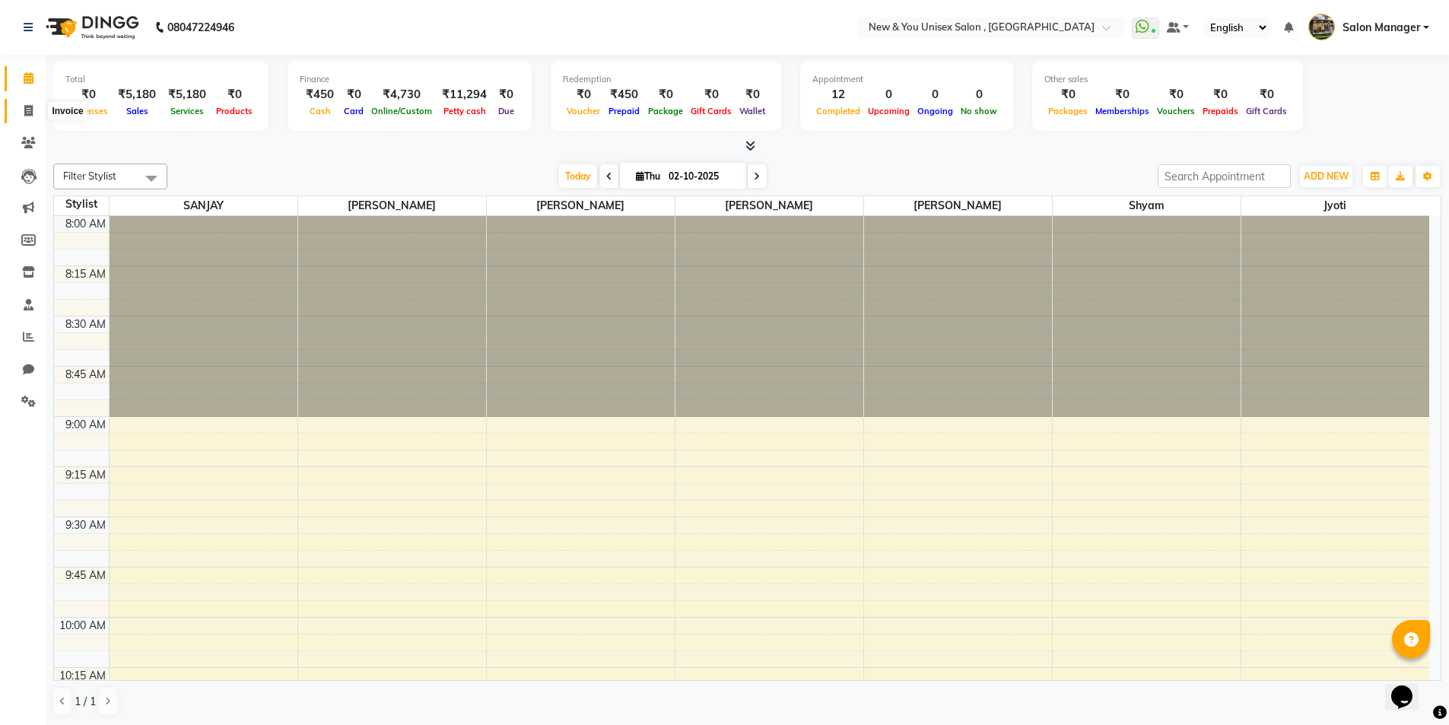
click at [30, 115] on icon at bounding box center [28, 110] width 8 height 11
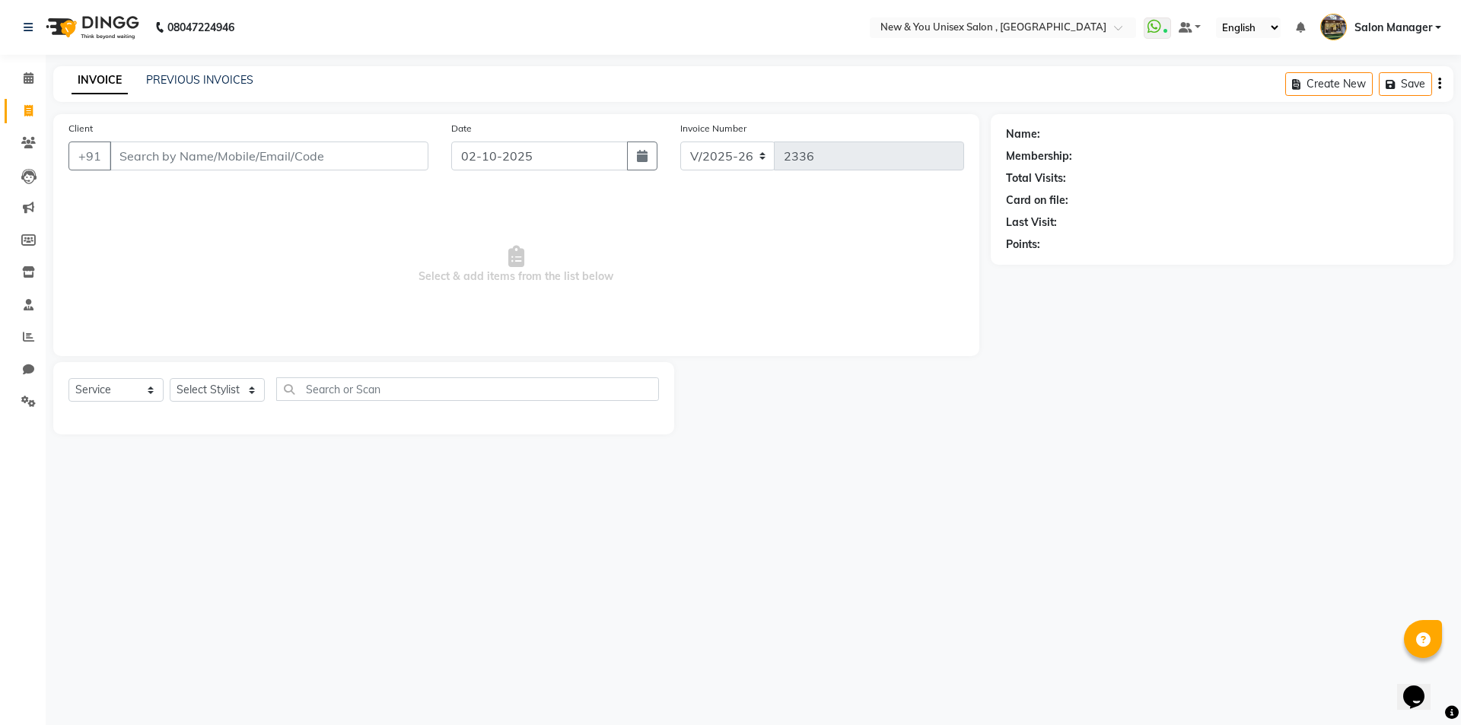
click at [1153, 16] on ul "WhatsApp Status ✕ Status: Connected Most Recent Message: [DATE] 10:44 AM Recent…" at bounding box center [1295, 27] width 305 height 25
click at [1156, 22] on icon at bounding box center [1154, 26] width 14 height 15
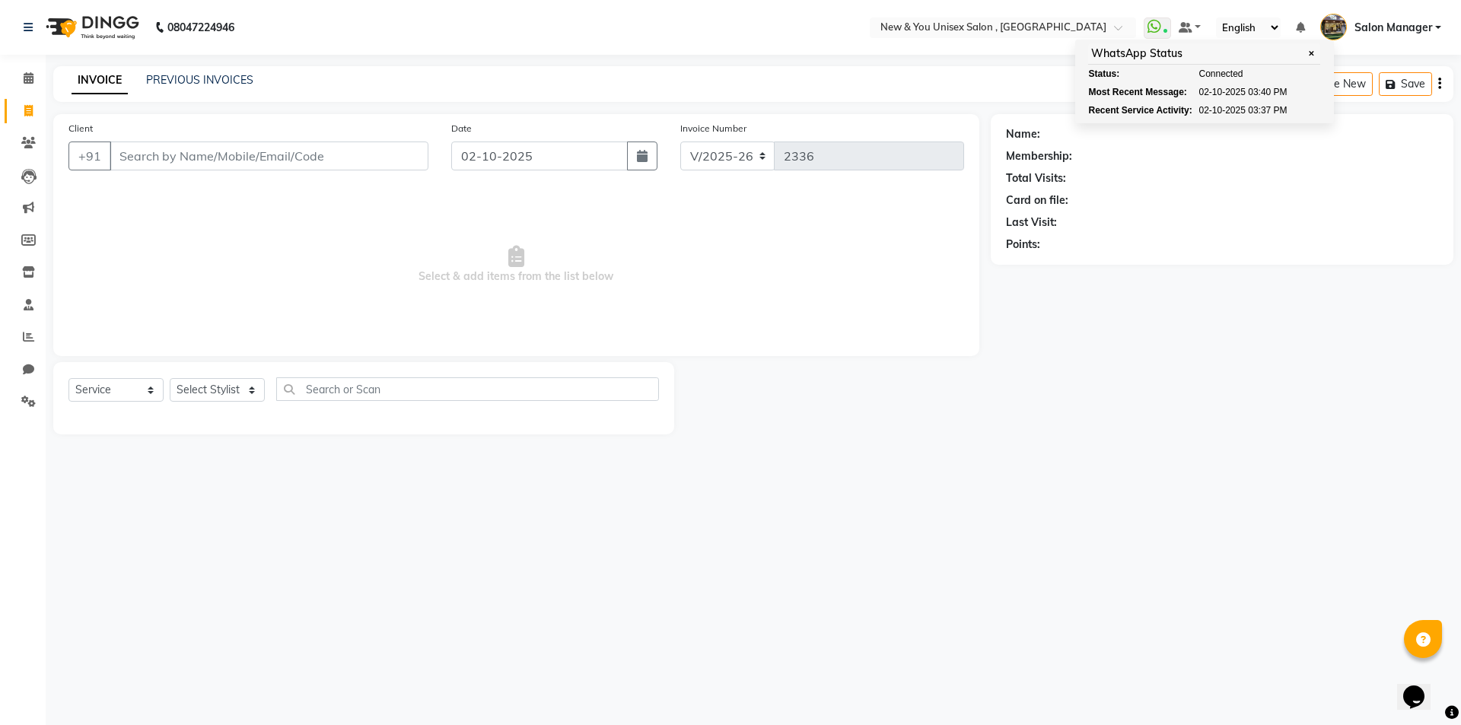
click at [1191, 458] on div "08047224946 Select Location × New & You Unisex Salon , Gurugram WhatsApp Status…" at bounding box center [730, 362] width 1461 height 725
